Goal: Obtain resource: Download file/media

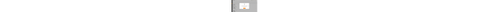
scroll to position [13, 0]
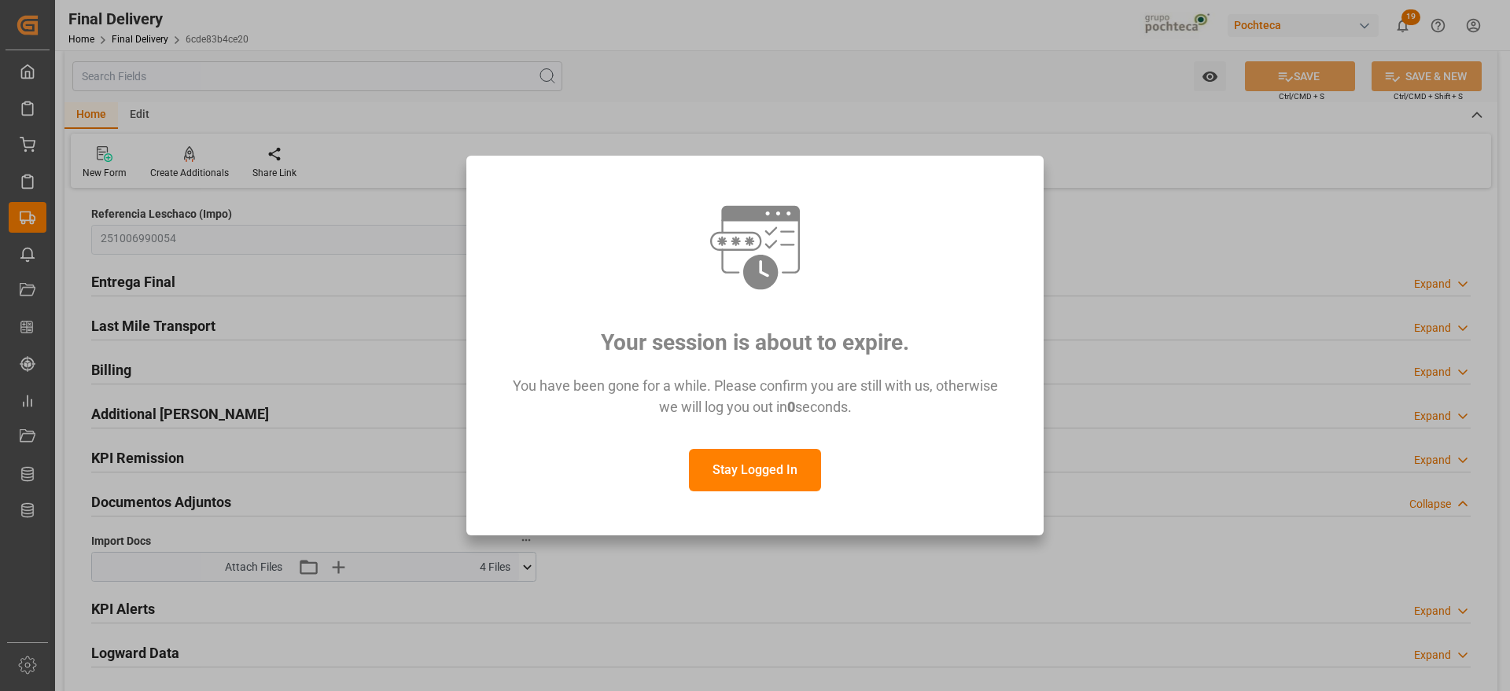
click at [781, 475] on button "Stay Logged In" at bounding box center [755, 470] width 132 height 42
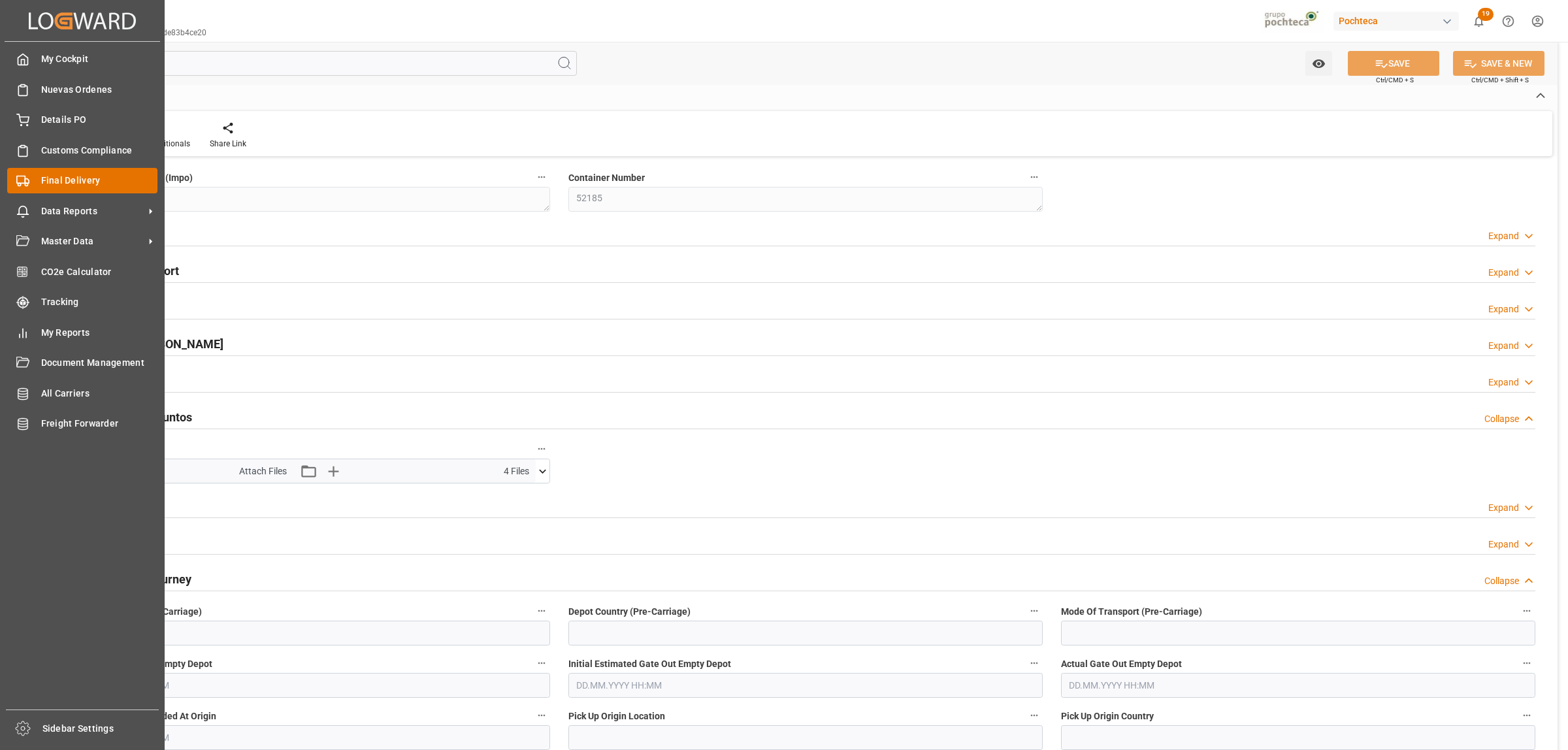
click at [26, 181] on icon at bounding box center [23, 181] width 13 height 13
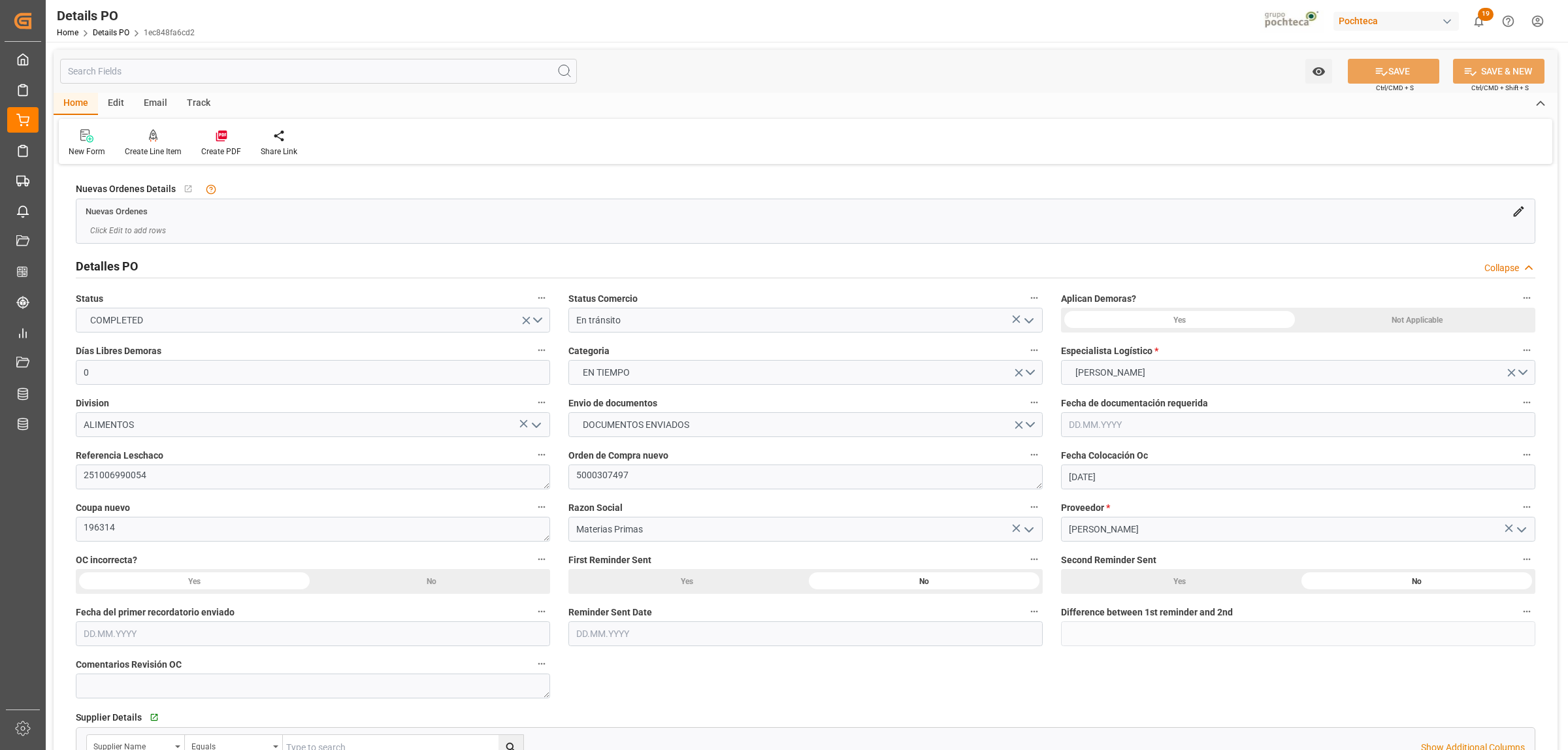
scroll to position [924, 0]
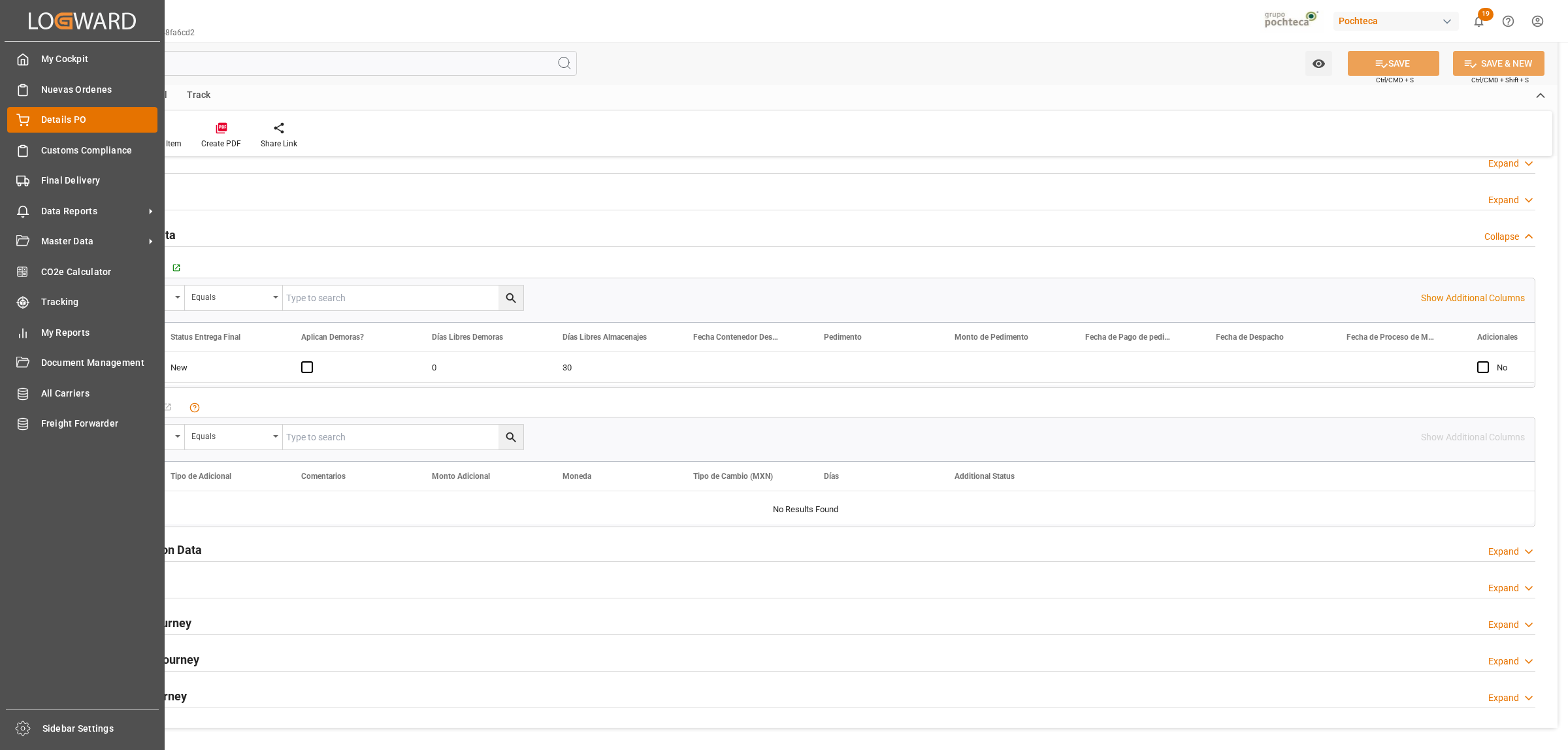
click at [39, 116] on div "Details PO Details PO" at bounding box center [82, 120] width 150 height 26
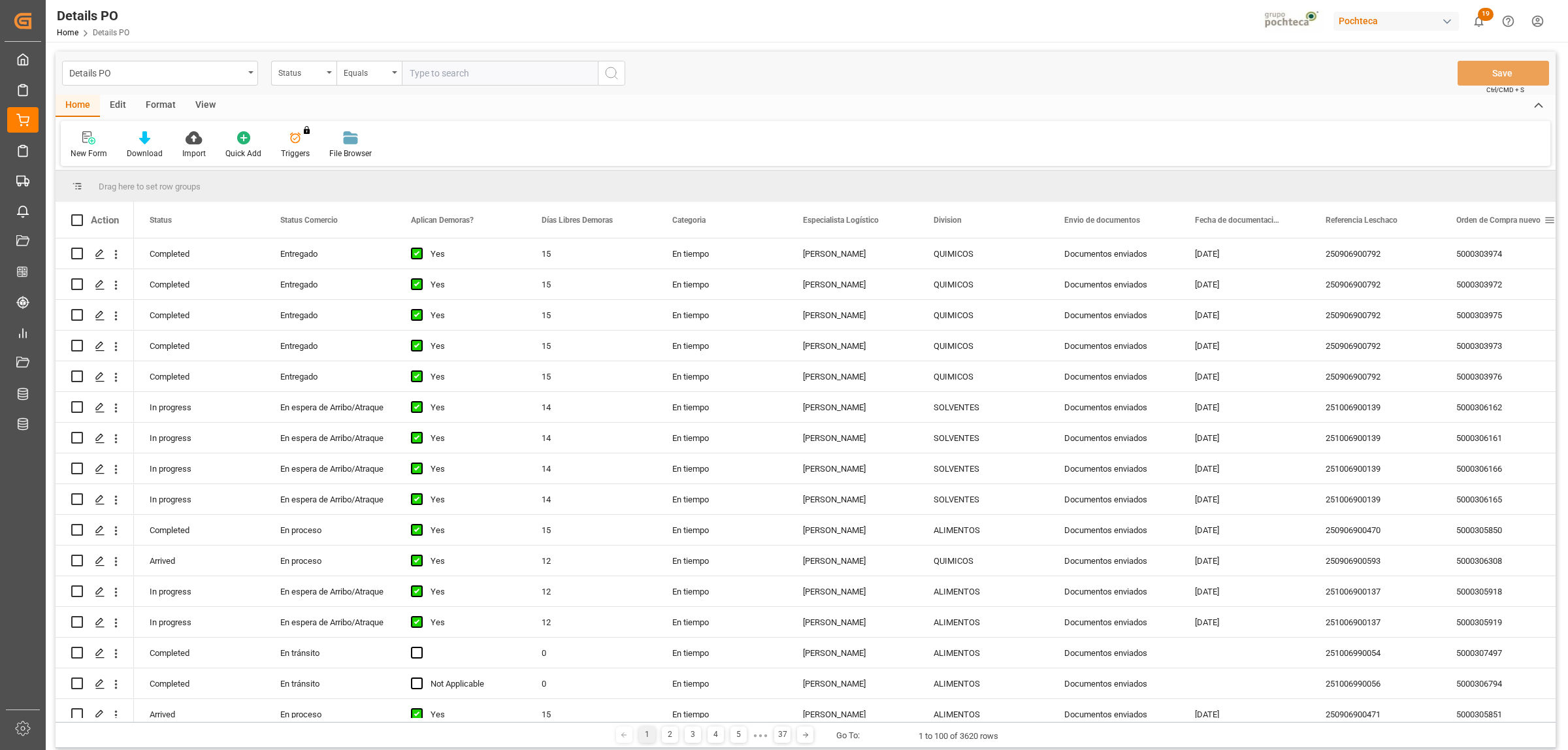
click at [1549, 218] on span at bounding box center [1550, 220] width 12 height 12
click at [1507, 214] on span "filter" at bounding box center [1506, 223] width 63 height 23
type input "5000308564"
click at [1496, 333] on button "Apply" at bounding box center [1500, 331] width 24 height 13
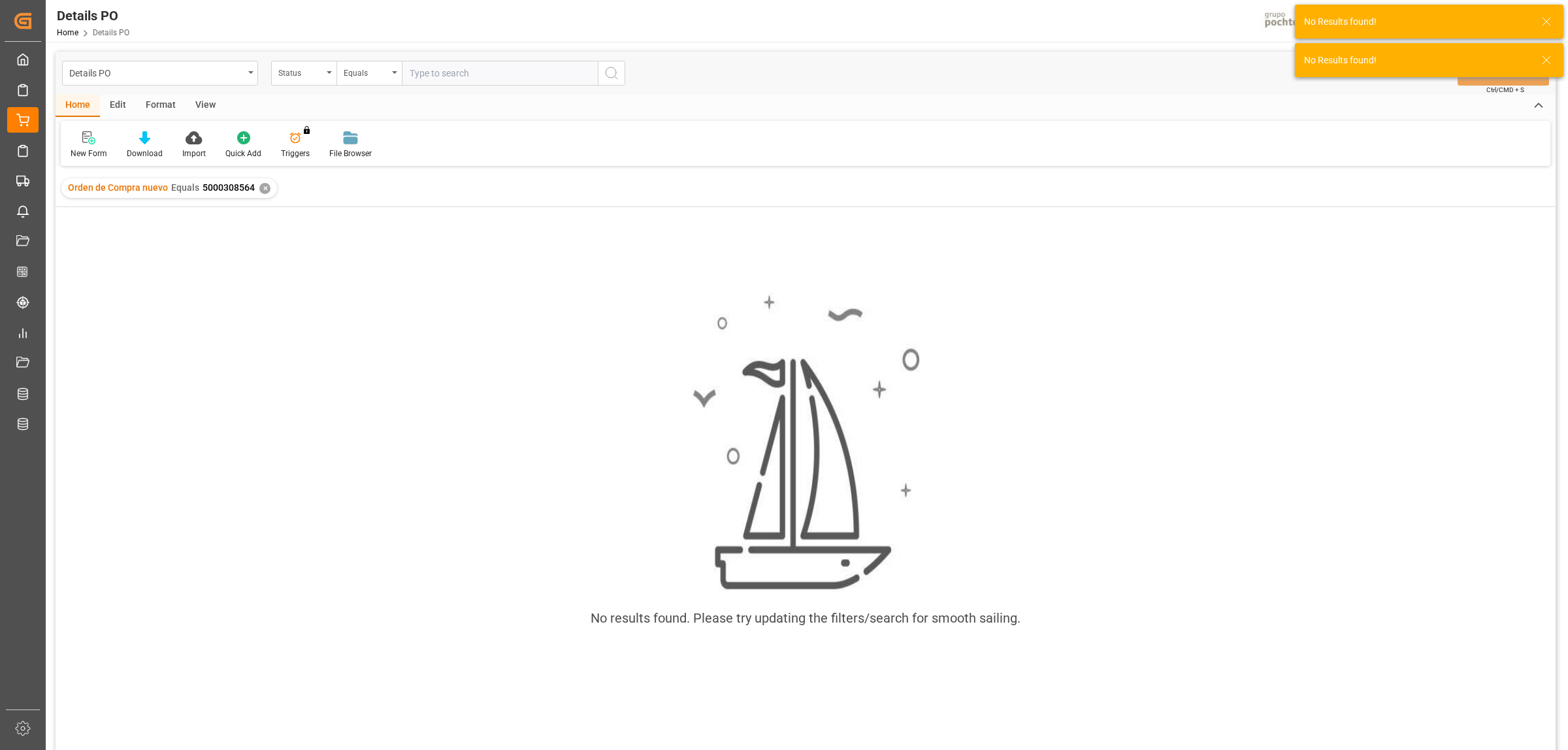
click at [265, 190] on div "✕" at bounding box center [264, 188] width 11 height 11
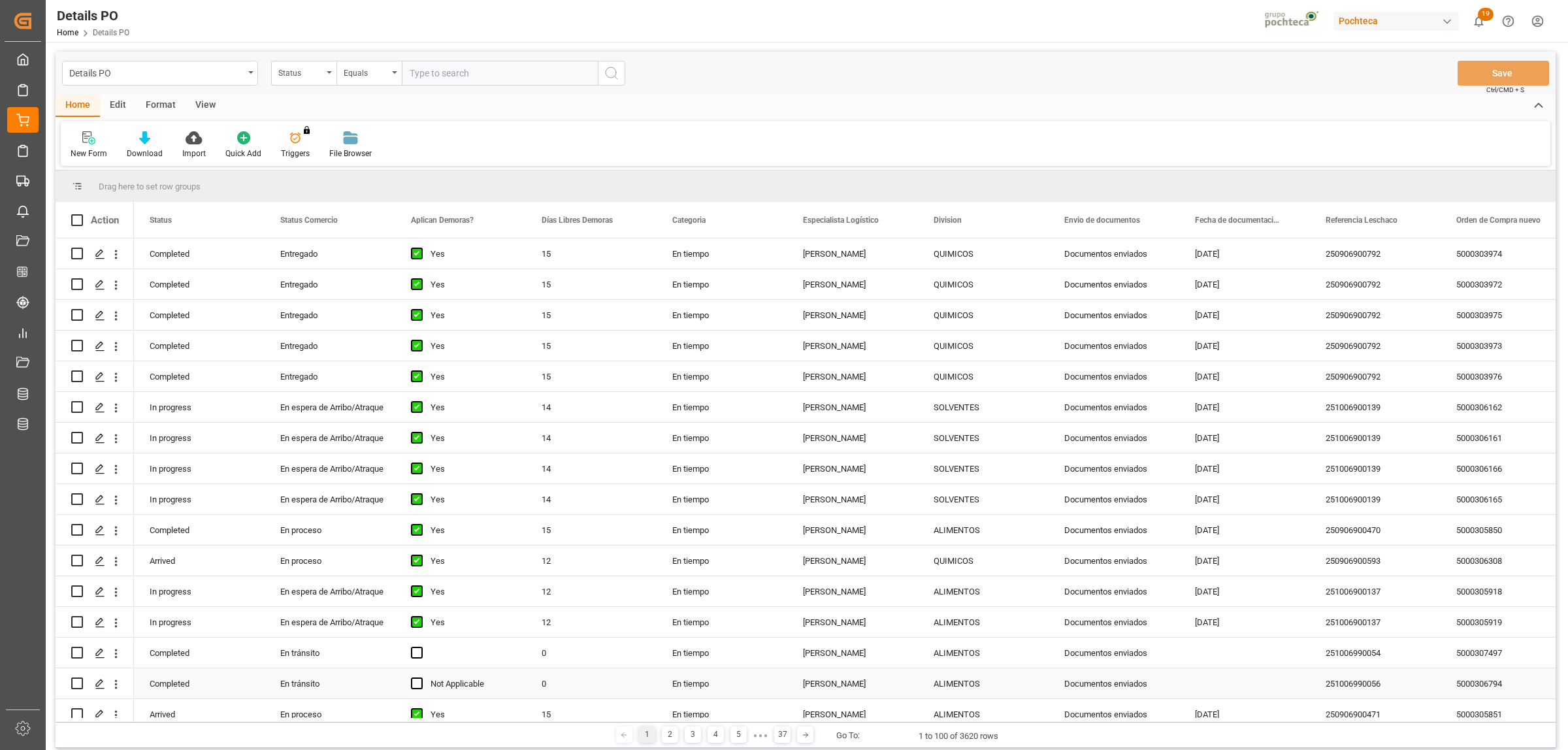
click at [830, 680] on div "[PERSON_NAME]" at bounding box center [852, 684] width 130 height 30
click at [899, 218] on span at bounding box center [896, 220] width 12 height 12
type input "[PERSON_NAME]"
click at [968, 331] on button "Apply" at bounding box center [973, 331] width 24 height 13
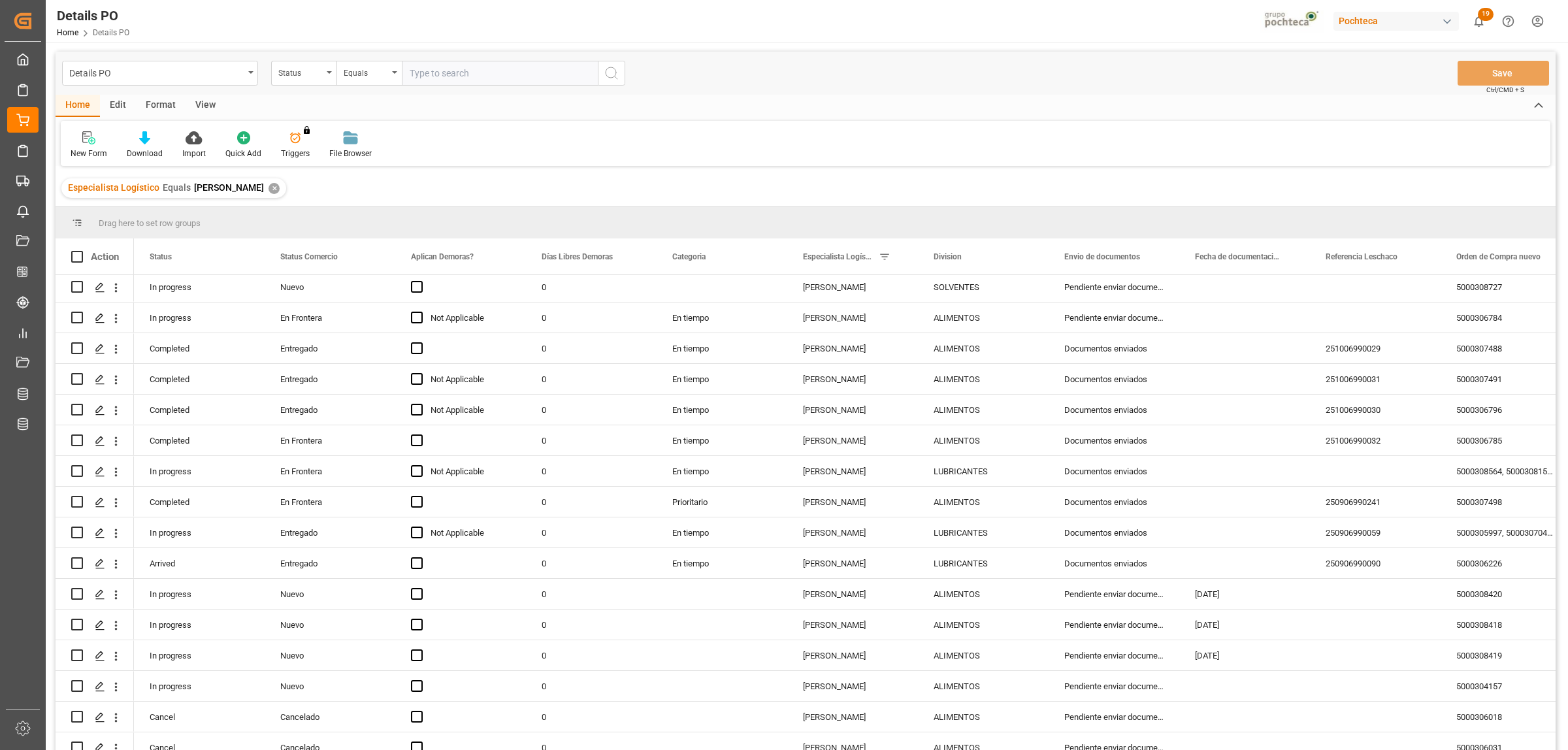
scroll to position [1144, 0]
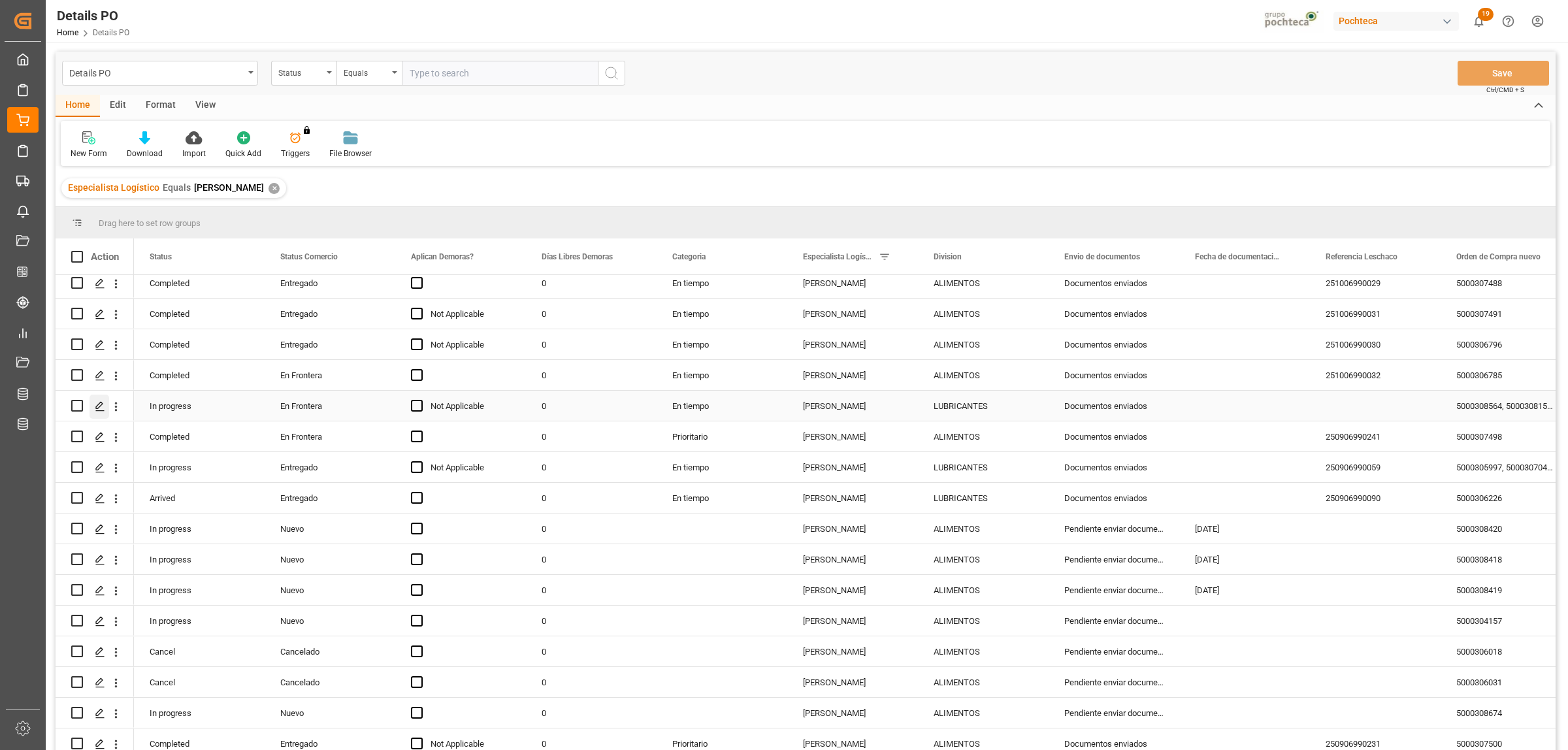
click at [99, 400] on div "Press SPACE to select this row." at bounding box center [100, 406] width 20 height 24
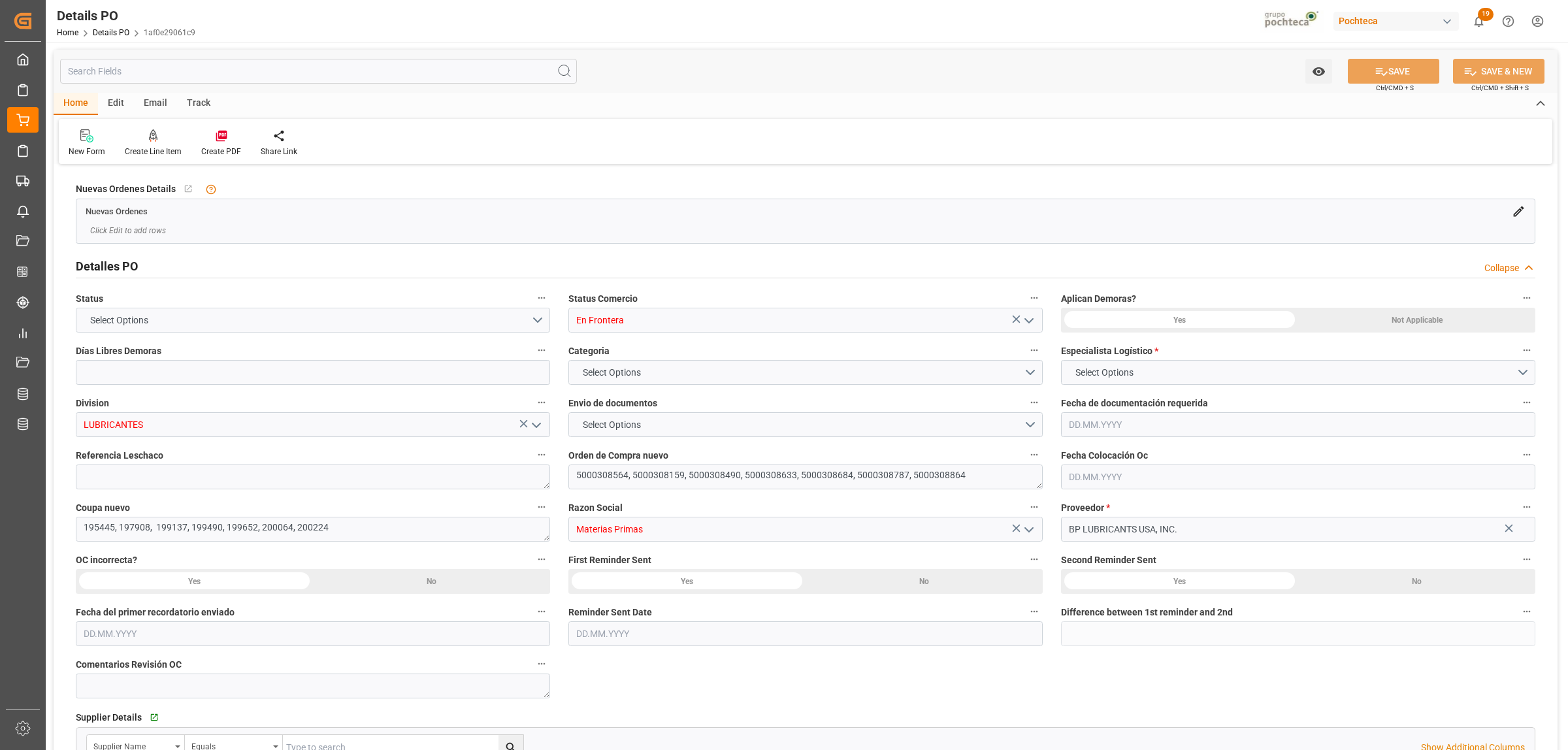
type input "0"
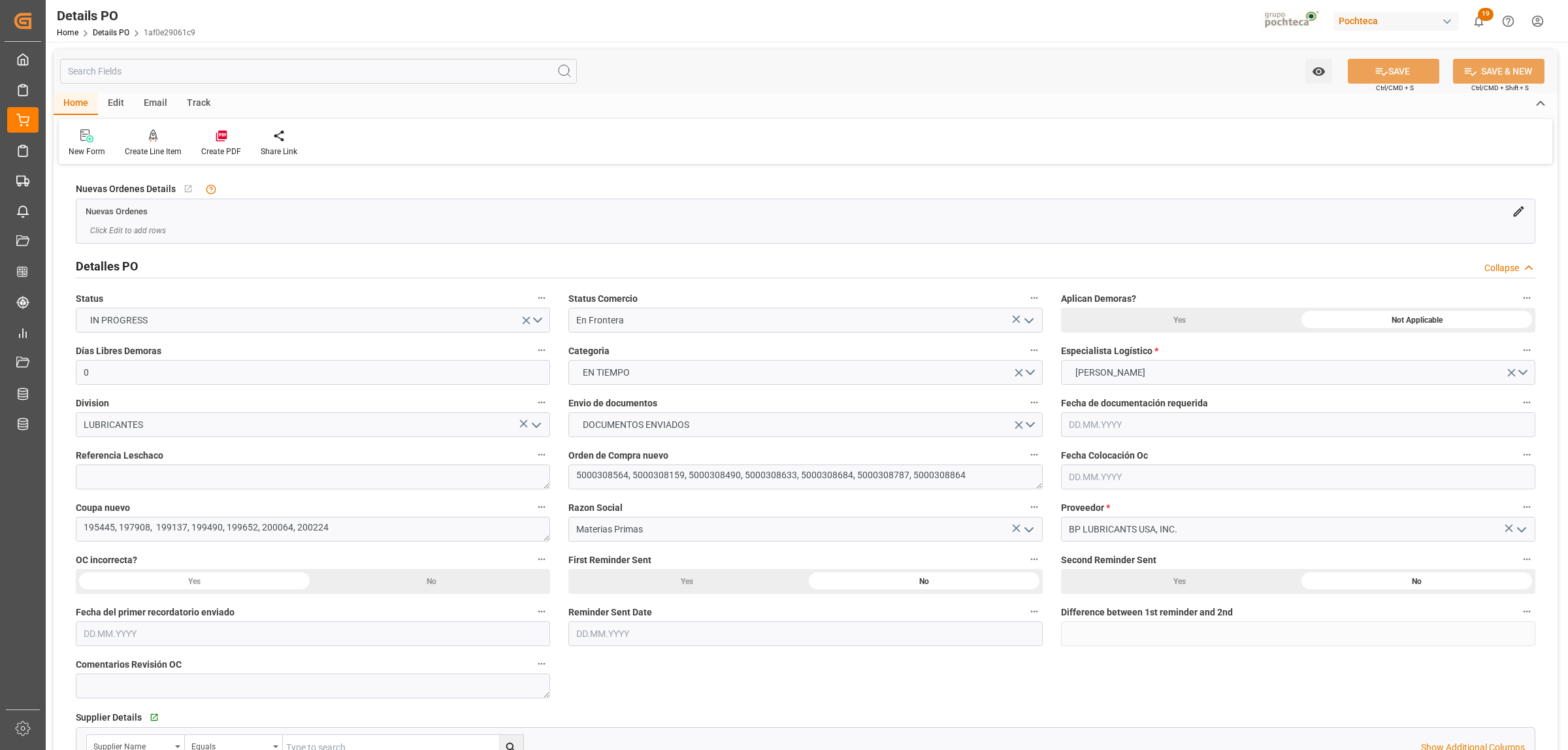
type input "[DATE]"
drag, startPoint x: 629, startPoint y: 475, endPoint x: 561, endPoint y: 470, distance: 68.2
click at [561, 470] on div "Orden de Compra nuevo 5000308564, 5000308159, 5000308490, 5000308633, 500030868…" at bounding box center [805, 468] width 492 height 52
click at [298, 485] on textarea at bounding box center [312, 477] width 474 height 25
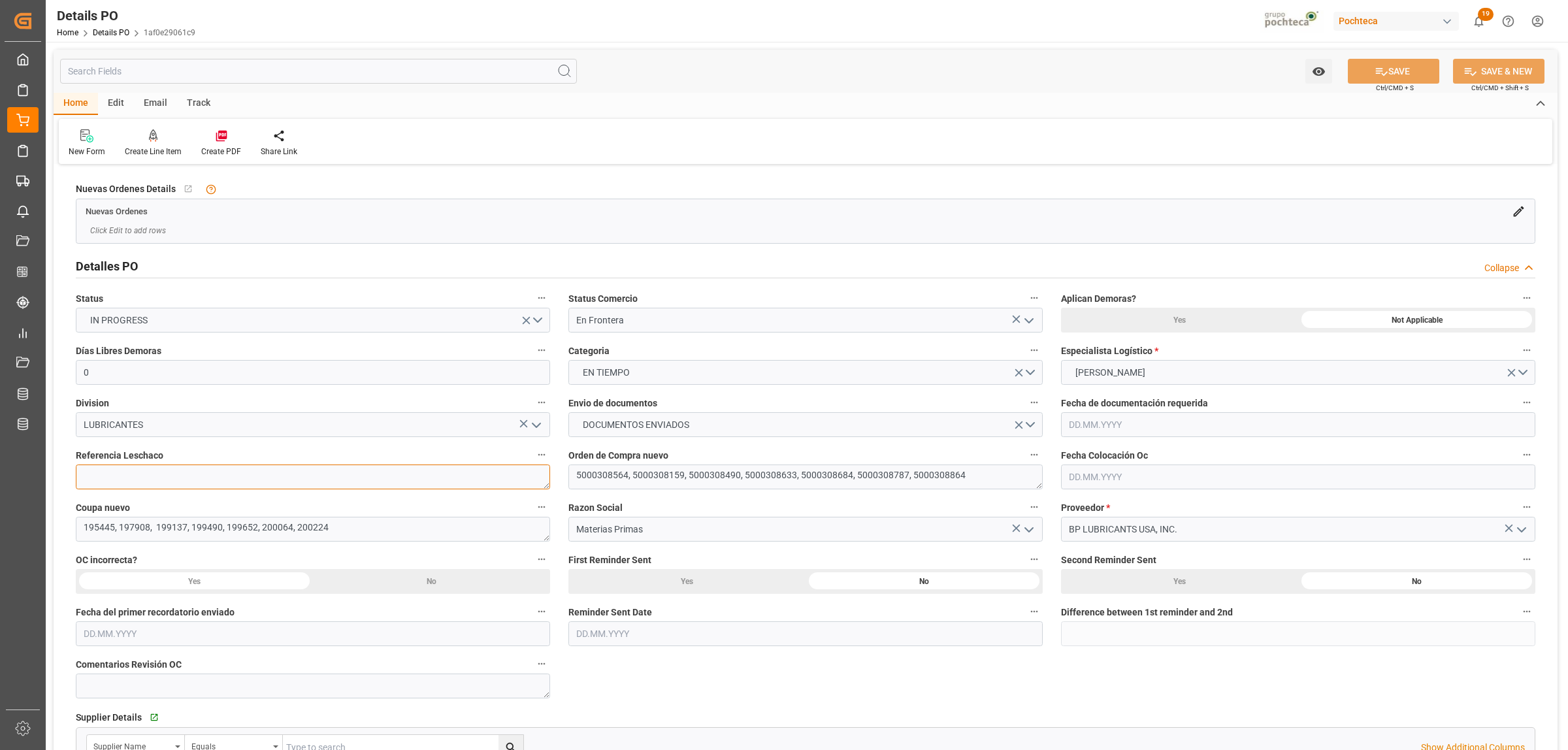
paste textarea "251006990034"
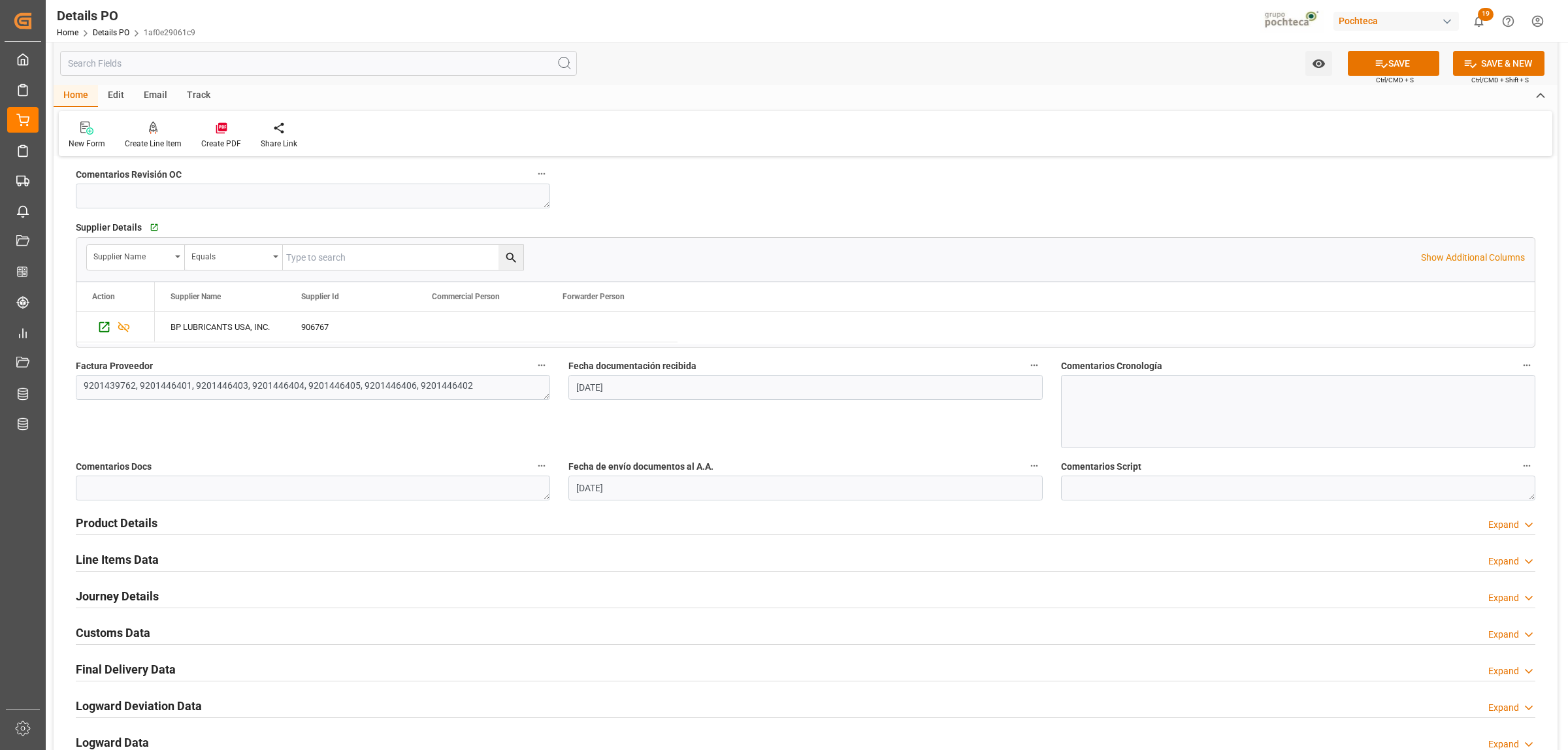
scroll to position [571, 0]
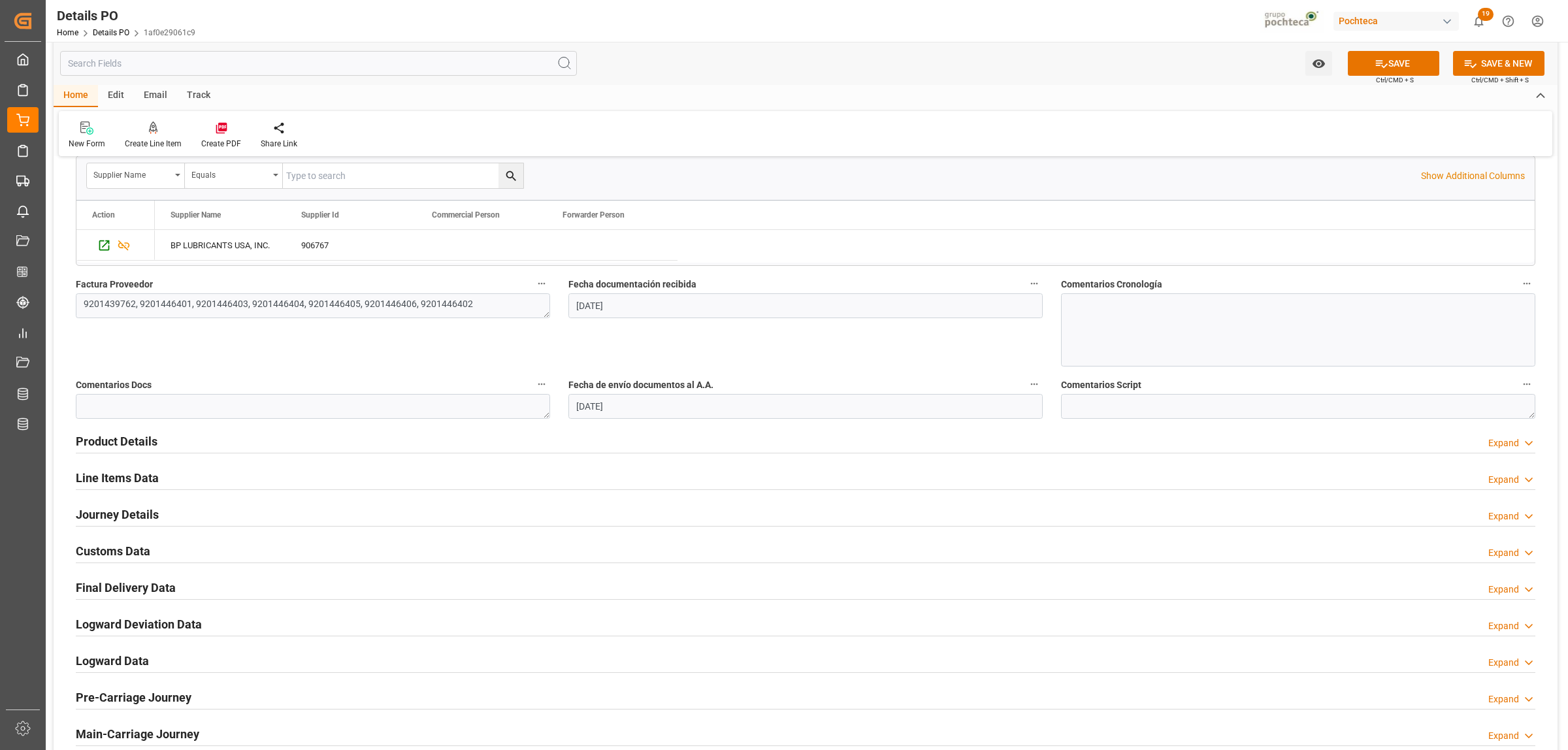
type textarea "251006990034"
click at [125, 515] on h2 "Journey Details" at bounding box center [117, 514] width 83 height 17
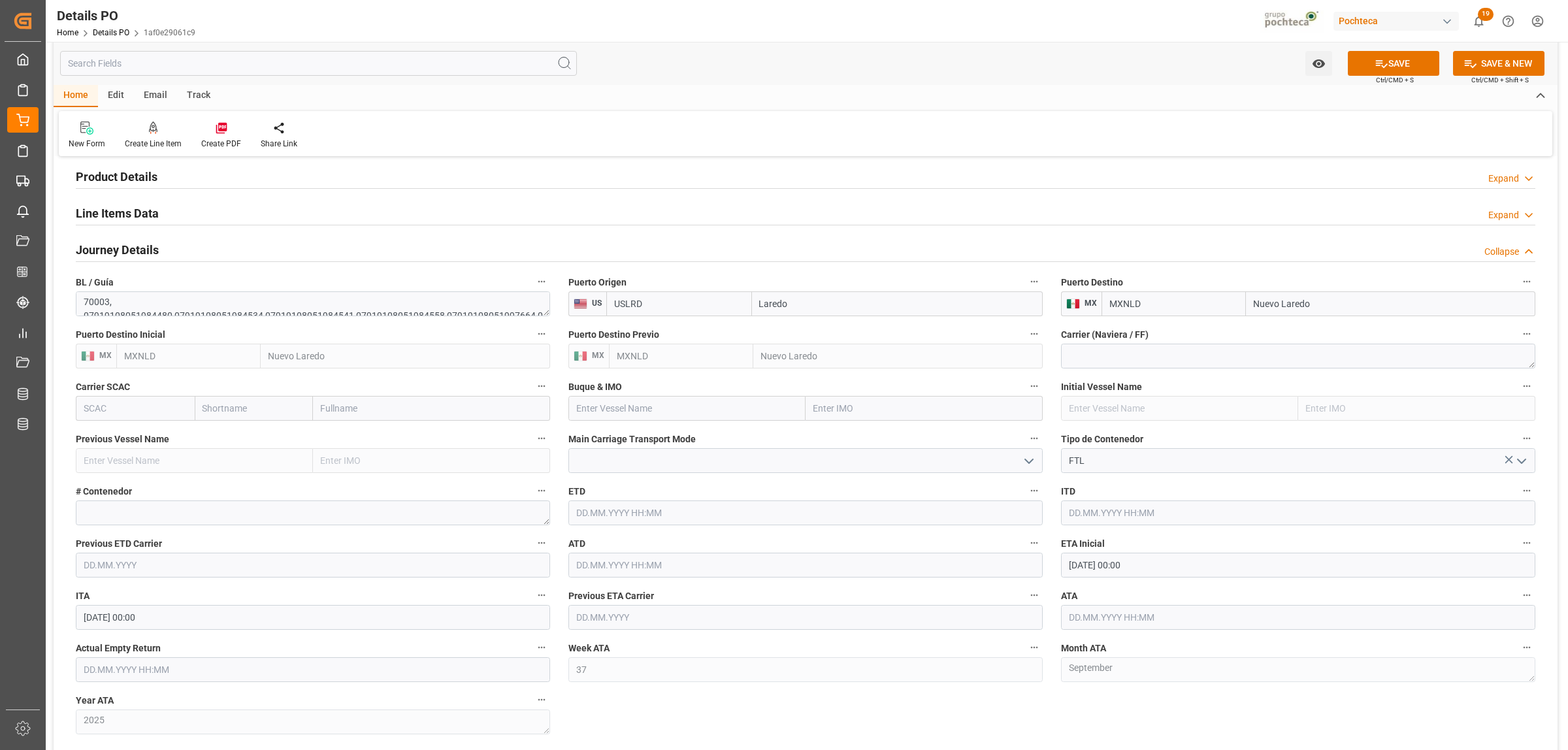
scroll to position [980, 0]
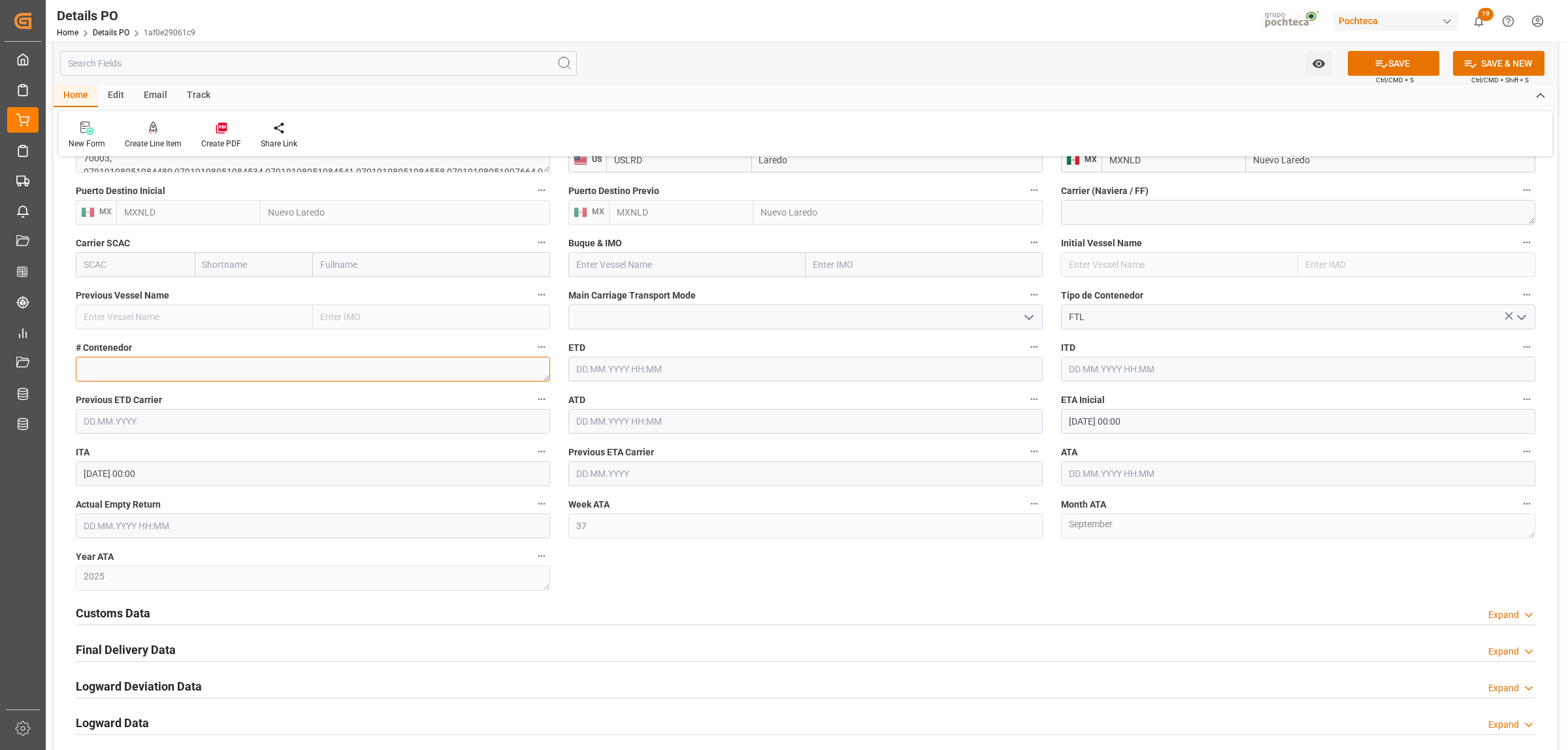
click at [80, 375] on textarea at bounding box center [312, 370] width 474 height 25
paste textarea "785129"
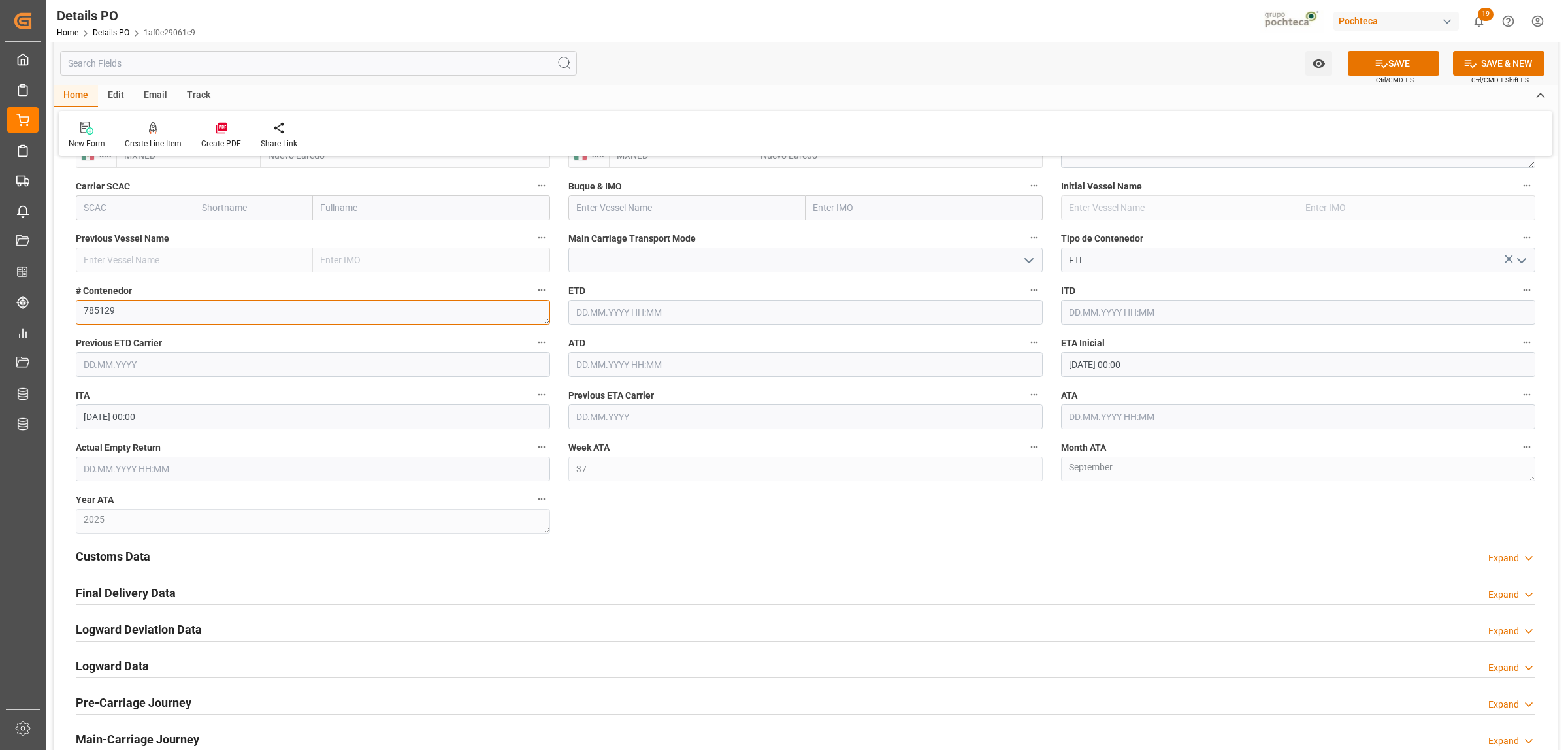
scroll to position [1061, 0]
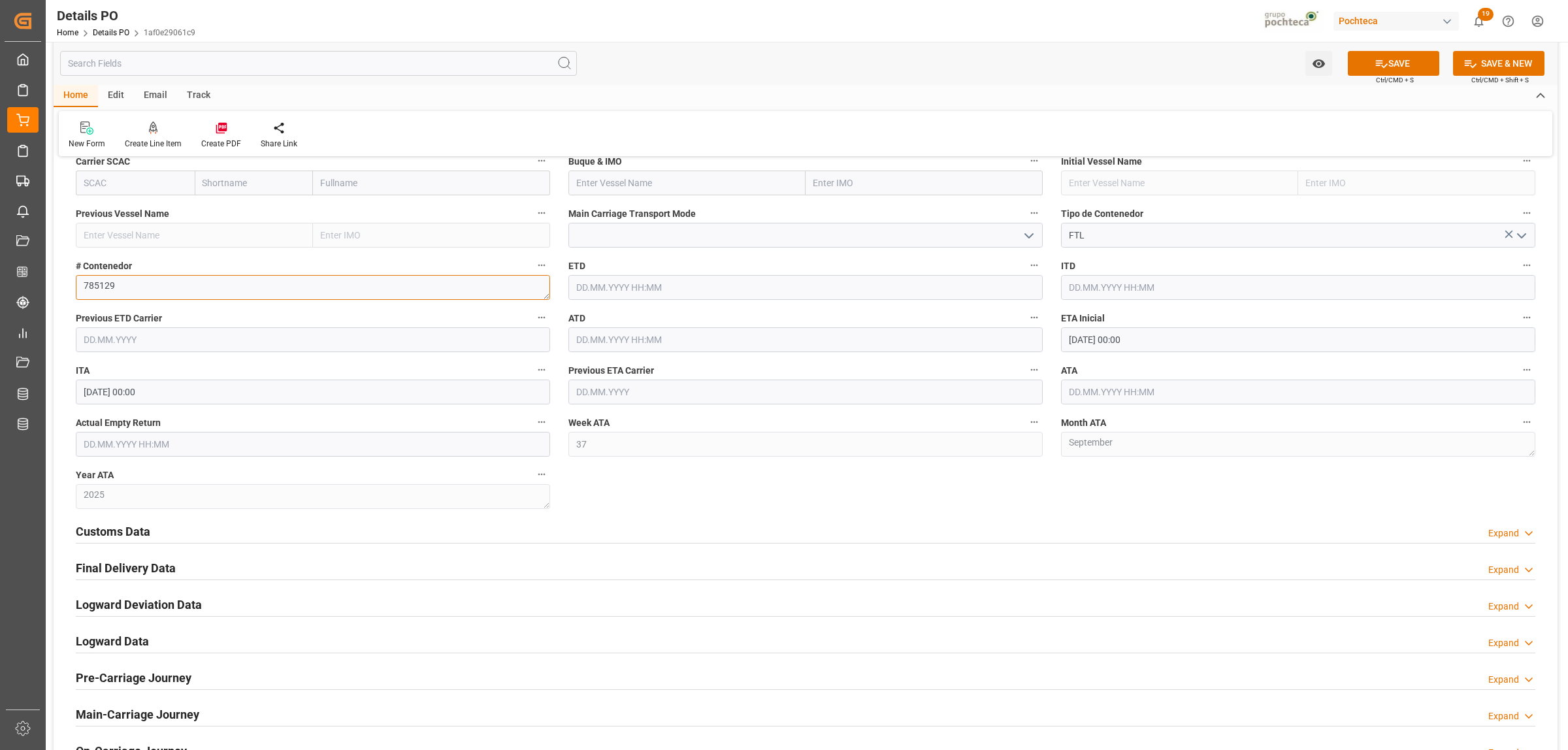
type textarea "785129"
click at [1101, 383] on input "text" at bounding box center [1298, 392] width 474 height 25
click at [1150, 498] on span "11" at bounding box center [1154, 498] width 8 height 9
type input "11.09.2025 00:00"
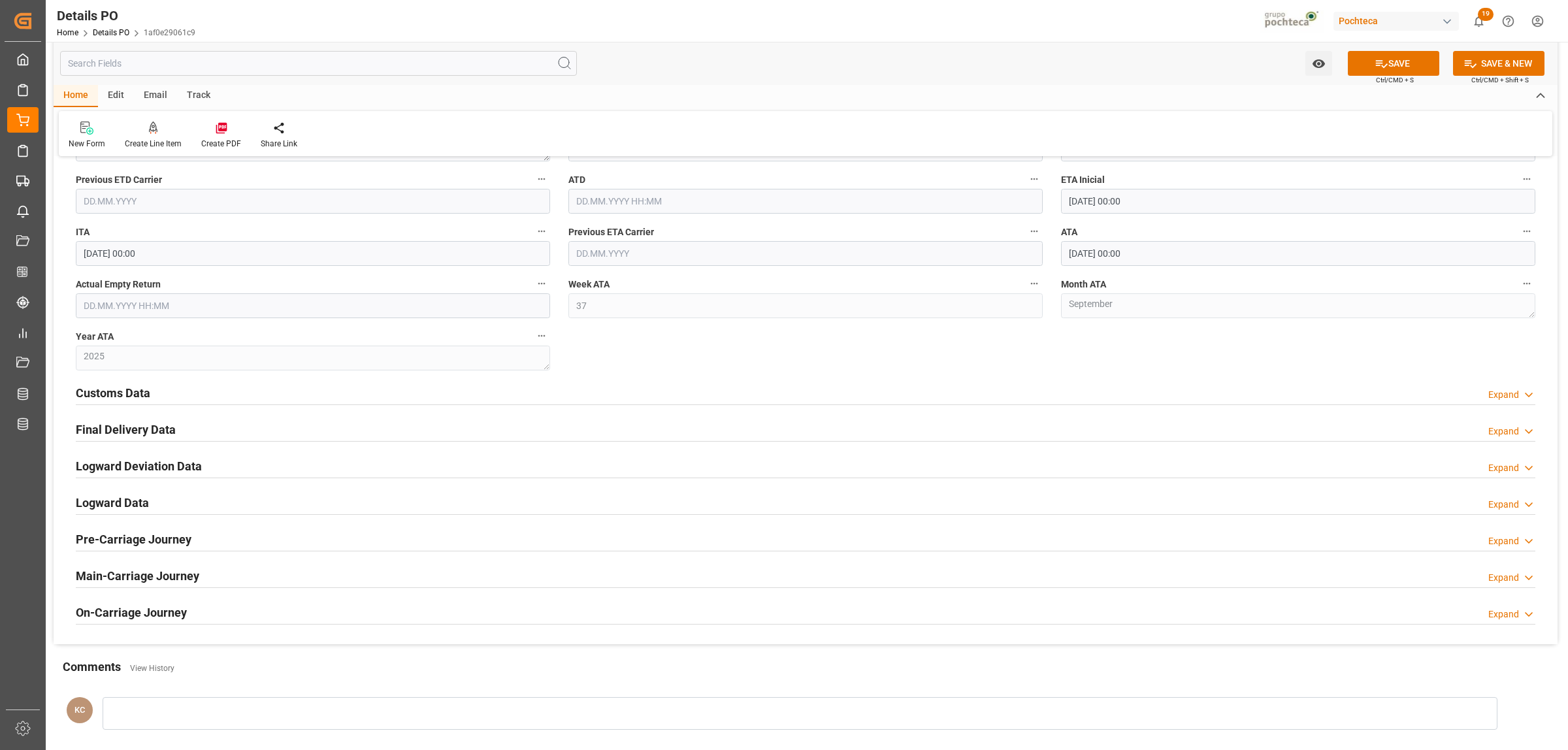
scroll to position [1225, 0]
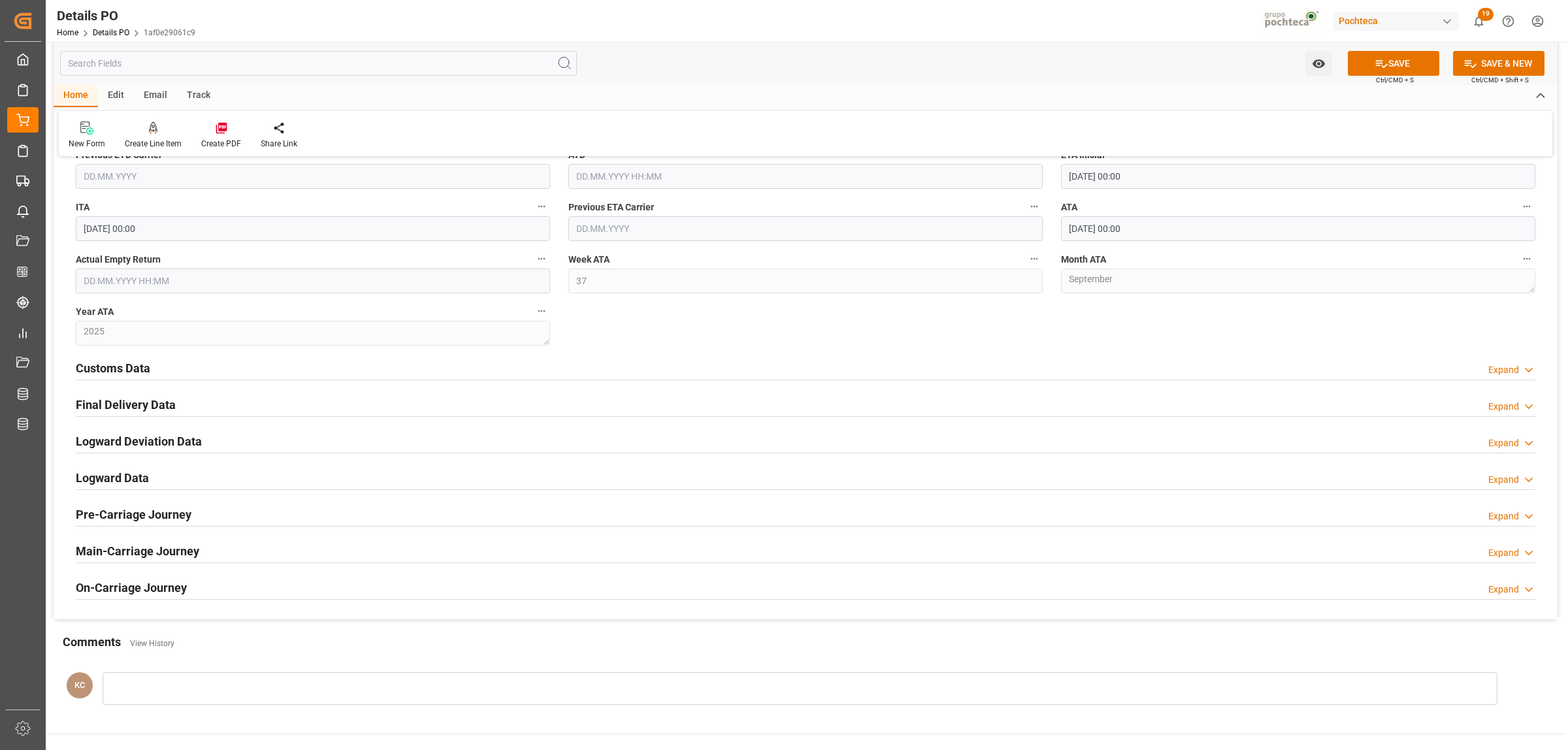
click at [121, 368] on h2 "Customs Data" at bounding box center [113, 368] width 75 height 17
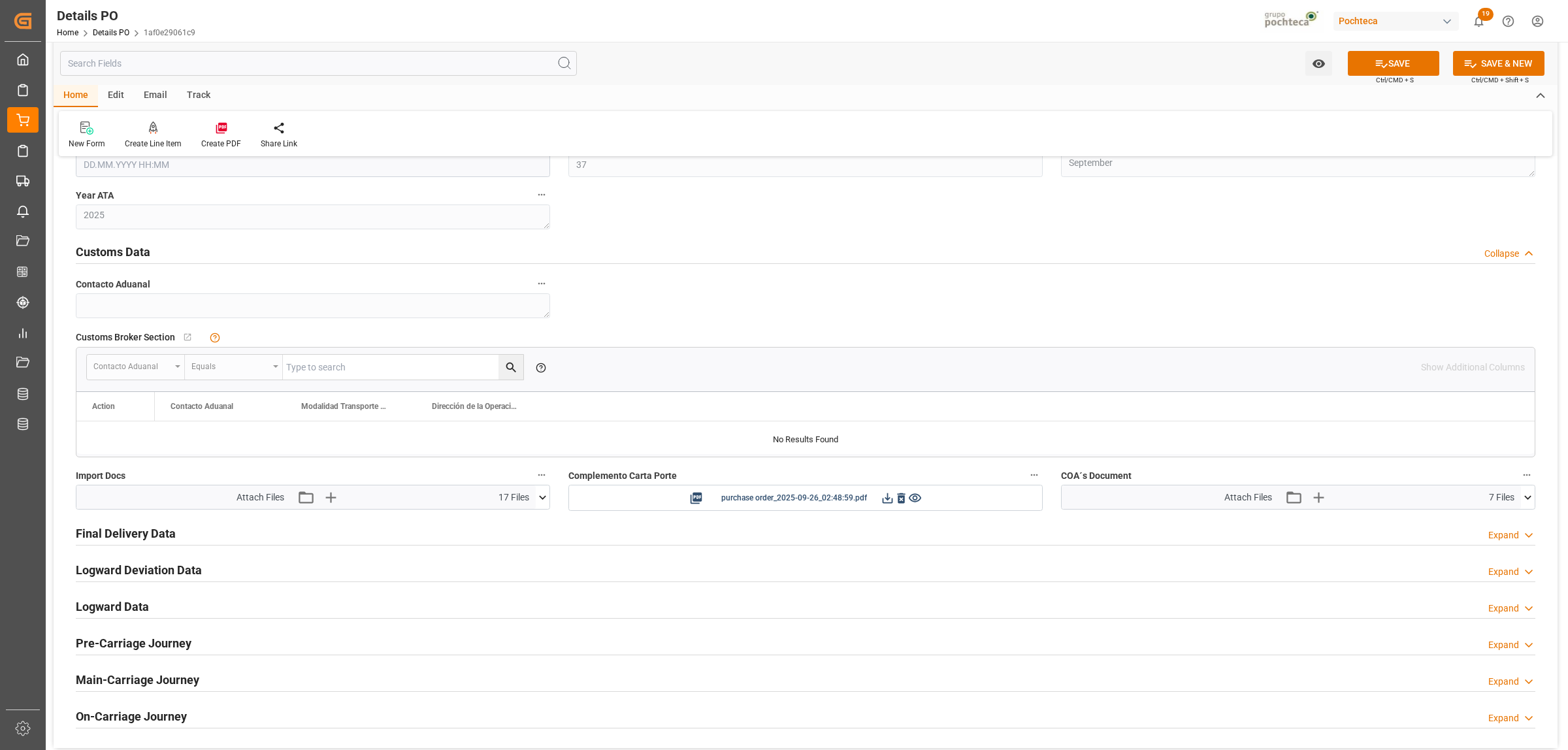
scroll to position [1389, 0]
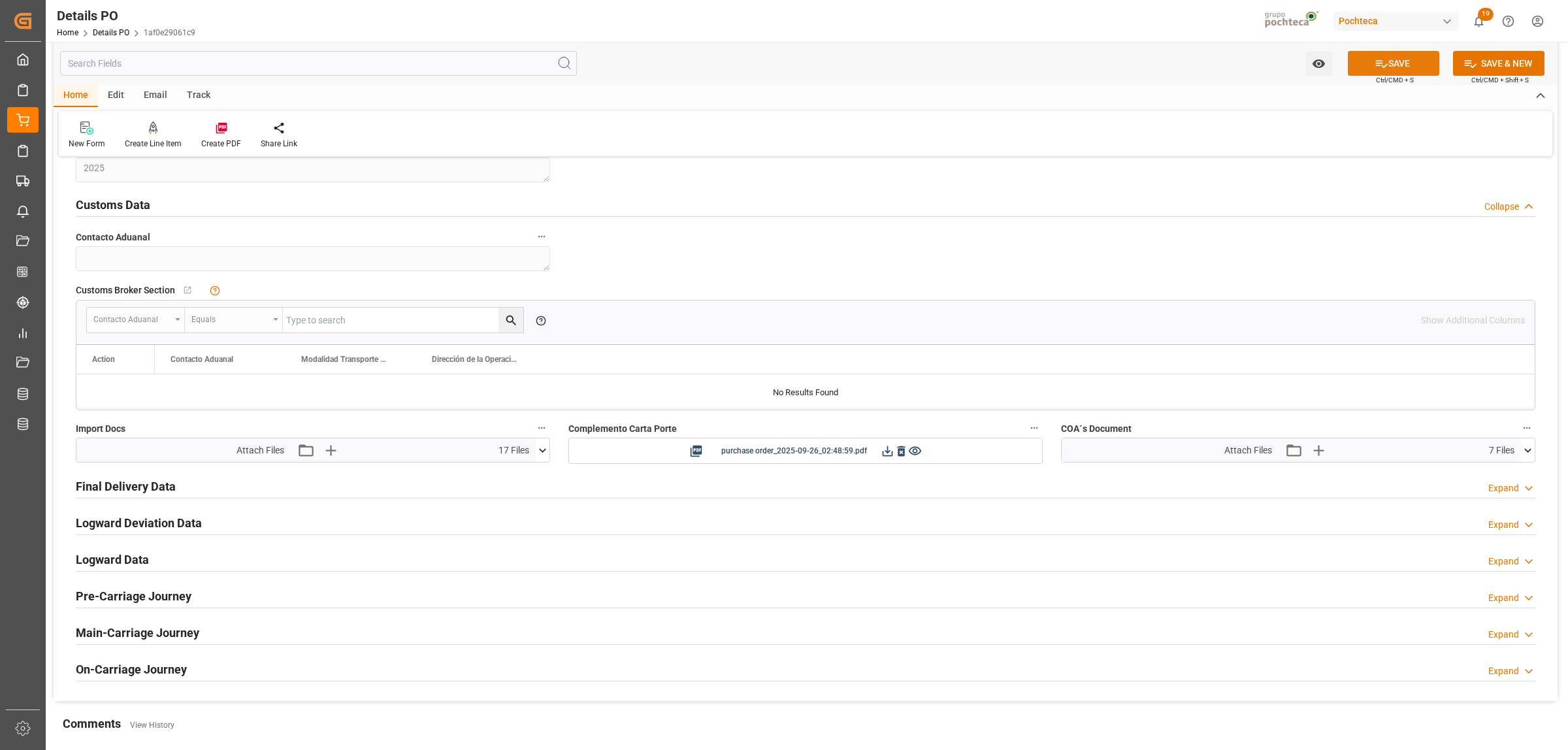
click at [1379, 57] on icon at bounding box center [1381, 63] width 14 height 14
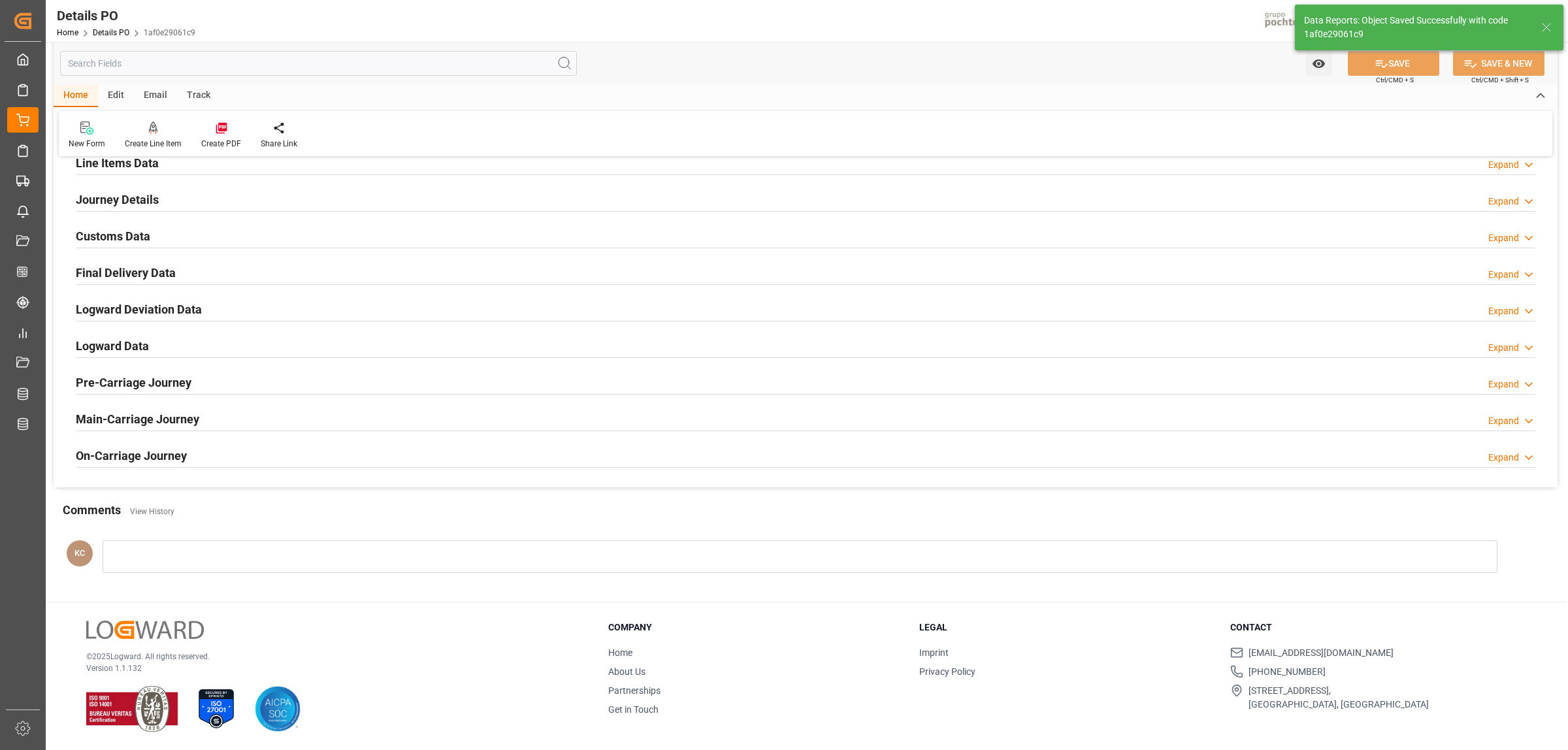
scroll to position [889, 0]
click at [88, 271] on h2 "Final Delivery Data" at bounding box center [125, 272] width 100 height 17
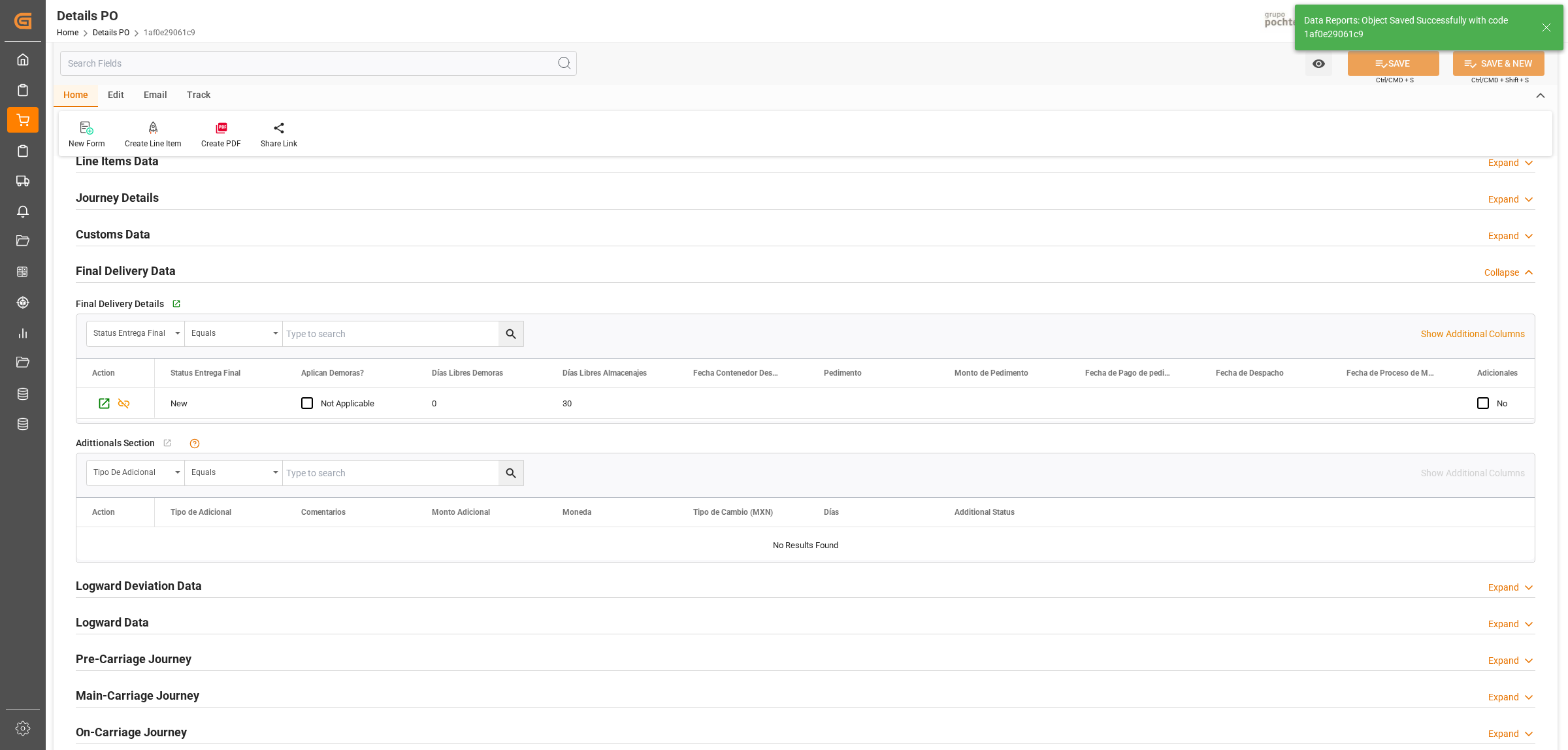
scroll to position [918, 0]
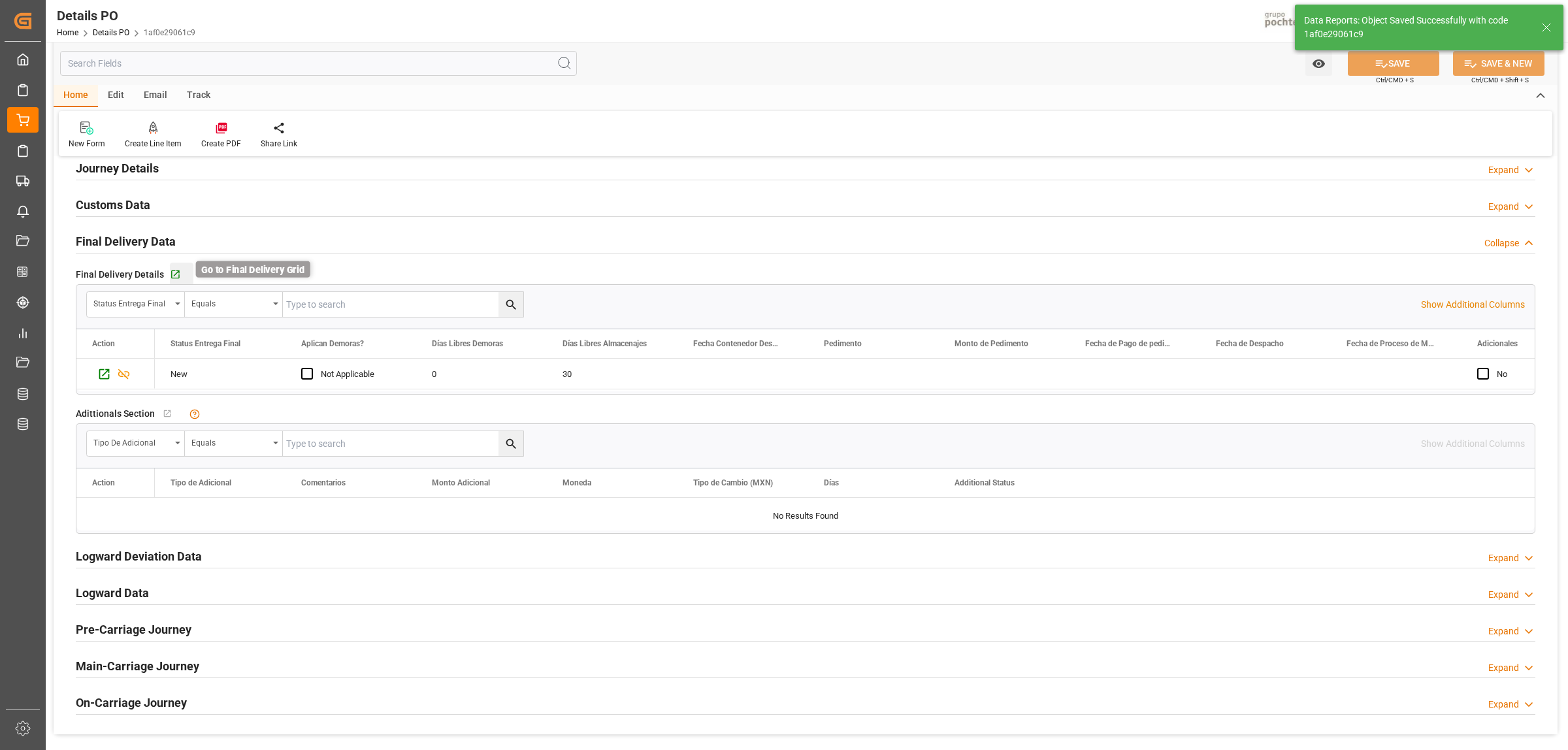
click at [172, 277] on icon "button" at bounding box center [175, 275] width 8 height 8
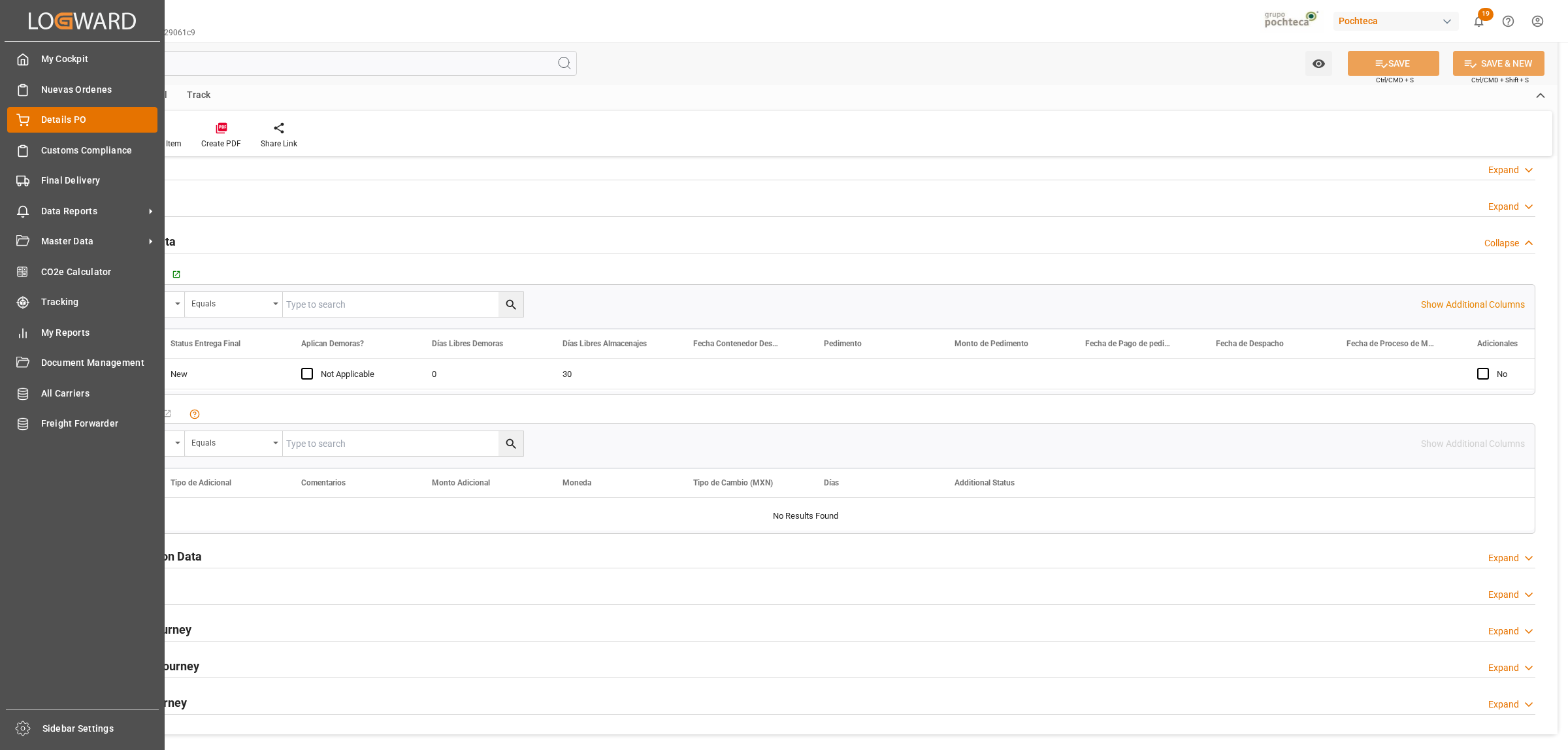
click at [54, 124] on span "Details PO" at bounding box center [100, 120] width 117 height 14
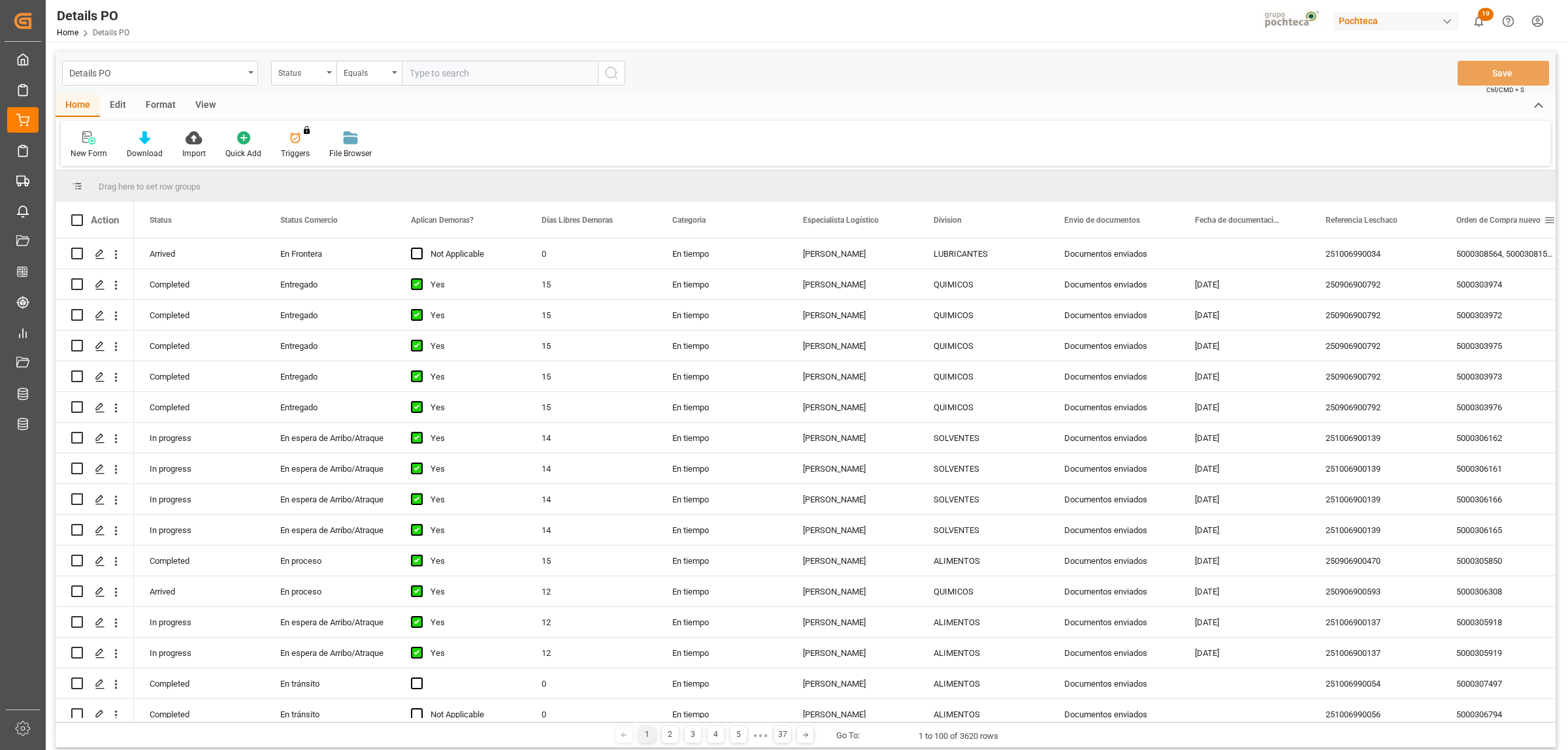
click at [1551, 216] on span at bounding box center [1550, 220] width 12 height 12
click at [1507, 222] on span "filter" at bounding box center [1506, 222] width 12 height 12
type input "5000307046"
click at [1502, 336] on button "Apply" at bounding box center [1500, 331] width 24 height 13
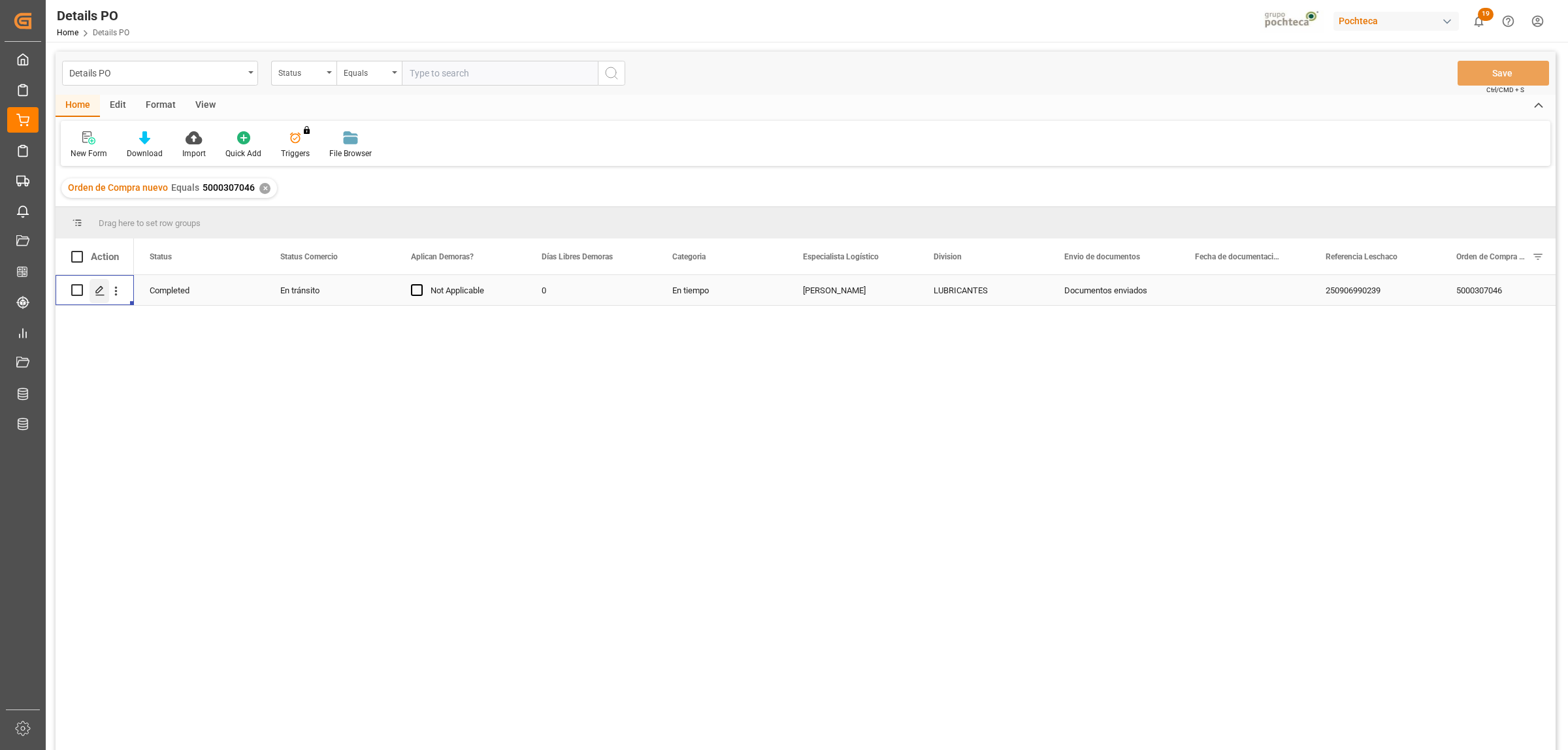
click at [101, 289] on polygon "Press SPACE to select this row." at bounding box center [100, 290] width 7 height 7
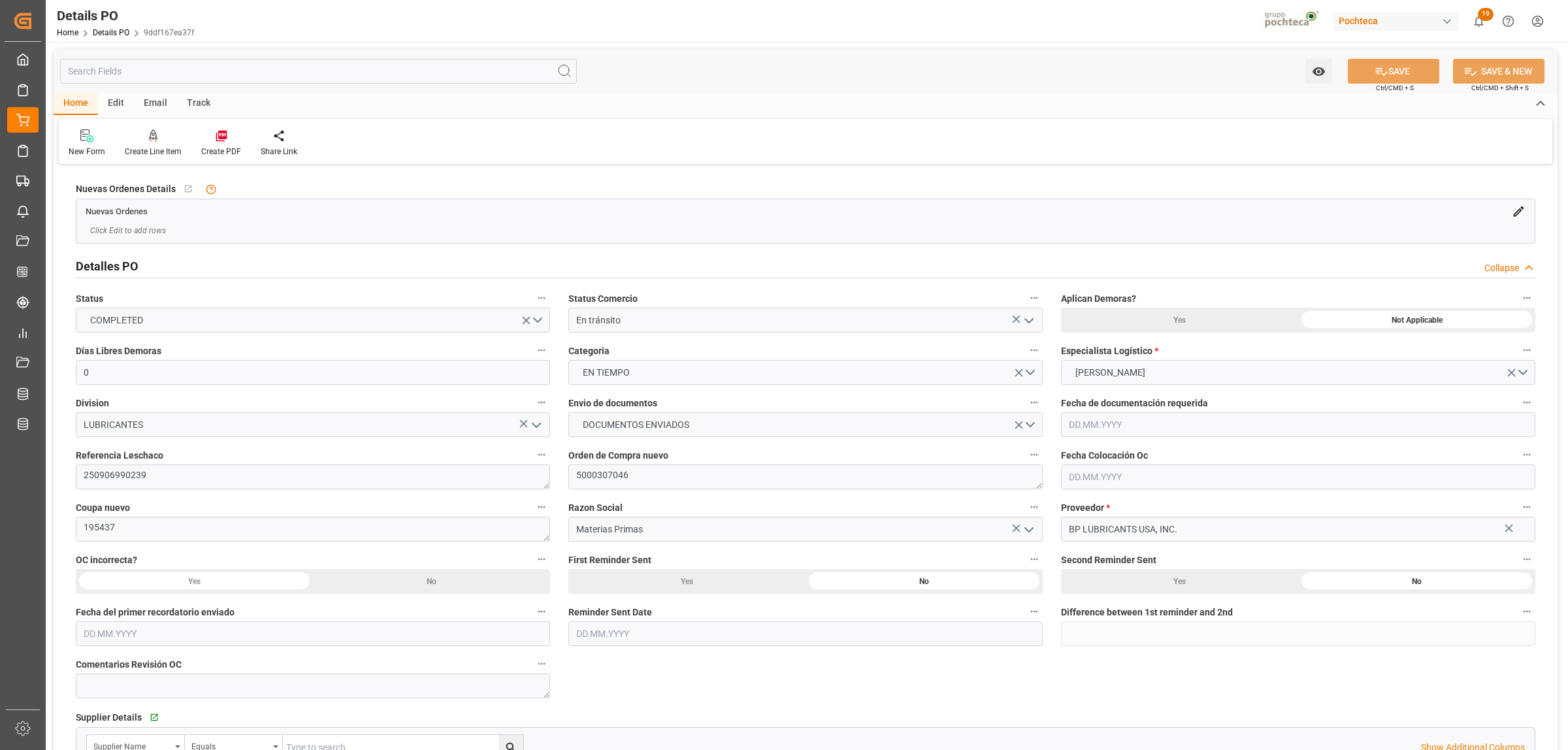
type input "0"
type input "[DATE]"
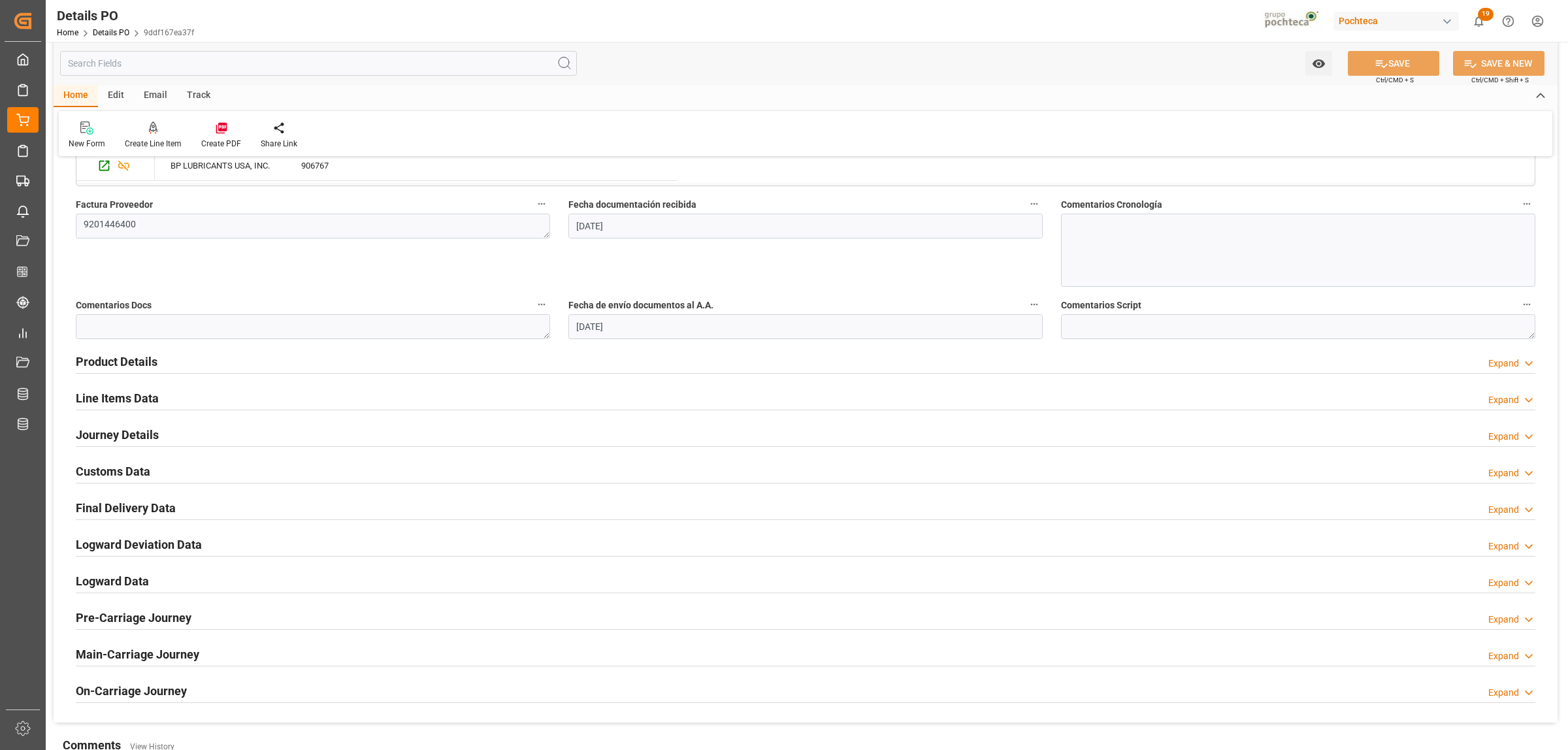
scroll to position [654, 0]
click at [113, 511] on h2 "Final Delivery Data" at bounding box center [125, 506] width 100 height 17
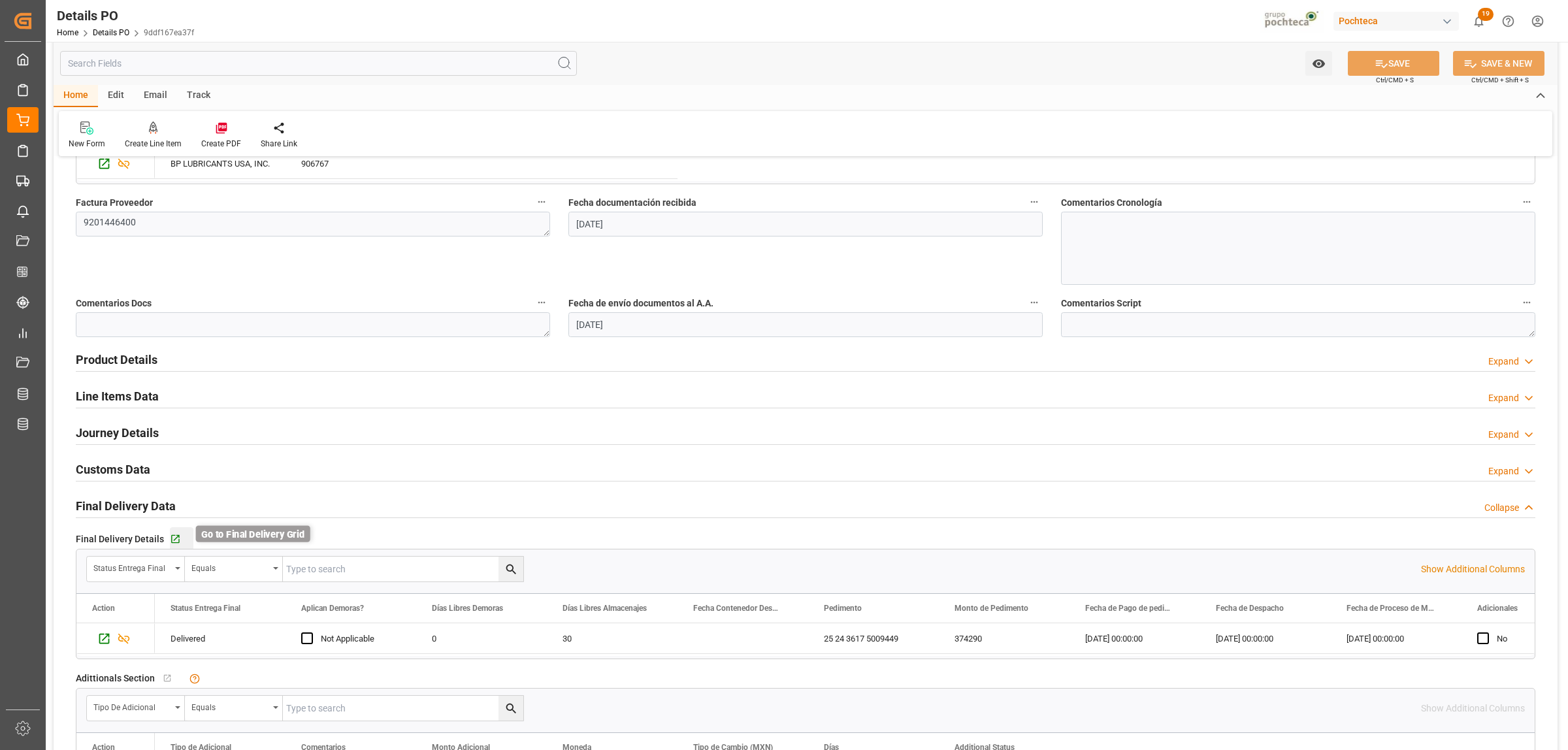
click at [174, 545] on icon "button" at bounding box center [175, 539] width 11 height 11
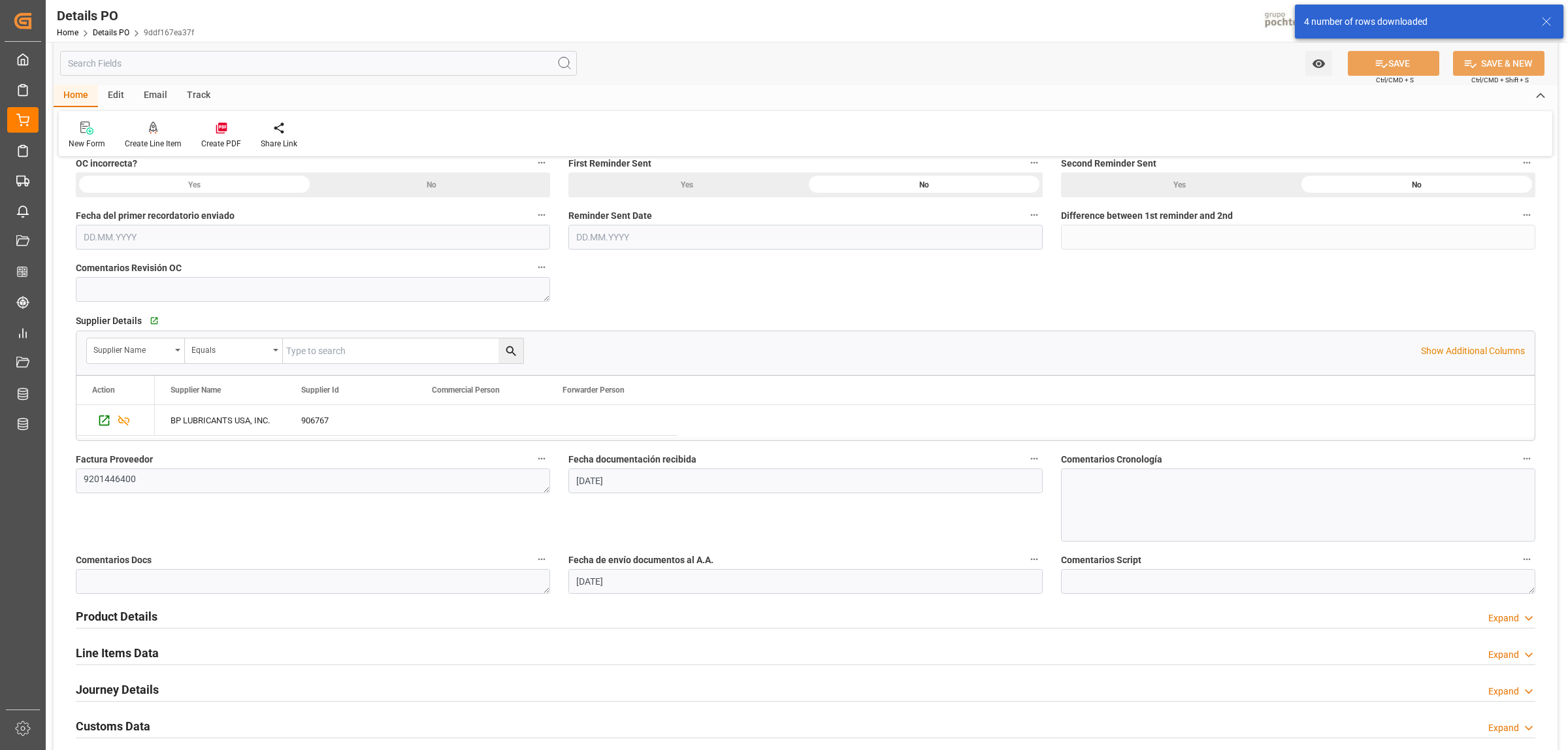
scroll to position [409, 0]
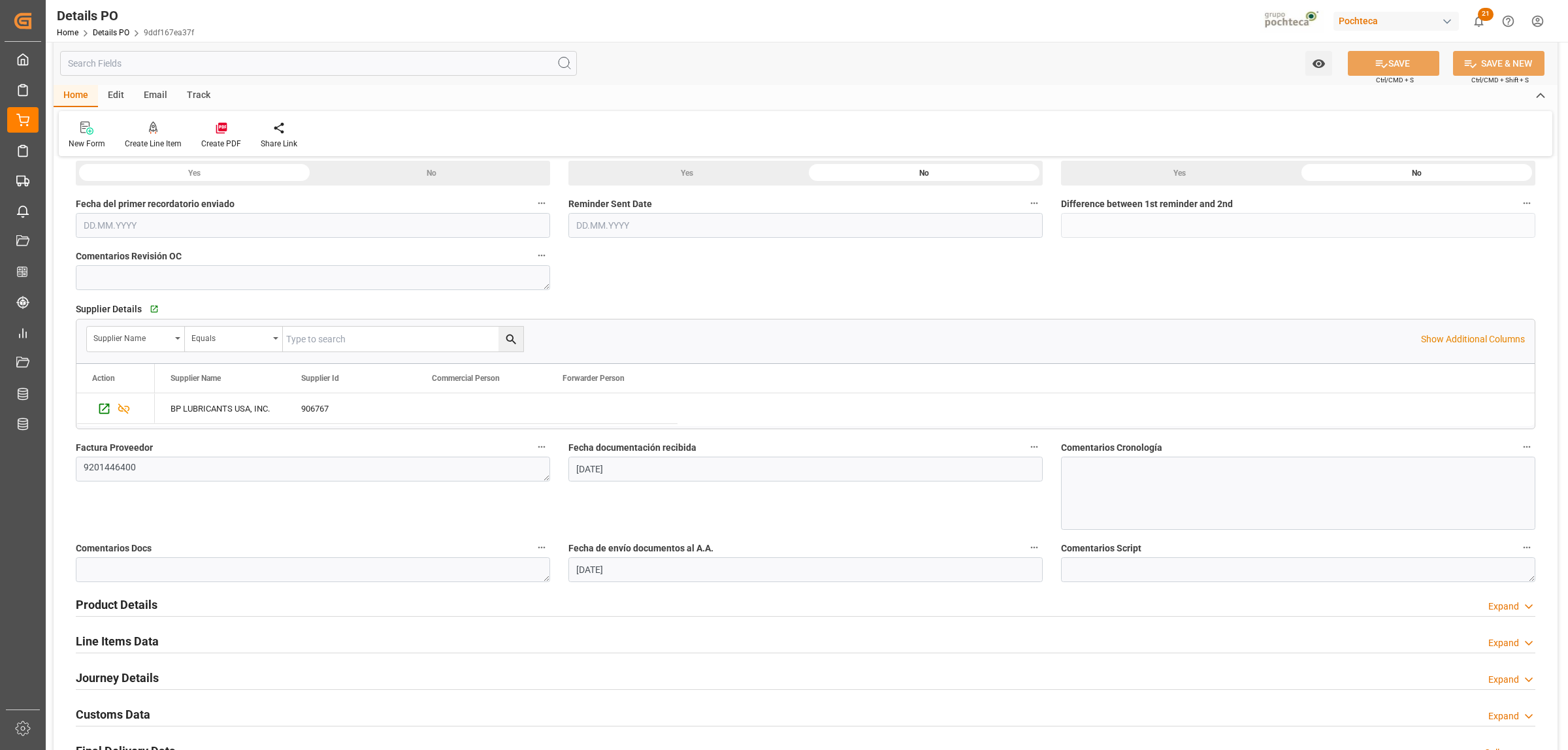
click at [126, 606] on h2 "Product Details" at bounding box center [116, 604] width 81 height 17
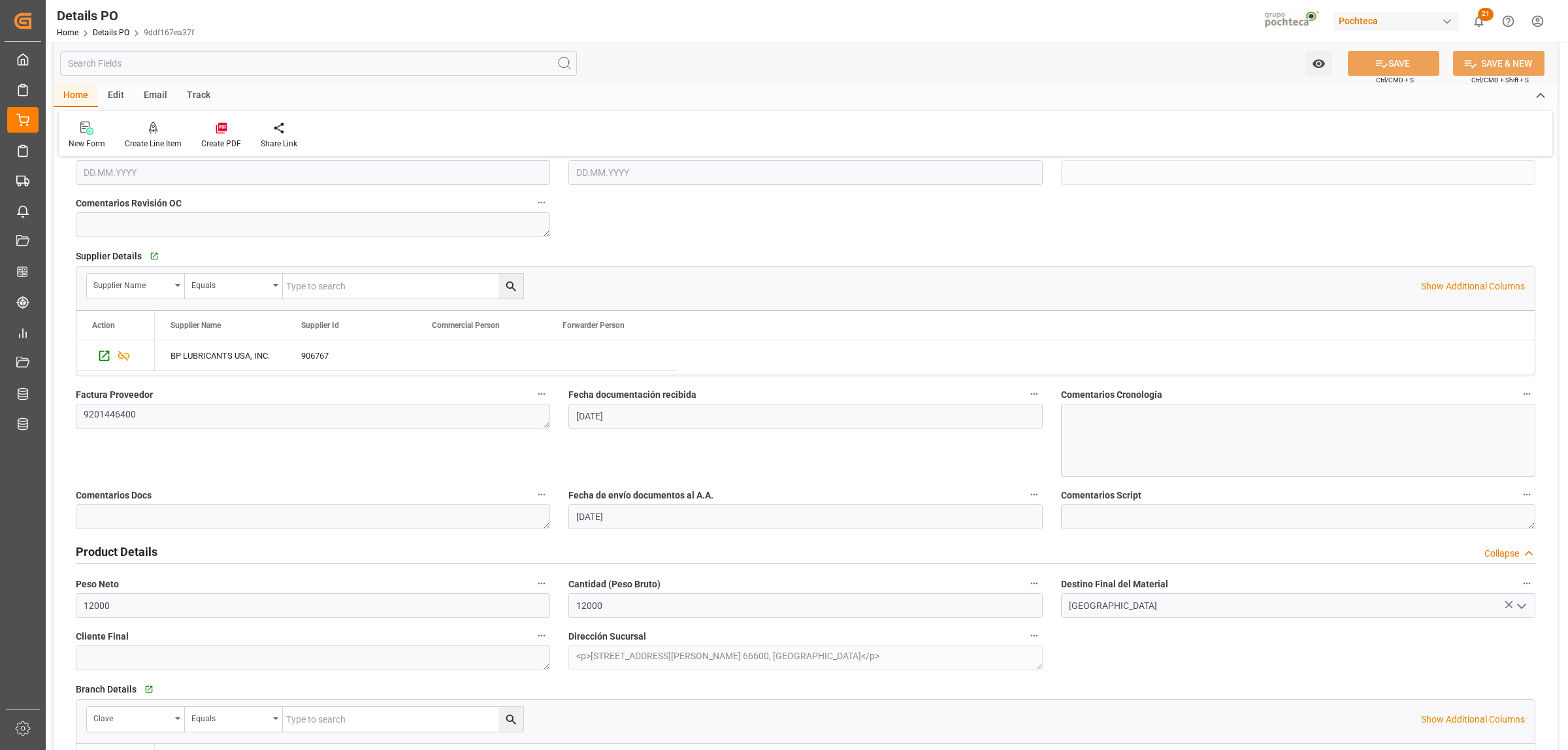
scroll to position [490, 0]
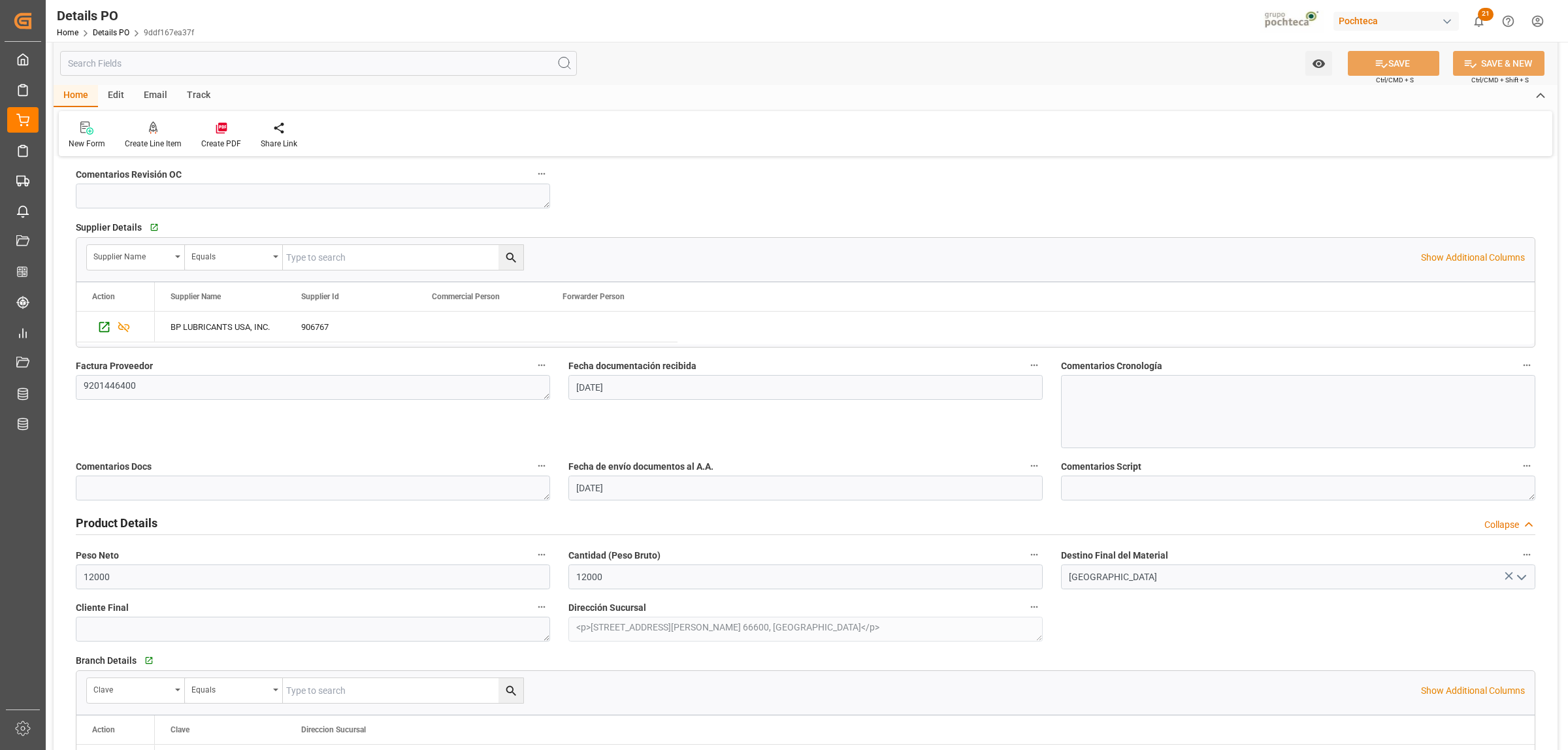
click at [1523, 576] on icon "open menu" at bounding box center [1521, 577] width 16 height 16
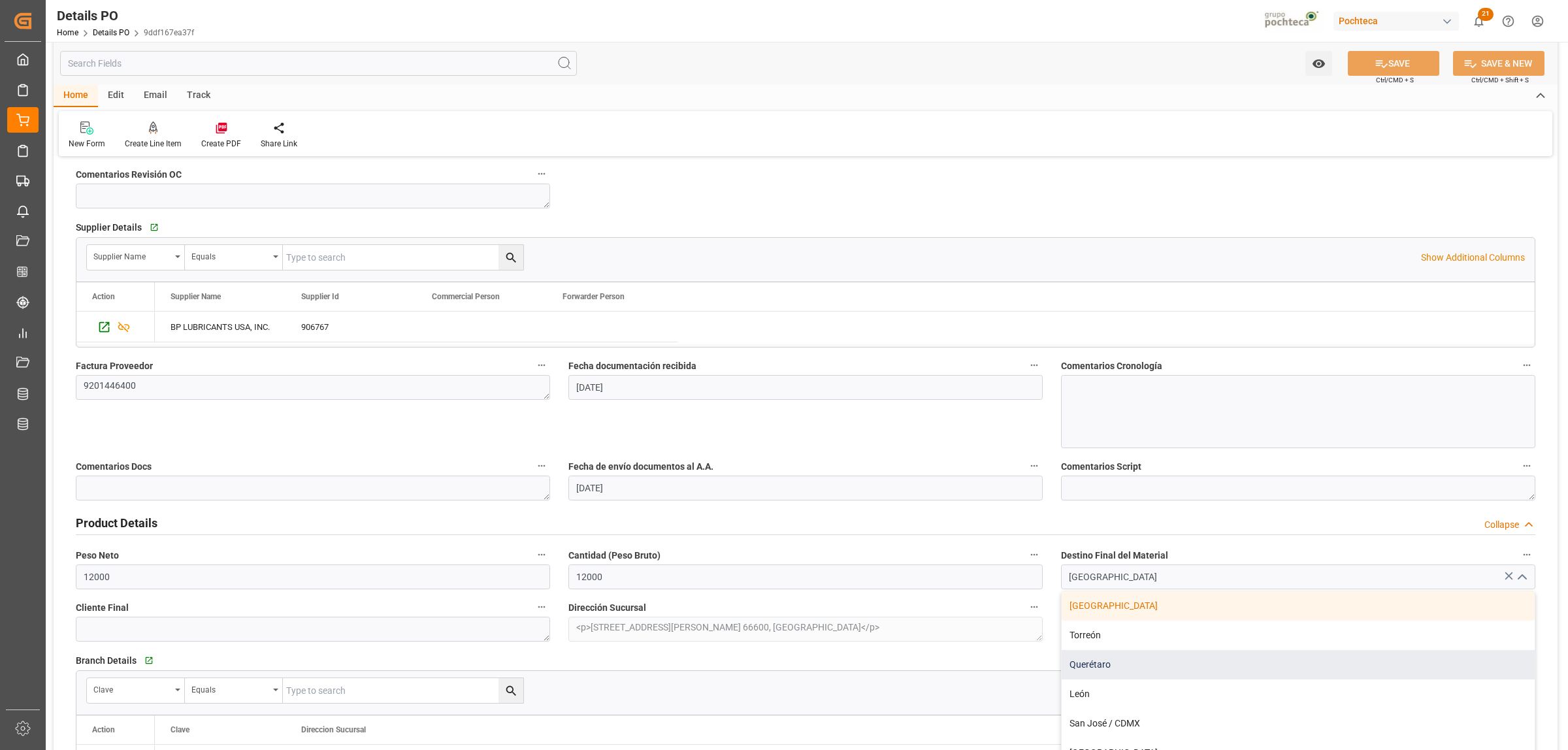
scroll to position [81, 0]
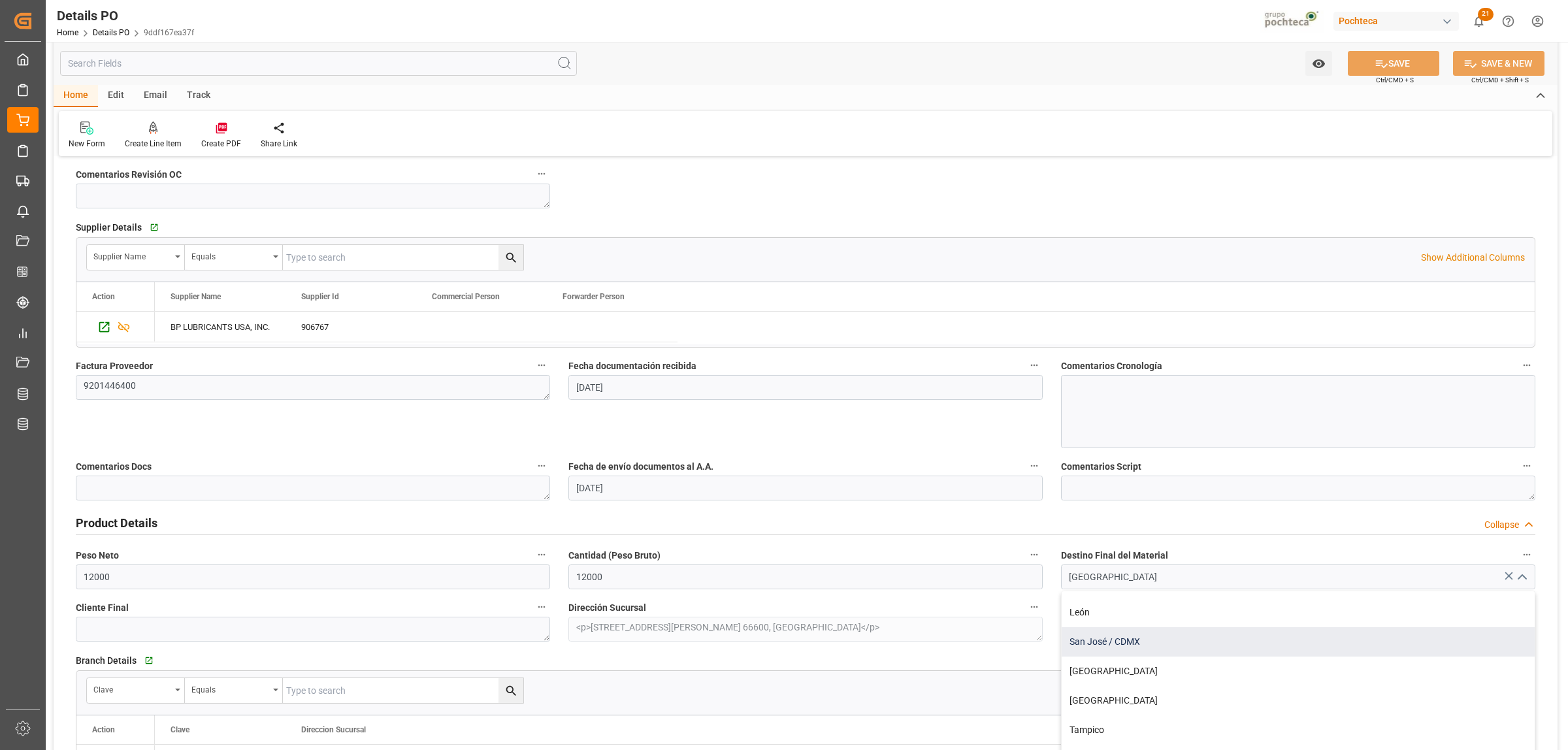
click at [1130, 648] on div "San José / CDMX" at bounding box center [1298, 641] width 473 height 29
type input "San José / CDMX"
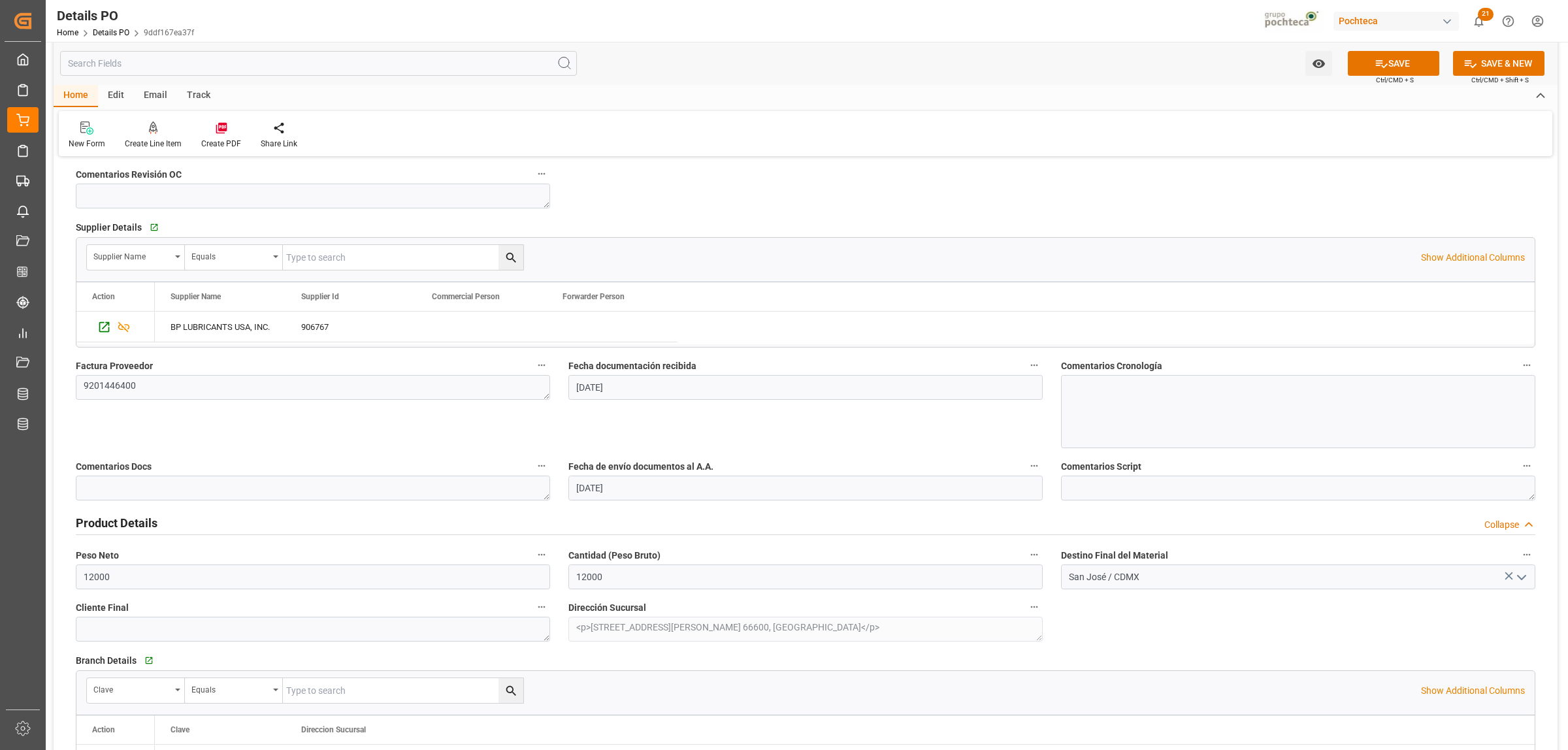
click at [1181, 517] on div "Product Details Collapse" at bounding box center [805, 522] width 1459 height 25
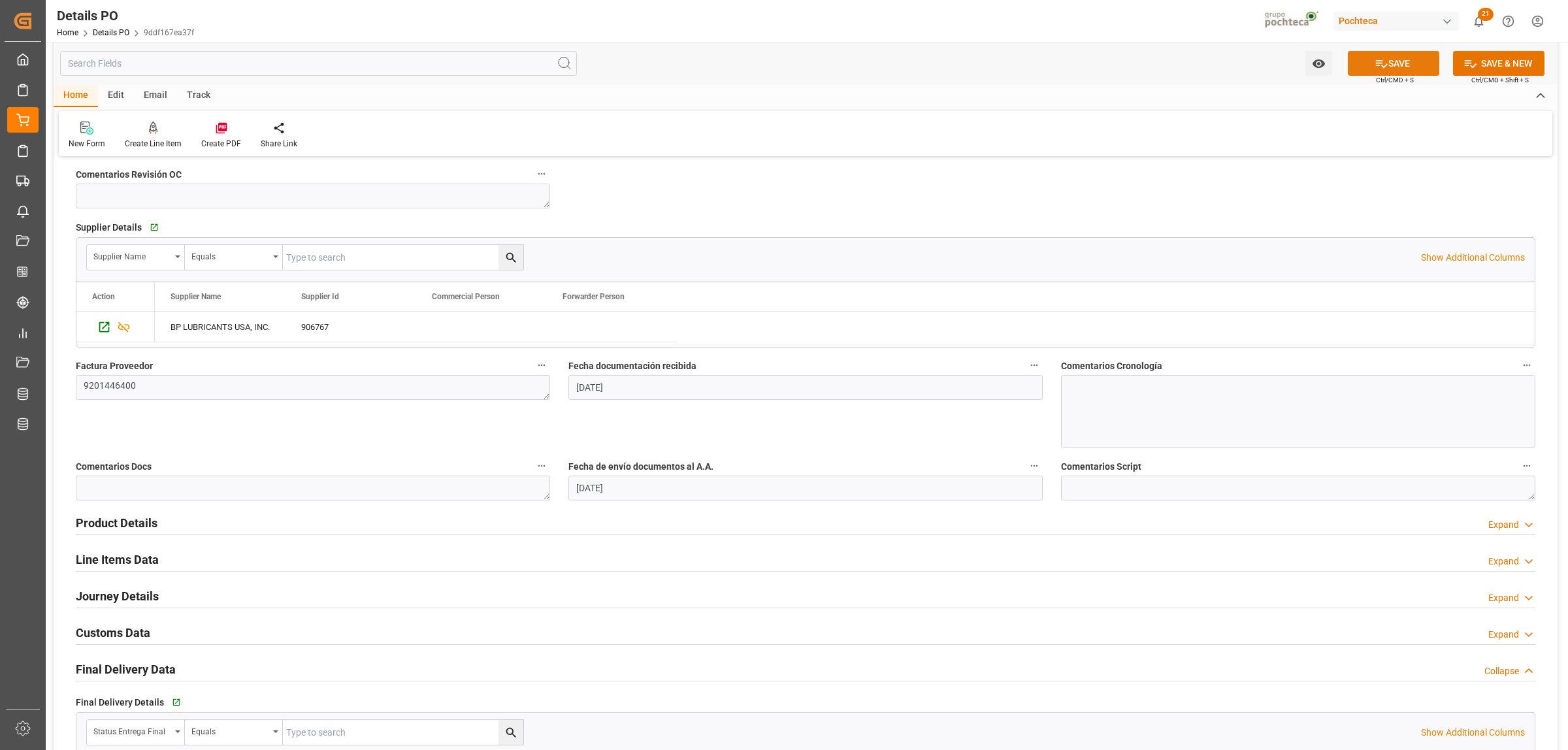
click at [1384, 63] on icon at bounding box center [1382, 63] width 12 height 7
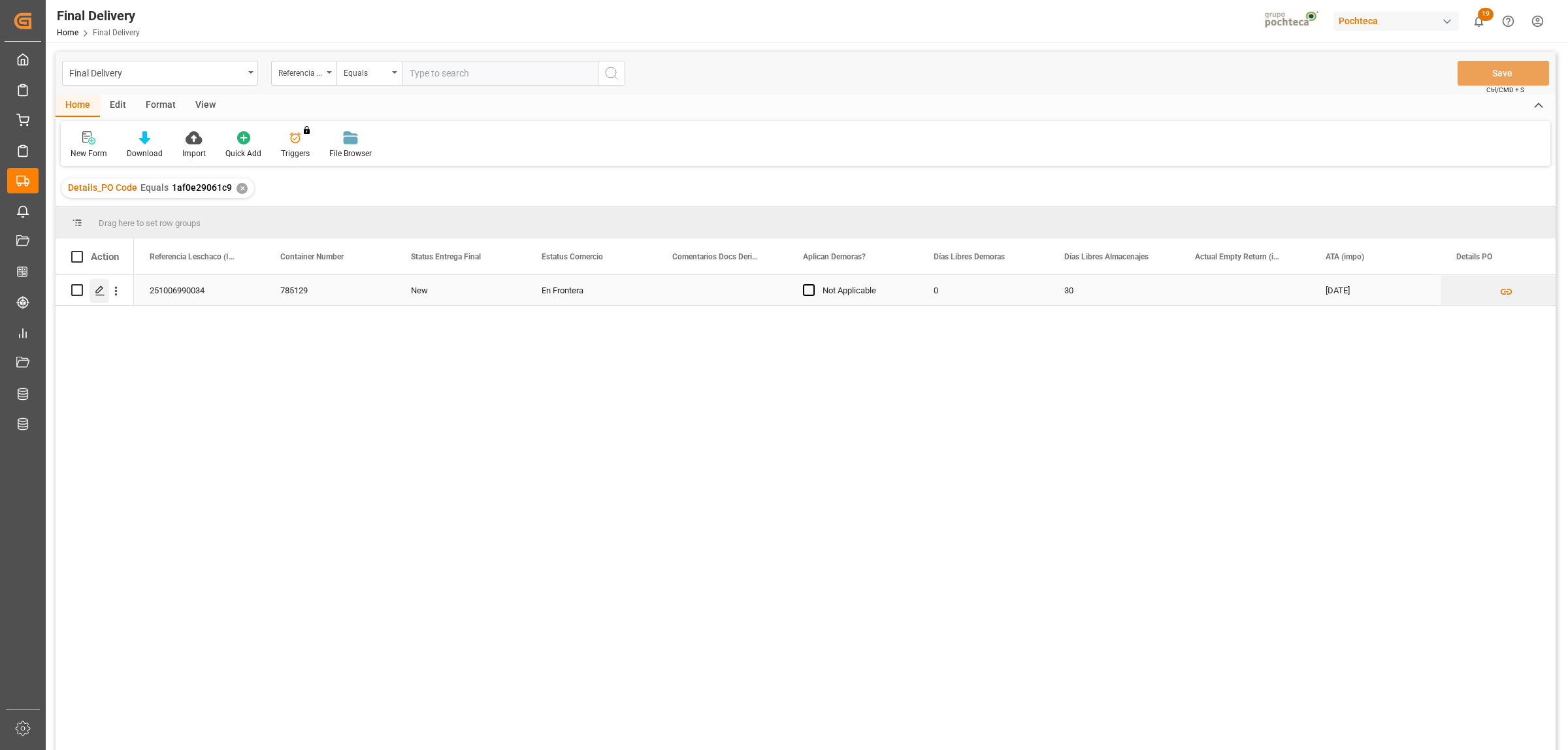
click at [100, 291] on polygon "Press SPACE to select this row." at bounding box center [100, 290] width 7 height 7
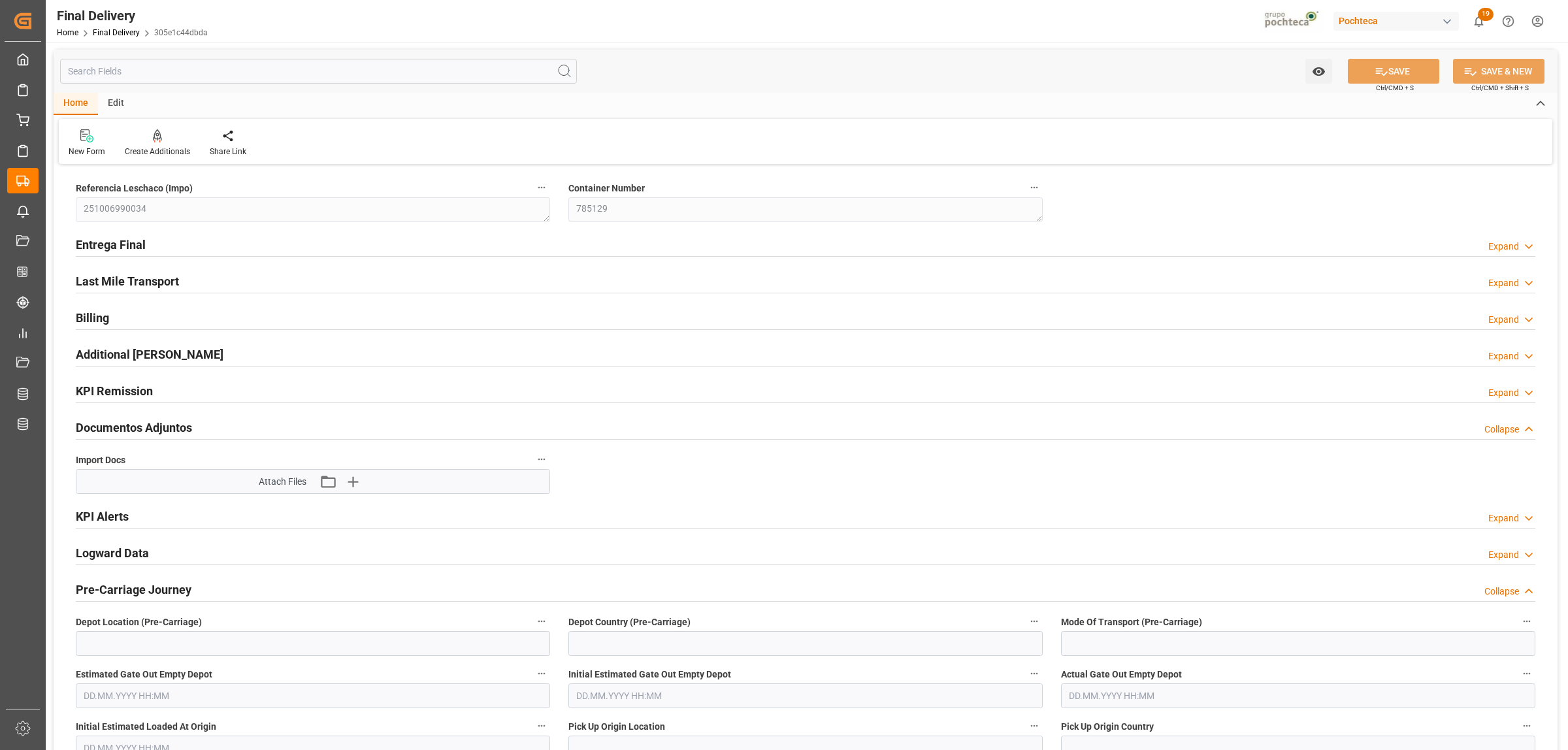
type input "11.09.2025"
click at [139, 243] on h2 "Entrega Final" at bounding box center [110, 244] width 70 height 17
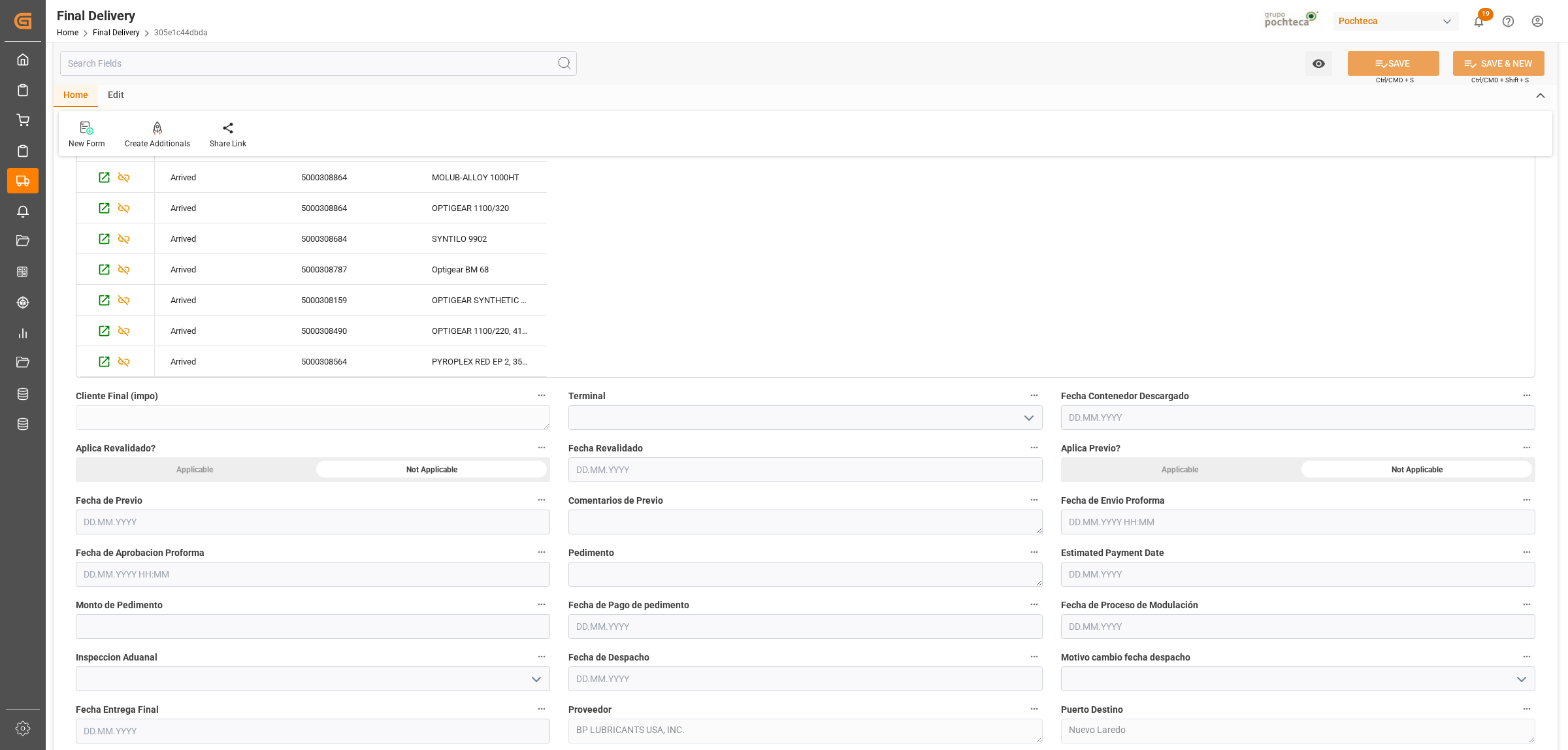
scroll to position [654, 0]
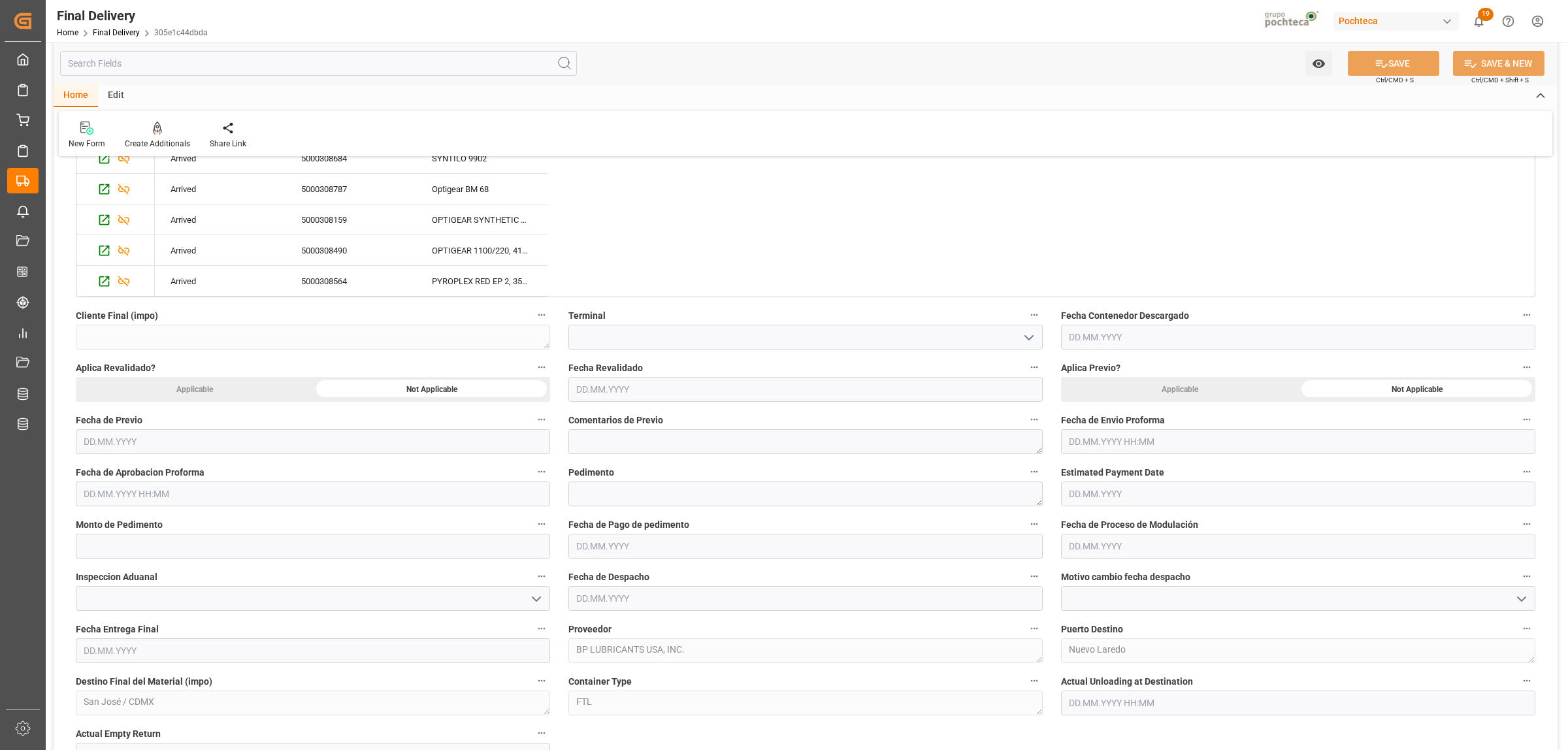
click at [1089, 439] on input "text" at bounding box center [1298, 442] width 474 height 25
click at [1075, 632] on div "29 30 1 2 3 4 5" at bounding box center [1154, 624] width 179 height 26
click at [1075, 630] on div "29" at bounding box center [1079, 625] width 17 height 16
type input "29.09.2025 00:00"
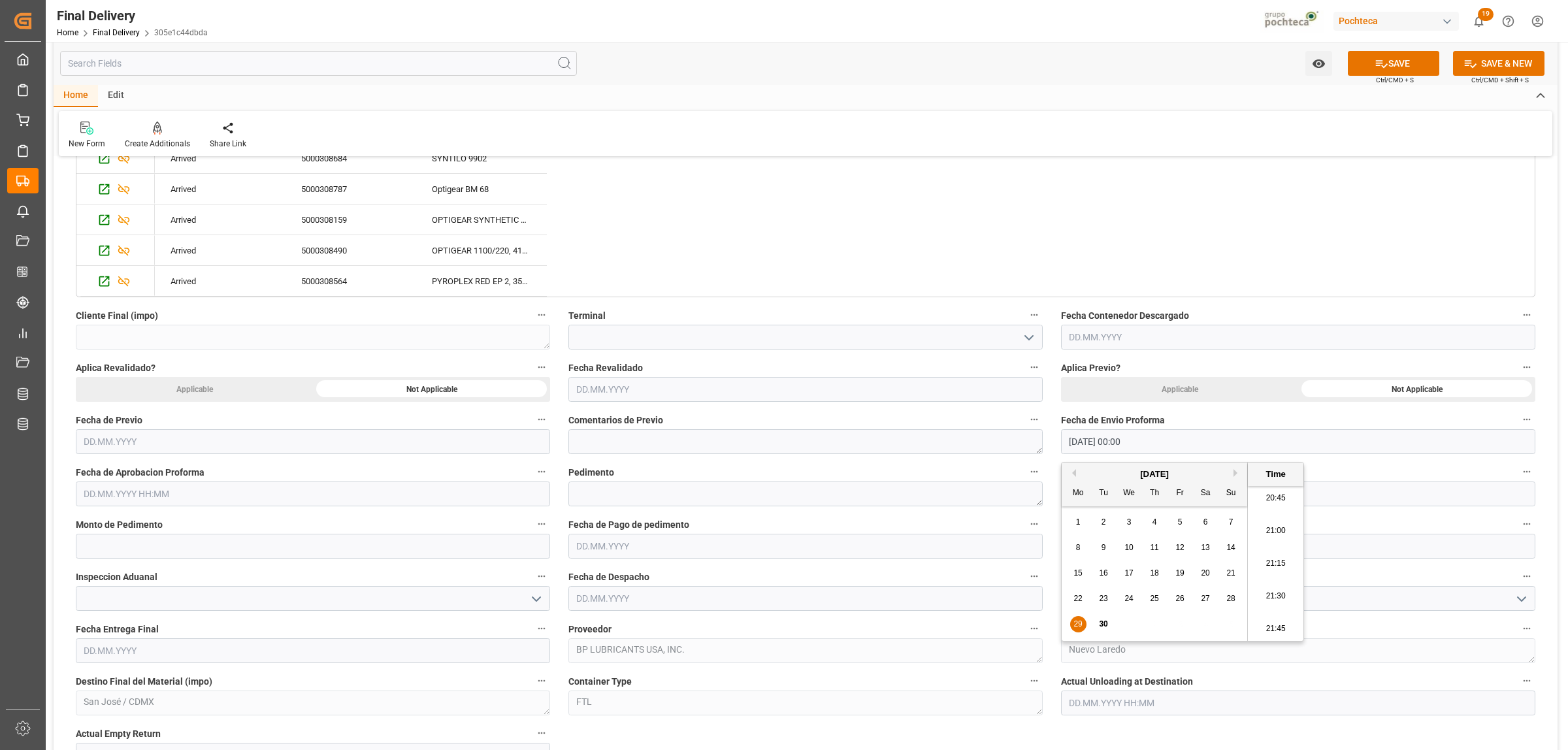
click at [164, 485] on input "text" at bounding box center [312, 494] width 474 height 25
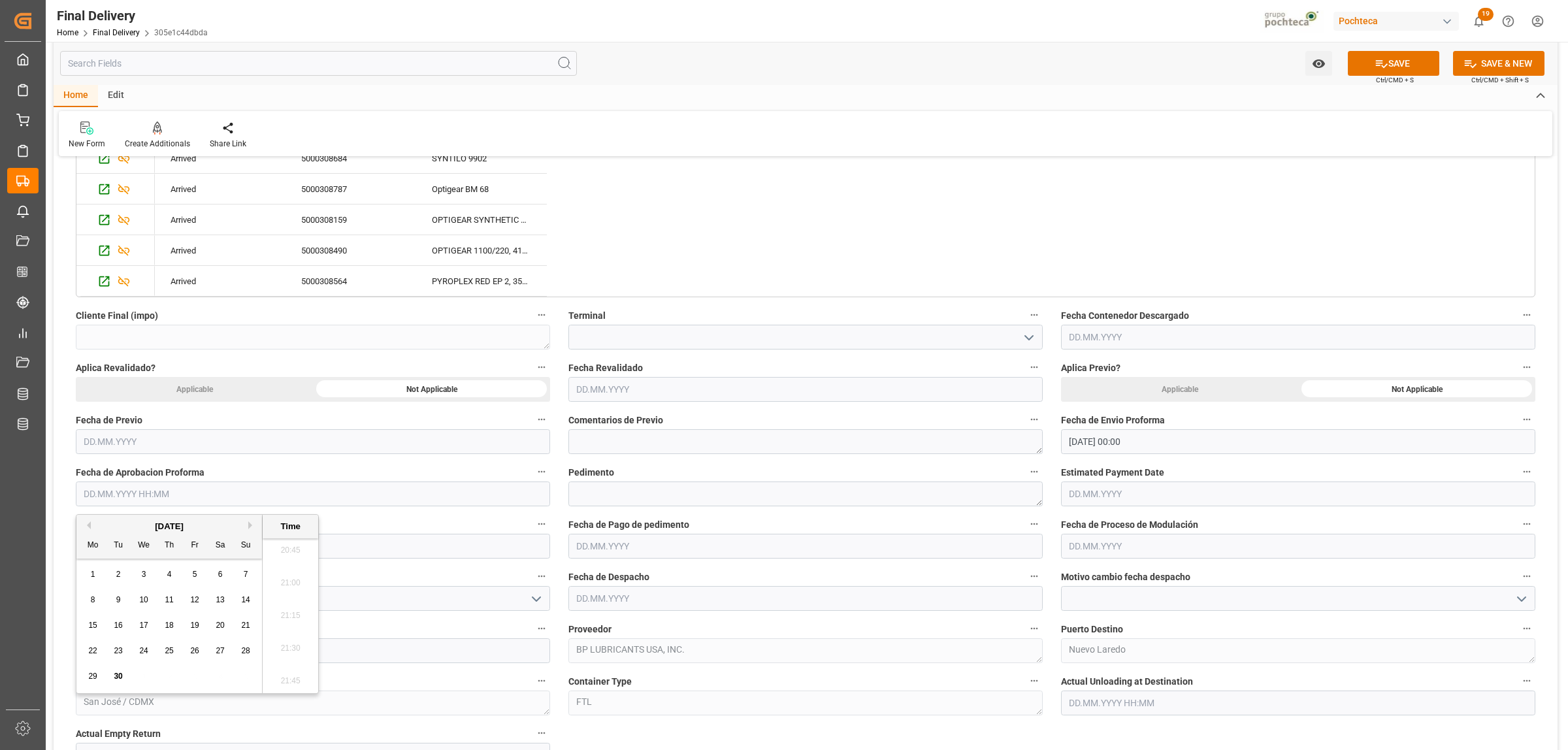
click at [91, 681] on span "29" at bounding box center [92, 676] width 8 height 9
type input "29.09.2025 00:00"
click at [581, 498] on textarea at bounding box center [805, 494] width 474 height 25
click at [596, 495] on textarea at bounding box center [805, 494] width 474 height 25
paste textarea "25 80 3617 5002851"
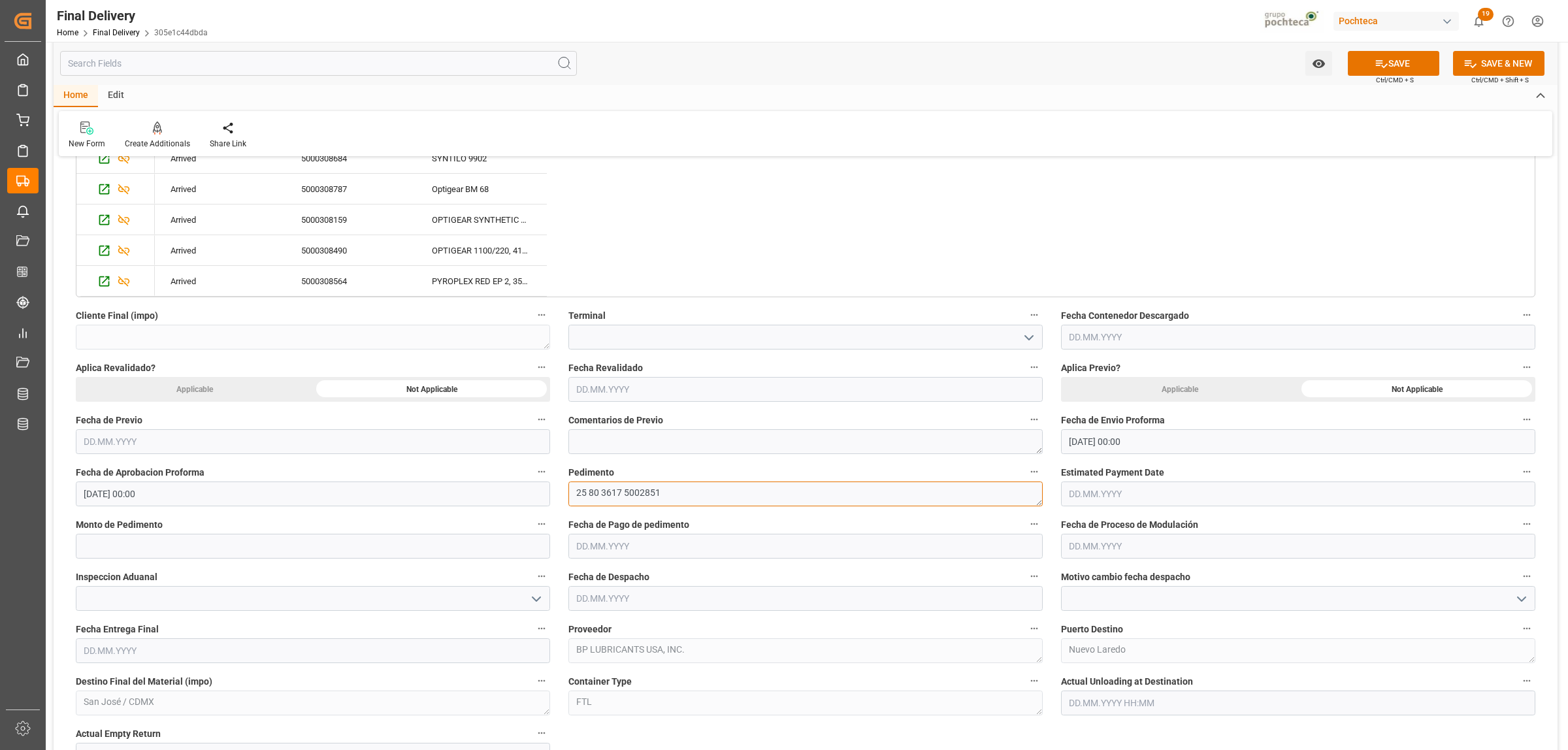
type textarea "25 80 3617 5002851"
click at [190, 549] on input "text" at bounding box center [312, 547] width 474 height 25
paste input "212052"
type input "212052"
click at [644, 552] on input "text" at bounding box center [805, 547] width 474 height 25
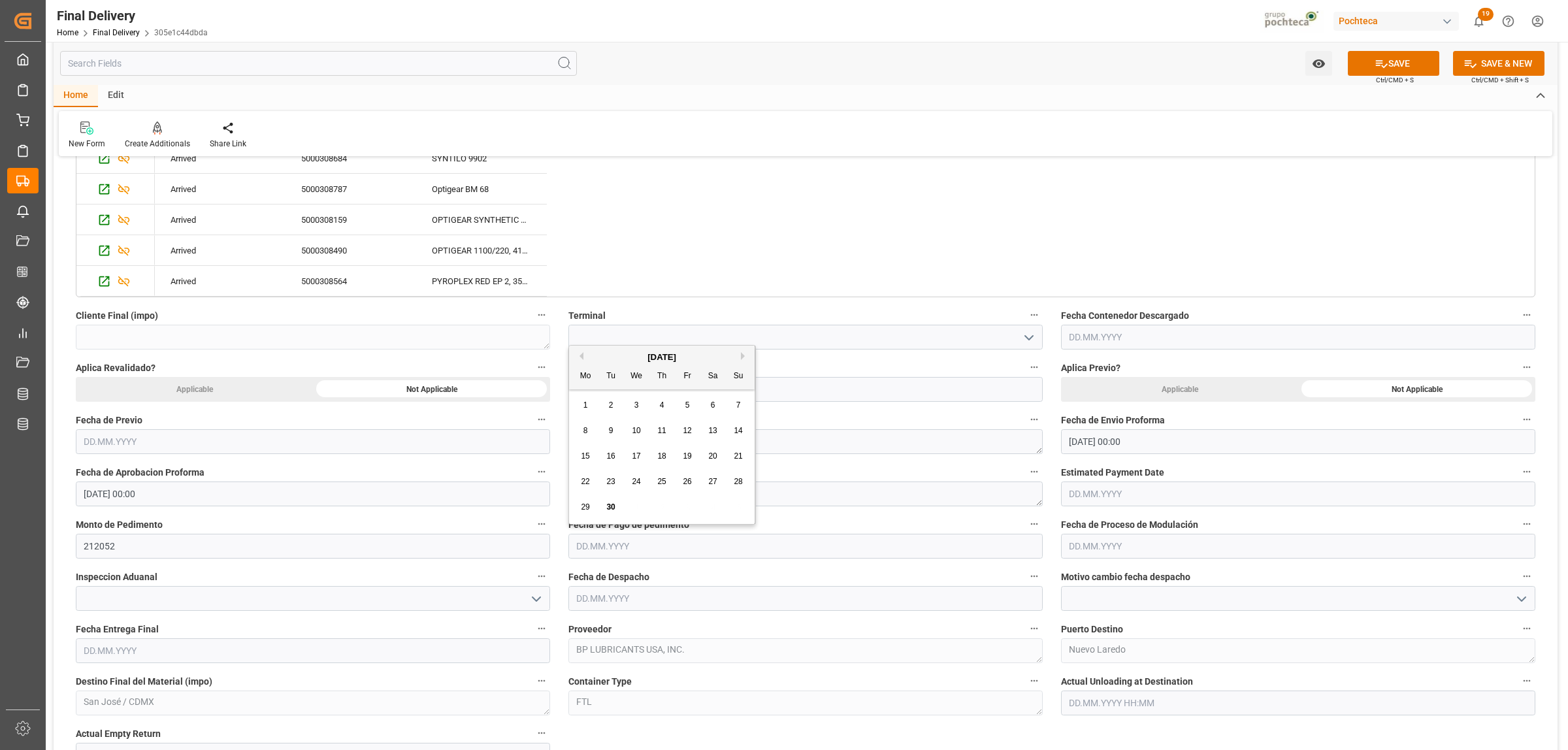
click at [583, 500] on div "29" at bounding box center [586, 507] width 17 height 16
type input "[DATE]"
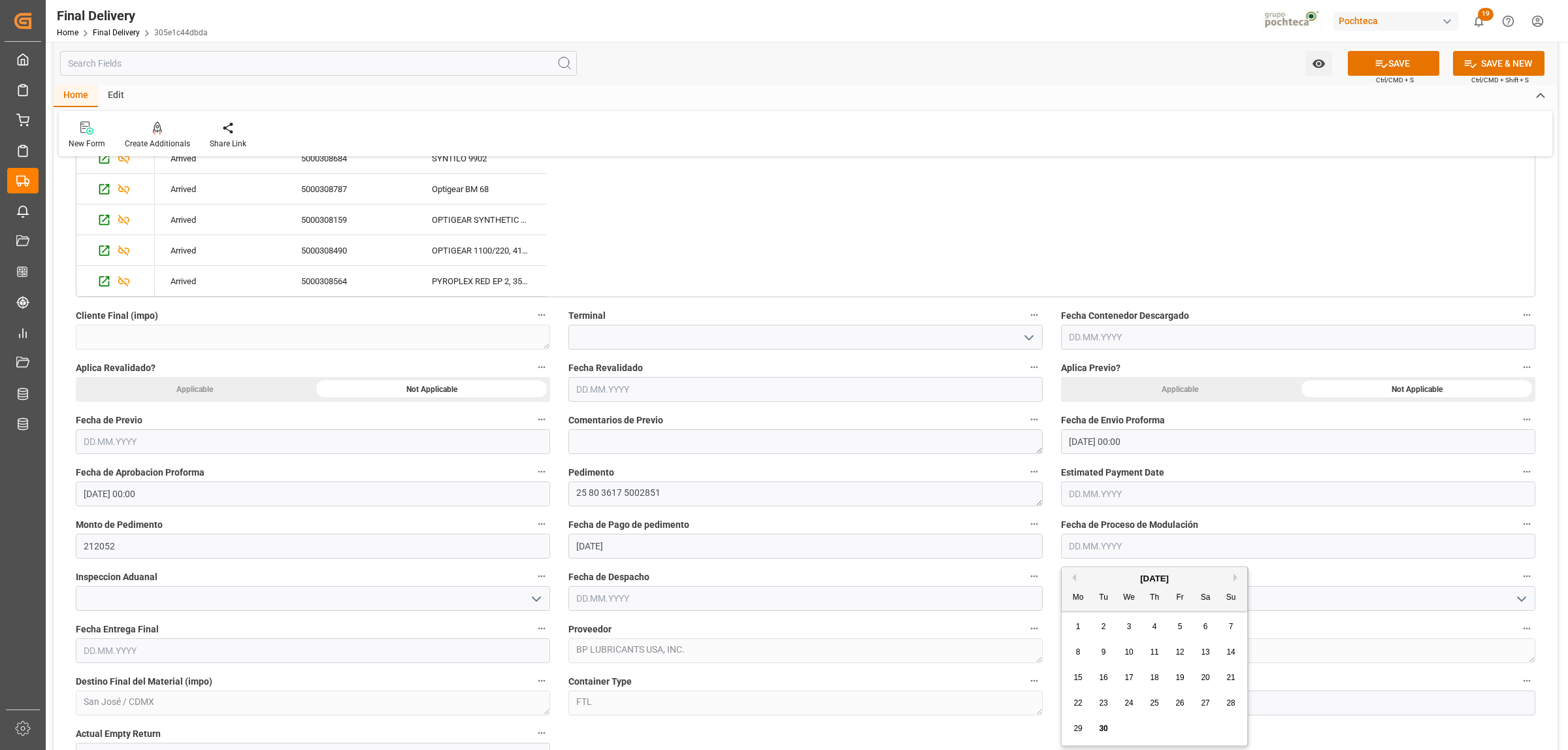
click at [1129, 552] on input "text" at bounding box center [1298, 547] width 474 height 25
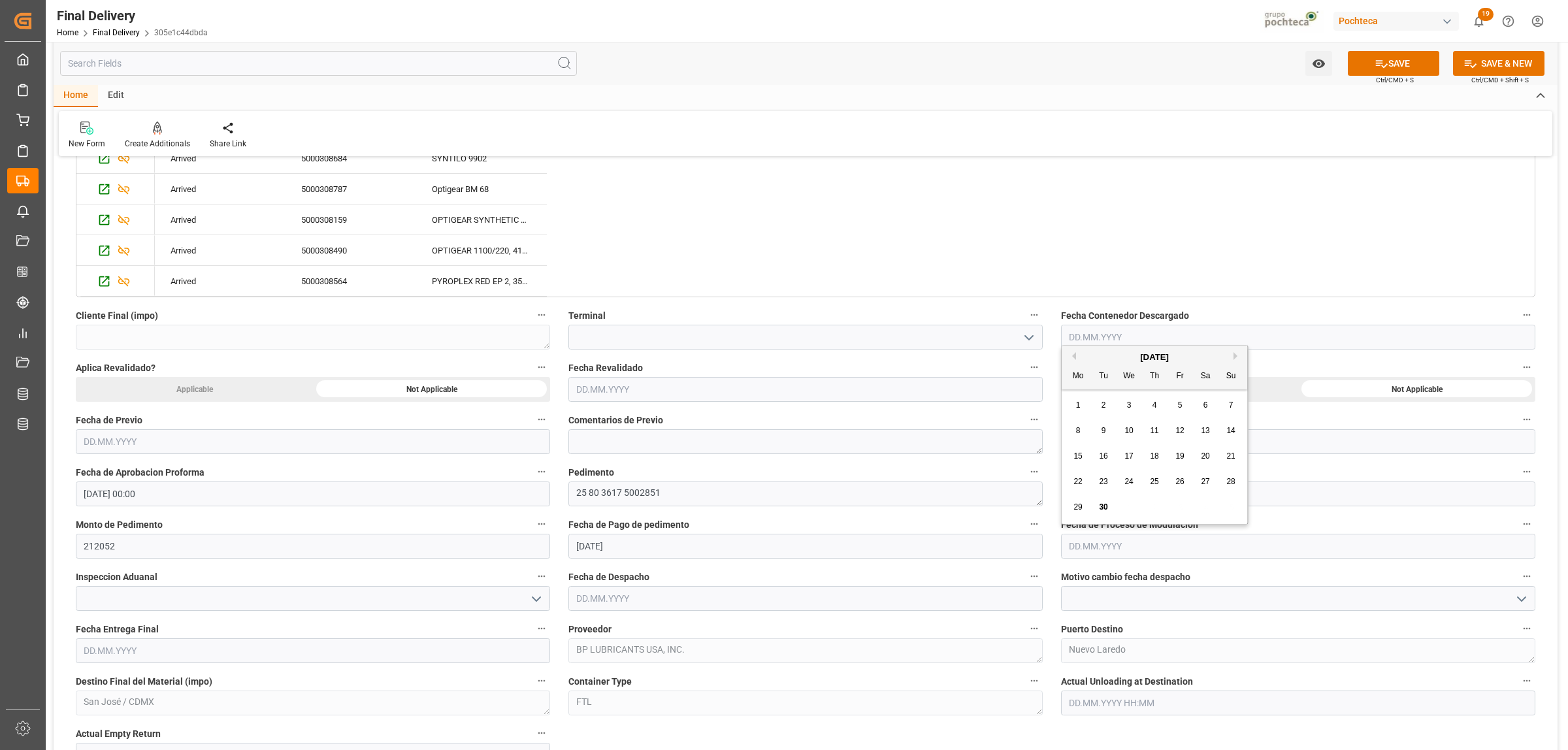
click at [1107, 511] on span "30" at bounding box center [1103, 507] width 8 height 9
type input "[DATE]"
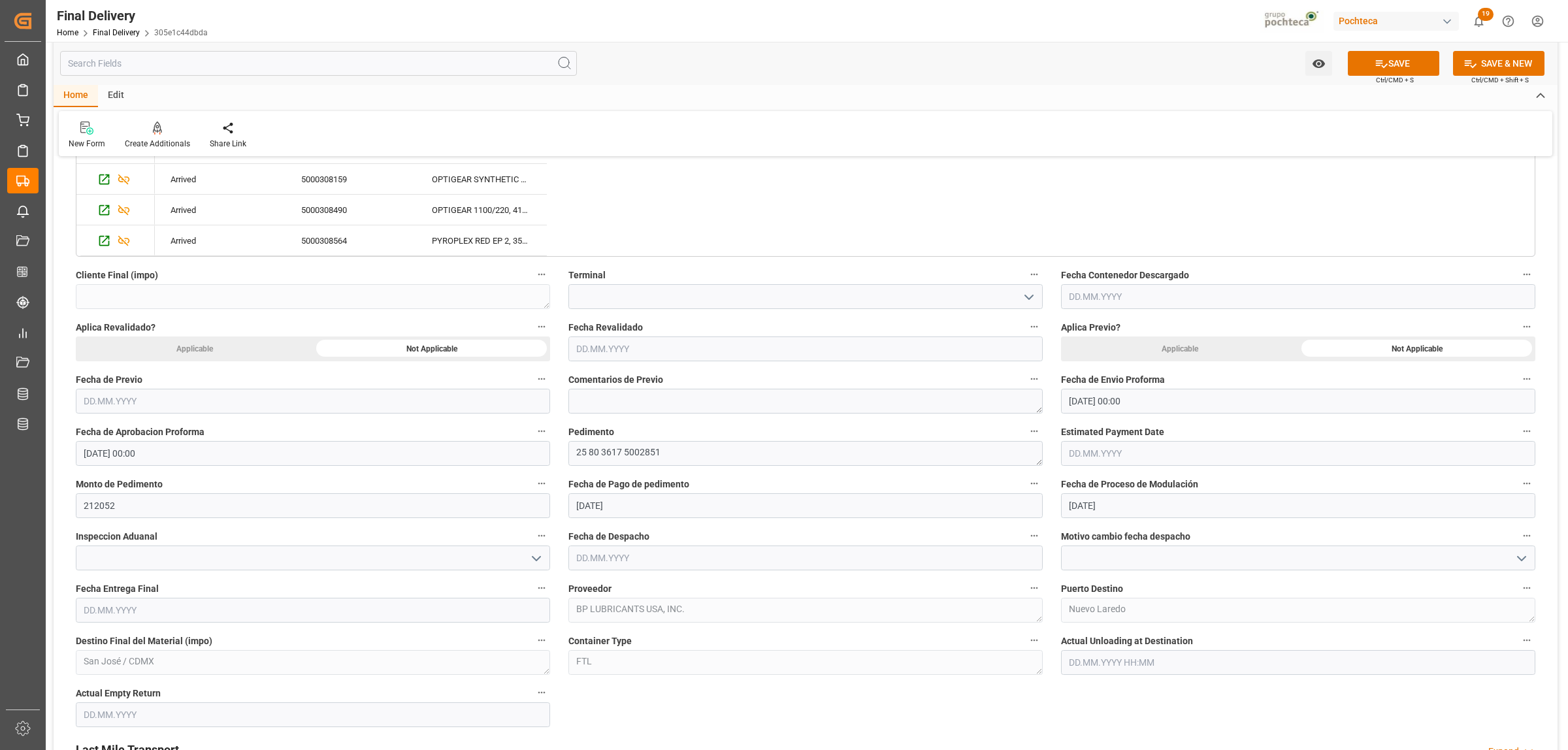
scroll to position [735, 0]
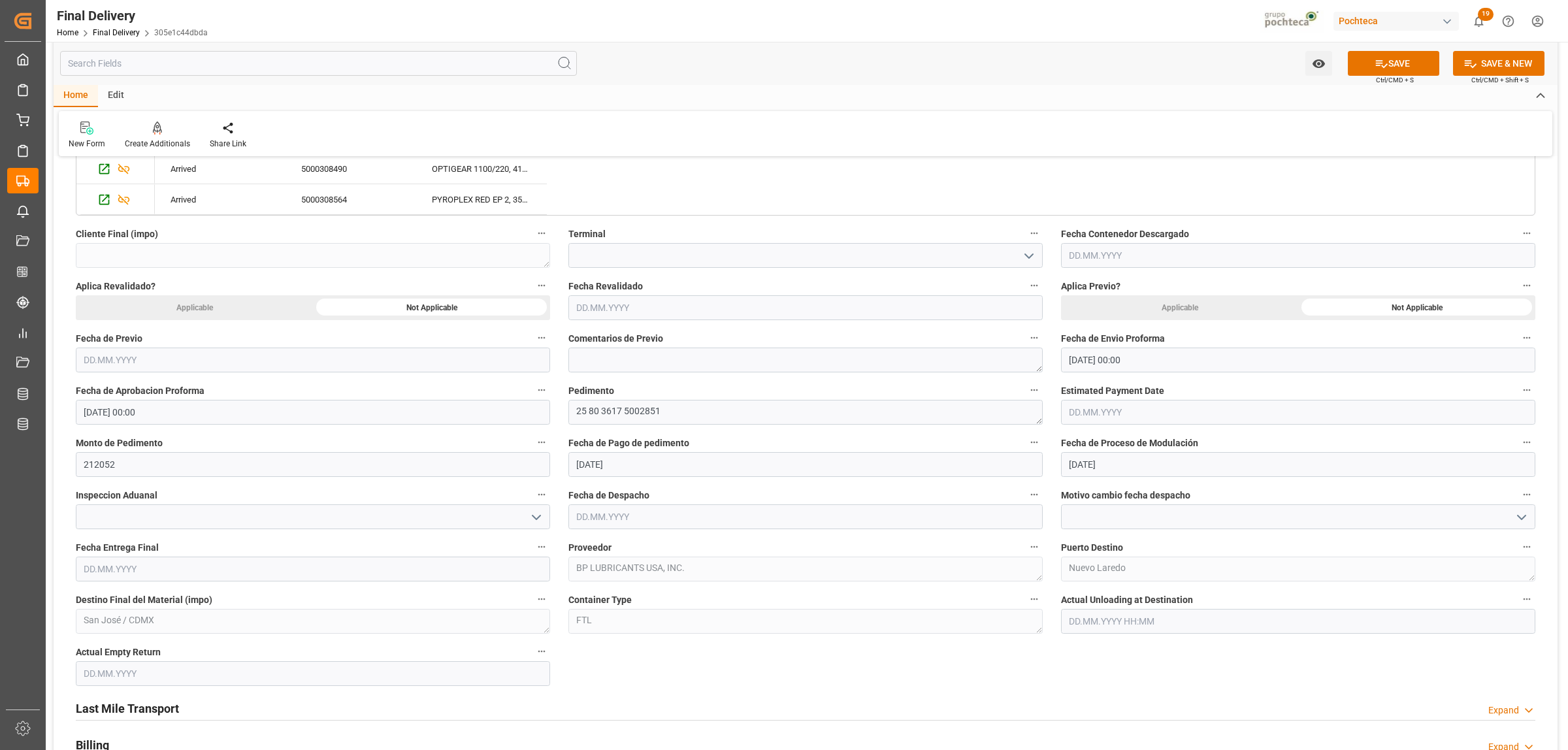
click at [540, 515] on icon "open menu" at bounding box center [536, 517] width 16 height 16
click at [154, 577] on div "VERDE" at bounding box center [313, 575] width 473 height 29
type input "VERDE"
click at [605, 520] on input "text" at bounding box center [805, 517] width 474 height 25
click at [605, 706] on div "30" at bounding box center [611, 699] width 17 height 16
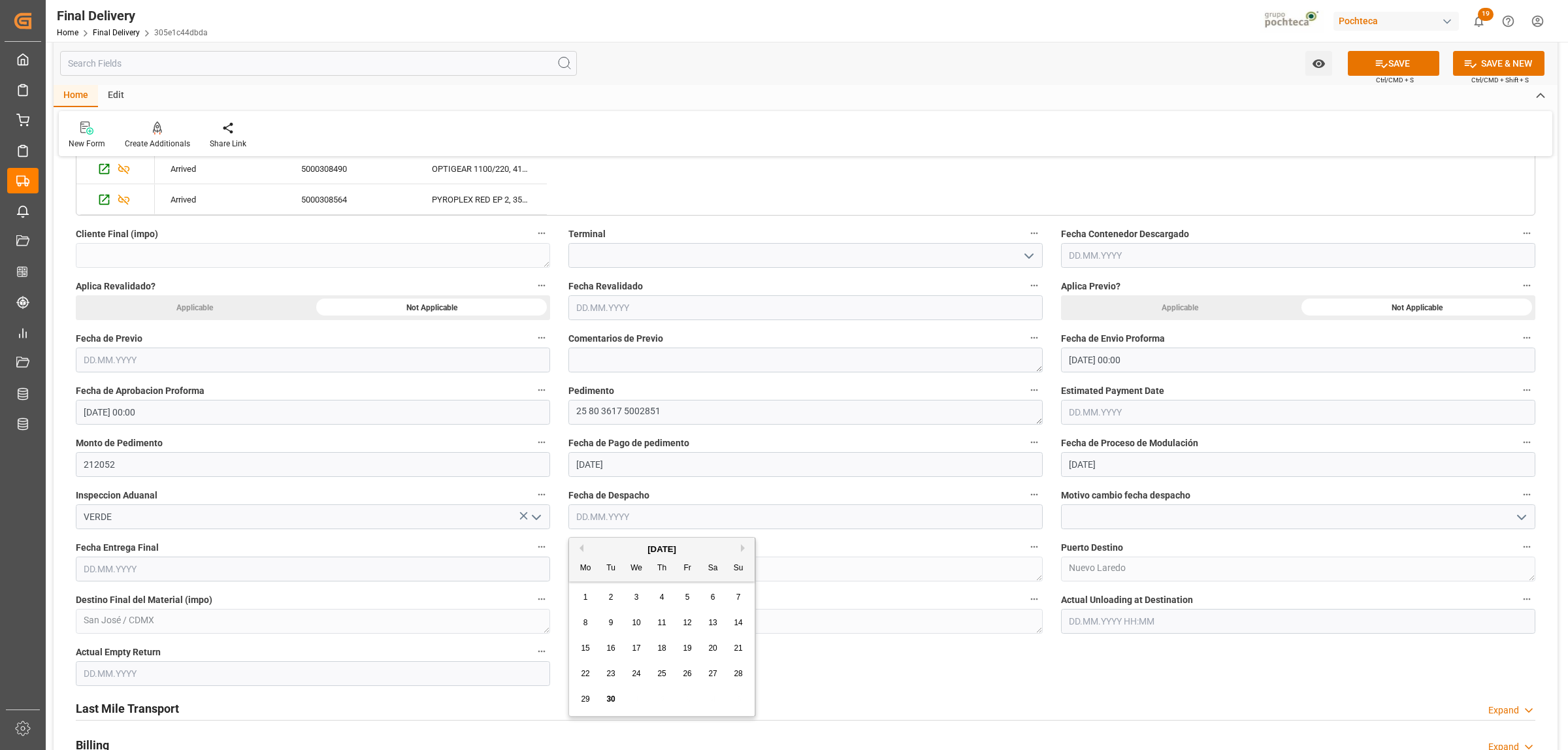
type input "[DATE]"
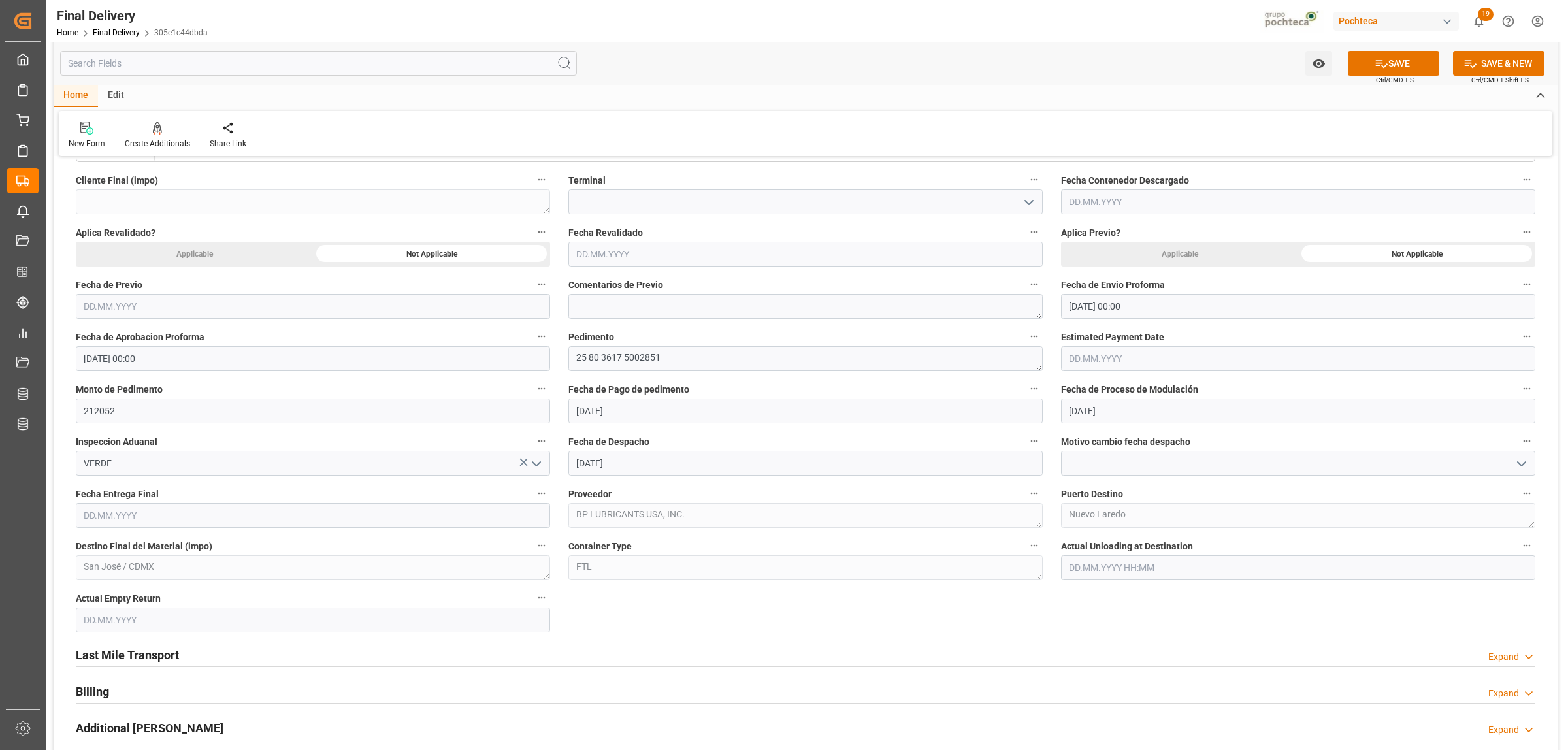
scroll to position [816, 0]
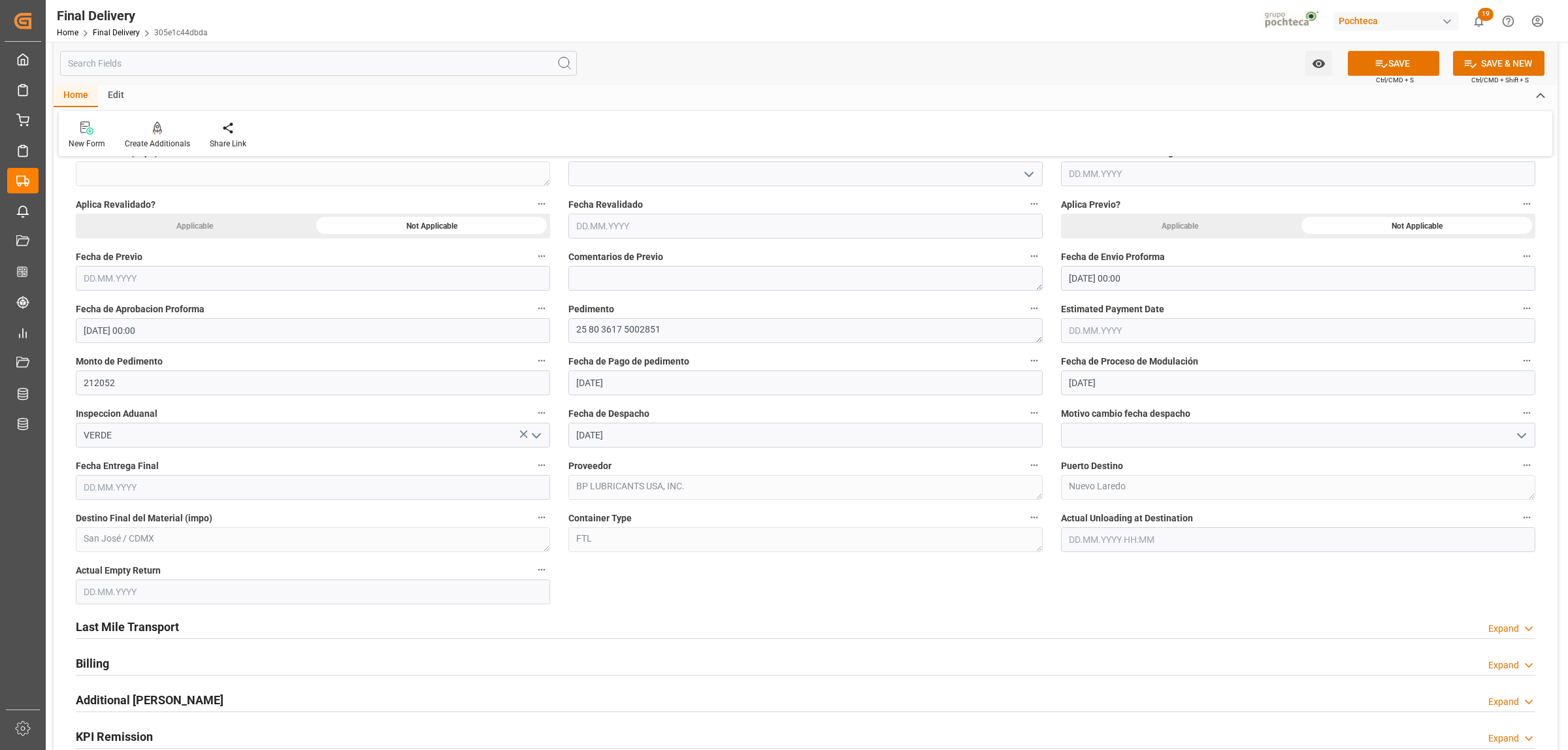
click at [249, 488] on input "text" at bounding box center [312, 488] width 474 height 25
click at [121, 522] on div "September 2025" at bounding box center [169, 520] width 185 height 13
click at [250, 517] on button "Next Month" at bounding box center [252, 518] width 7 height 7
click at [142, 569] on span "1" at bounding box center [145, 567] width 5 height 9
type input "[DATE]"
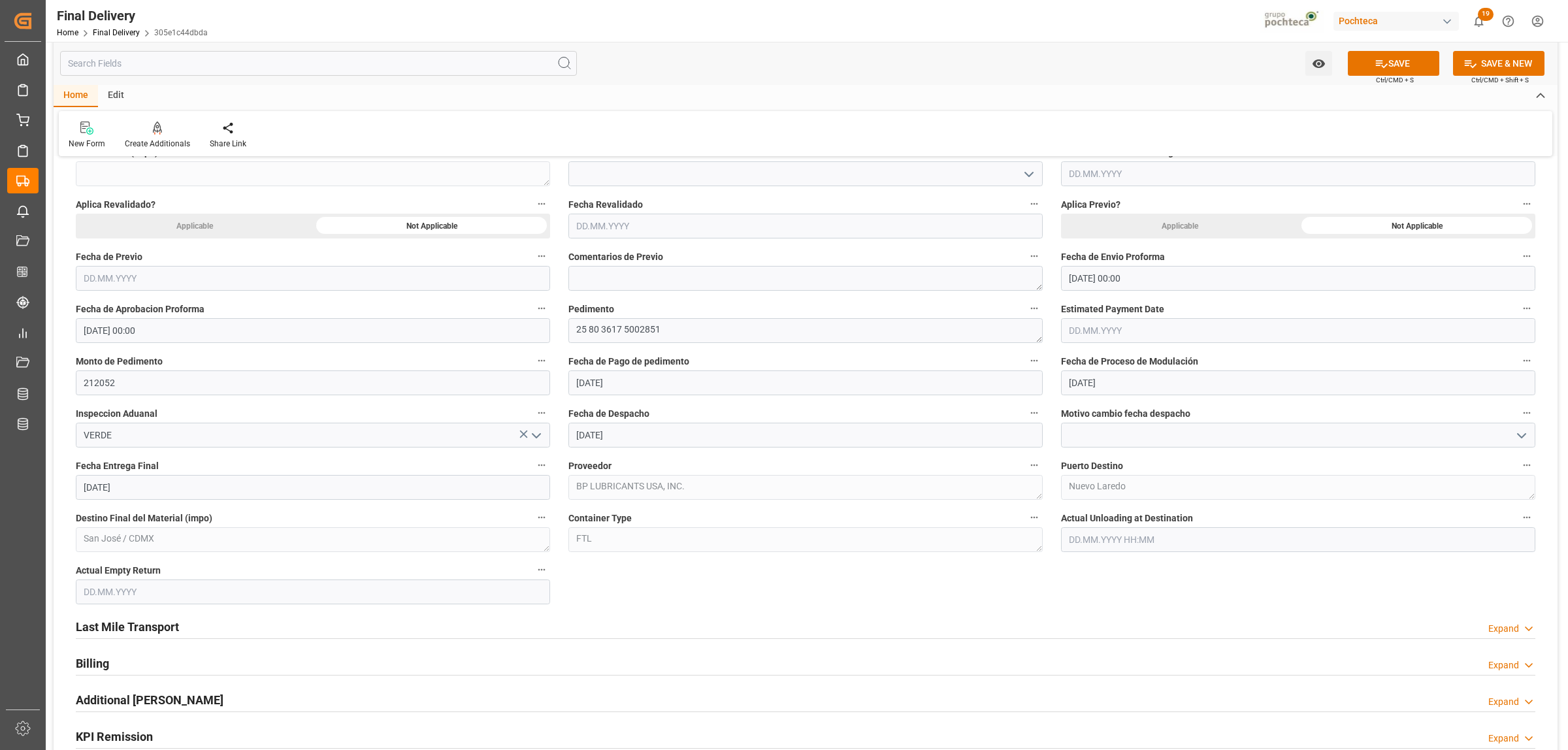
click at [159, 592] on input "text" at bounding box center [312, 592] width 474 height 25
click at [119, 405] on div "September 2025" at bounding box center [169, 404] width 185 height 13
click at [250, 400] on button "Next Month" at bounding box center [252, 401] width 7 height 7
click at [145, 452] on span "1" at bounding box center [145, 450] width 5 height 9
type input "[DATE]"
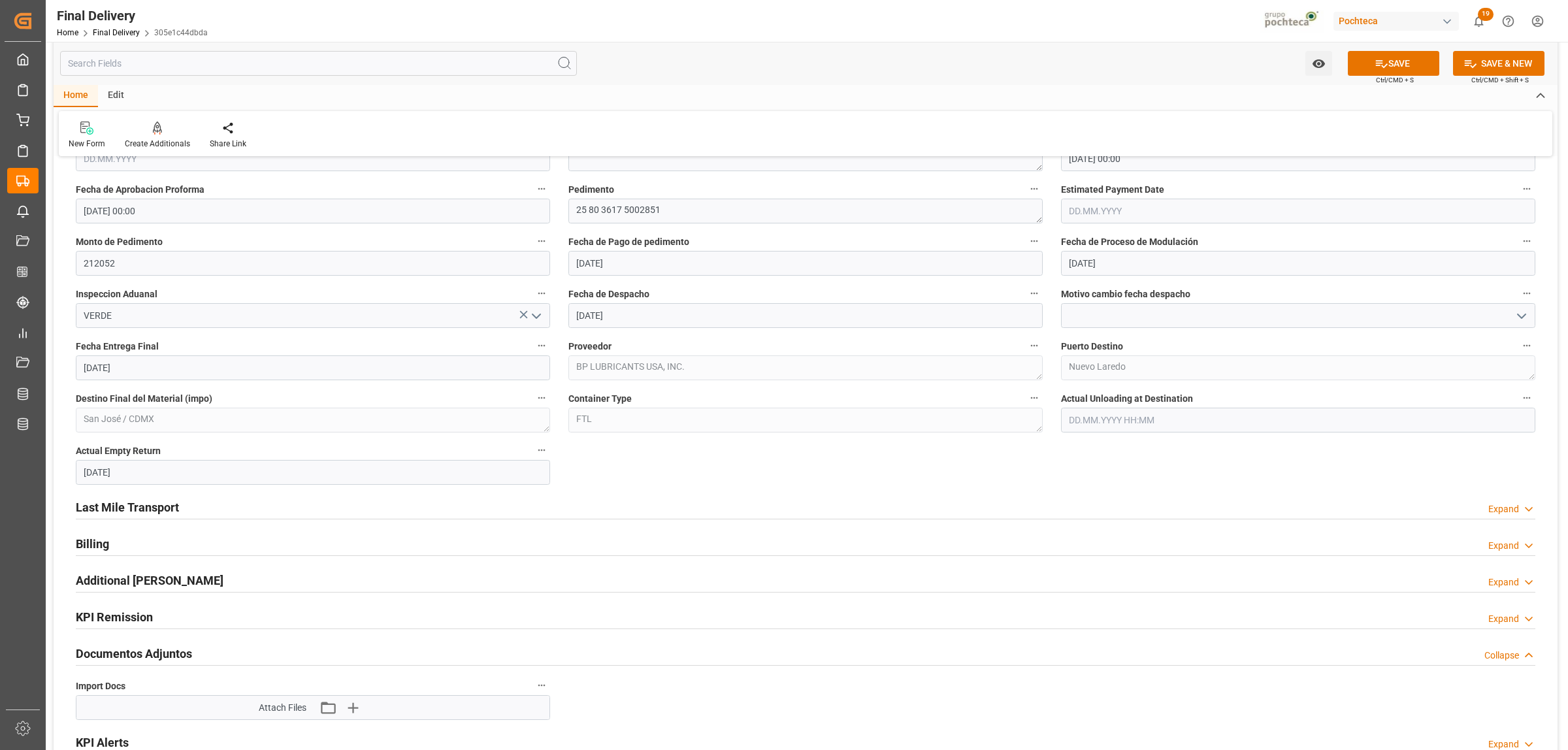
scroll to position [980, 0]
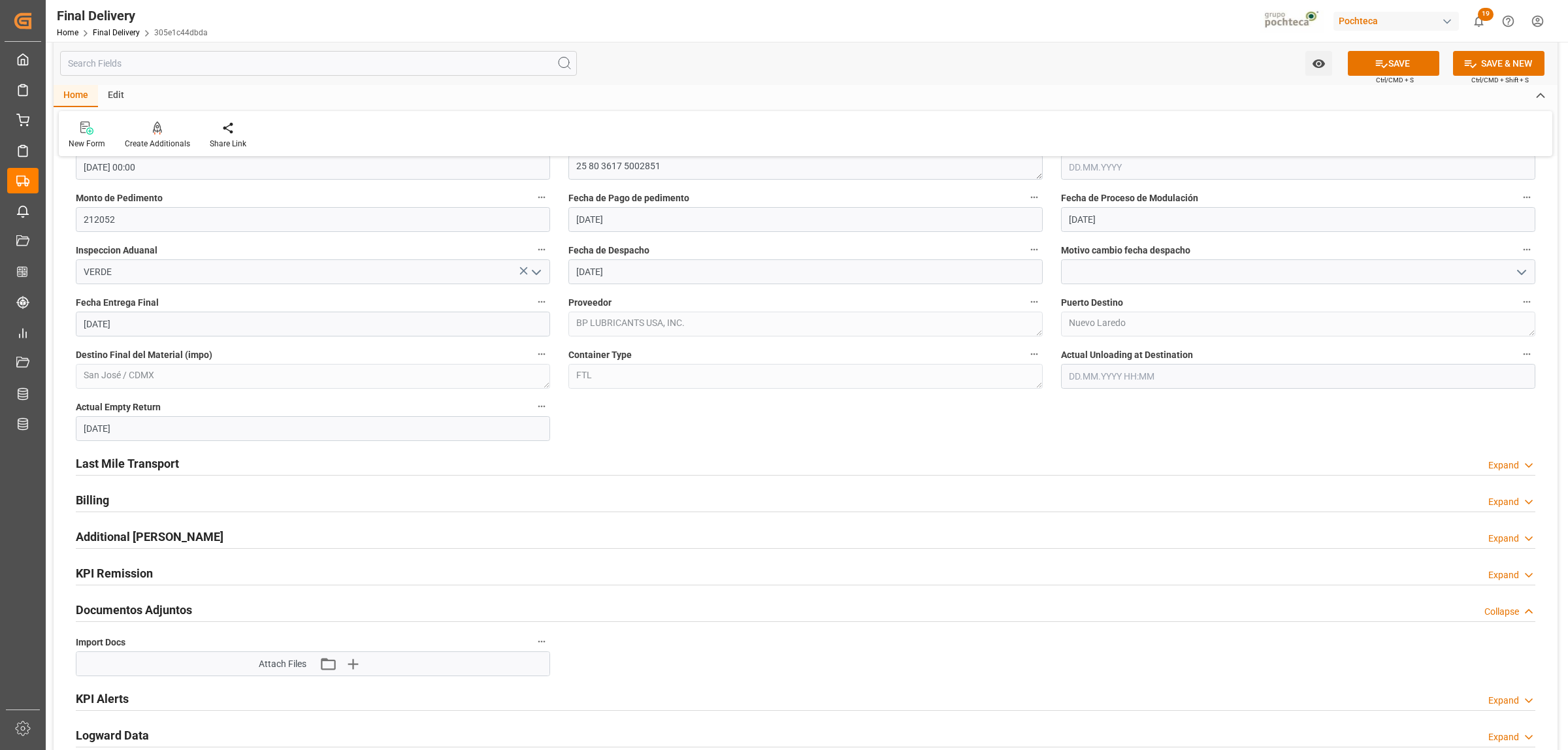
click at [149, 468] on h2 "Last Mile Transport" at bounding box center [127, 463] width 103 height 17
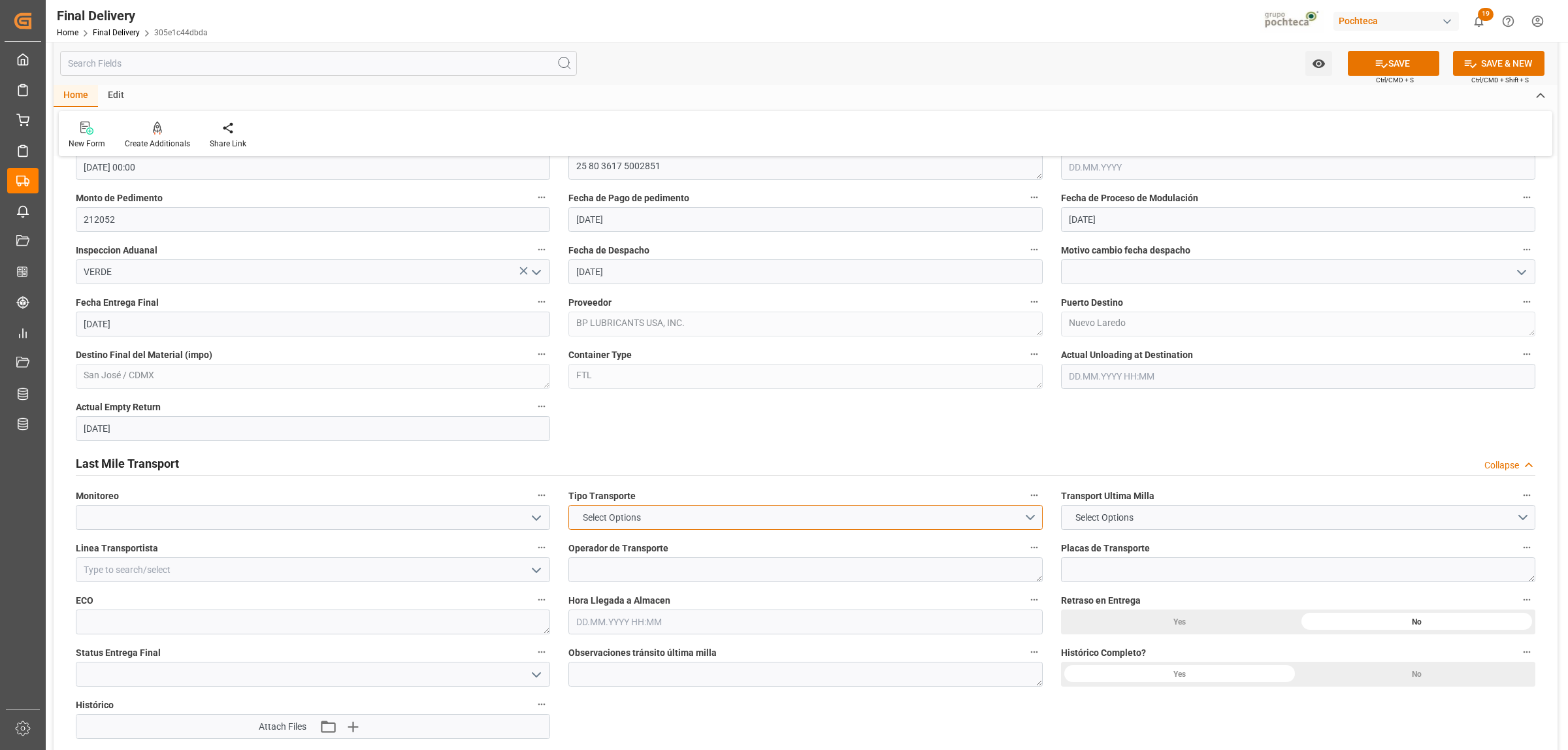
click at [1026, 523] on button "Select Options" at bounding box center [805, 517] width 474 height 25
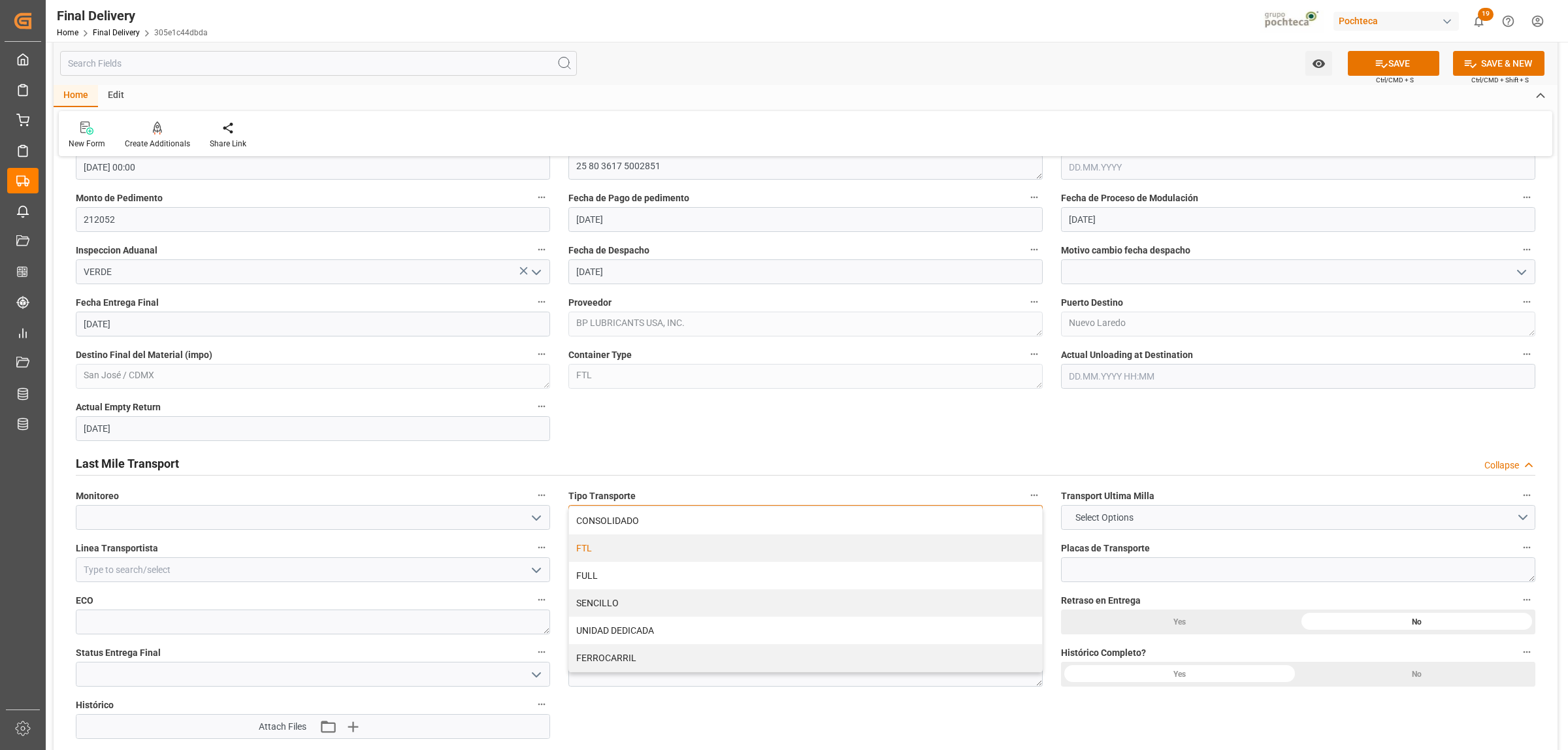
click at [637, 544] on div "FTL" at bounding box center [806, 547] width 473 height 27
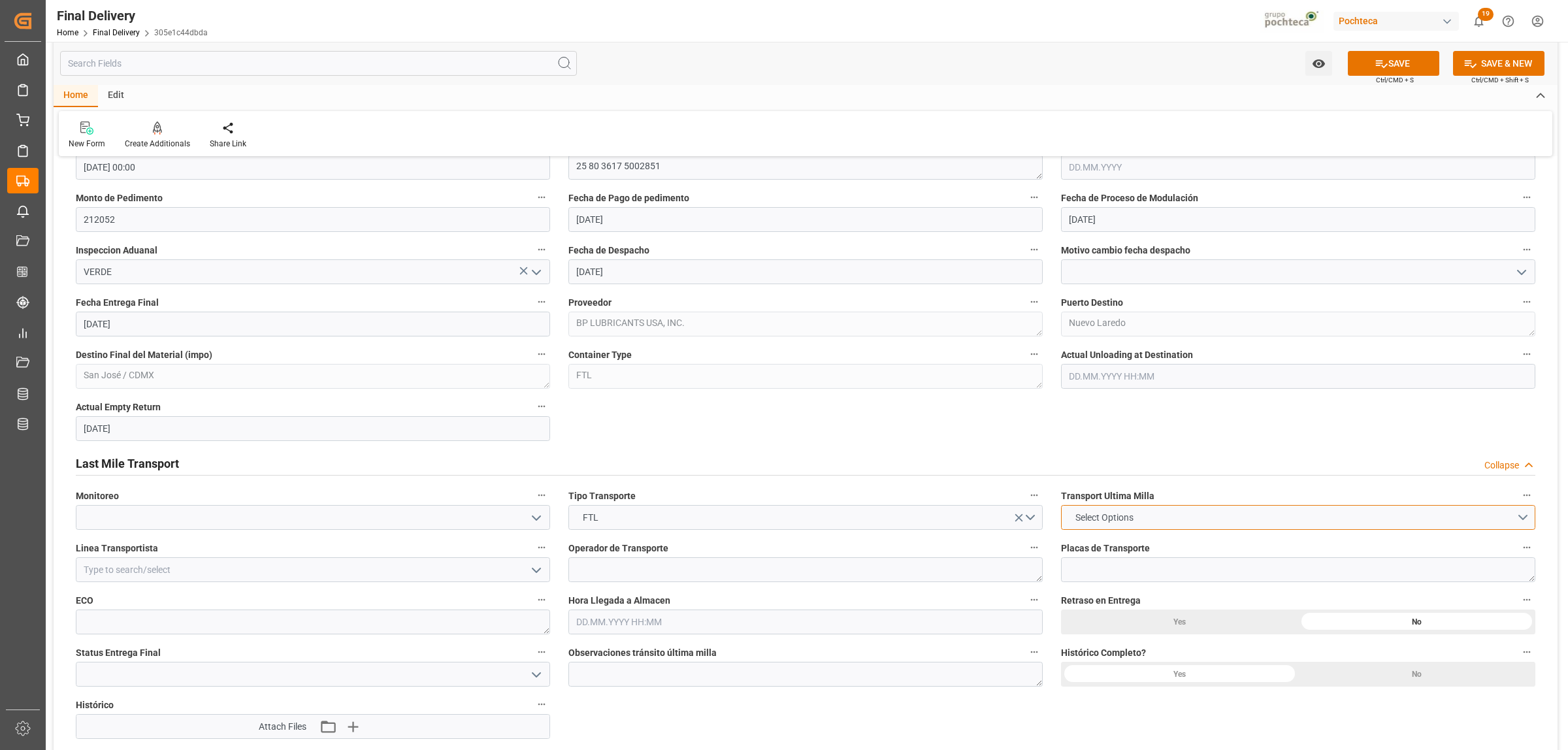
click at [1248, 524] on button "Select Options" at bounding box center [1298, 517] width 474 height 25
click at [1117, 549] on div "POCHTECA" at bounding box center [1298, 547] width 473 height 27
click at [287, 565] on input at bounding box center [312, 570] width 474 height 25
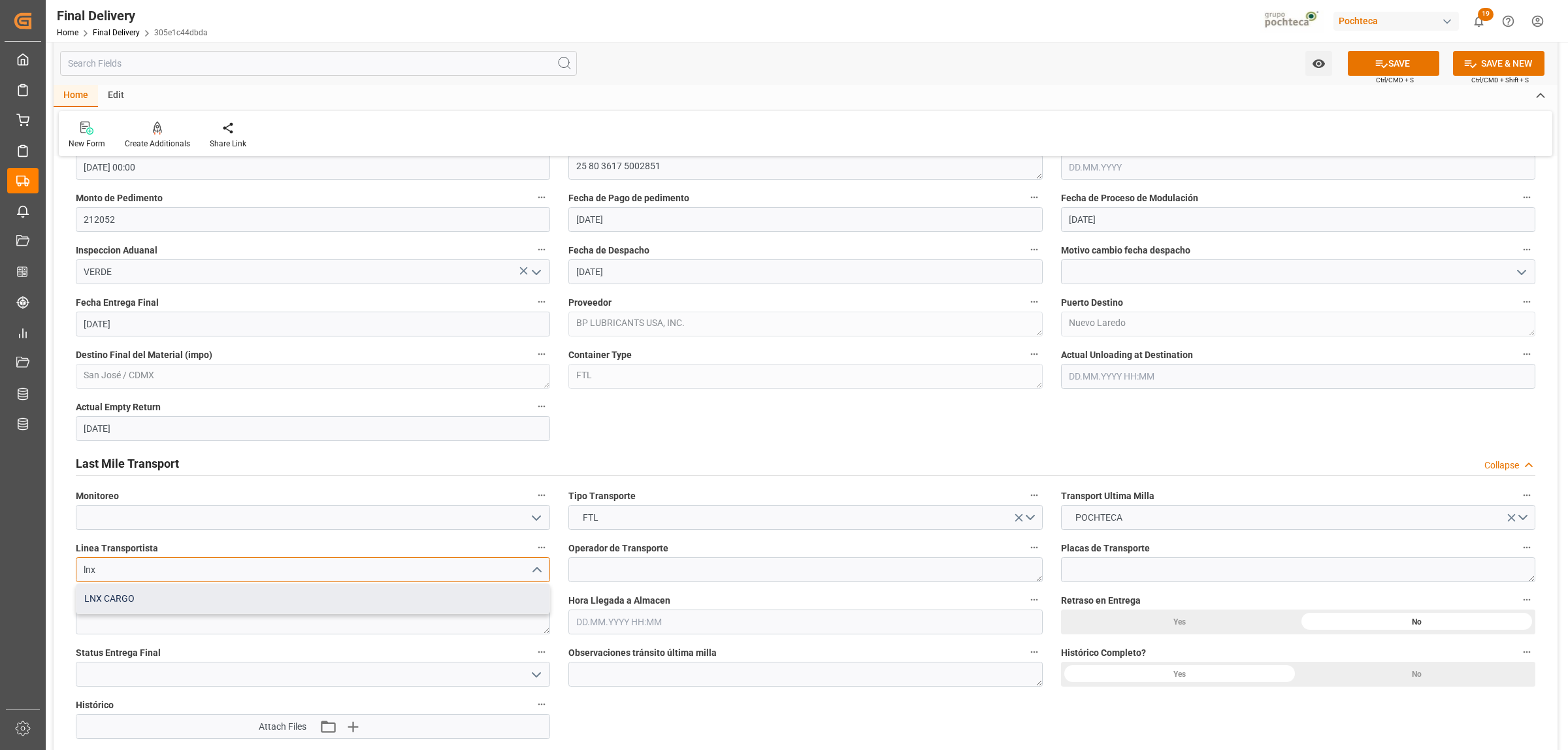
click at [340, 593] on div "LNX CARGO" at bounding box center [313, 598] width 473 height 29
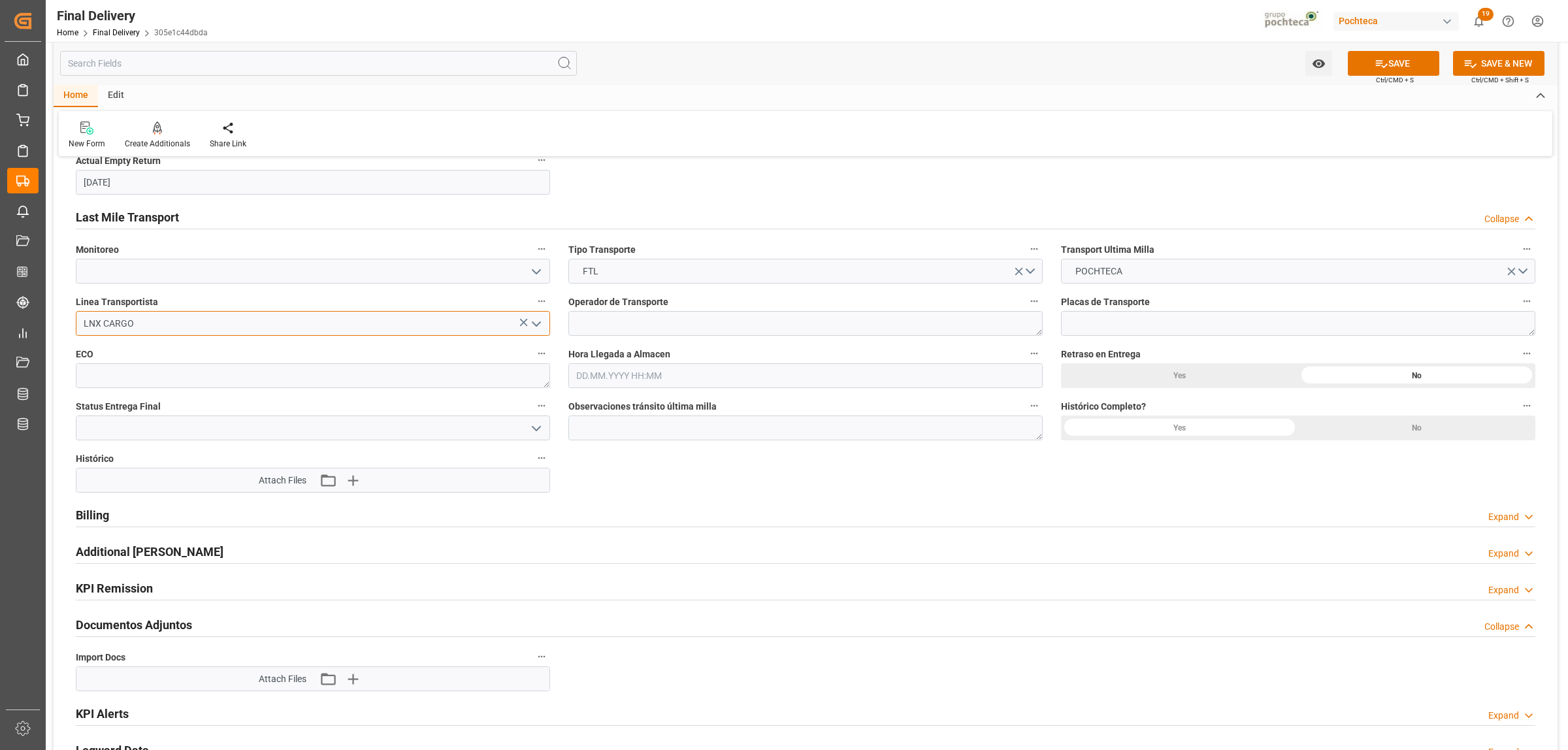
scroll to position [1306, 0]
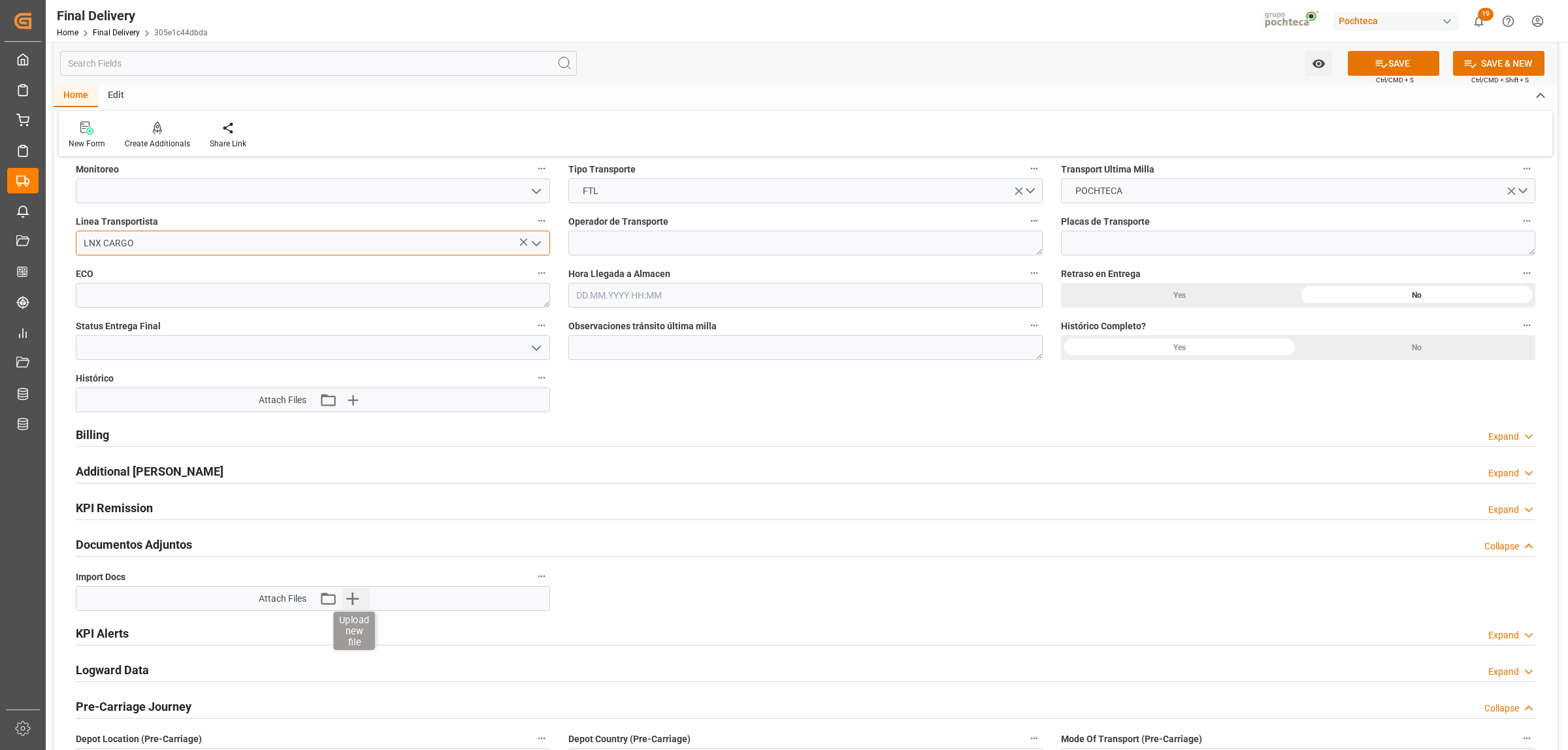
type input "LNX CARGO"
click at [361, 605] on icon "button" at bounding box center [352, 598] width 21 height 21
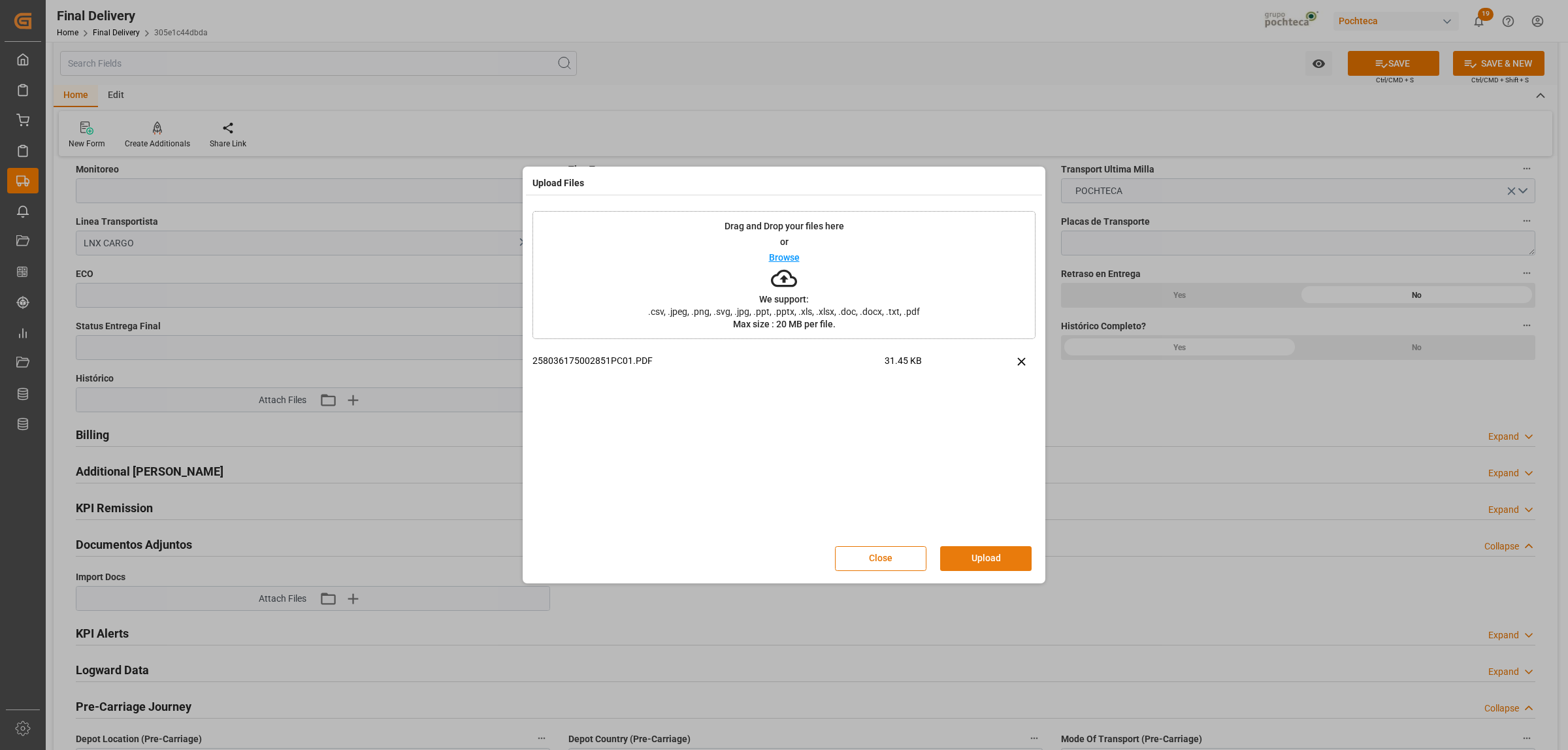
click at [980, 563] on button "Upload" at bounding box center [986, 559] width 91 height 25
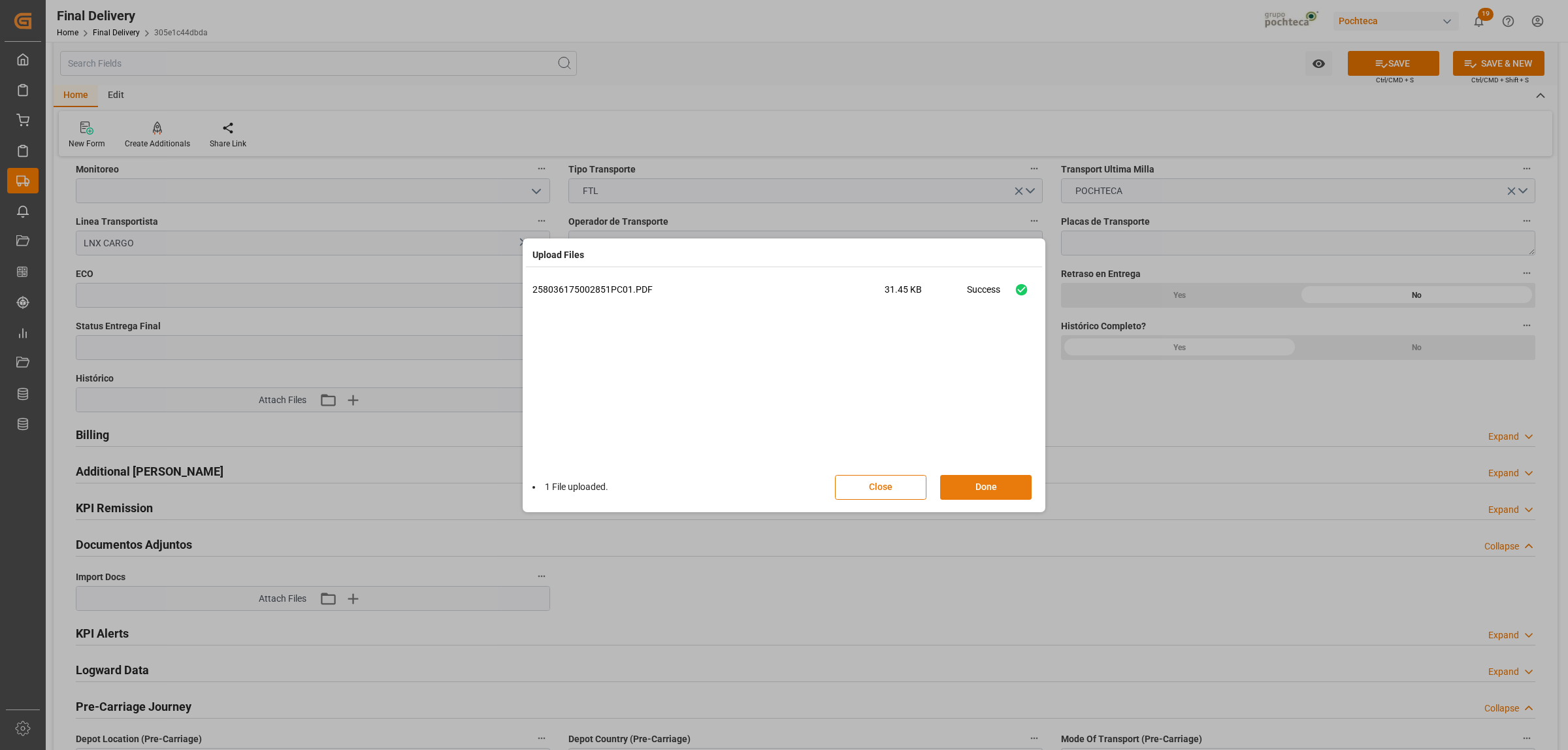
click at [995, 488] on button "Done" at bounding box center [986, 488] width 91 height 25
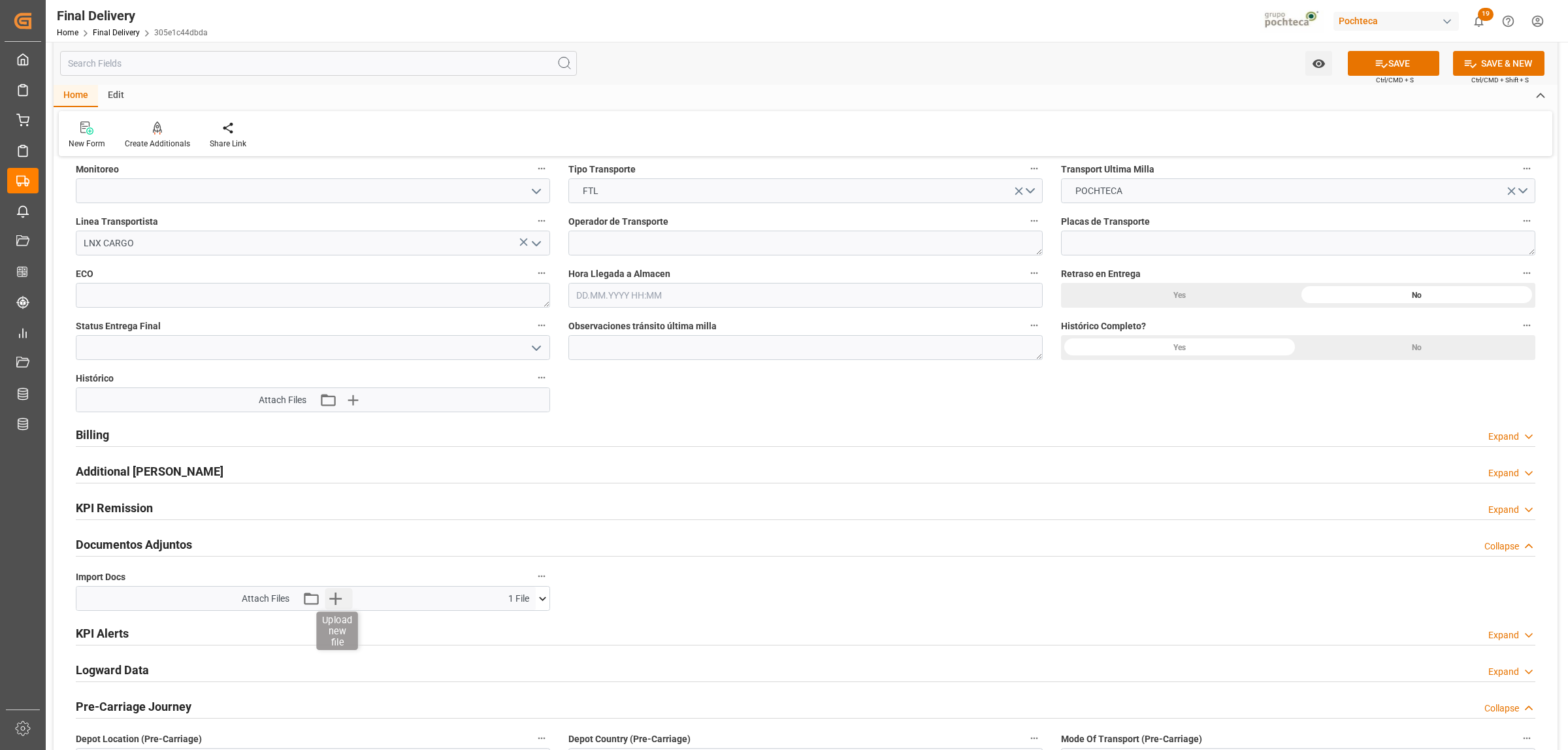
click at [334, 596] on icon "button" at bounding box center [335, 598] width 21 height 21
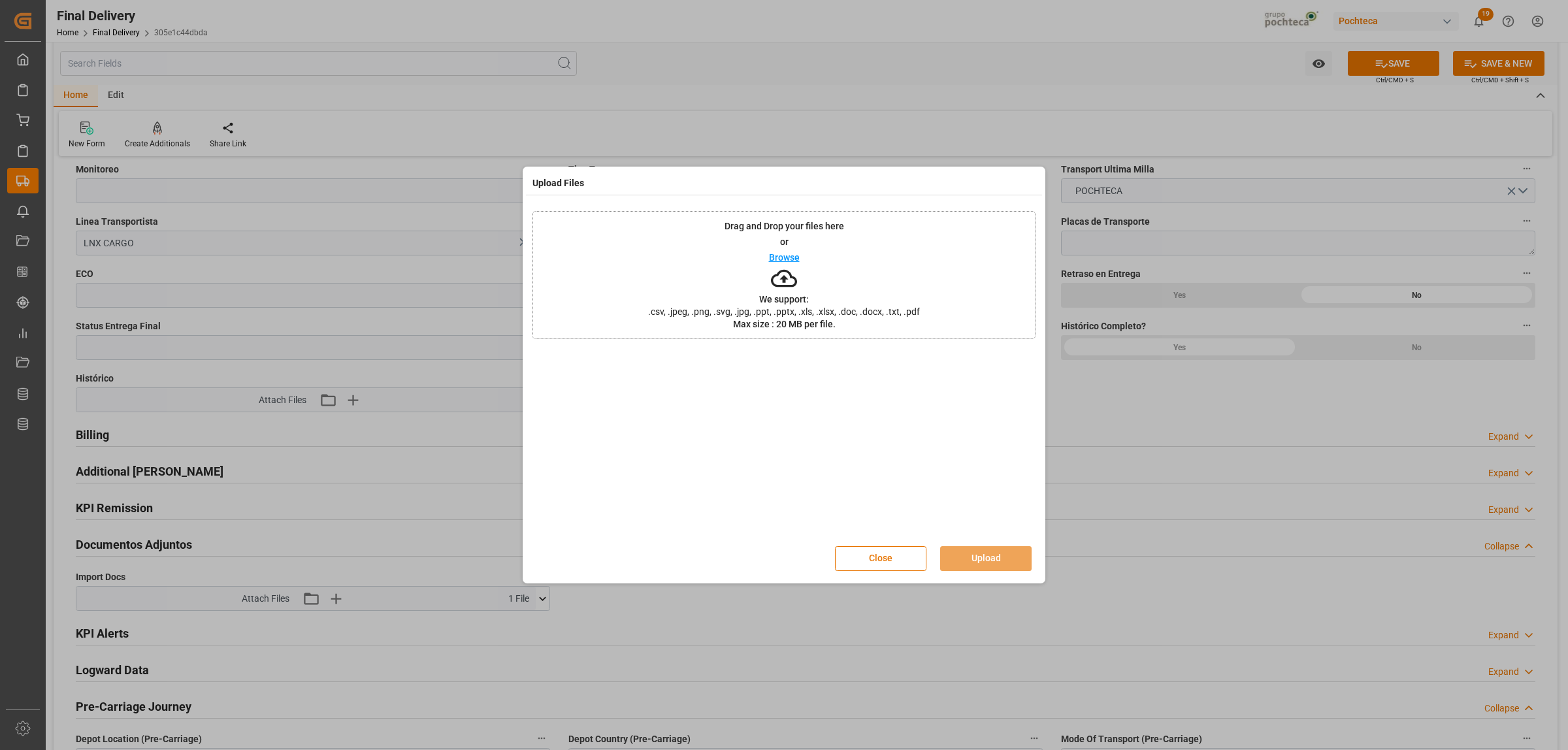
click at [402, 515] on div "Upload Files Drag and Drop your files here or Browse We support: .csv, .jpeg, .…" at bounding box center [784, 375] width 1568 height 750
click at [875, 556] on button "Close" at bounding box center [880, 559] width 91 height 25
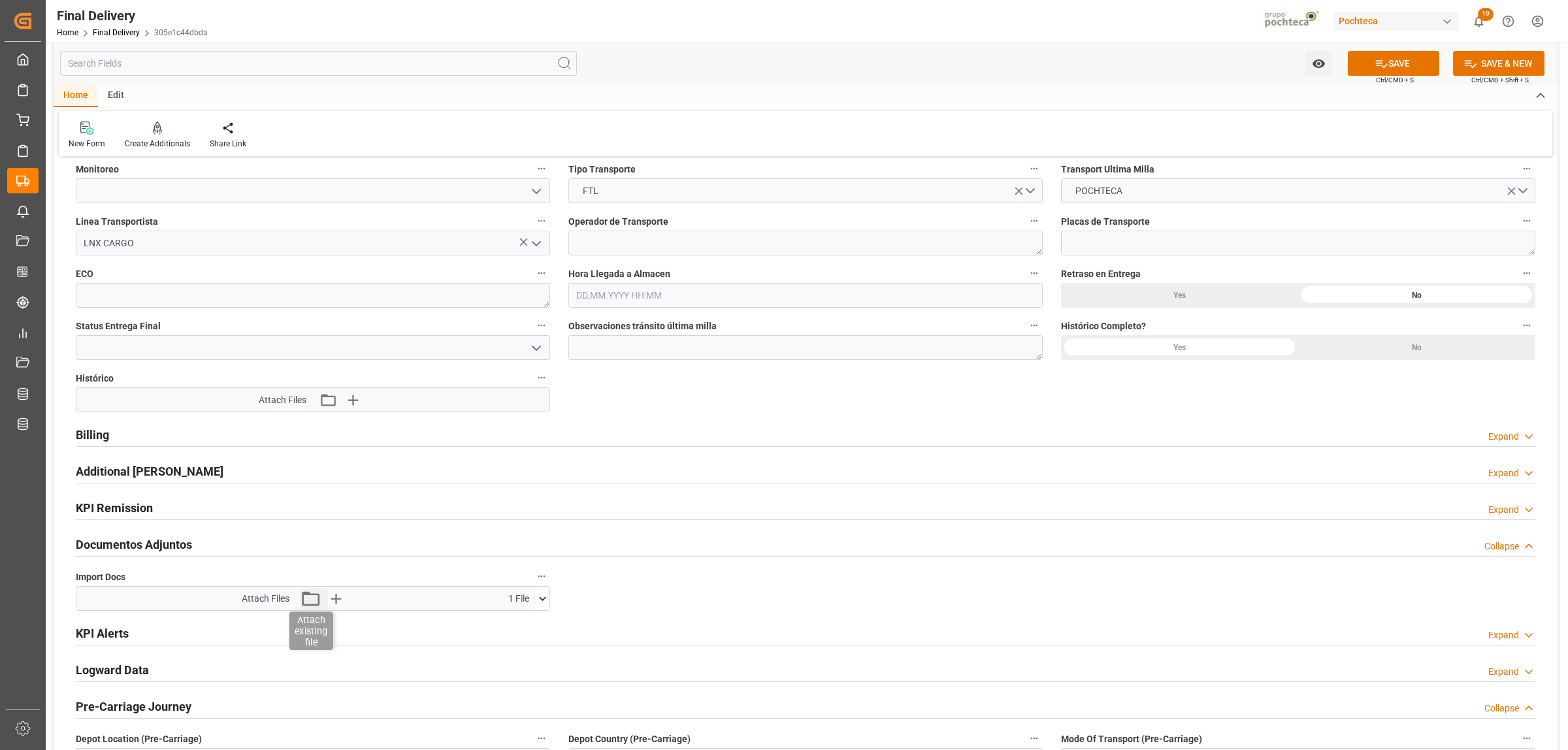
click at [306, 605] on icon "button" at bounding box center [310, 598] width 21 height 21
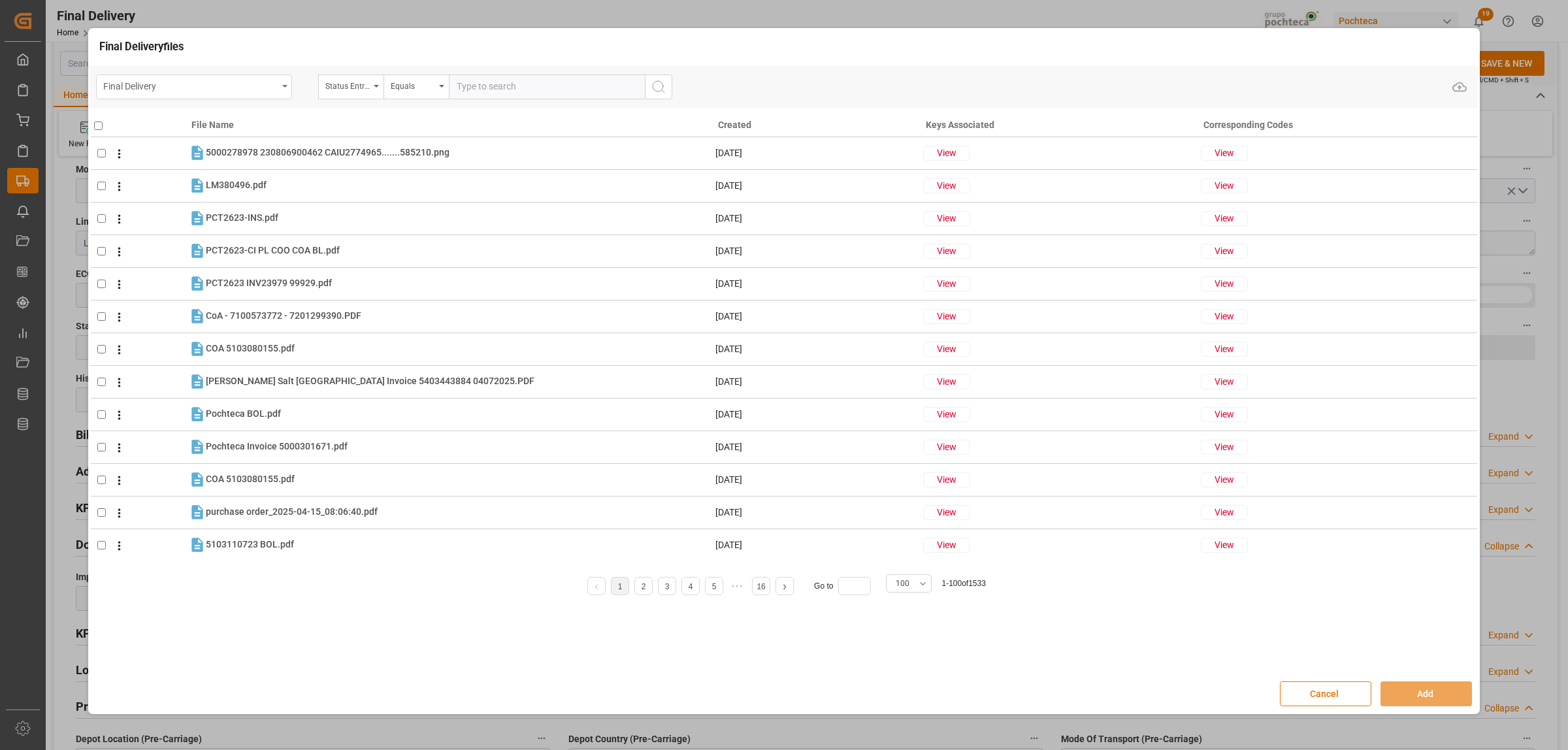
click at [282, 87] on div "Final Delivery" at bounding box center [194, 87] width 196 height 25
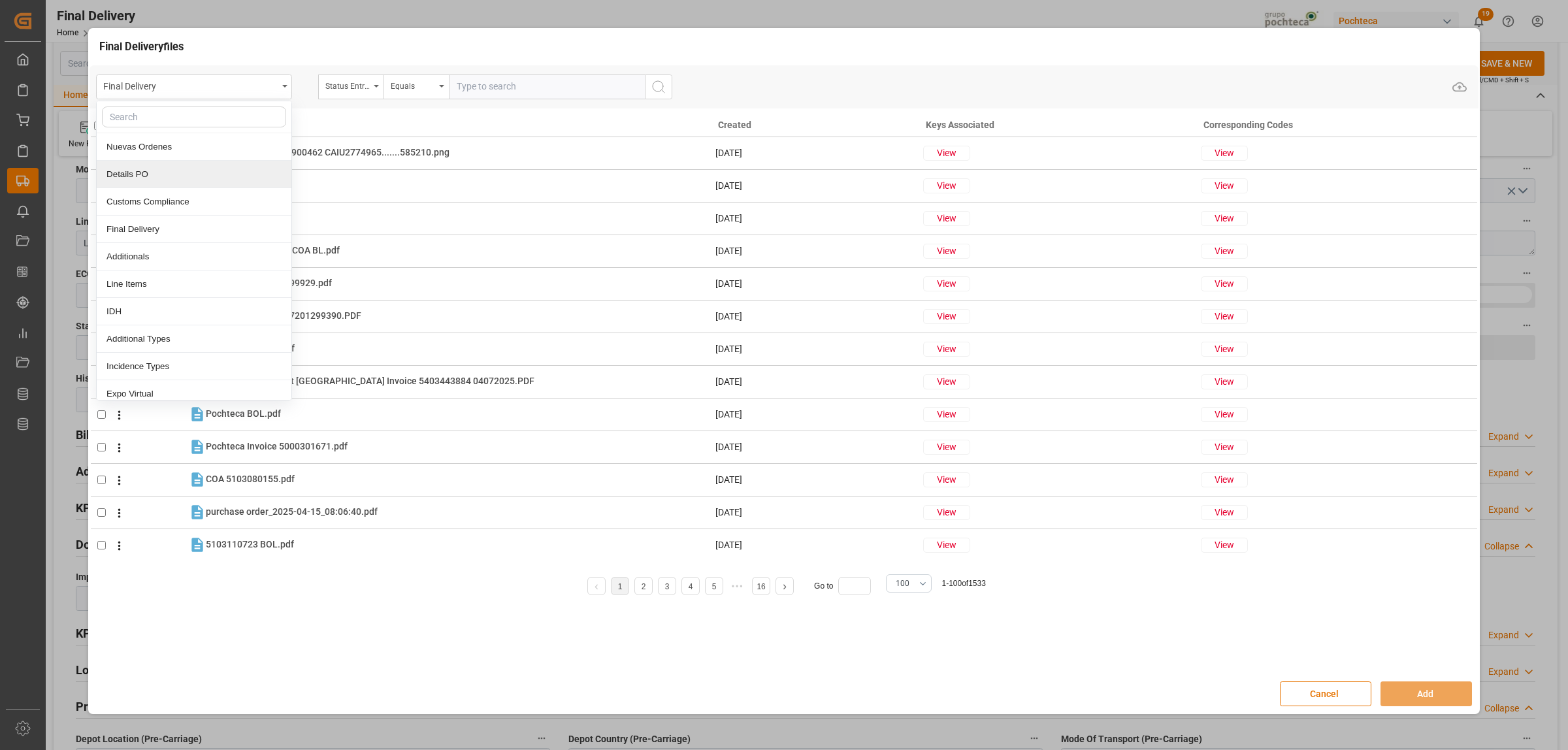
click at [130, 177] on div "Details PO" at bounding box center [194, 174] width 194 height 27
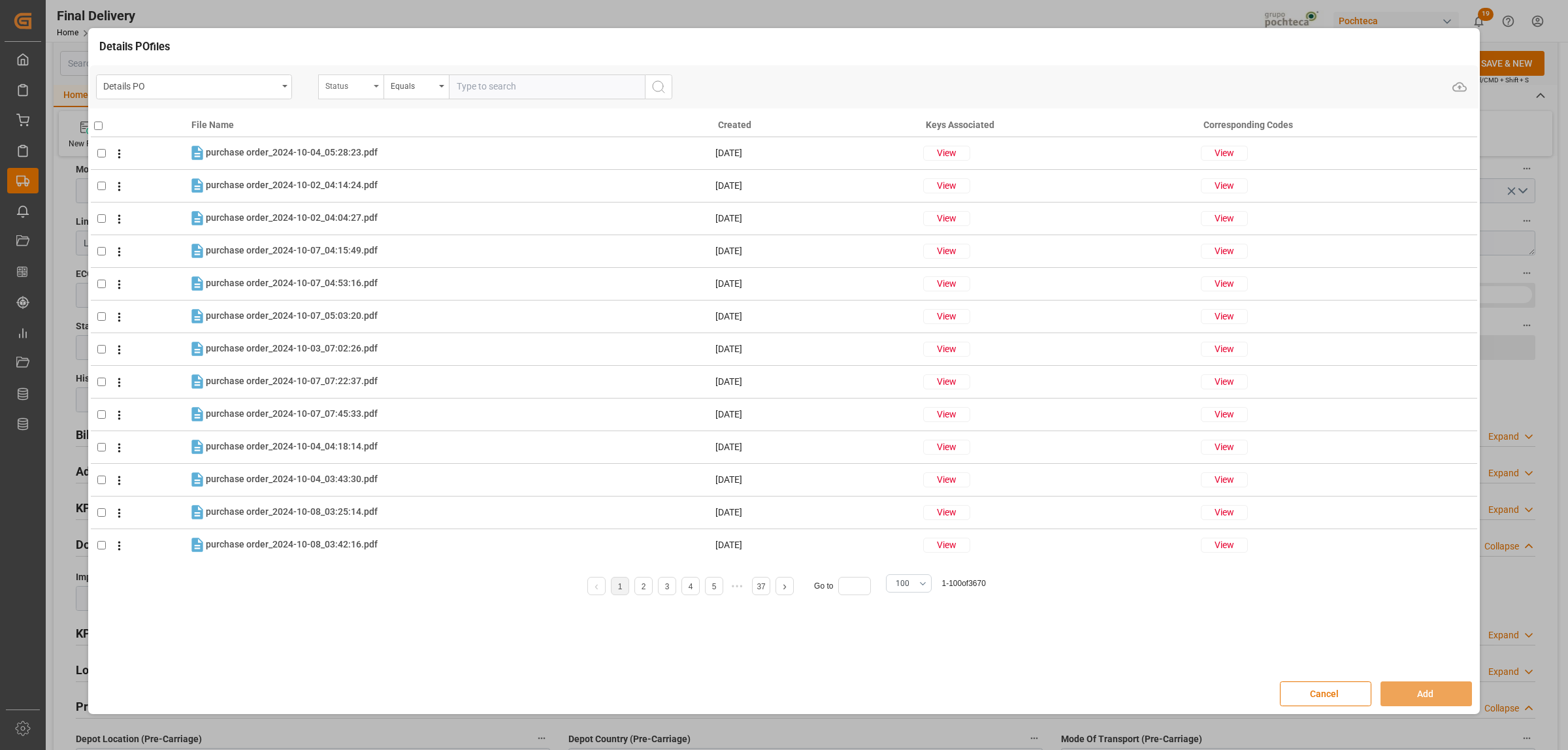
click at [376, 83] on div "Status" at bounding box center [350, 87] width 66 height 25
click at [357, 396] on div "Referencia Leschaco" at bounding box center [416, 394] width 194 height 27
click at [480, 92] on input "text" at bounding box center [546, 87] width 196 height 25
paste input "251006990034"
type input "251006990034"
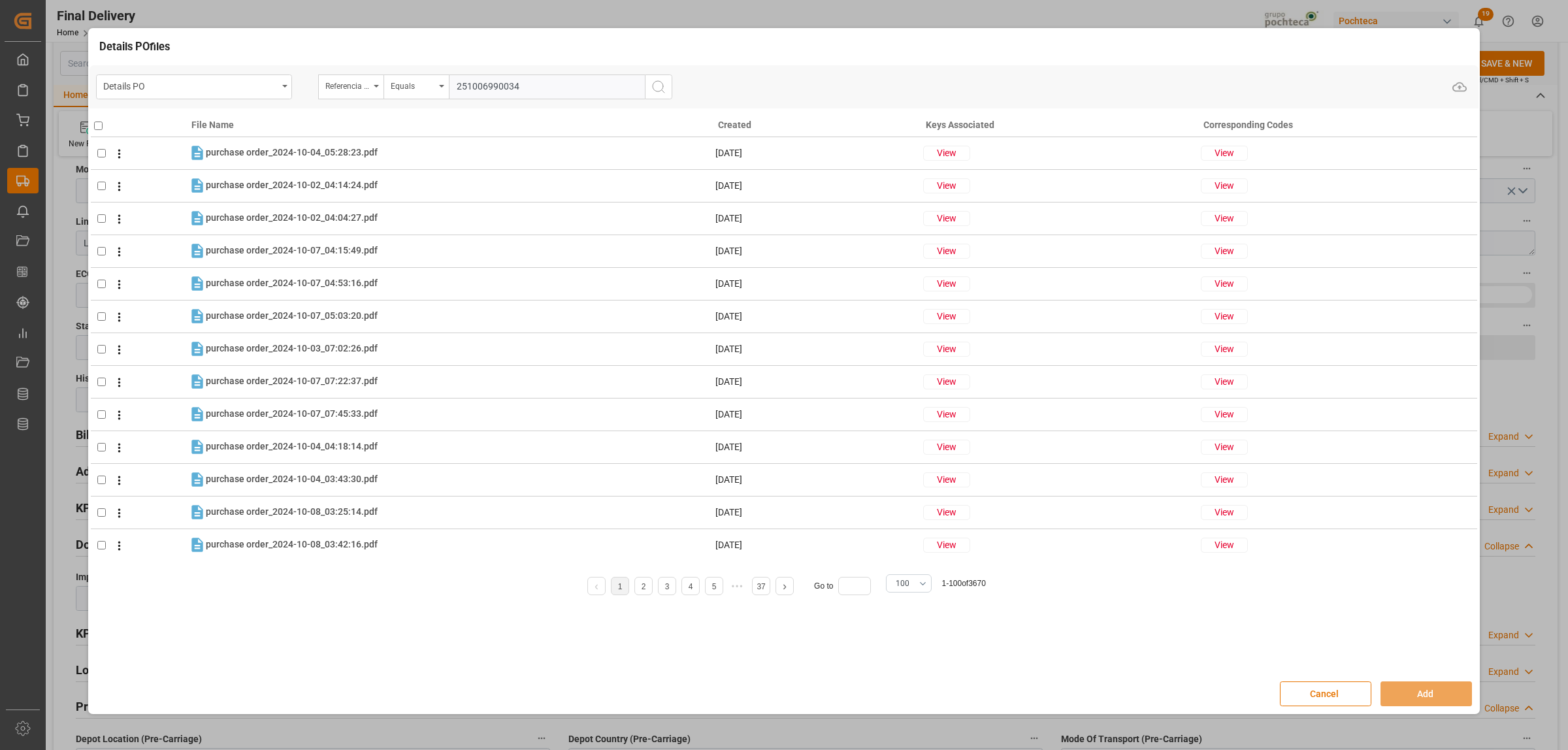
click at [660, 84] on icon "search button" at bounding box center [659, 86] width 16 height 16
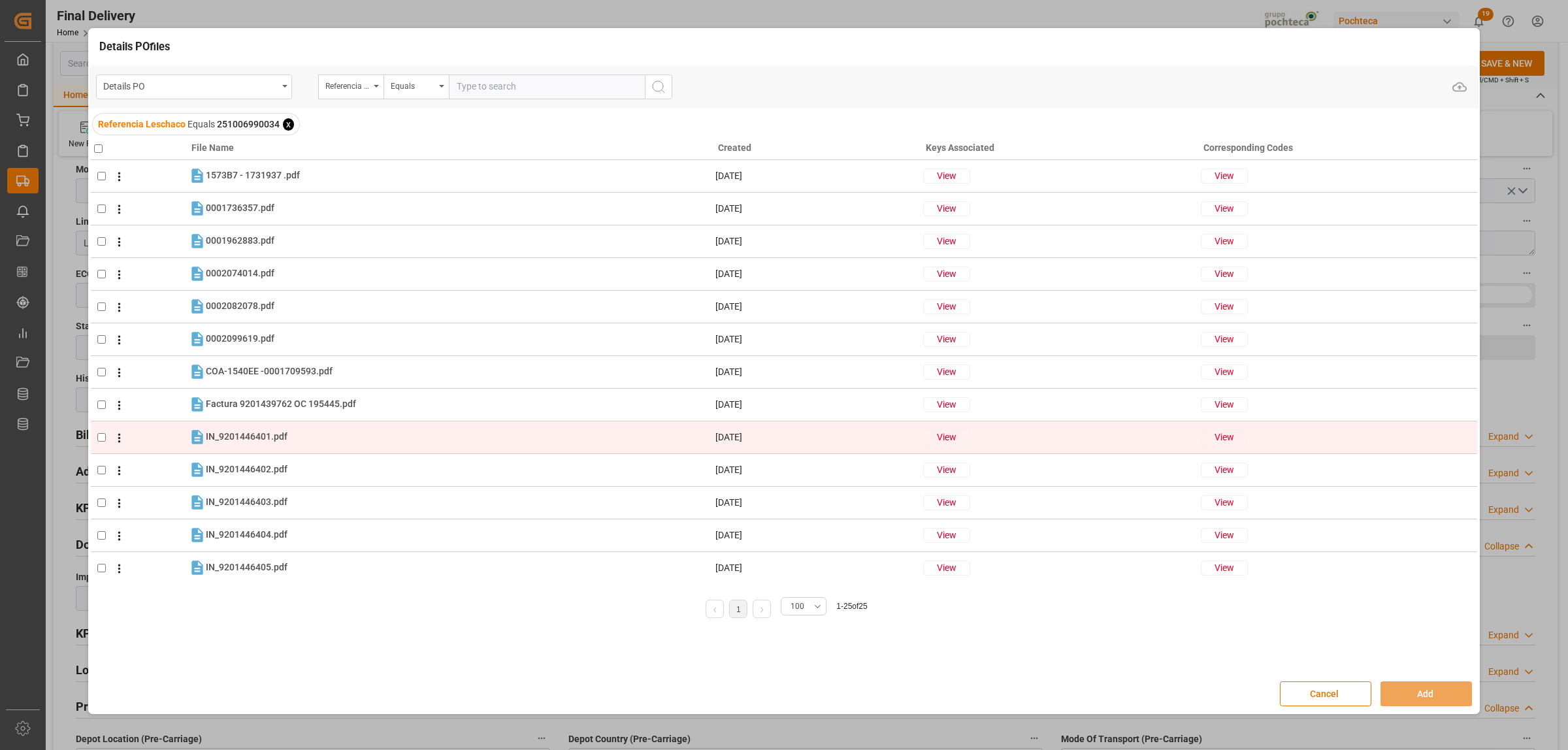
click at [98, 435] on input "checkbox" at bounding box center [101, 438] width 8 height 8
checkbox input "true"
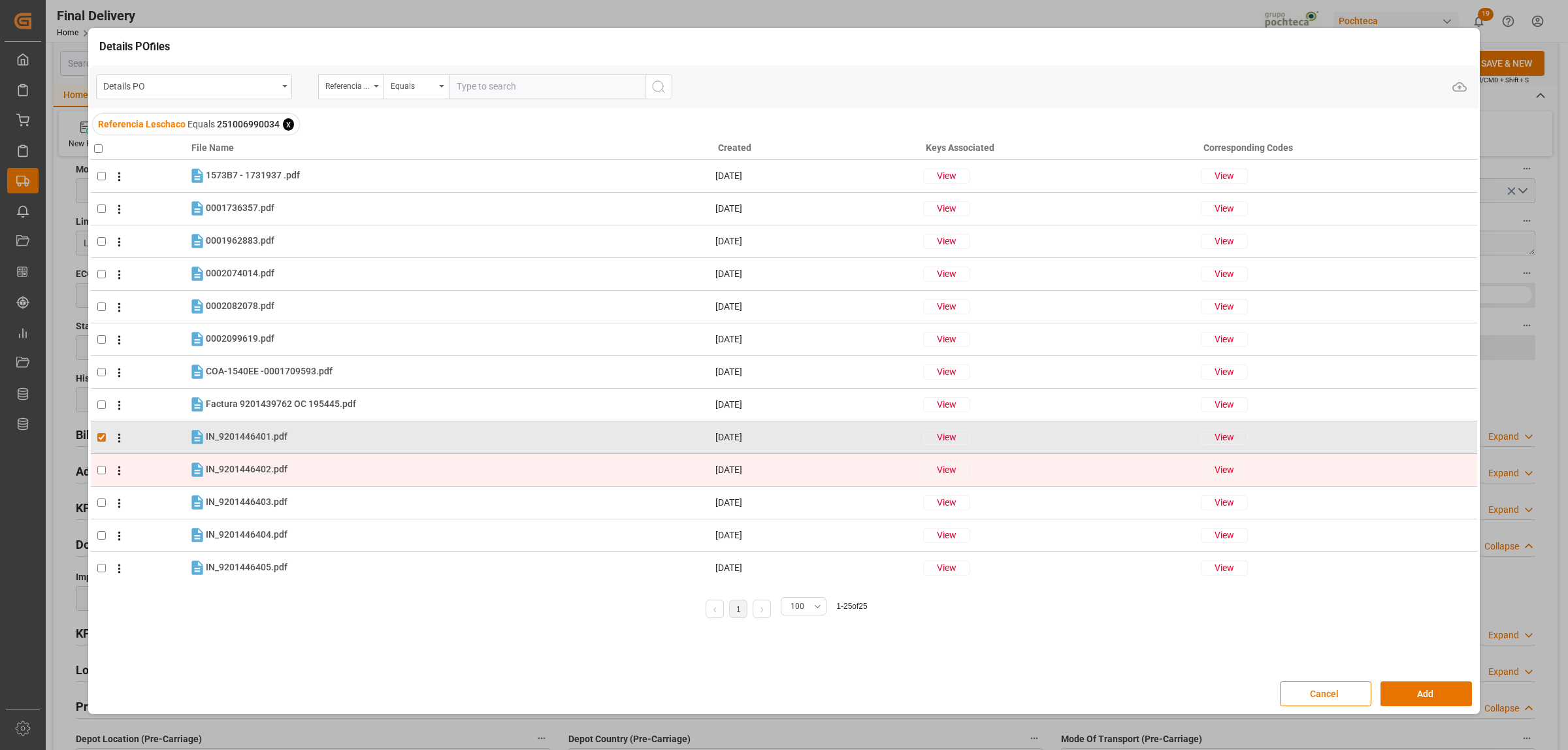
click at [105, 461] on td at bounding box center [139, 469] width 97 height 32
checkbox input "true"
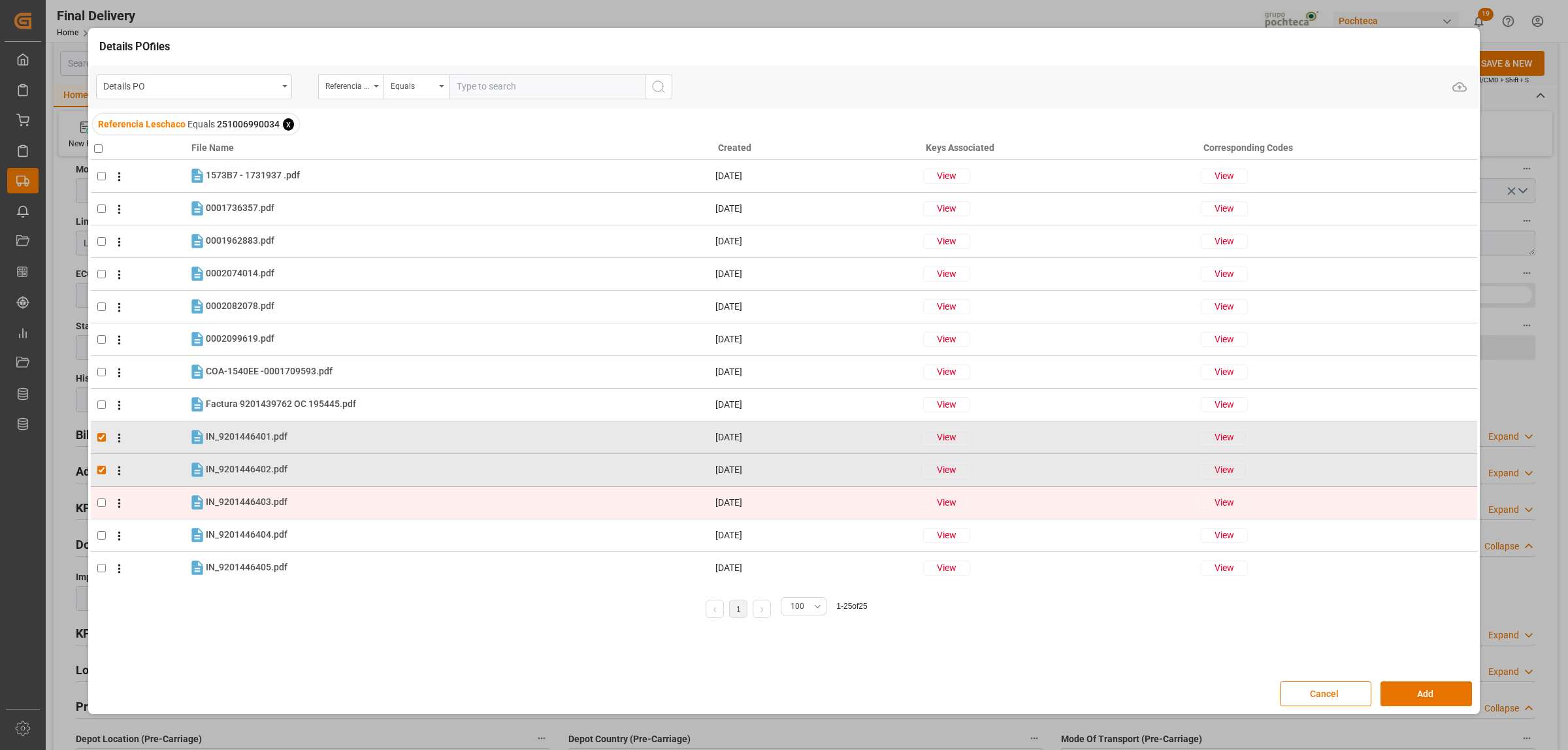
click at [99, 498] on input "checkbox" at bounding box center [101, 502] width 8 height 8
checkbox input "true"
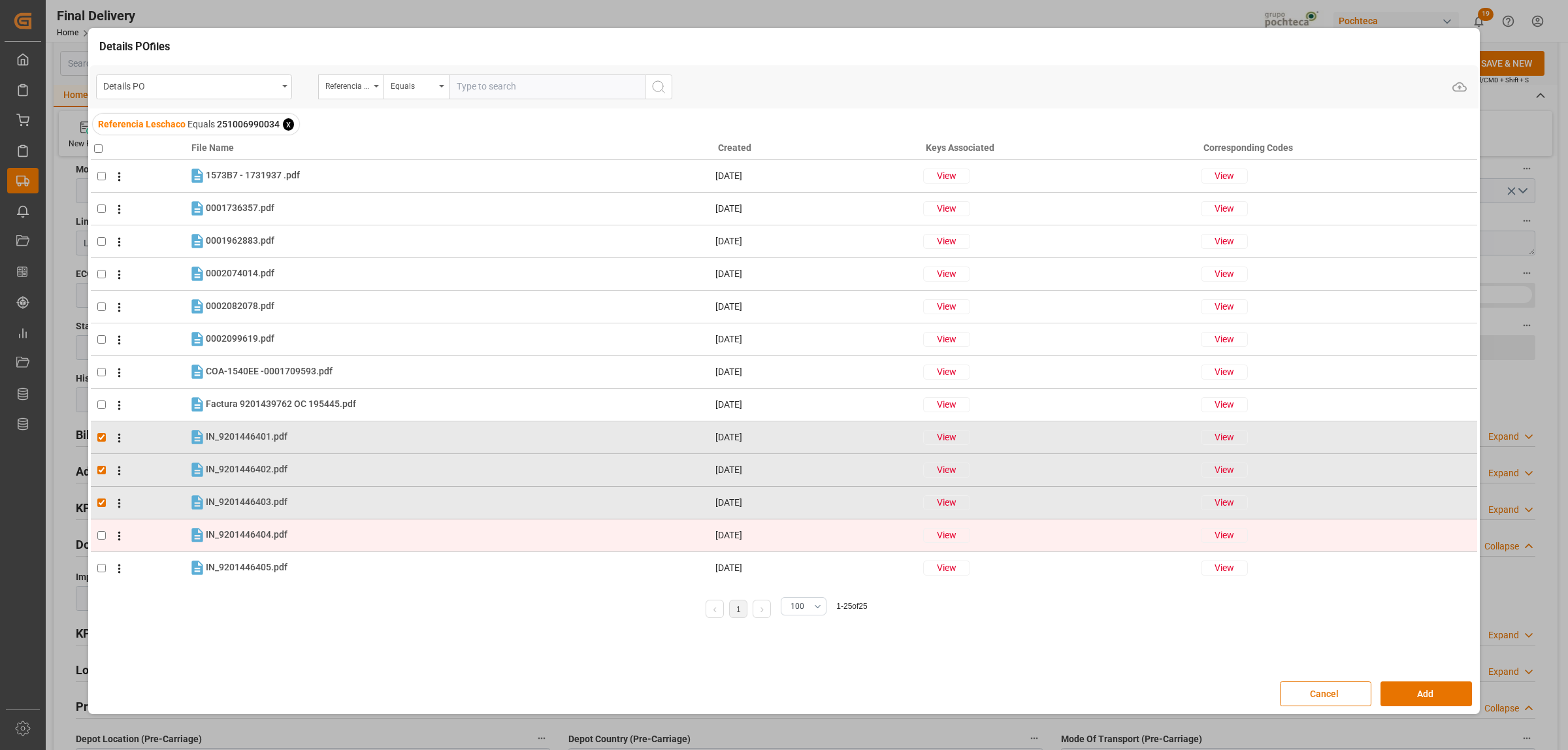
click at [98, 532] on input "checkbox" at bounding box center [101, 536] width 8 height 8
checkbox input "true"
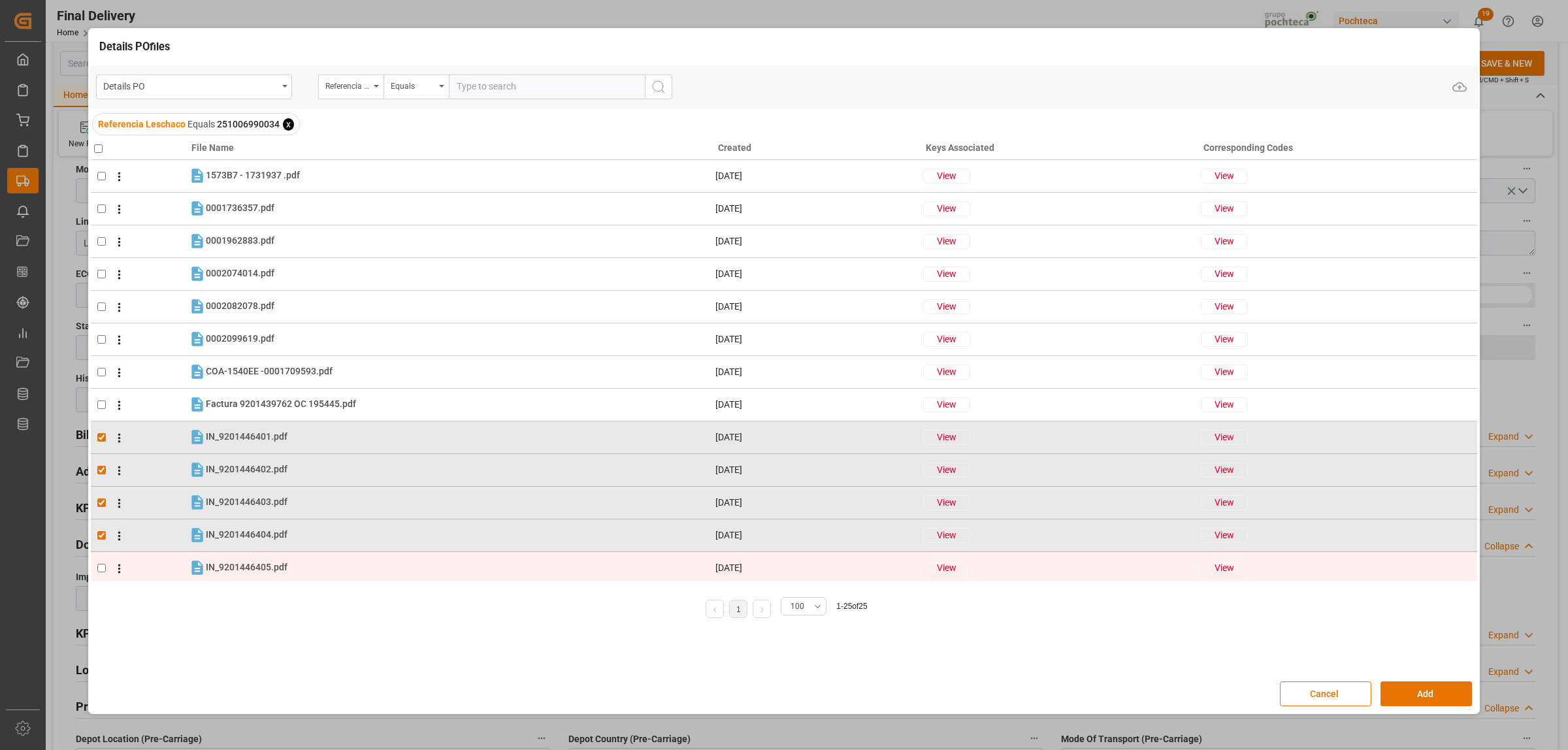
click at [101, 562] on td at bounding box center [139, 567] width 97 height 32
checkbox input "true"
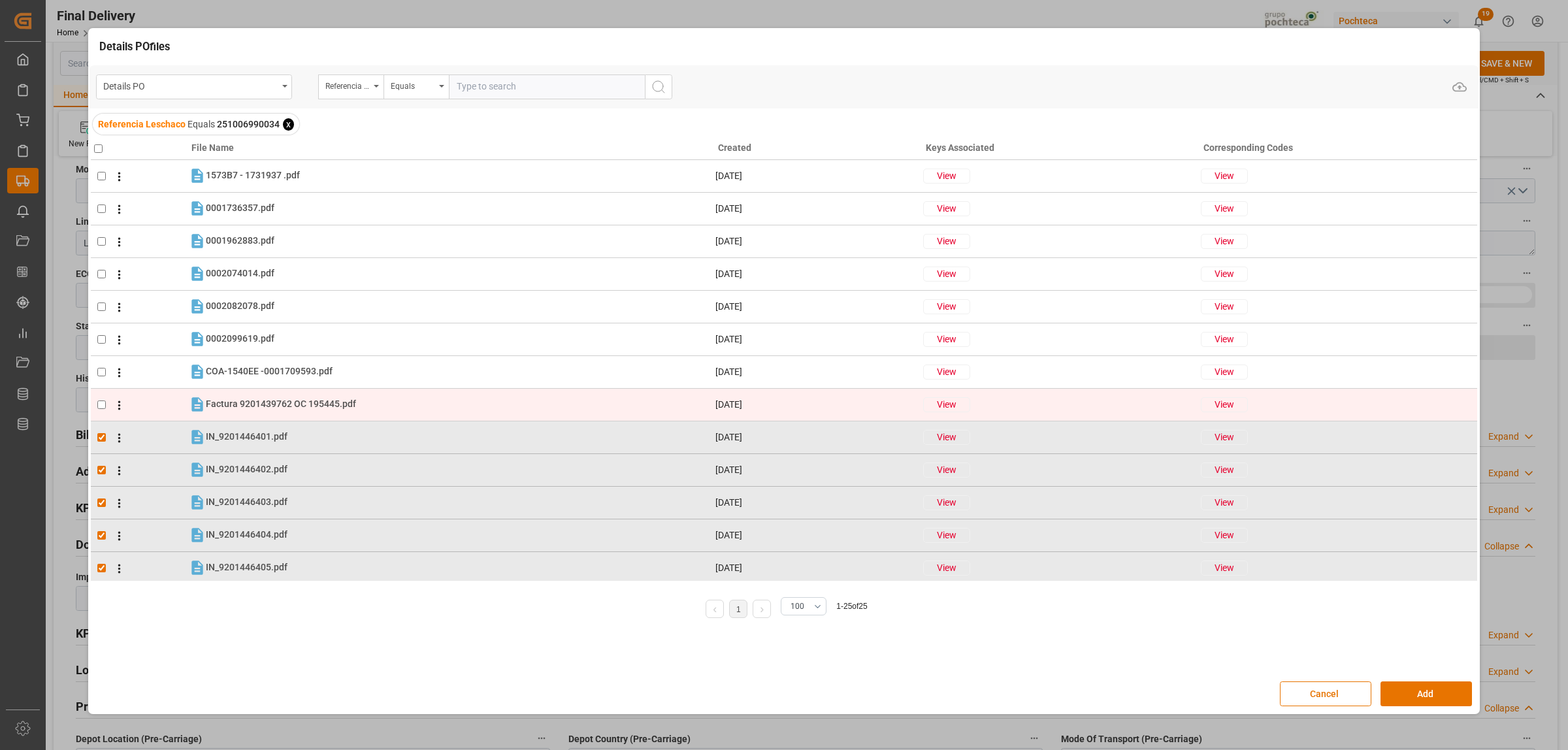
click at [102, 395] on td at bounding box center [139, 404] width 97 height 32
checkbox input "true"
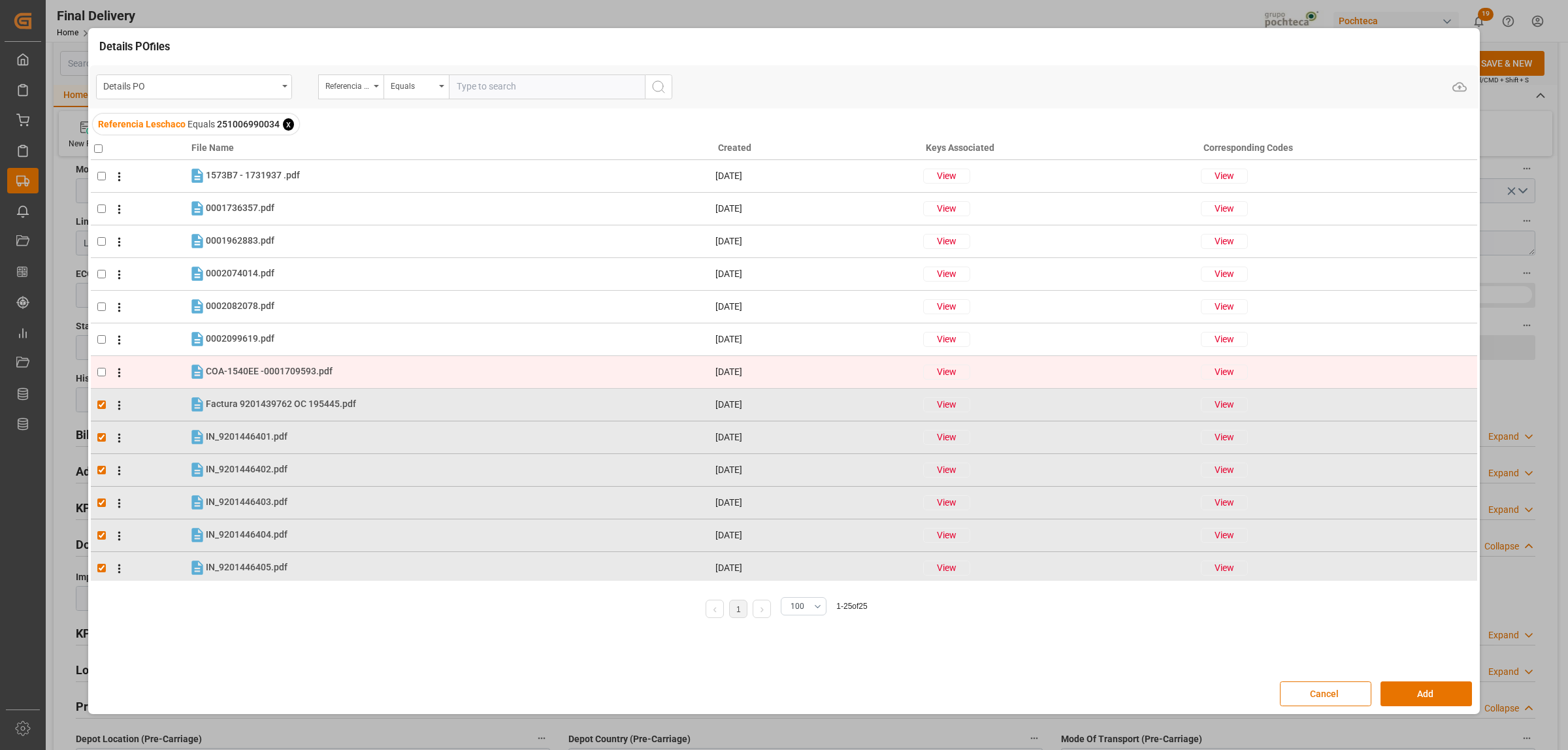
click at [100, 372] on input "checkbox" at bounding box center [101, 372] width 8 height 8
checkbox input "true"
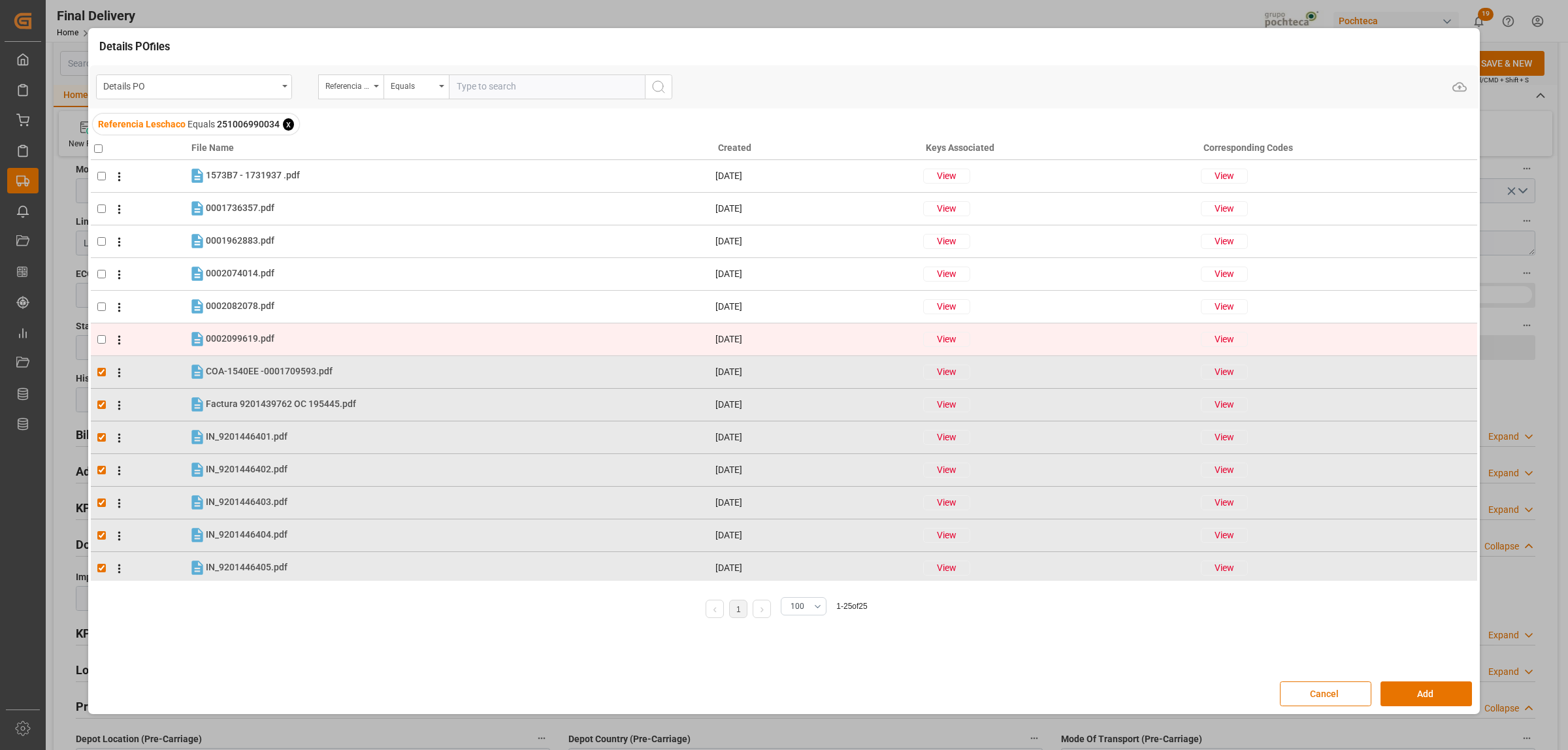
click at [96, 340] on td at bounding box center [139, 339] width 97 height 32
checkbox input "true"
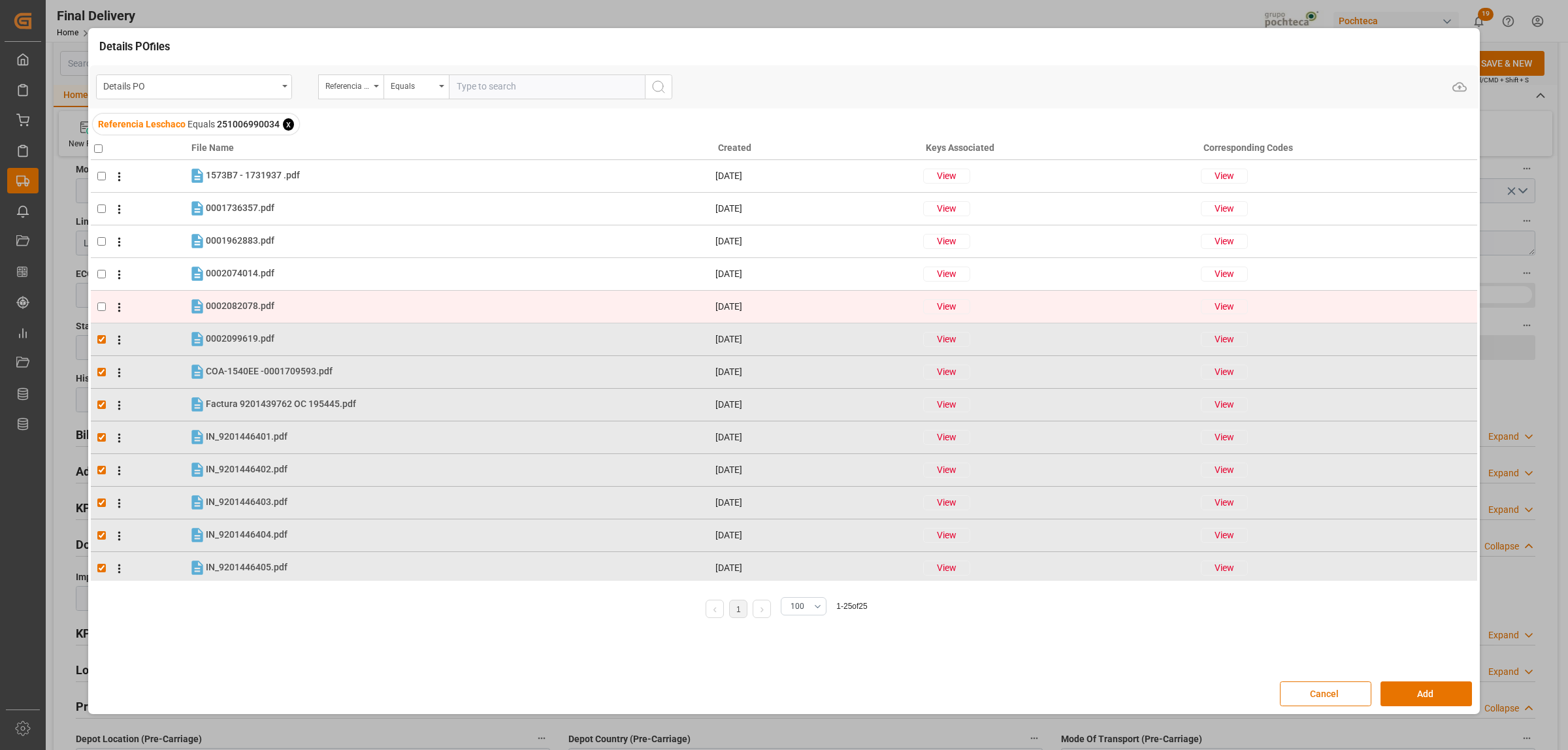
click at [96, 299] on td at bounding box center [139, 306] width 97 height 32
checkbox input "true"
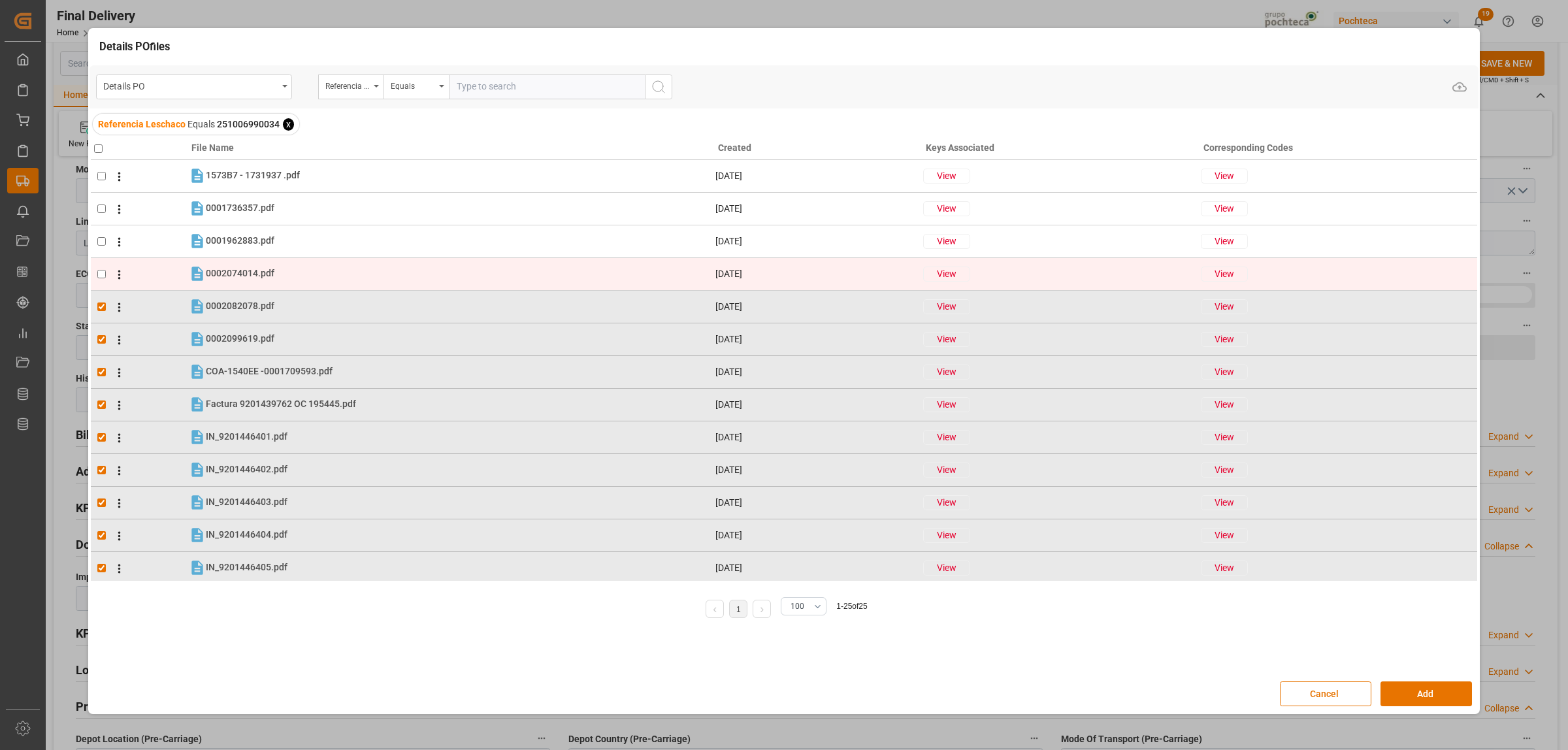
click at [100, 270] on input "checkbox" at bounding box center [101, 274] width 8 height 8
checkbox input "true"
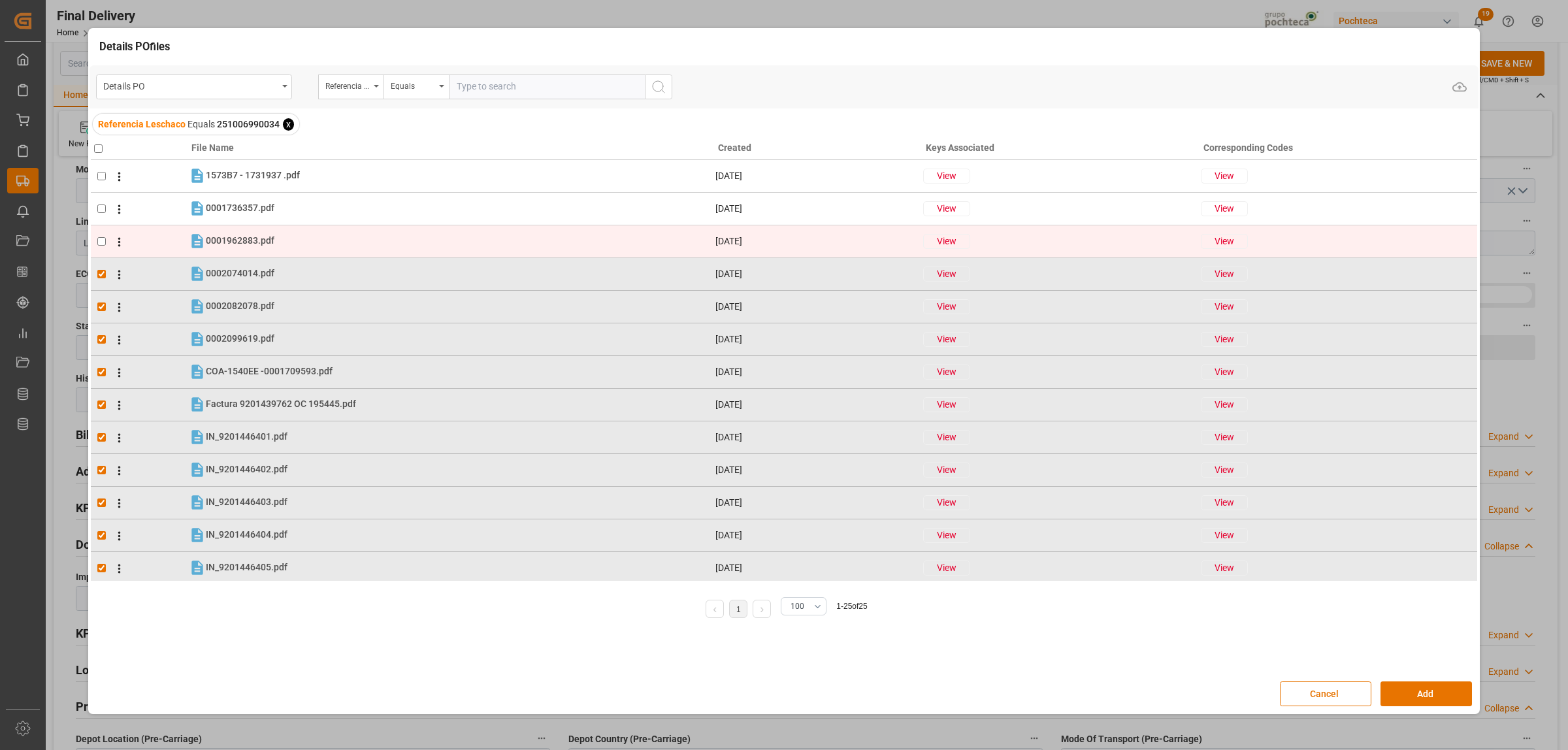
click at [95, 238] on td at bounding box center [139, 241] width 97 height 32
checkbox input "true"
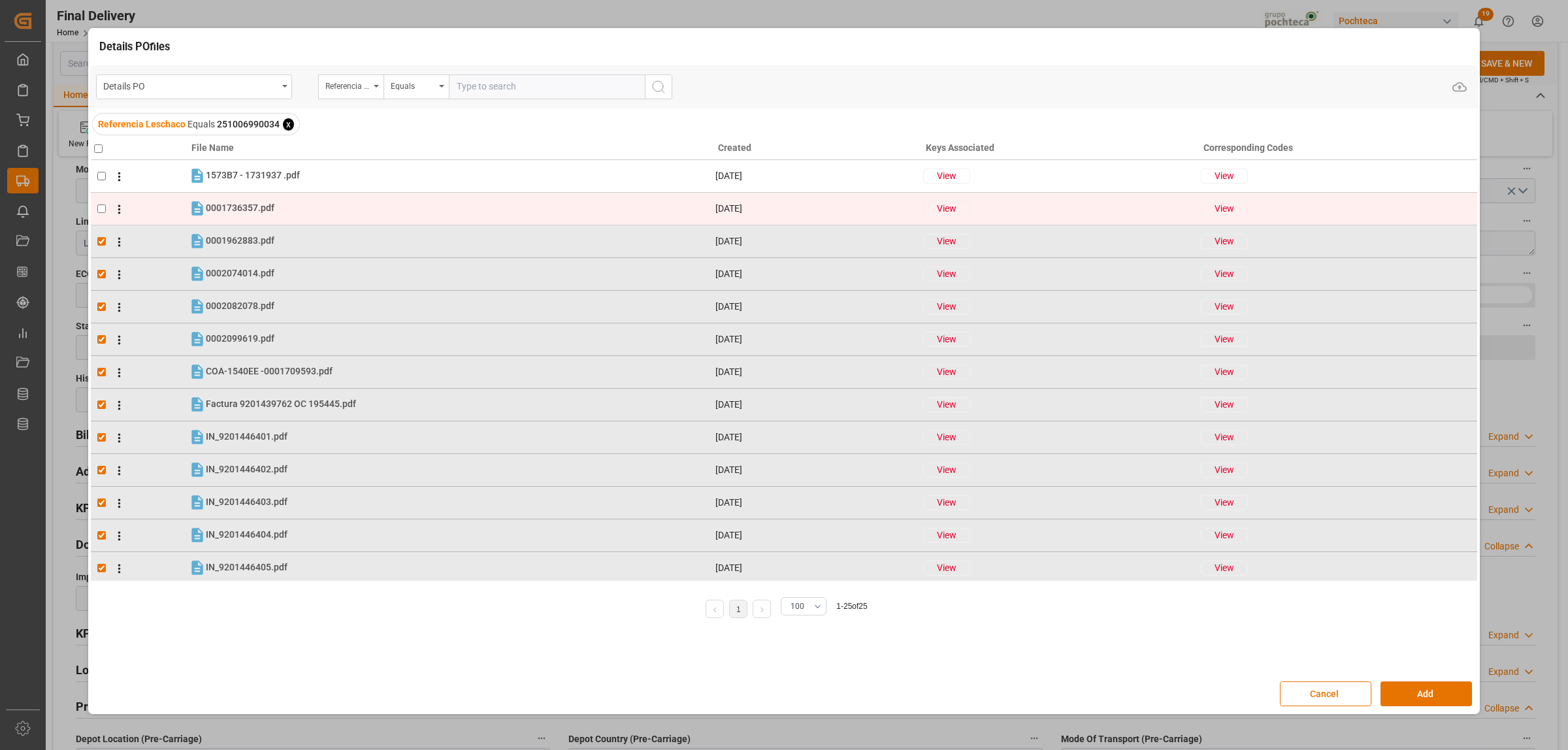
click at [96, 210] on td at bounding box center [139, 208] width 97 height 32
checkbox input "true"
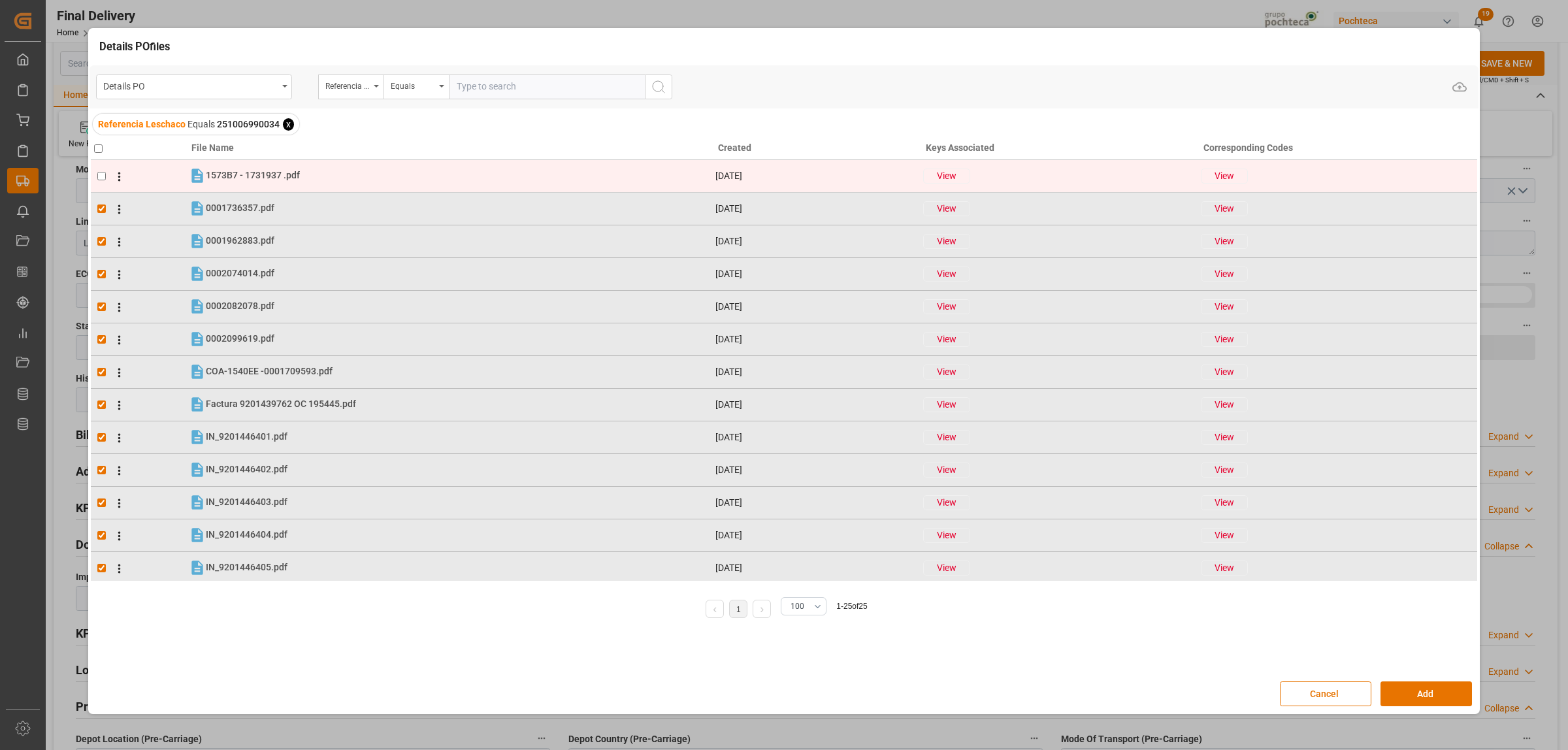
click at [98, 174] on input "checkbox" at bounding box center [101, 176] width 8 height 8
checkbox input "true"
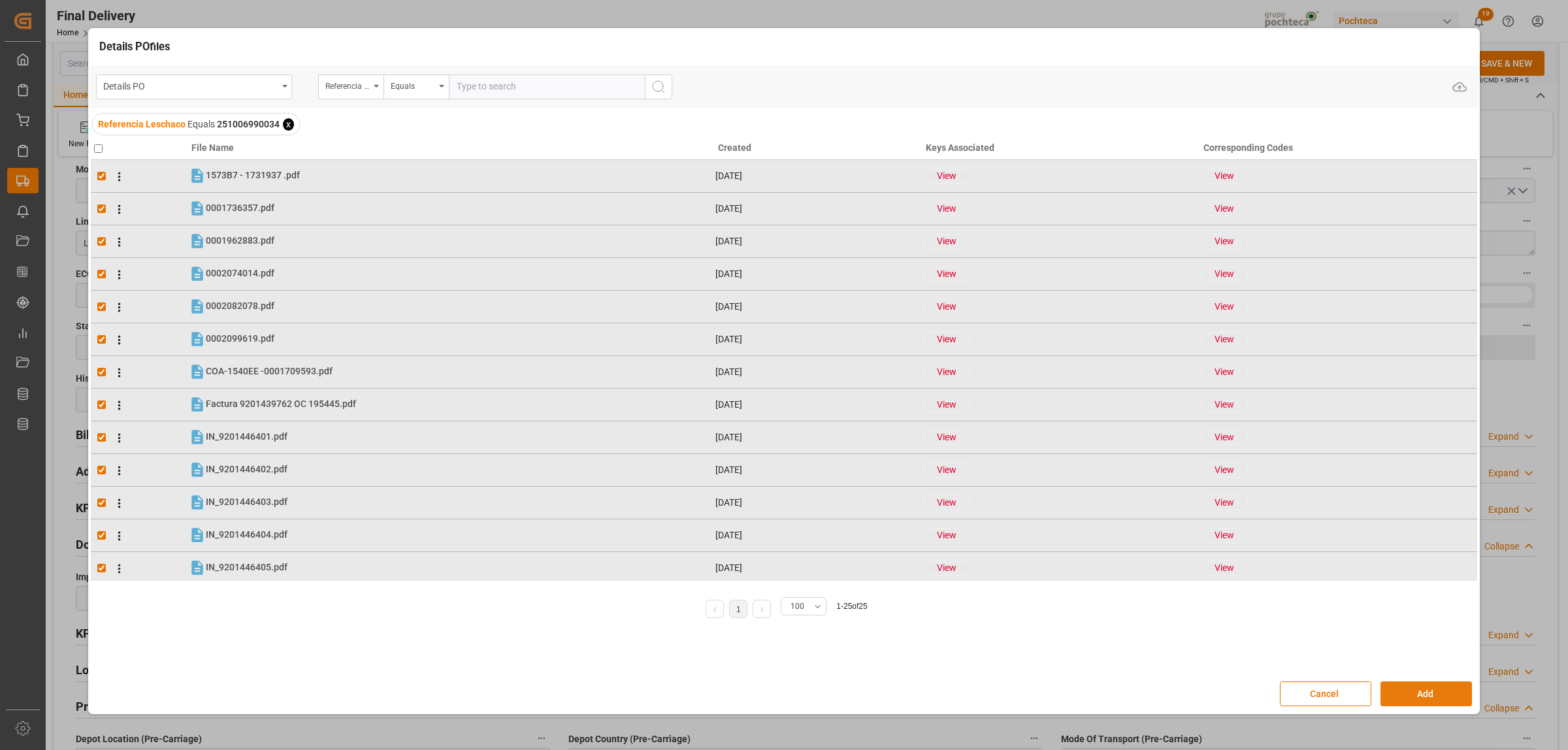
click at [1394, 689] on button "Add" at bounding box center [1426, 694] width 91 height 25
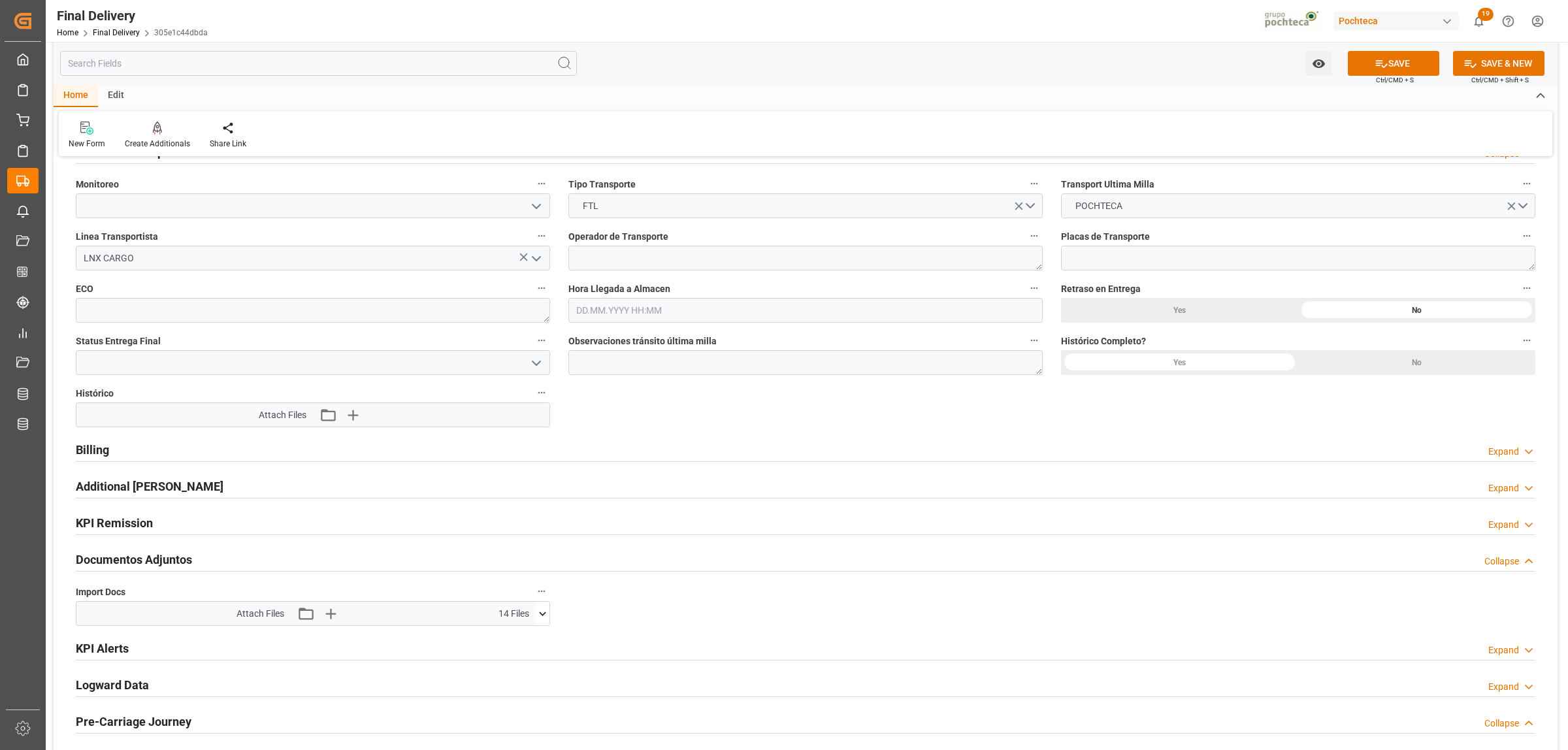
scroll to position [1225, 0]
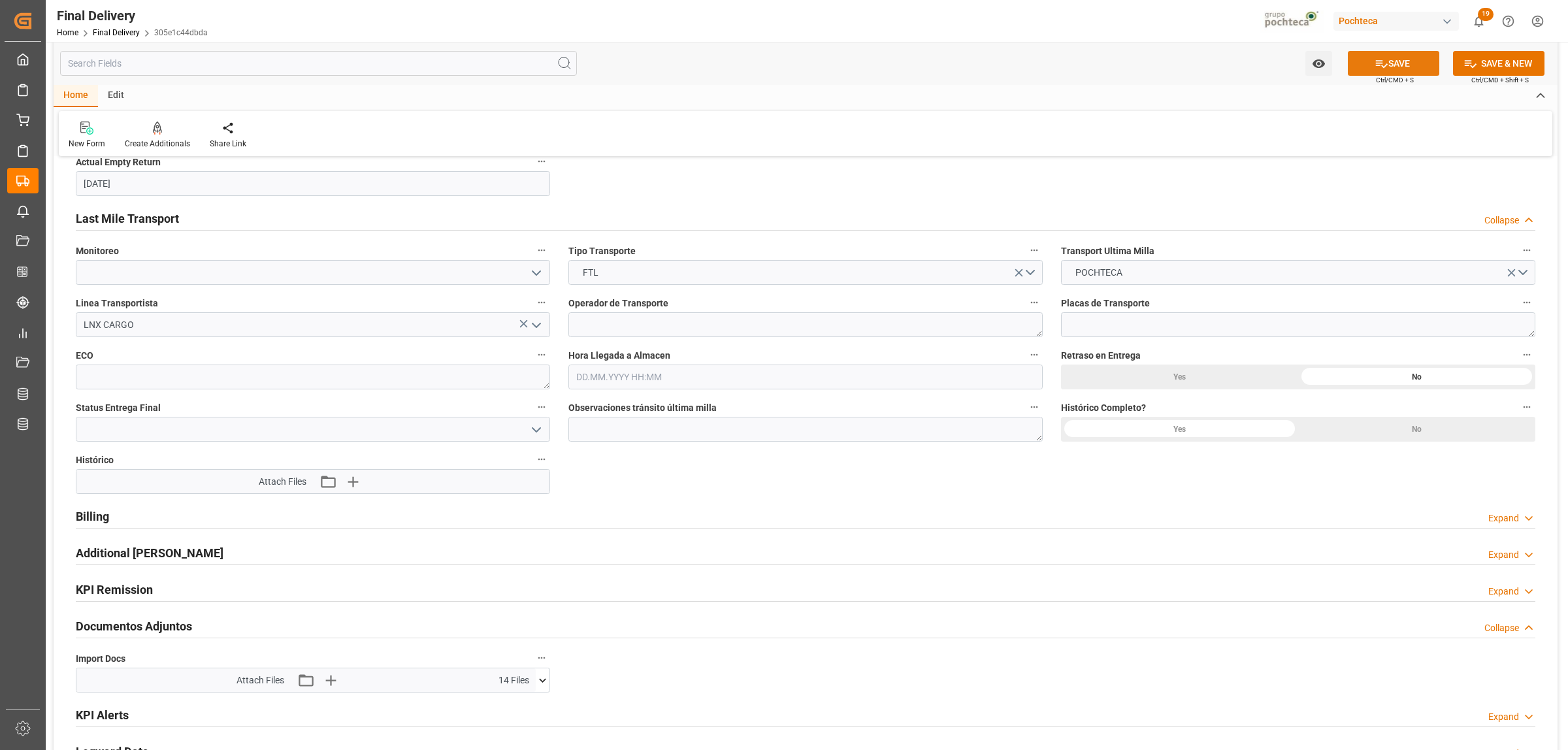
click at [1389, 56] on button "SAVE" at bounding box center [1394, 63] width 91 height 25
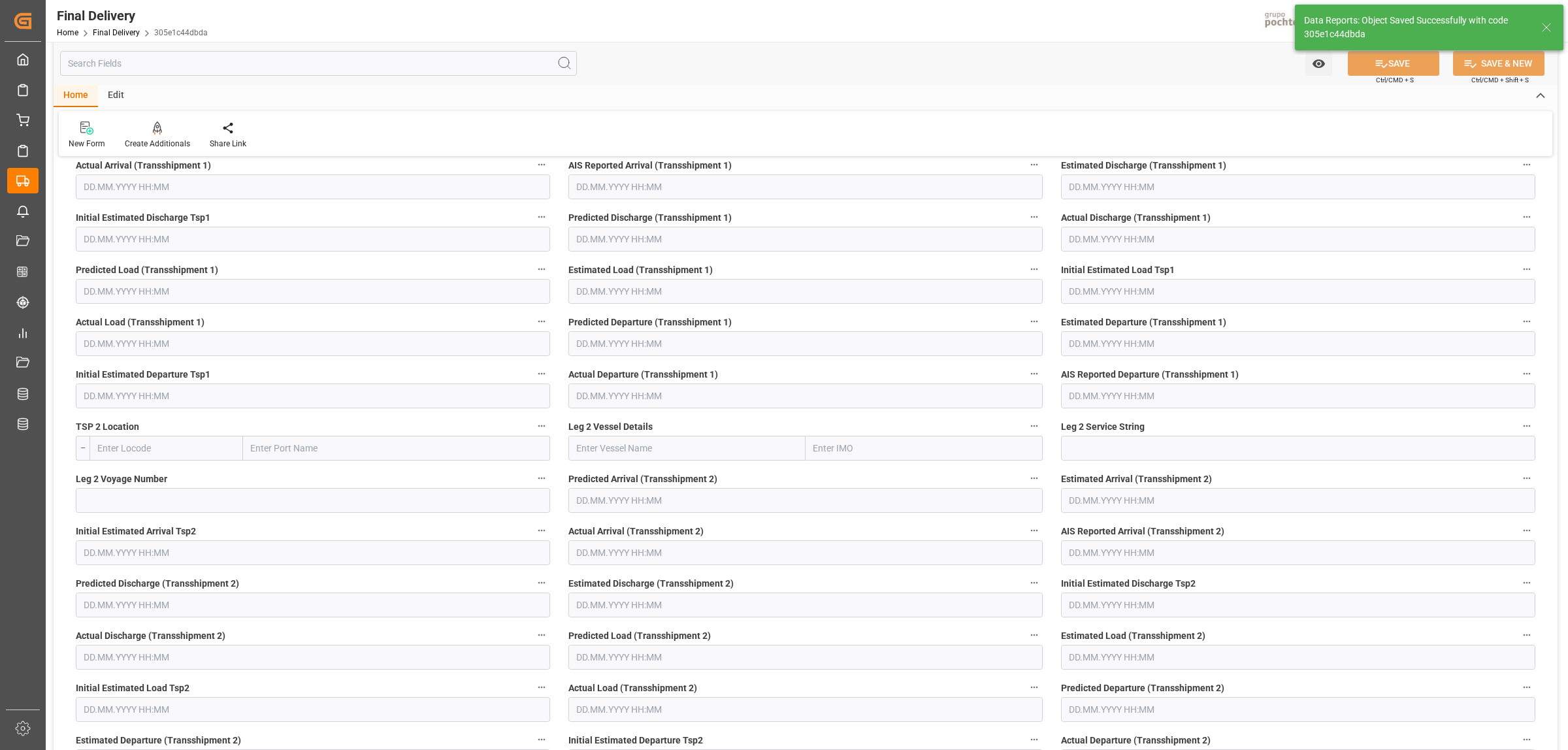
scroll to position [62, 0]
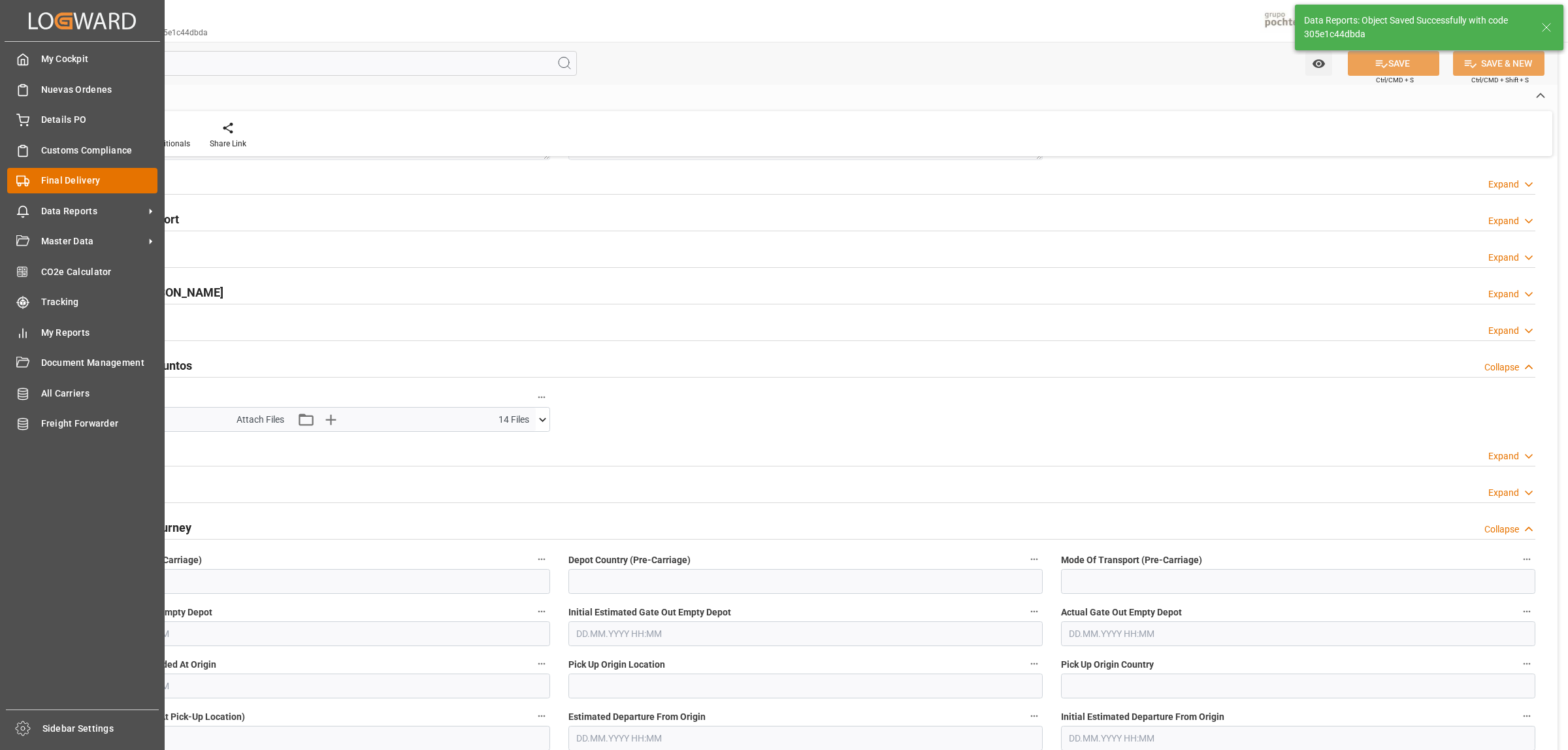
click at [70, 181] on span "Final Delivery" at bounding box center [100, 180] width 117 height 14
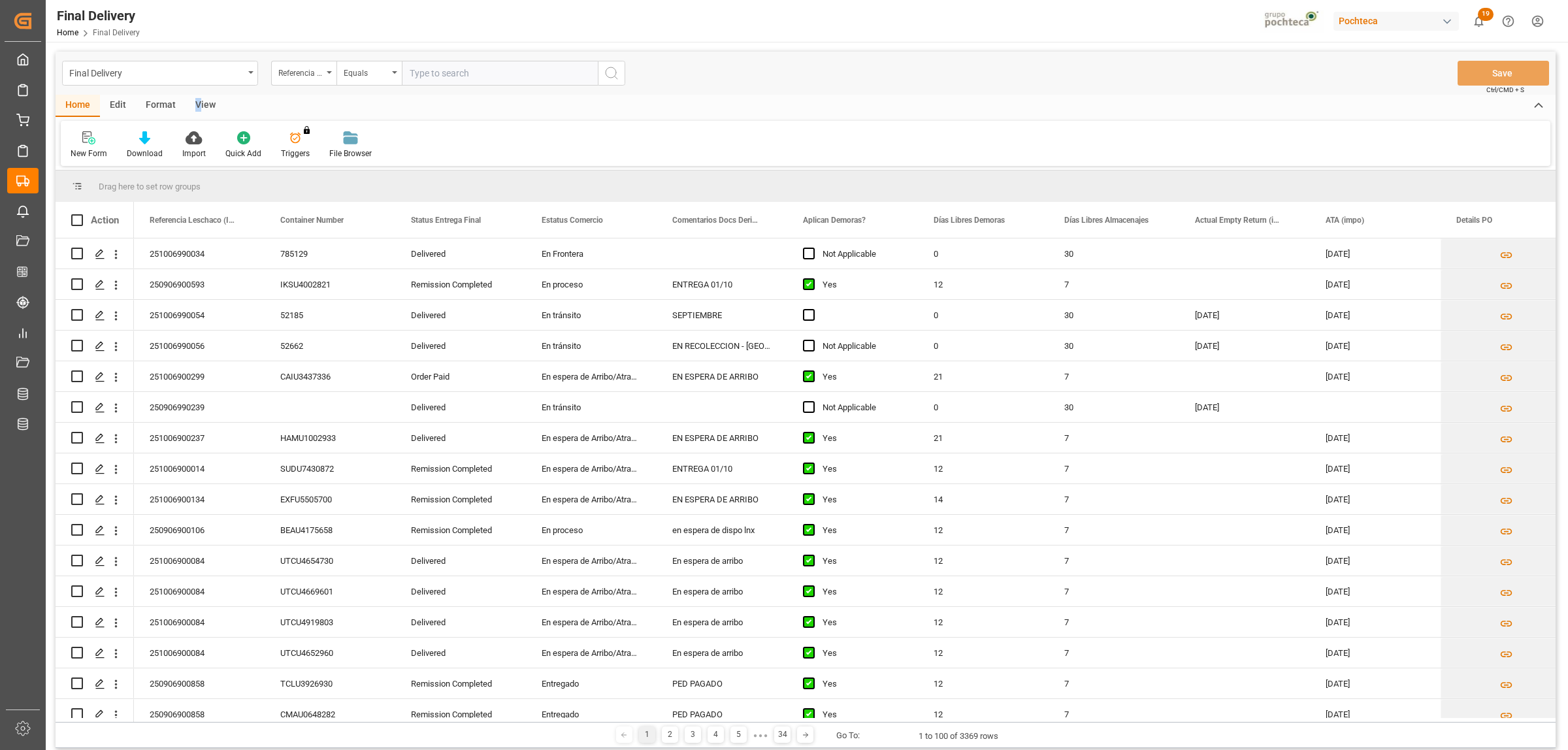
click at [196, 100] on div "View" at bounding box center [205, 105] width 40 height 22
click at [149, 137] on icon at bounding box center [149, 138] width 13 height 13
click at [174, 188] on div "Notificación de Entregas" at bounding box center [184, 184] width 115 height 14
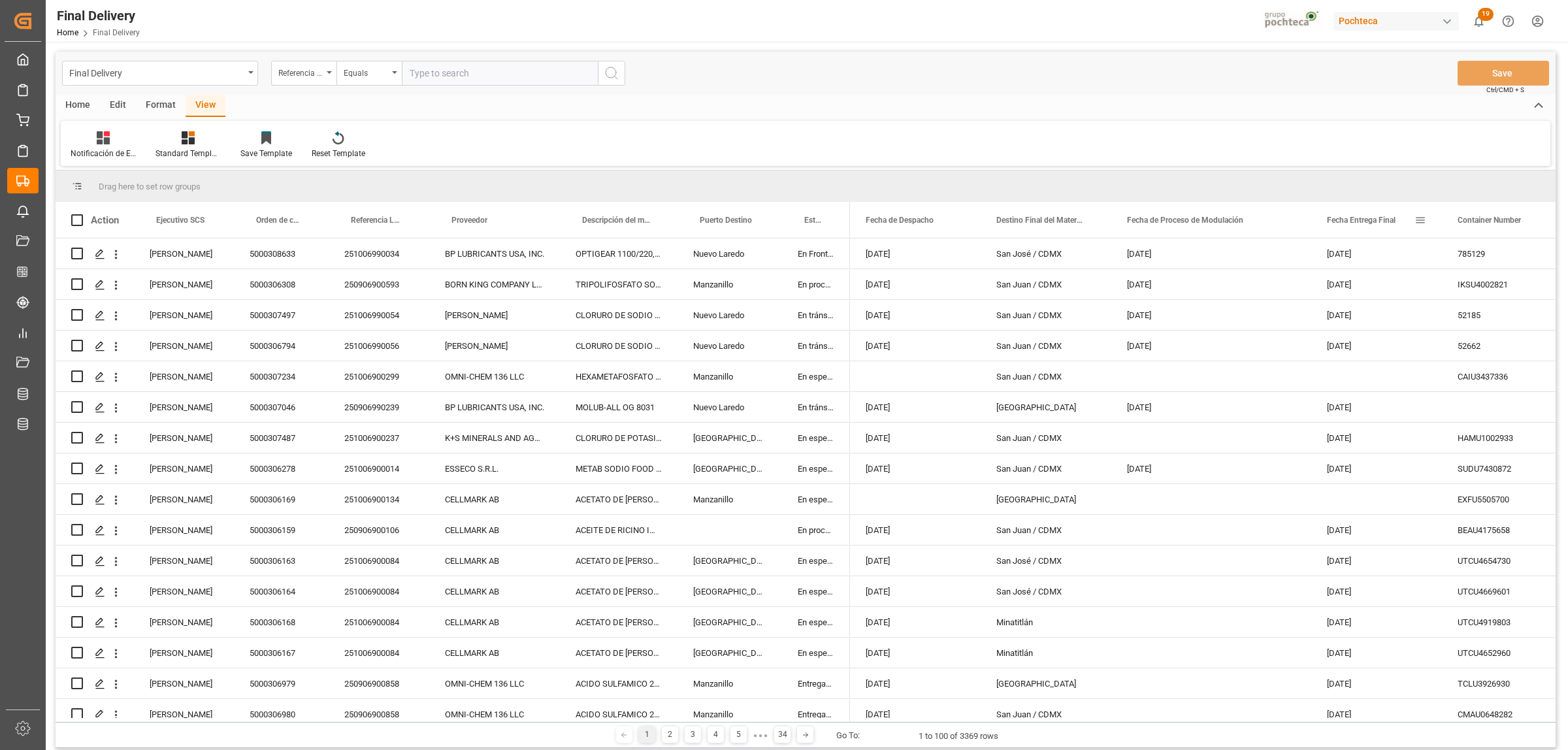
click at [1423, 216] on span at bounding box center [1420, 220] width 12 height 12
click at [1490, 229] on span "filter" at bounding box center [1494, 223] width 57 height 23
click at [1533, 285] on input "date" at bounding box center [1480, 290] width 128 height 26
type input "[DATE]"
click at [1496, 327] on button "Apply" at bounding box center [1497, 331] width 24 height 13
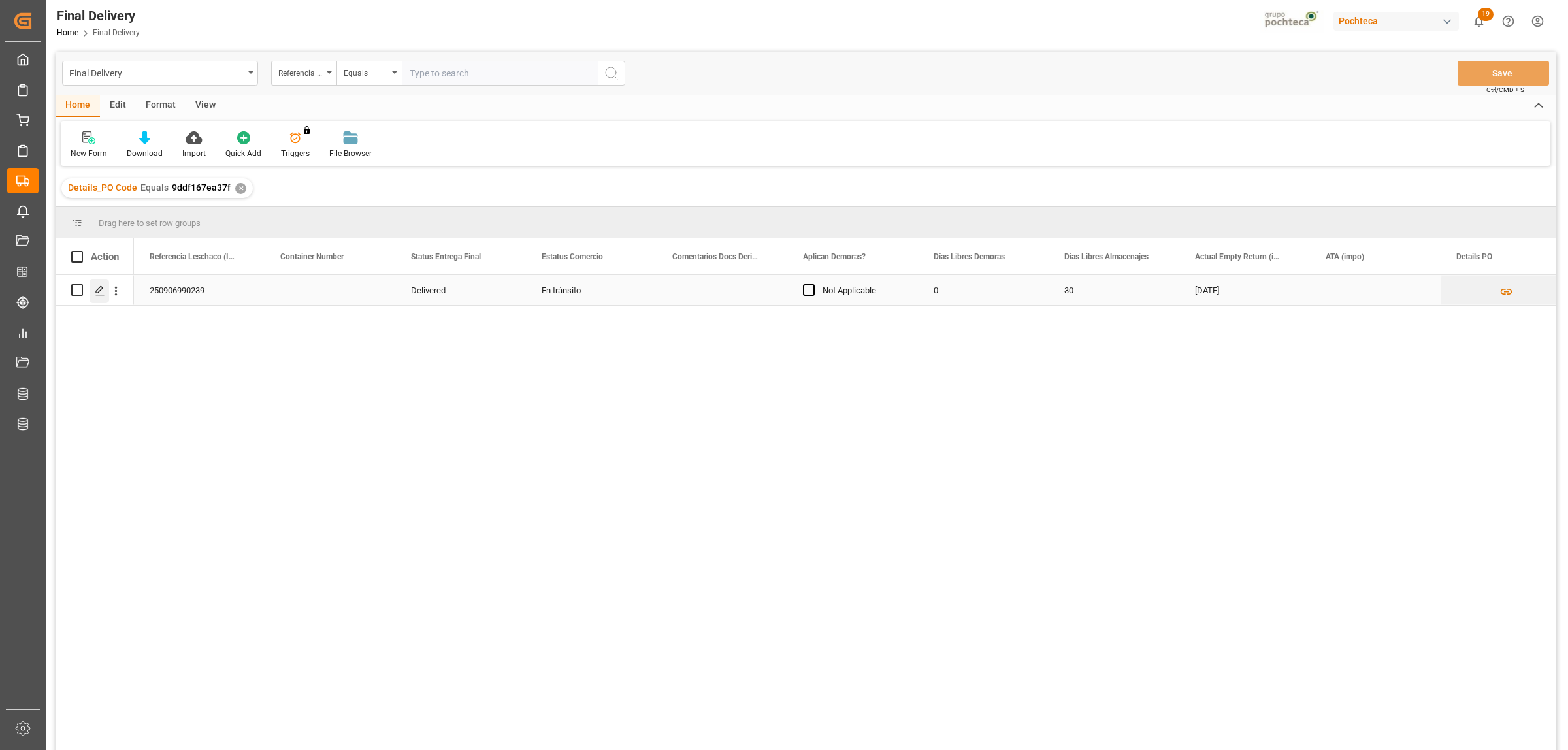
click at [96, 283] on div "Press SPACE to select this row." at bounding box center [100, 291] width 20 height 24
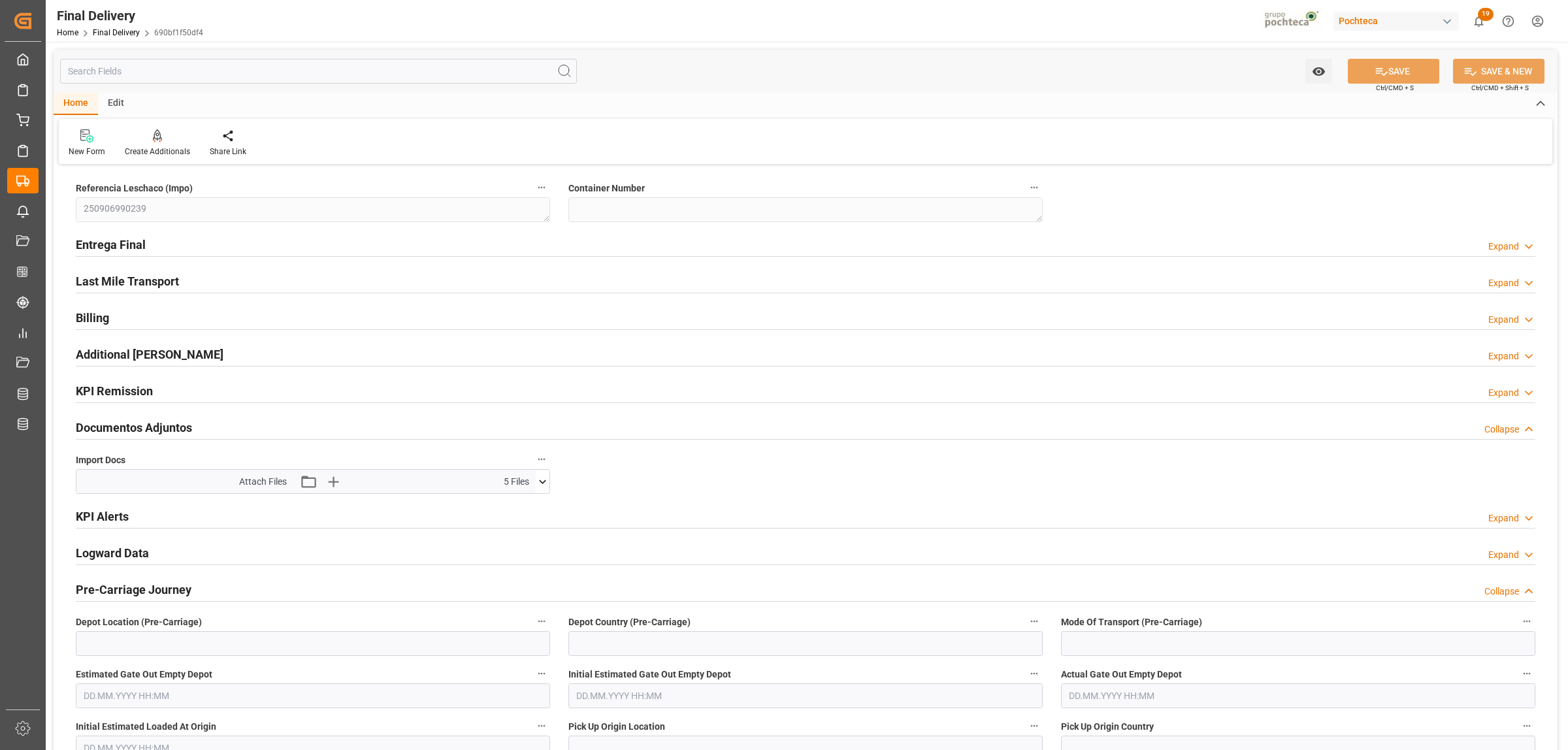
click at [113, 240] on h2 "Entrega Final" at bounding box center [110, 244] width 70 height 17
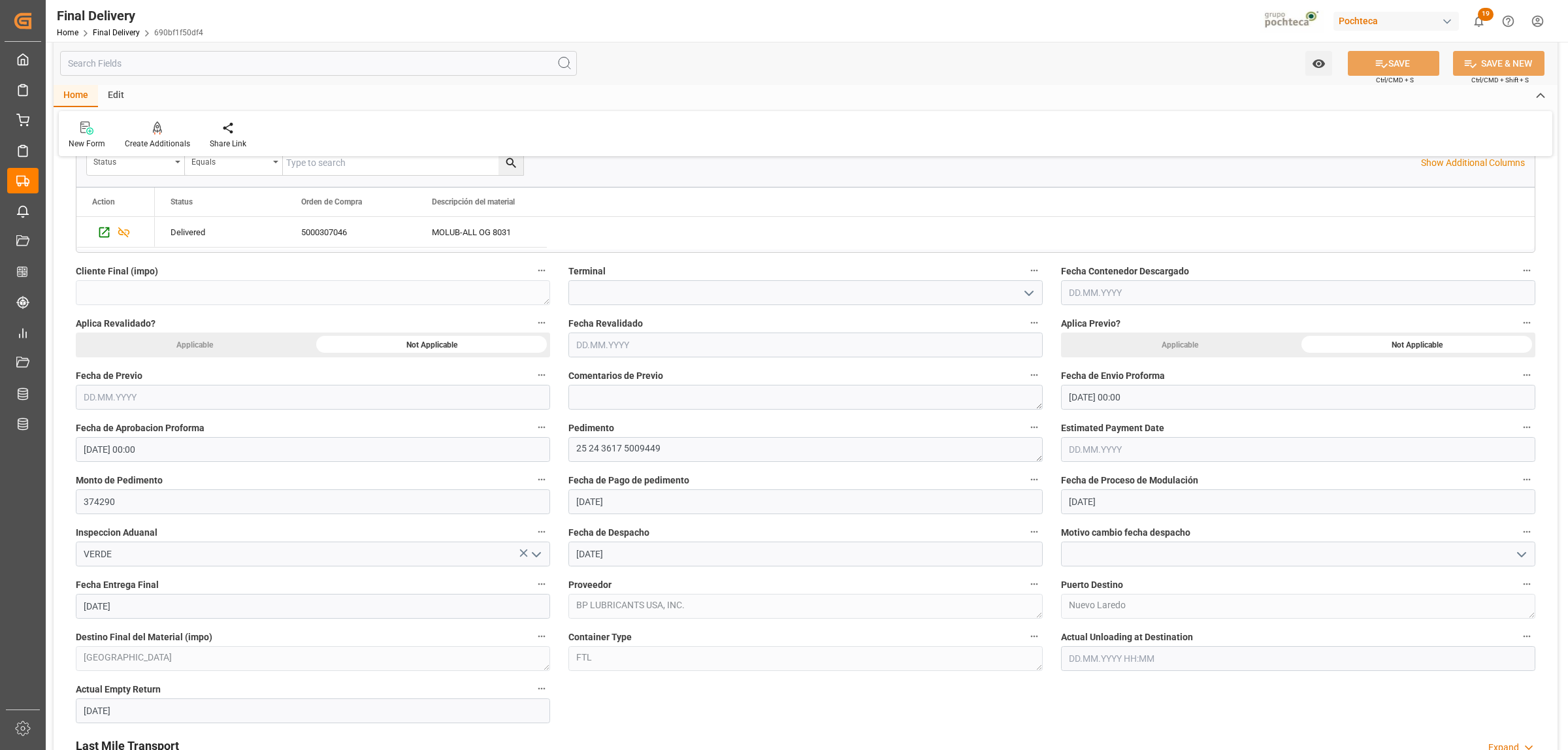
scroll to position [571, 0]
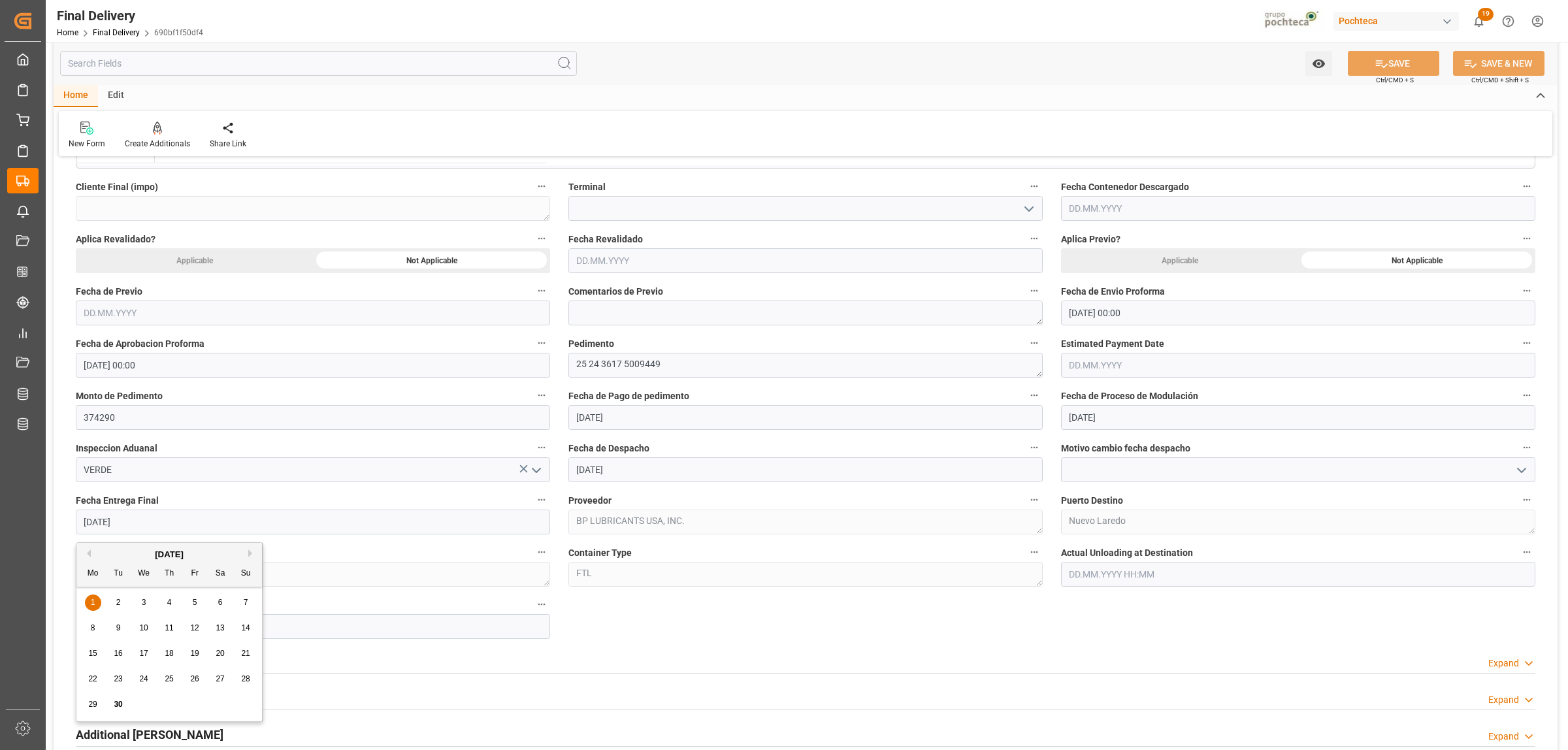
click at [130, 525] on input "[DATE]" at bounding box center [312, 522] width 474 height 25
click at [250, 554] on button "Next Month" at bounding box center [252, 553] width 7 height 7
click at [142, 599] on span "1" at bounding box center [145, 602] width 5 height 9
type input "[DATE]"
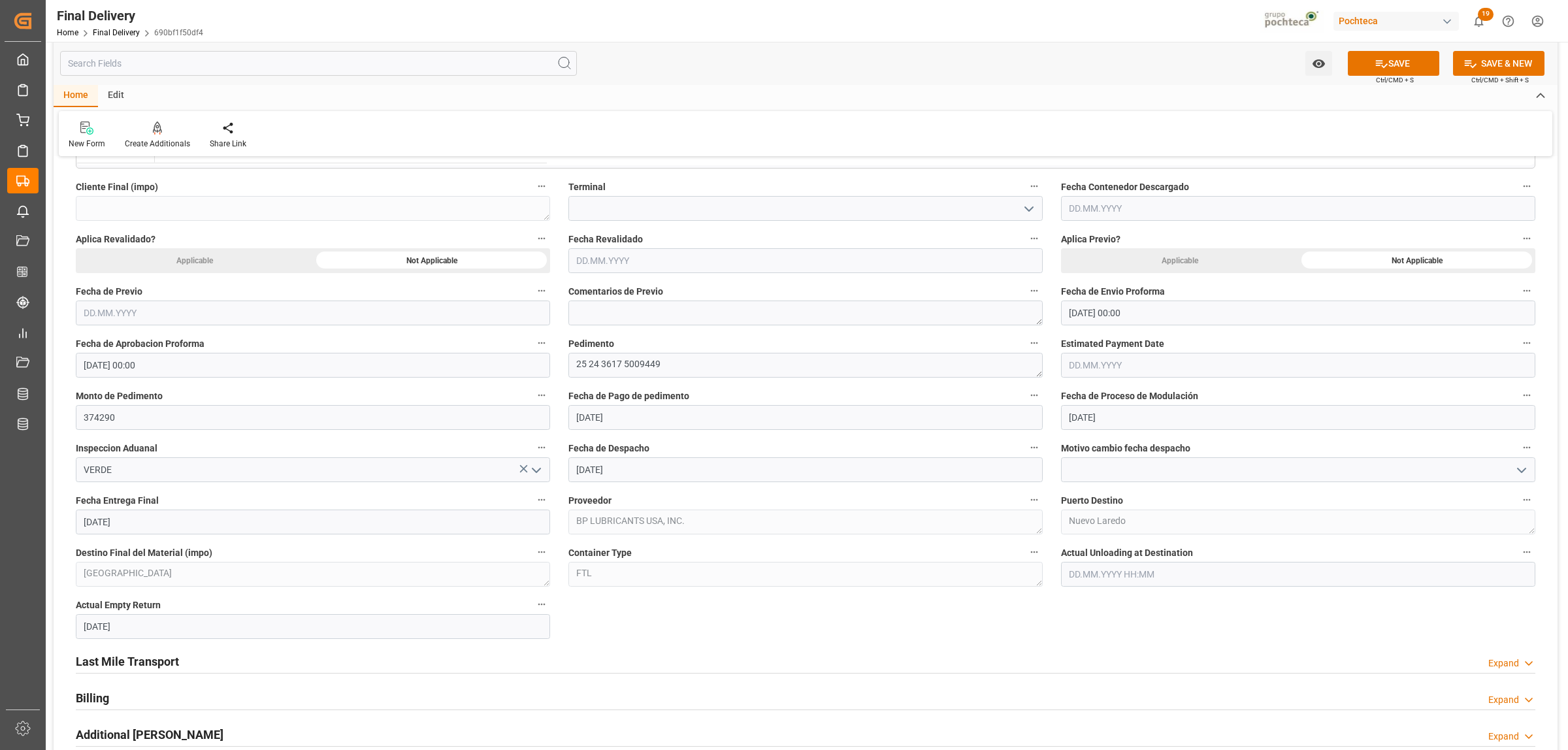
click at [158, 628] on input "[DATE]" at bounding box center [312, 626] width 474 height 25
click at [252, 429] on div "September 2025 Mo Tu We Th Fr Sa Su" at bounding box center [169, 448] width 185 height 44
click at [250, 436] on button "Next Month" at bounding box center [252, 436] width 7 height 7
click at [148, 488] on div "1" at bounding box center [145, 486] width 17 height 16
type input "[DATE]"
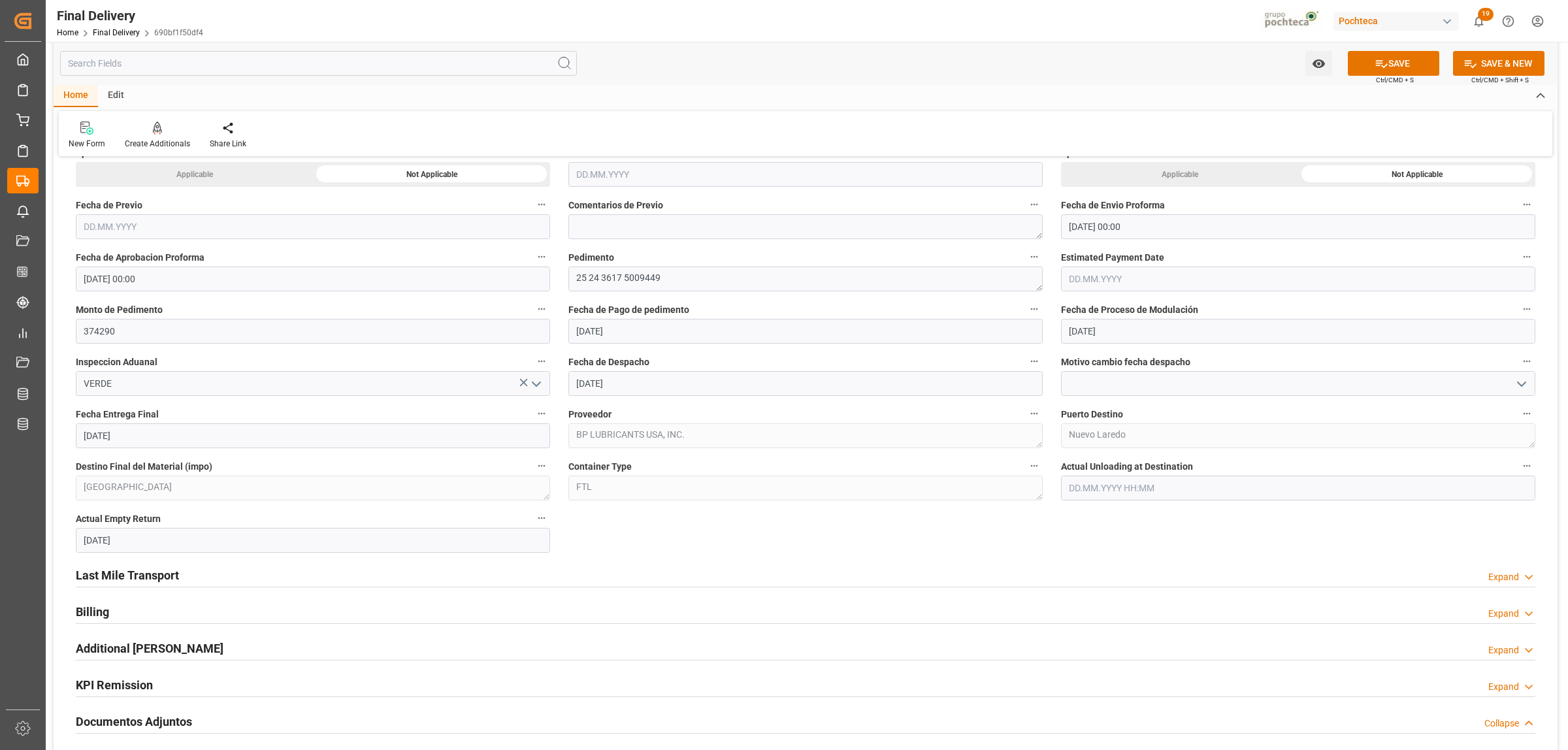
scroll to position [735, 0]
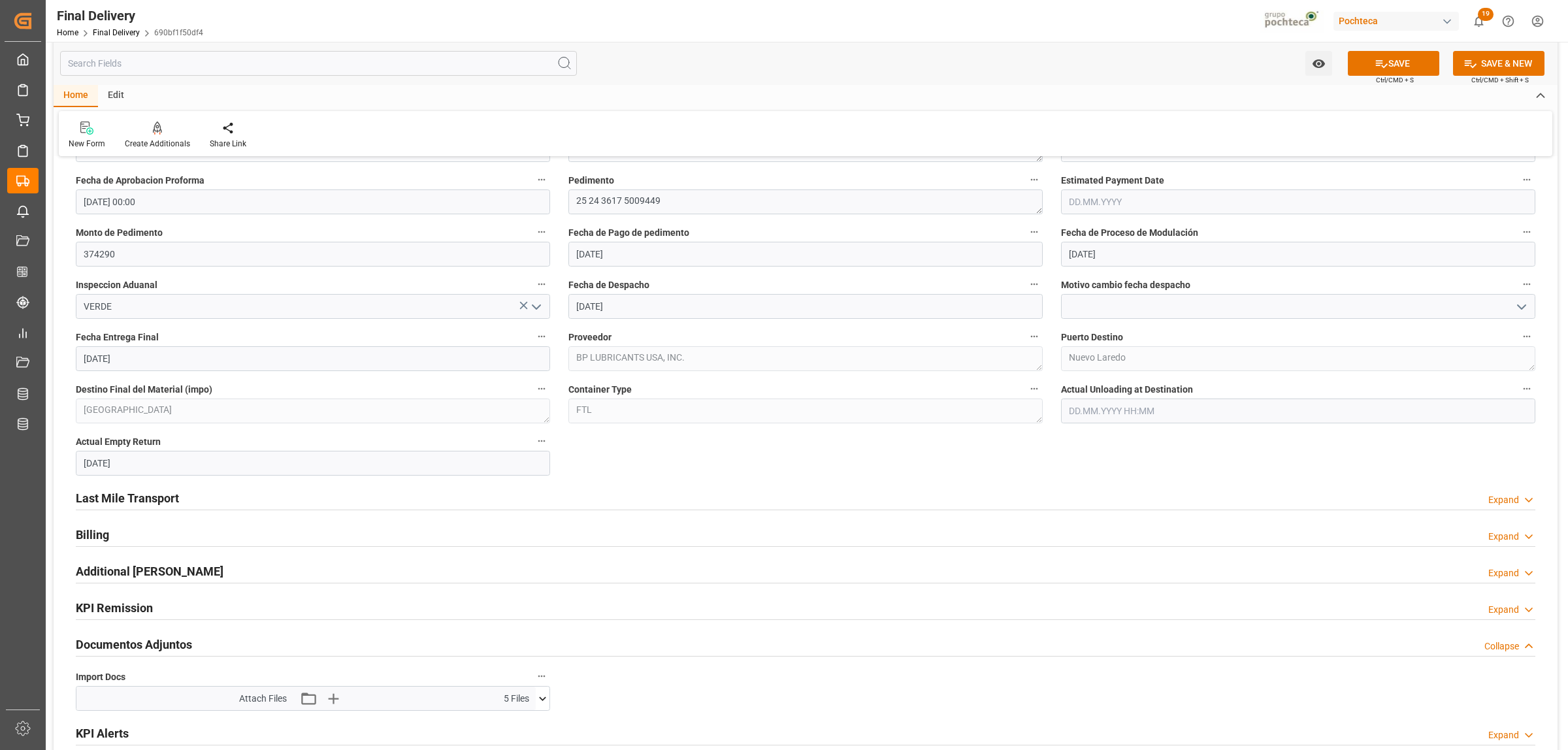
click at [123, 498] on h2 "Last Mile Transport" at bounding box center [127, 498] width 103 height 17
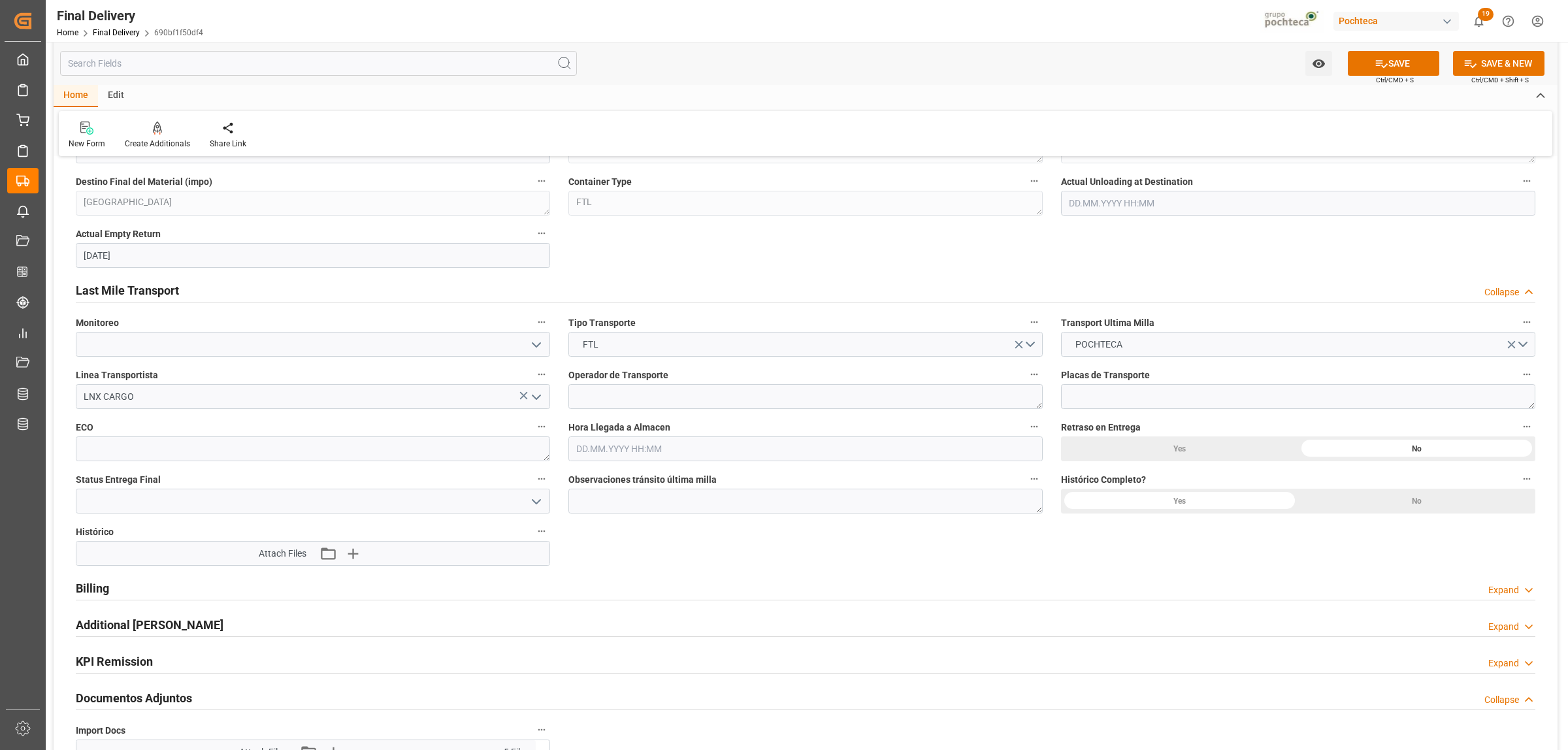
scroll to position [980, 0]
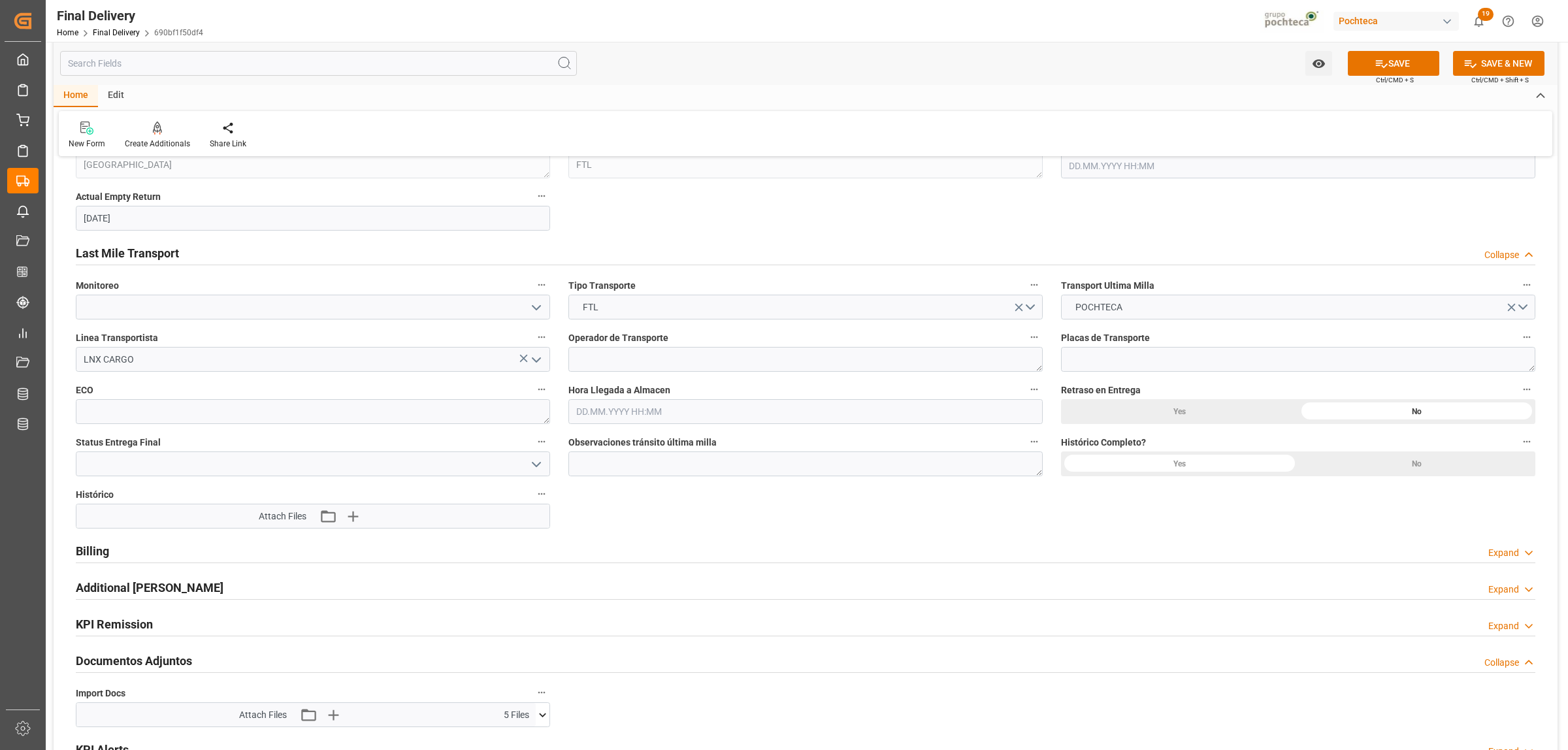
click at [99, 547] on h2 "Billing" at bounding box center [92, 551] width 33 height 17
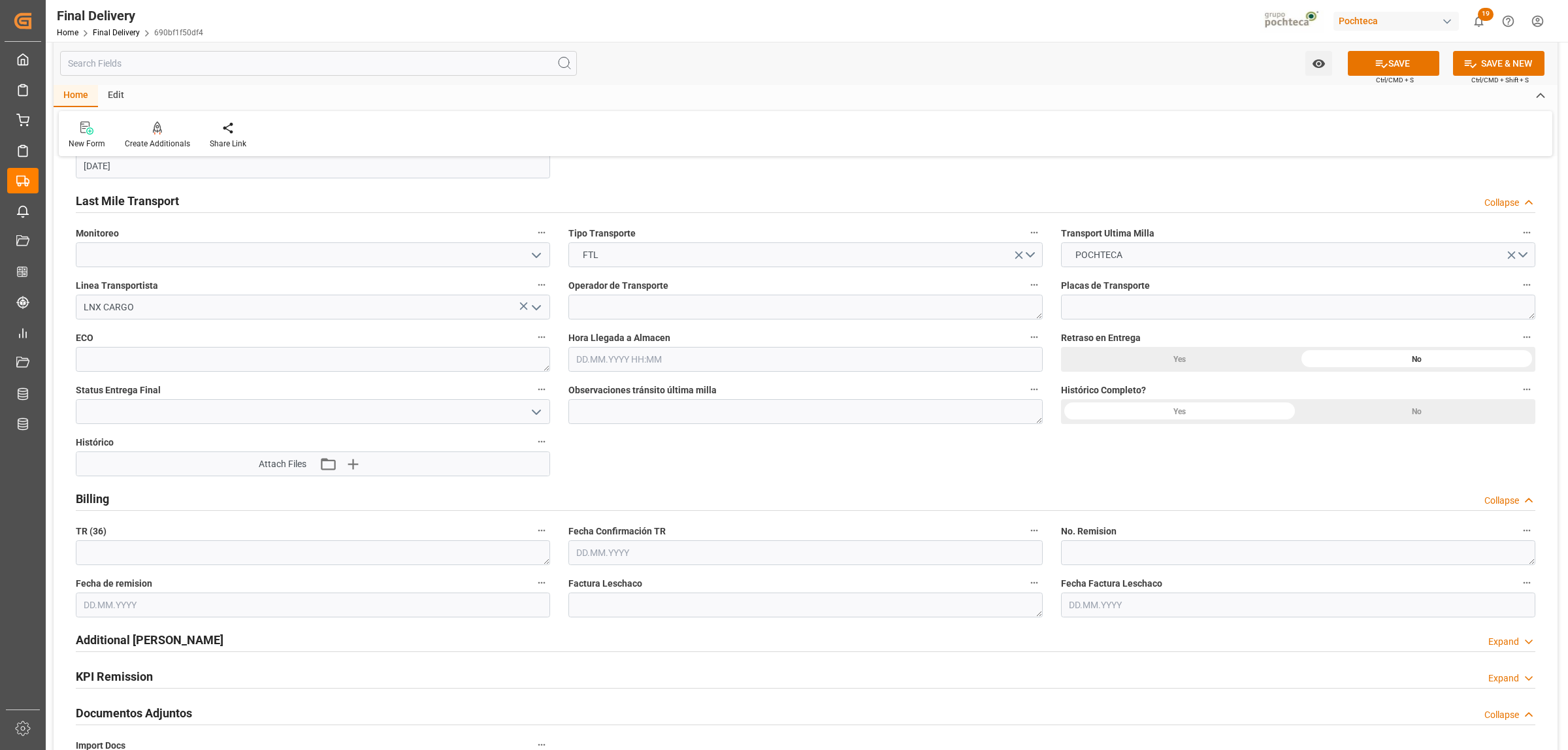
scroll to position [1061, 0]
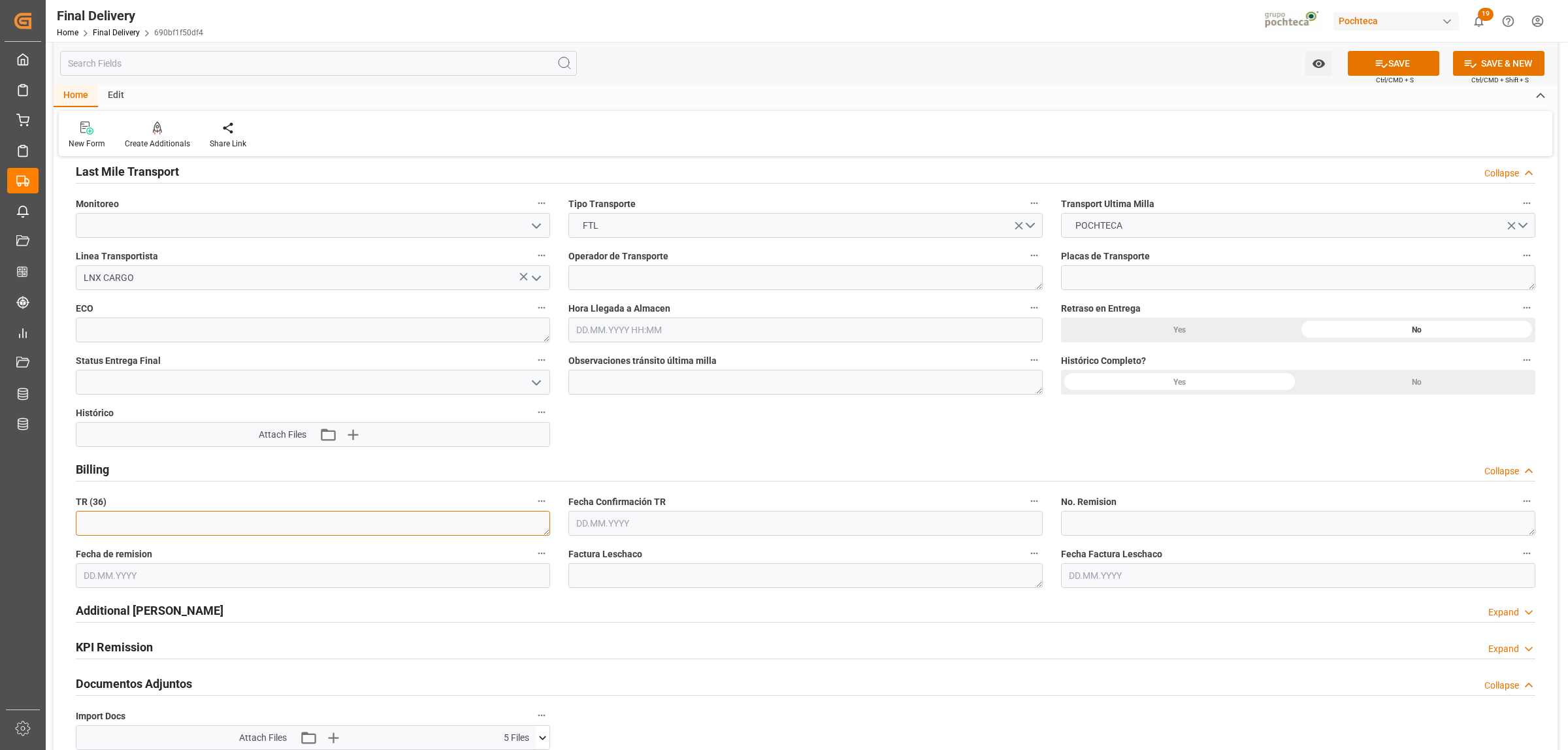
click at [275, 529] on textarea at bounding box center [312, 523] width 474 height 25
paste textarea "3600471130"
type textarea "3600471130"
click at [1150, 523] on textarea at bounding box center [1298, 523] width 474 height 25
paste textarea "89305987"
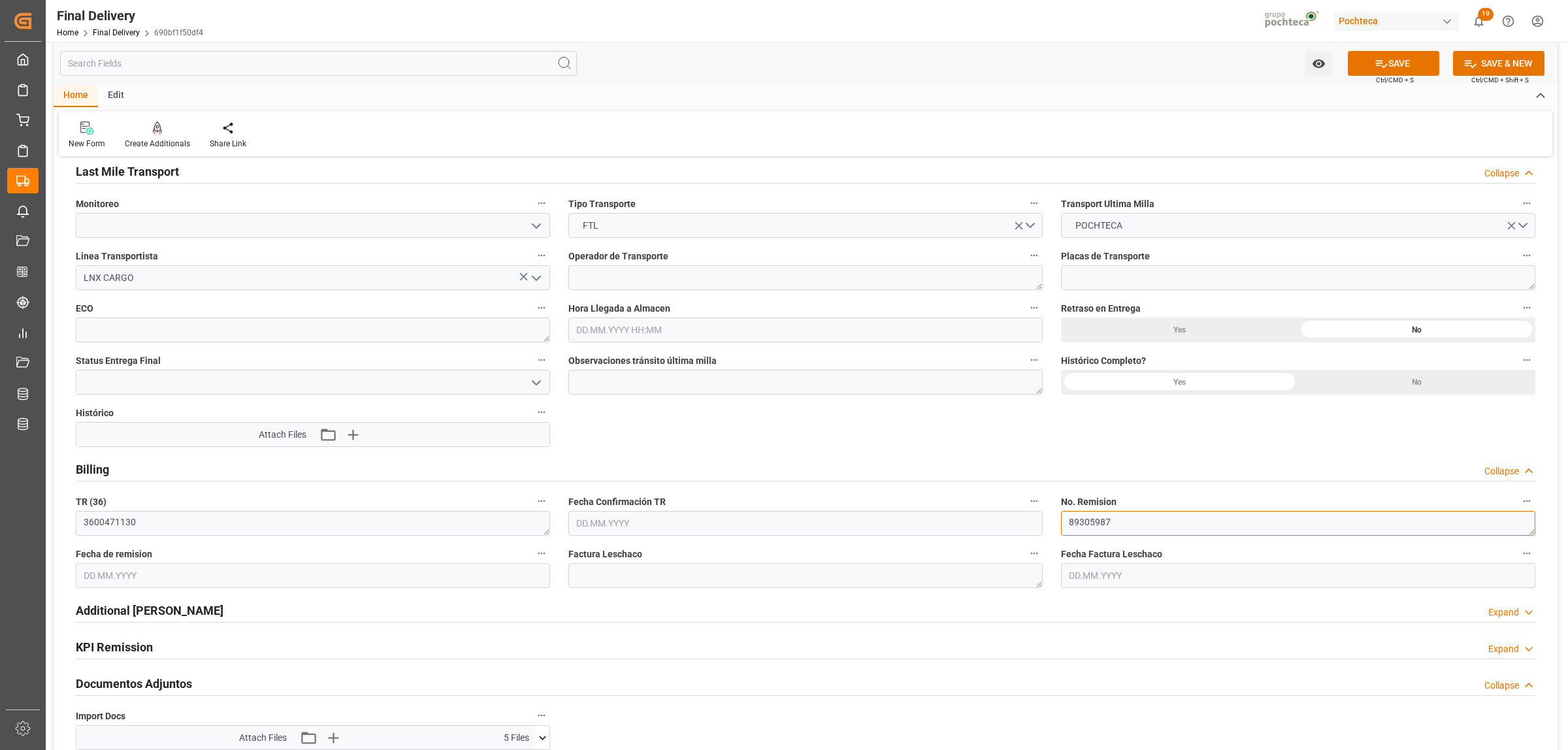
type textarea "89305987"
click at [130, 580] on input "text" at bounding box center [312, 576] width 474 height 25
click at [118, 541] on span "30" at bounding box center [118, 537] width 8 height 9
type input "[DATE]"
click at [1386, 66] on button "SAVE" at bounding box center [1394, 63] width 91 height 25
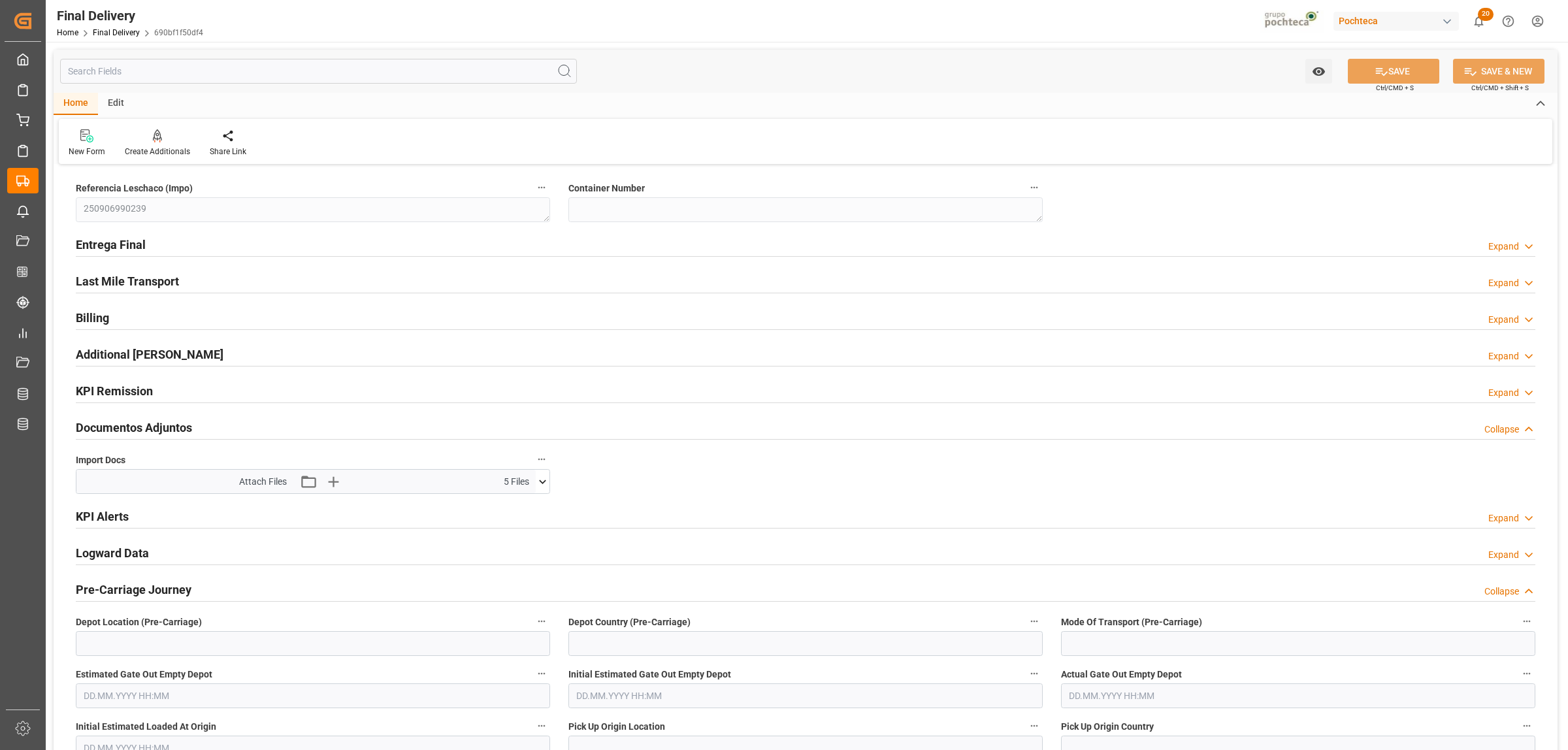
scroll to position [81, 0]
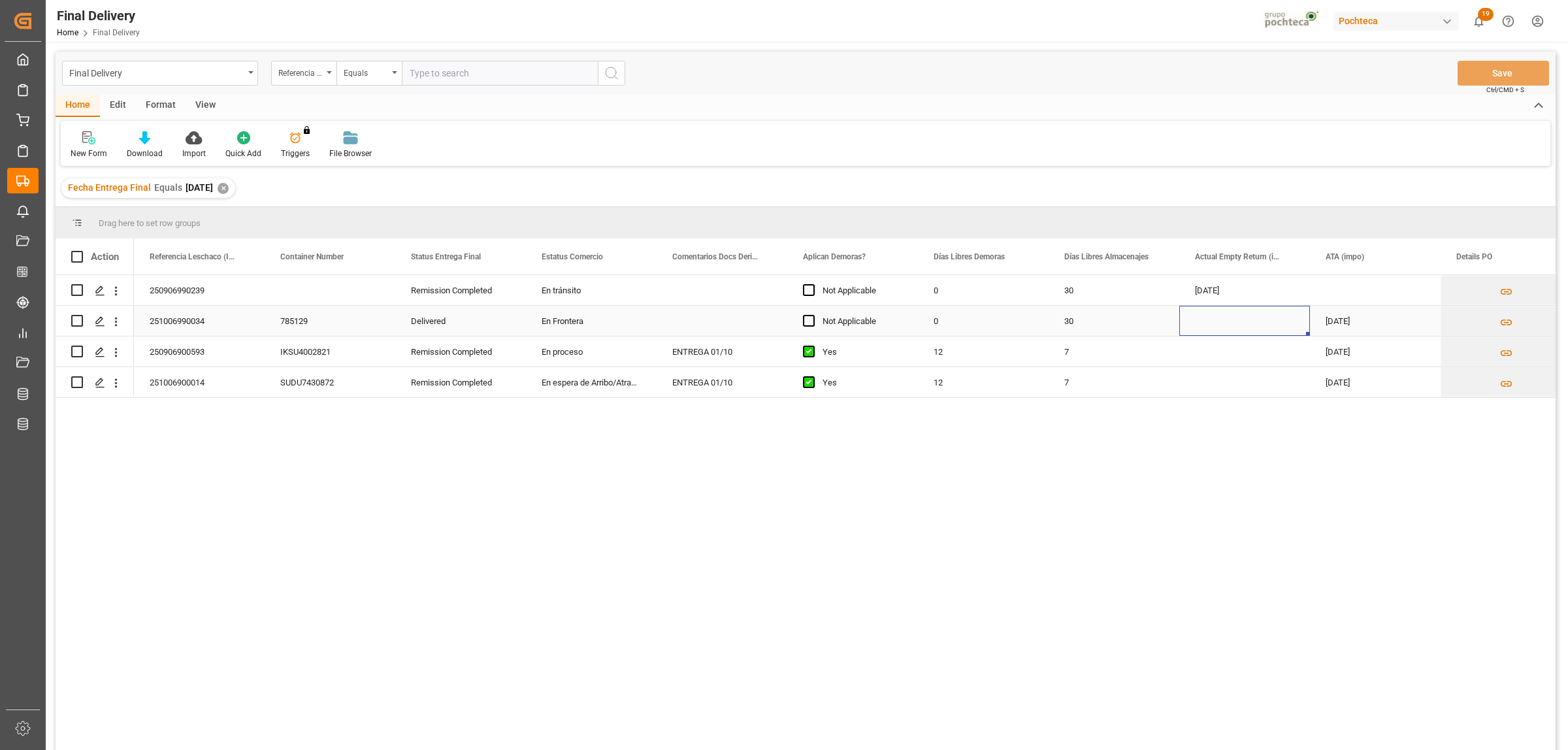
click at [1219, 317] on div "Press SPACE to select this row." at bounding box center [1244, 321] width 130 height 30
click at [1243, 322] on div "Press SPACE to select this row." at bounding box center [1244, 321] width 130 height 30
click at [1229, 322] on div "Press SPACE to select this row." at bounding box center [1244, 321] width 130 height 30
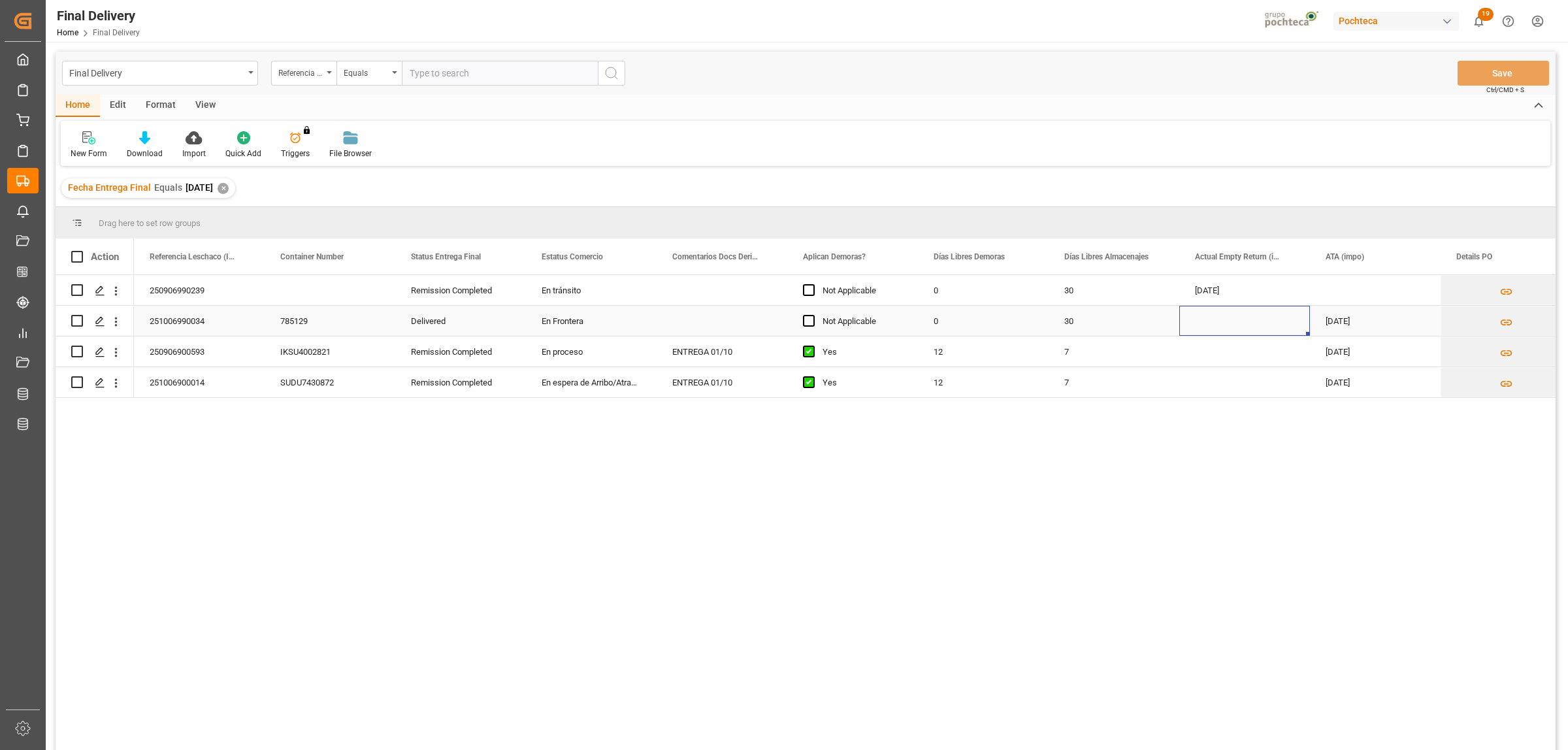
click at [1229, 322] on div "Press SPACE to select this row." at bounding box center [1244, 321] width 130 height 30
click at [1203, 294] on div "[DATE]" at bounding box center [1244, 290] width 130 height 30
click at [1239, 314] on div "Press SPACE to select this row." at bounding box center [1244, 321] width 130 height 30
click at [1229, 472] on div "250906990239 Remission Completed En [PERSON_NAME] Not Applicable 0 30 [DATE] [P…" at bounding box center [845, 517] width 1422 height 483
click at [1215, 291] on div "[DATE]" at bounding box center [1244, 290] width 130 height 30
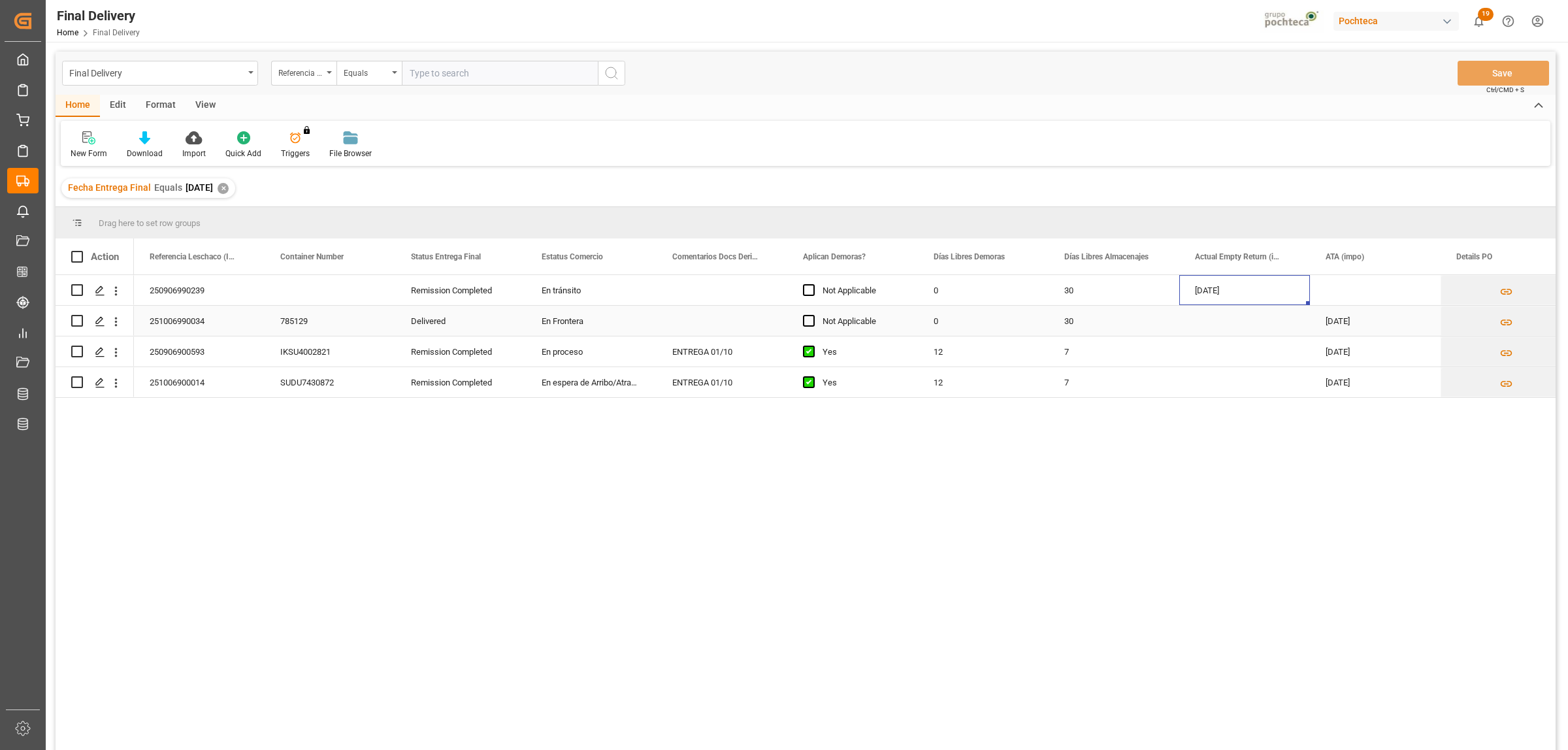
click at [1223, 323] on div "Press SPACE to select this row." at bounding box center [1244, 321] width 130 height 30
click at [150, 140] on div at bounding box center [145, 137] width 36 height 14
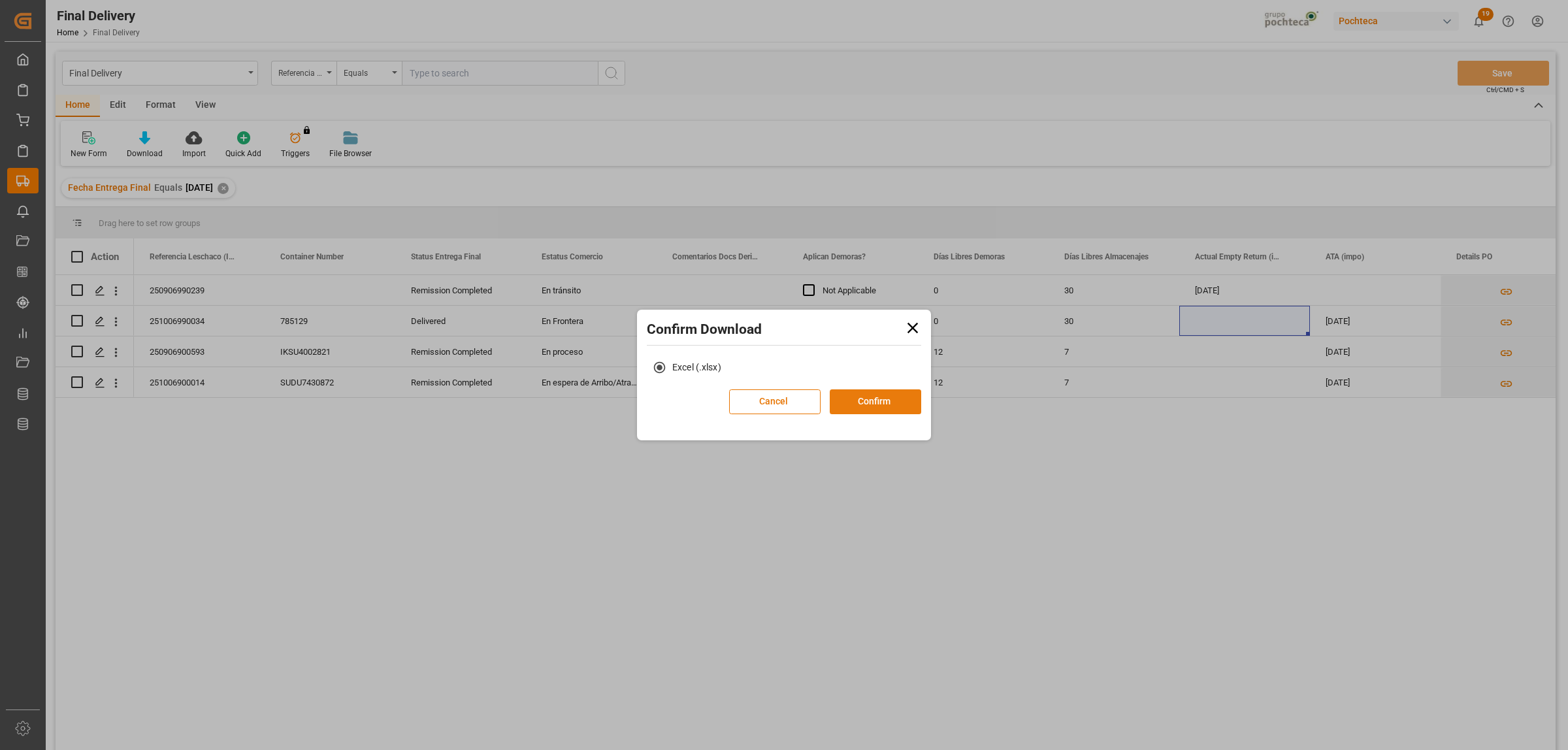
click at [899, 404] on button "Confirm" at bounding box center [875, 402] width 91 height 25
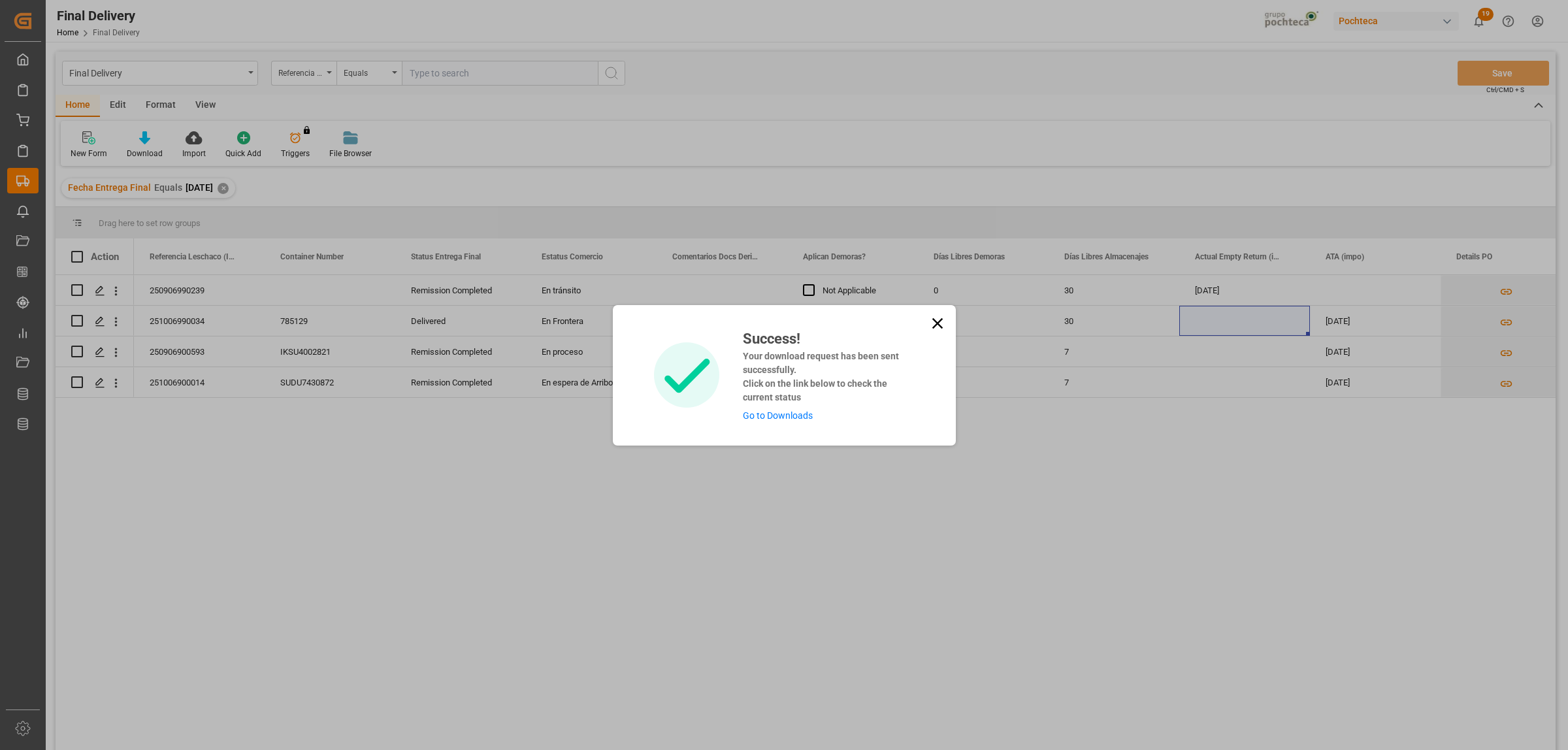
click at [765, 418] on link "Go to Downloads" at bounding box center [777, 415] width 70 height 11
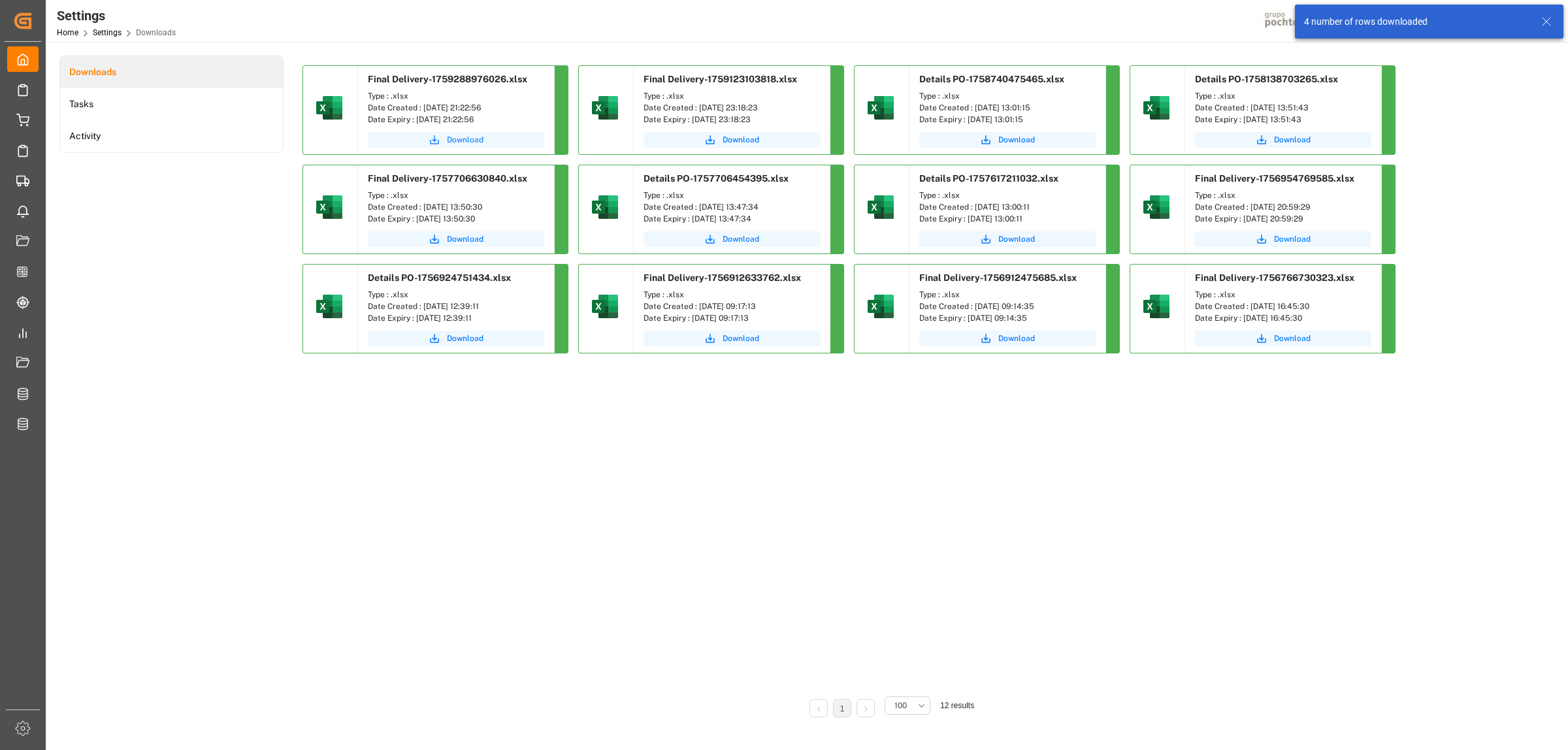
click at [485, 132] on link "Download" at bounding box center [456, 140] width 176 height 16
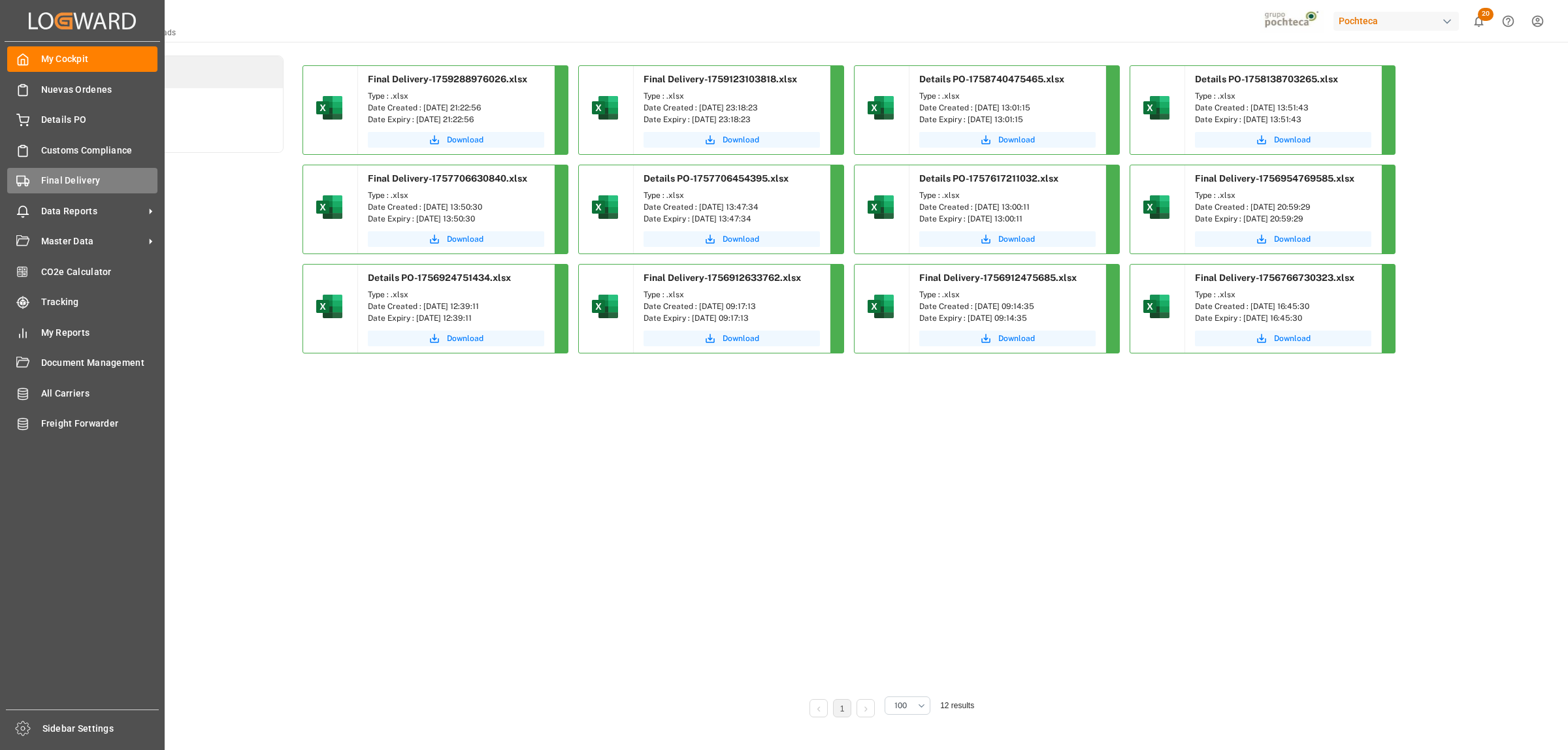
click at [37, 179] on div "Final Delivery Final Delivery" at bounding box center [82, 180] width 150 height 26
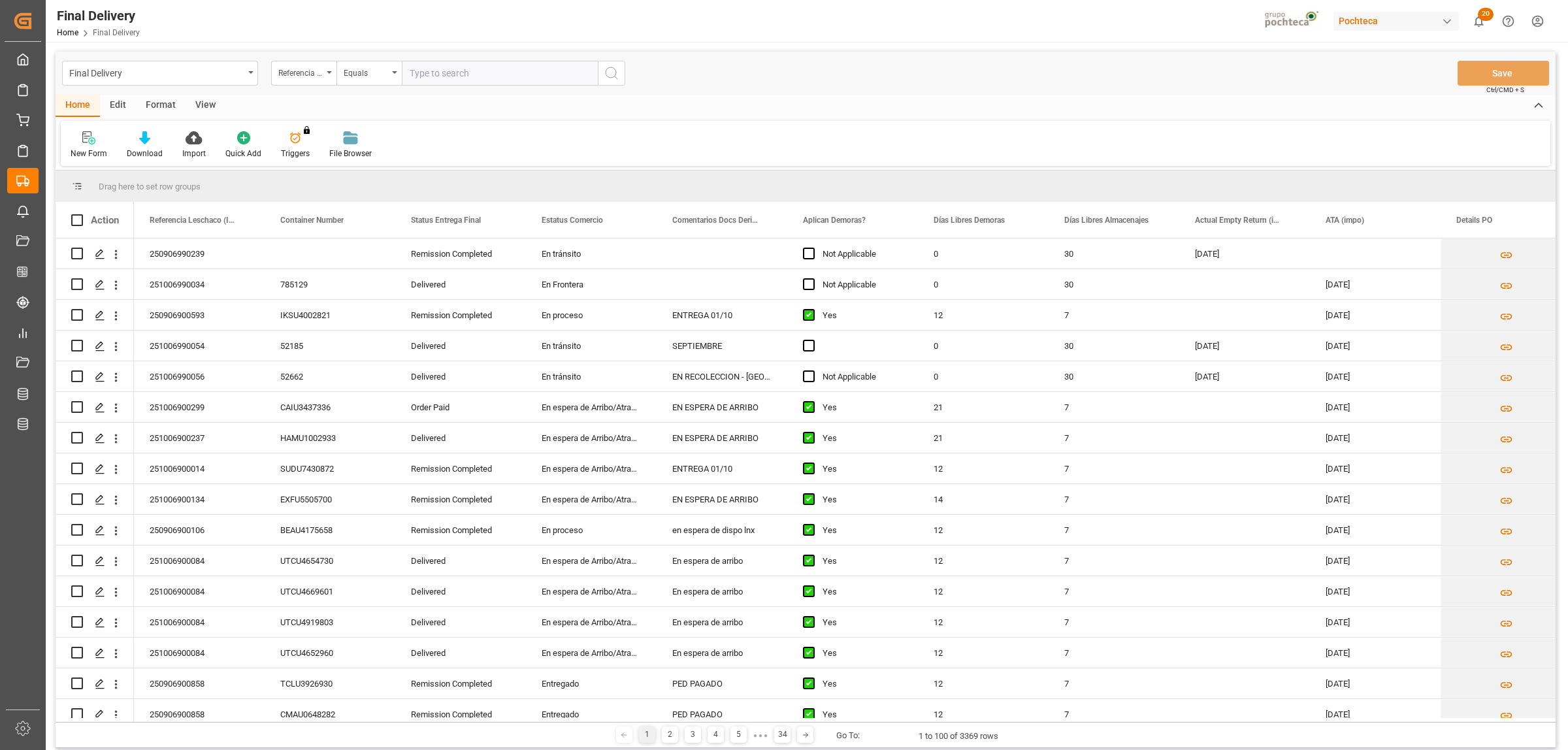
click at [203, 108] on div "View" at bounding box center [205, 105] width 40 height 22
click at [154, 140] on icon at bounding box center [149, 138] width 13 height 13
click at [172, 179] on div "Notificación de Entregas" at bounding box center [184, 184] width 115 height 14
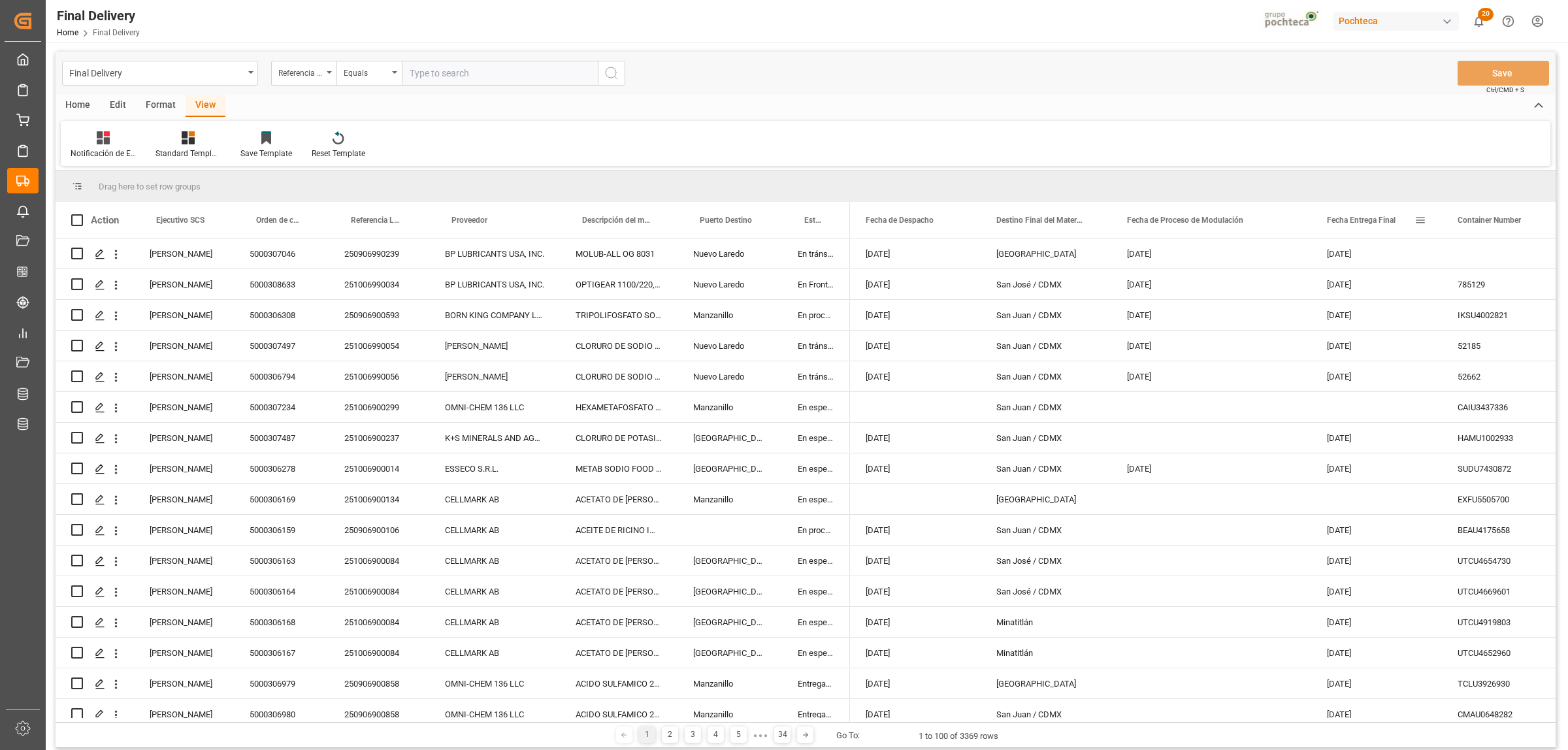
click at [1425, 218] on span at bounding box center [1420, 220] width 12 height 12
click at [1508, 217] on span "filter" at bounding box center [1494, 223] width 57 height 23
click at [1536, 291] on input "date" at bounding box center [1480, 290] width 128 height 26
type input "[DATE]"
click at [1494, 336] on button "Apply" at bounding box center [1497, 331] width 24 height 13
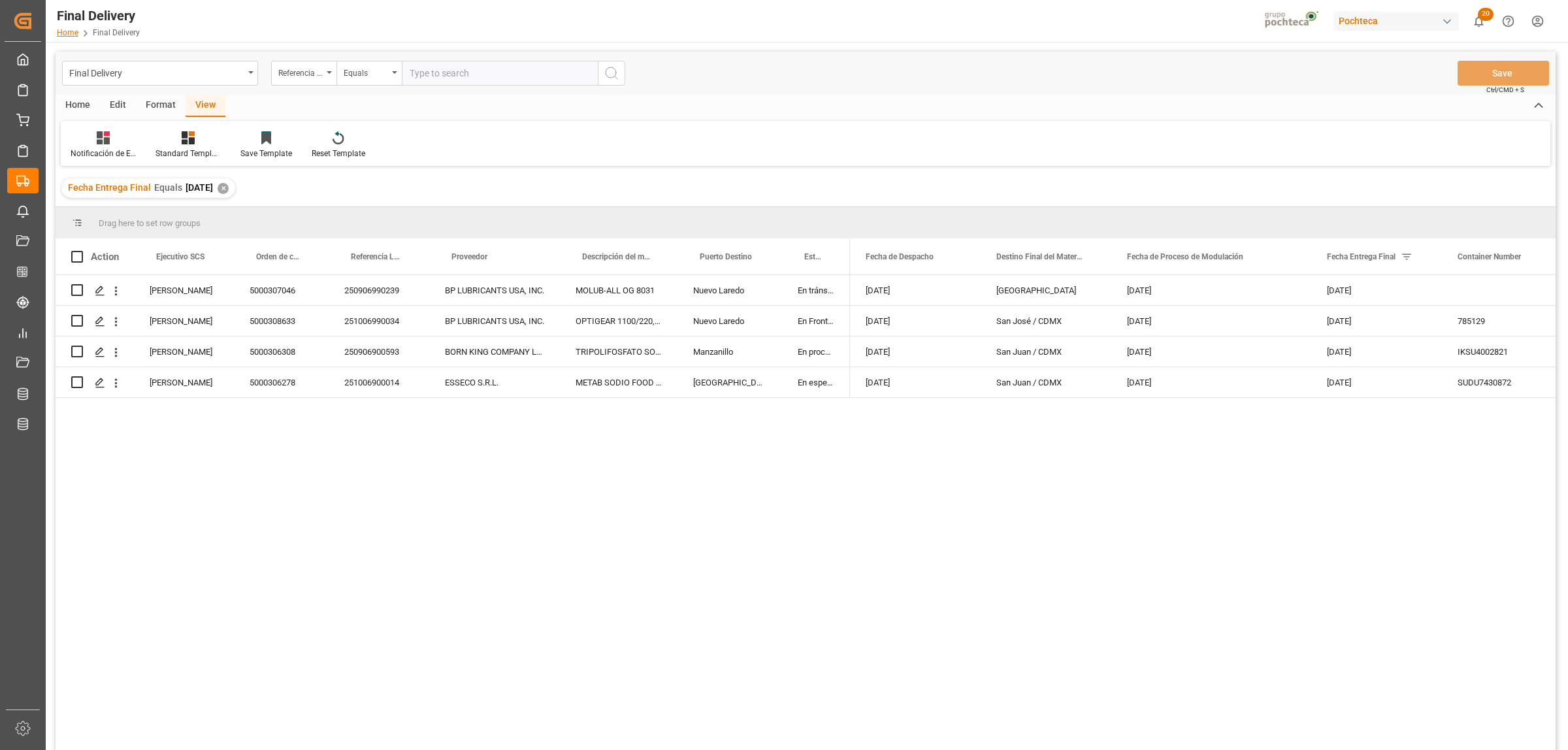
click at [74, 36] on link "Home" at bounding box center [67, 32] width 22 height 9
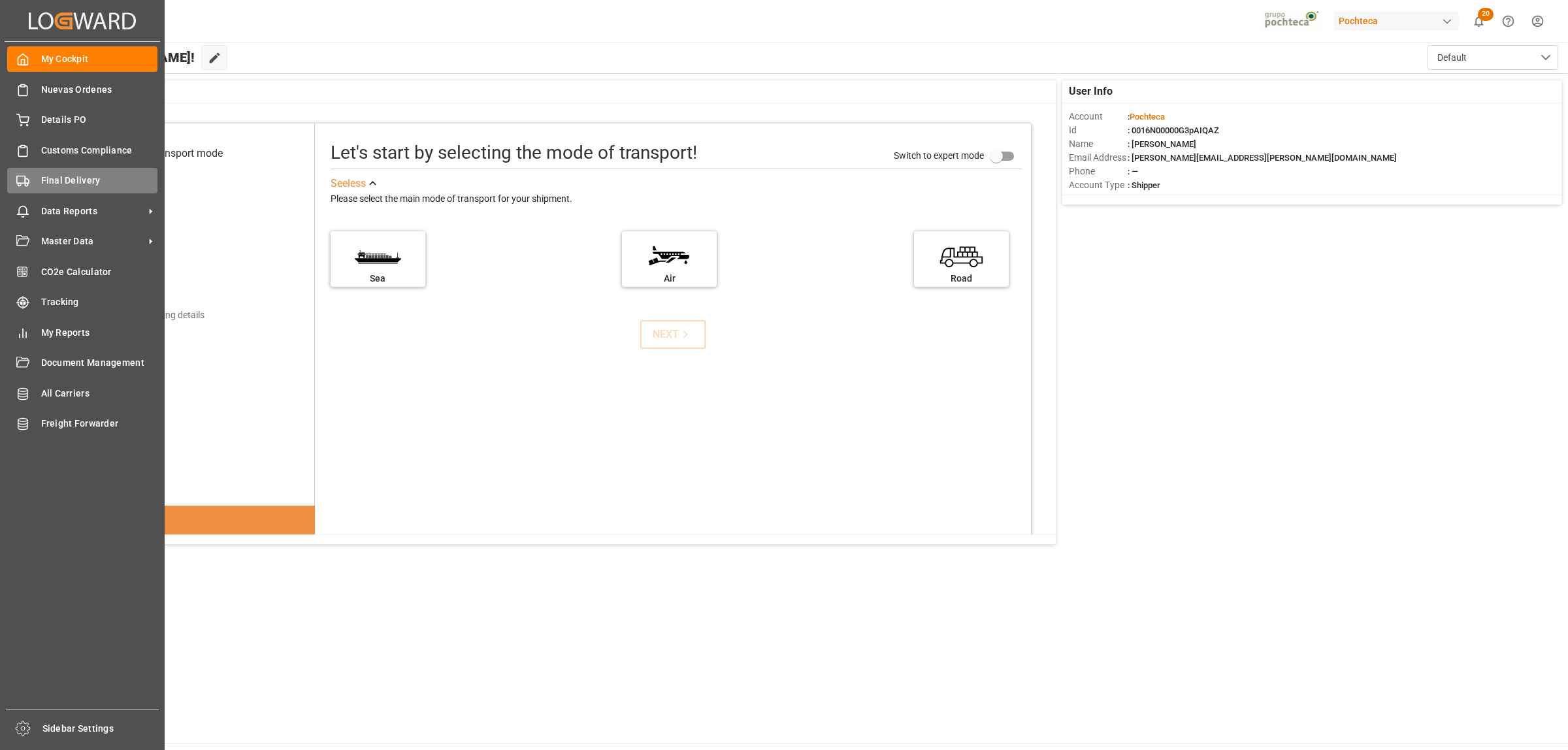
click at [59, 179] on span "Final Delivery" at bounding box center [100, 180] width 117 height 14
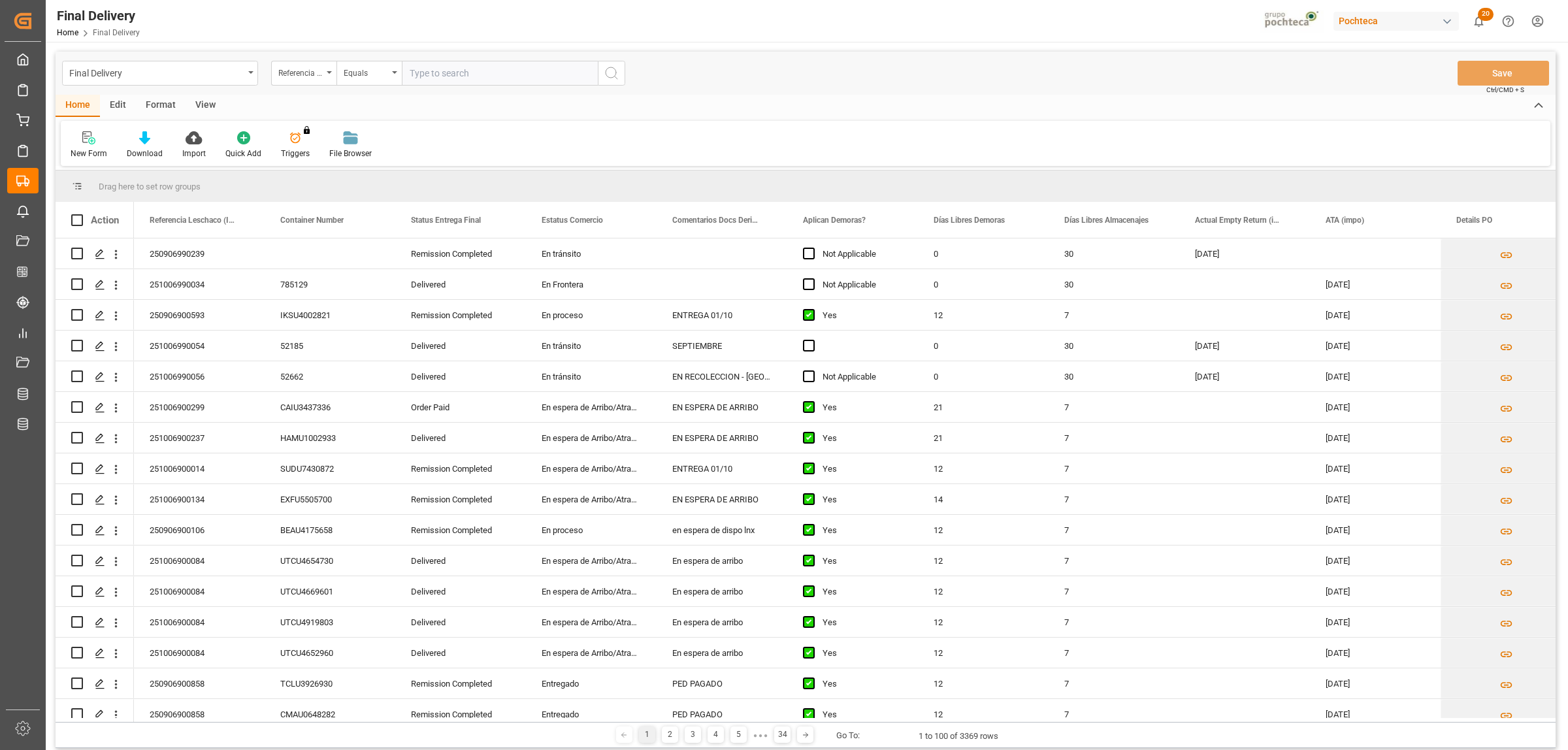
click at [161, 109] on div "Format" at bounding box center [161, 105] width 50 height 22
click at [209, 93] on div "Final Delivery Referencia Leschaco (Impo) Equals Save Ctrl/CMD + S" at bounding box center [806, 73] width 1500 height 43
click at [207, 100] on div "View" at bounding box center [205, 105] width 40 height 22
click at [158, 149] on div "Standard Templates" at bounding box center [148, 154] width 66 height 12
click at [157, 181] on div "Notificación de Entregas" at bounding box center [184, 184] width 115 height 14
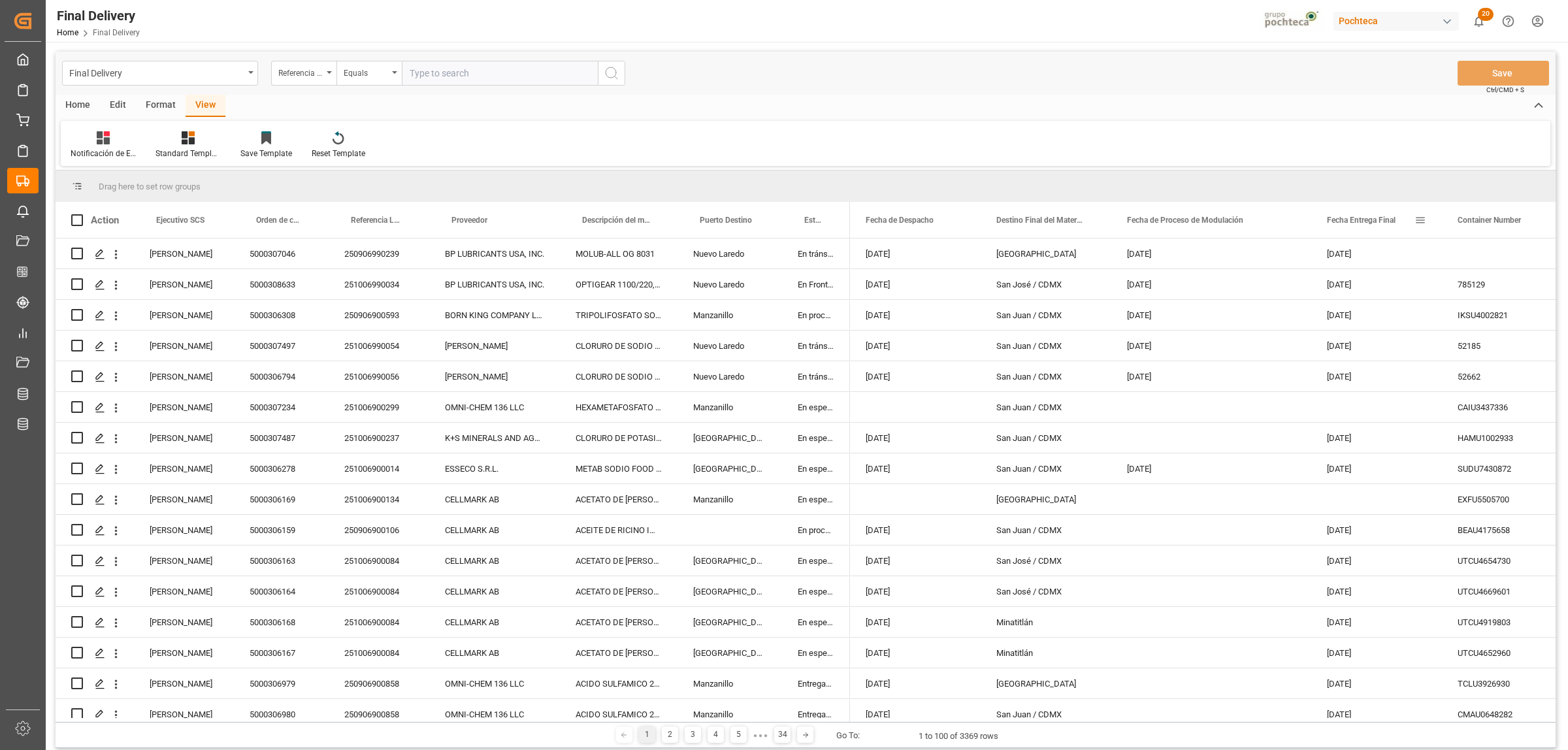
click at [1419, 214] on span at bounding box center [1420, 220] width 12 height 12
click at [1491, 224] on span "filter" at bounding box center [1495, 222] width 12 height 12
click at [1541, 291] on input "date" at bounding box center [1480, 290] width 128 height 26
type input "[DATE]"
click at [1498, 334] on button "Apply" at bounding box center [1497, 331] width 24 height 13
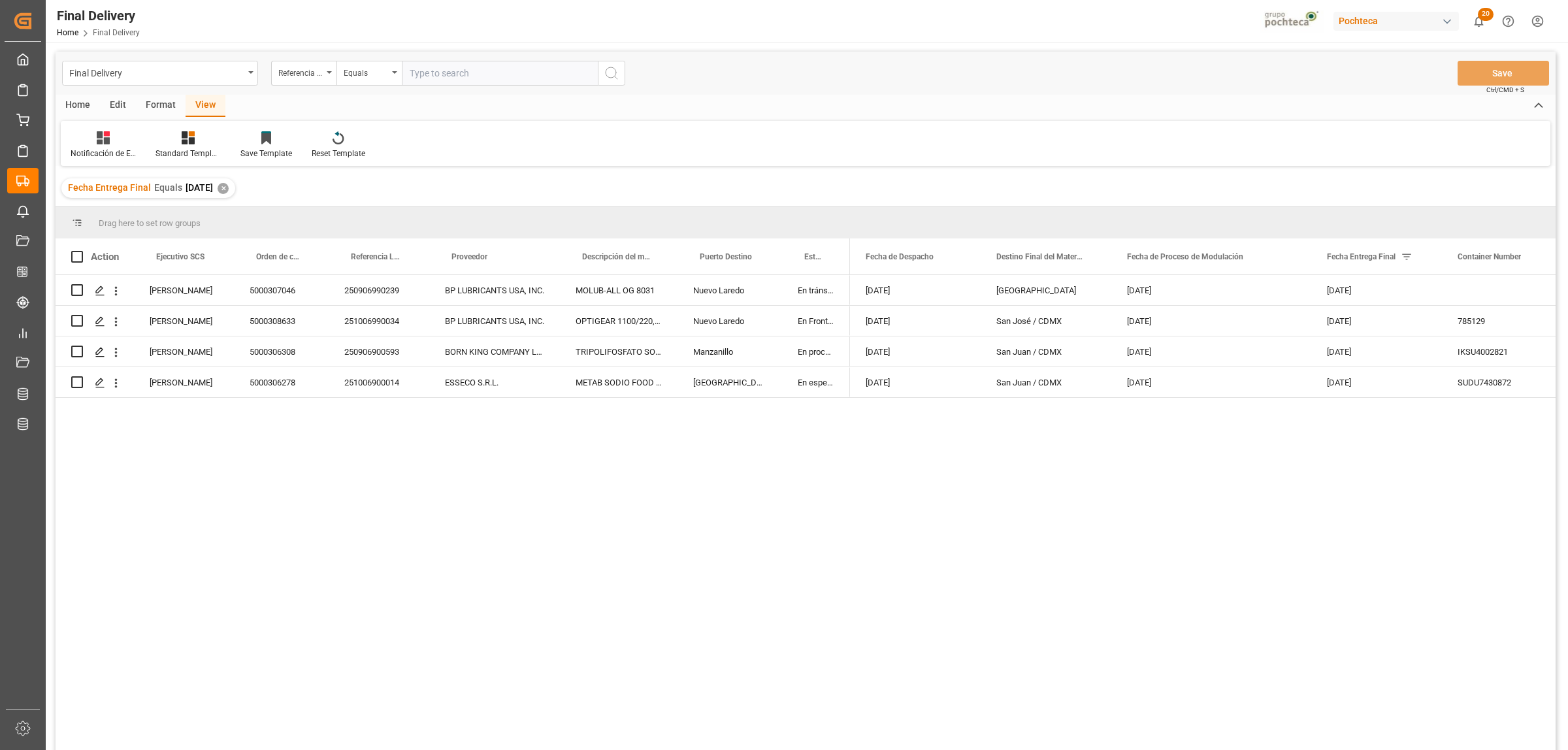
click at [74, 110] on div "Home" at bounding box center [77, 105] width 44 height 22
click at [142, 154] on div "Download" at bounding box center [145, 154] width 36 height 12
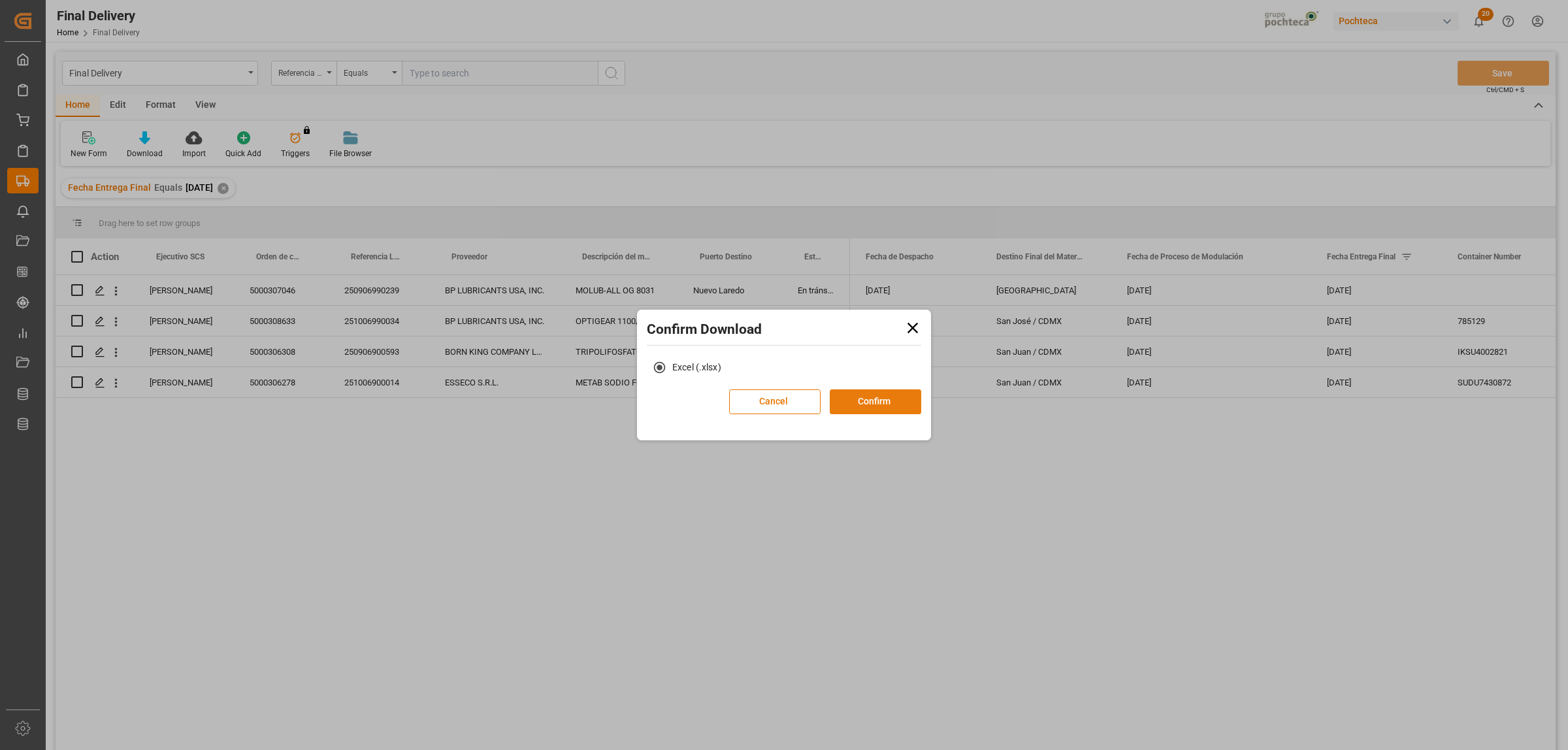
click at [864, 405] on button "Confirm" at bounding box center [875, 402] width 91 height 25
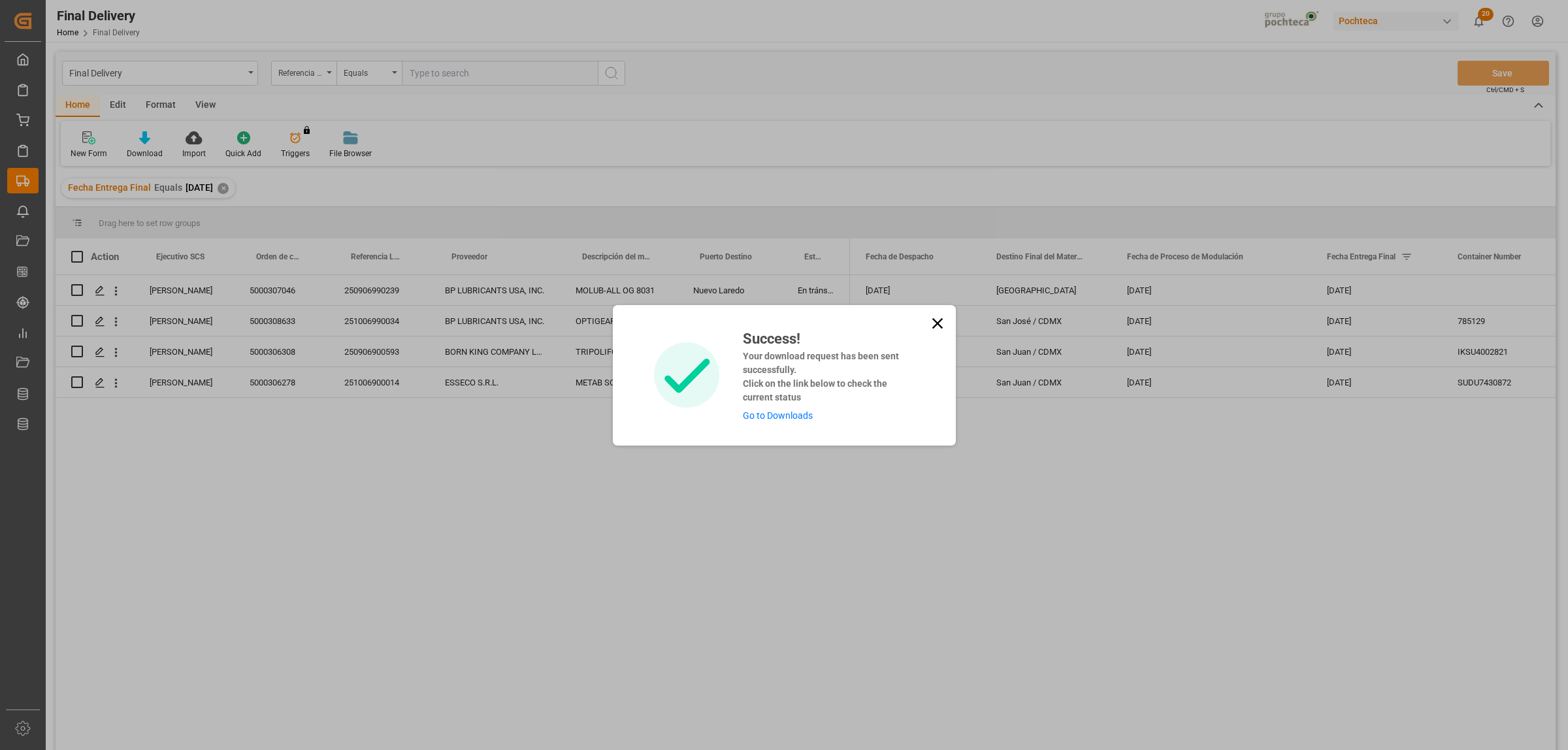
click at [791, 410] on link "Go to Downloads" at bounding box center [777, 415] width 70 height 11
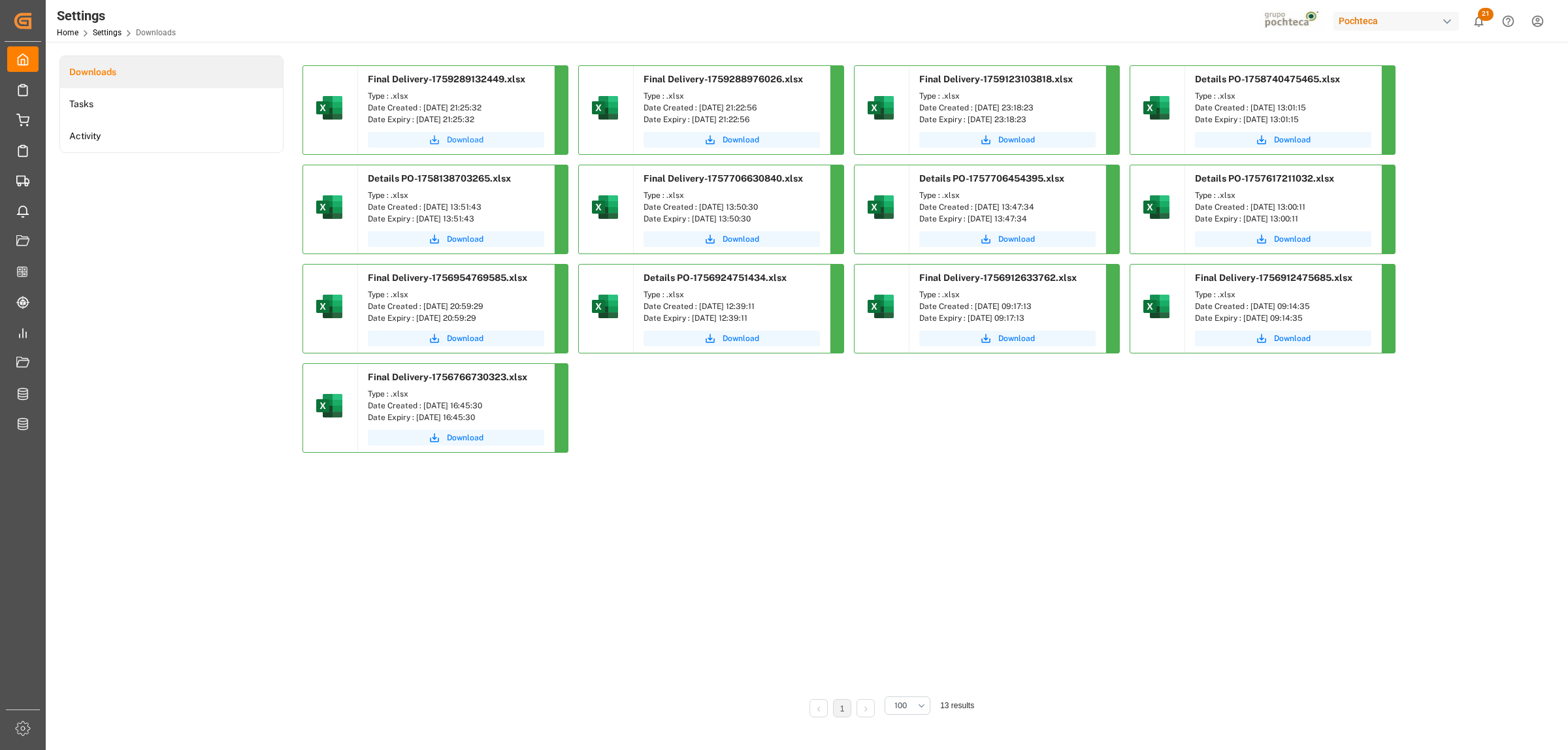
click at [455, 140] on span "Download" at bounding box center [465, 140] width 37 height 12
